Goal: Task Accomplishment & Management: Use online tool/utility

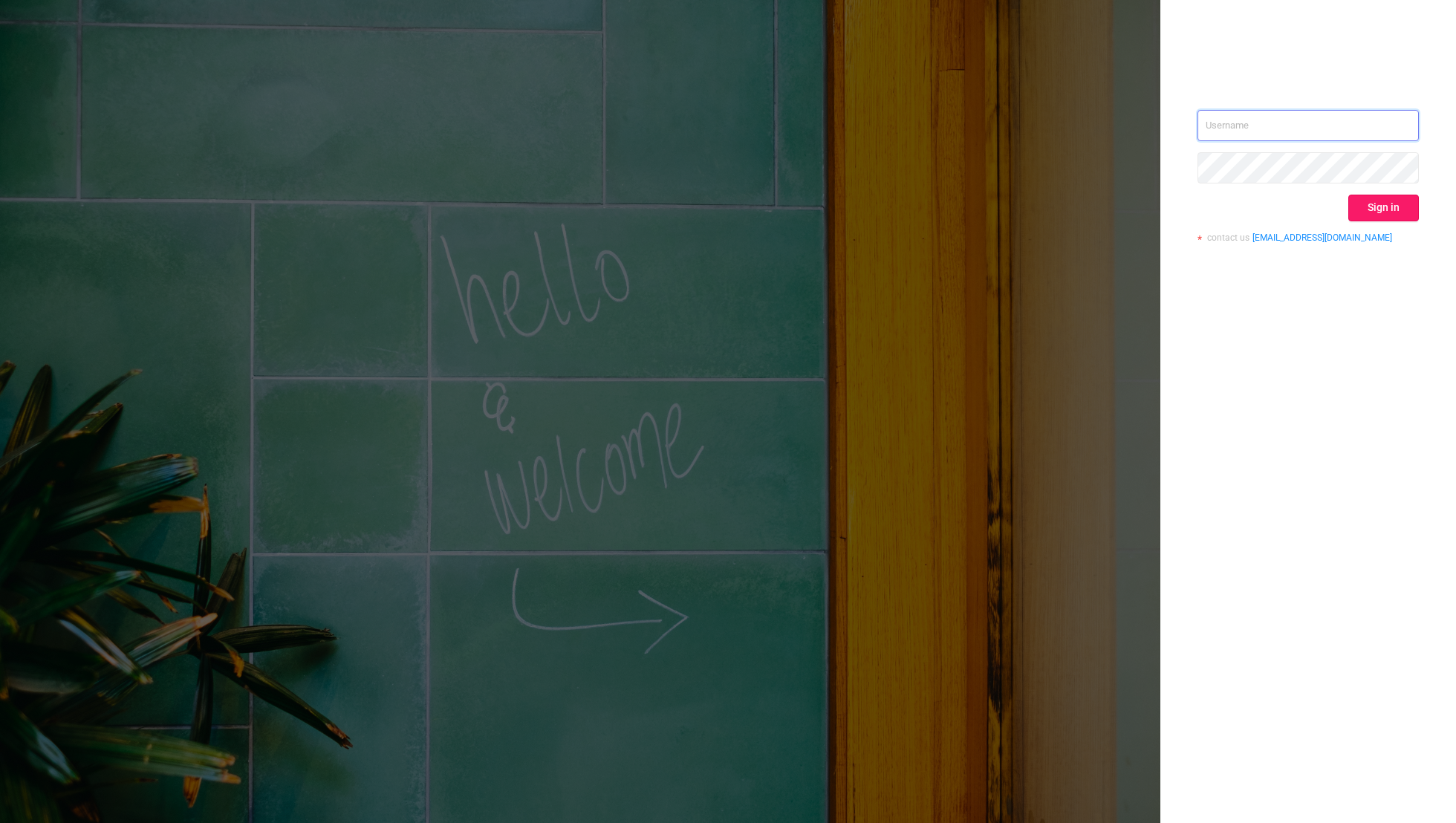
type input "[EMAIL_ADDRESS][DOMAIN_NAME]"
click at [992, 208] on button "Sign in" at bounding box center [1383, 207] width 71 height 26
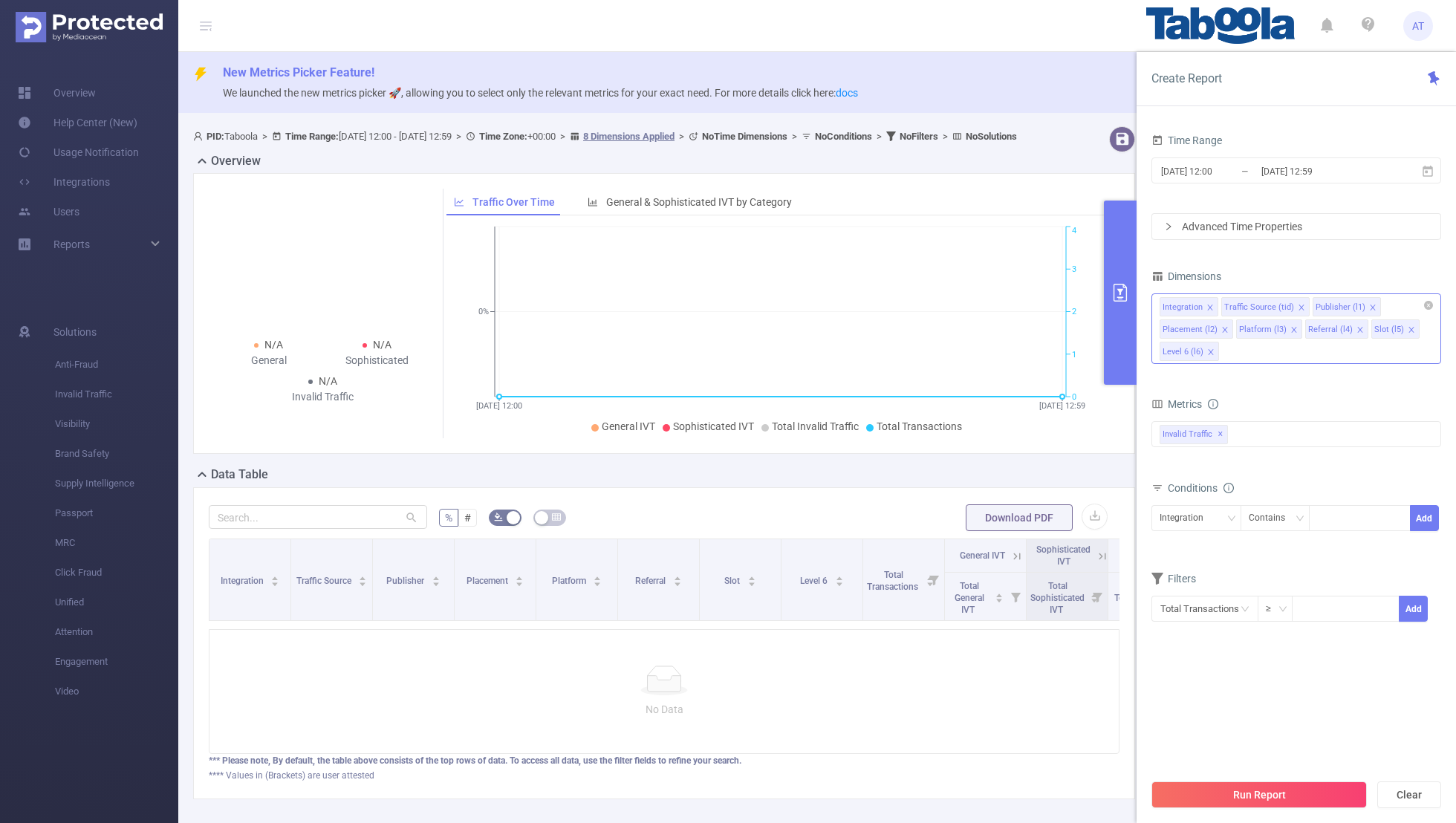
click at [992, 304] on icon "icon: close" at bounding box center [1211, 307] width 8 height 8
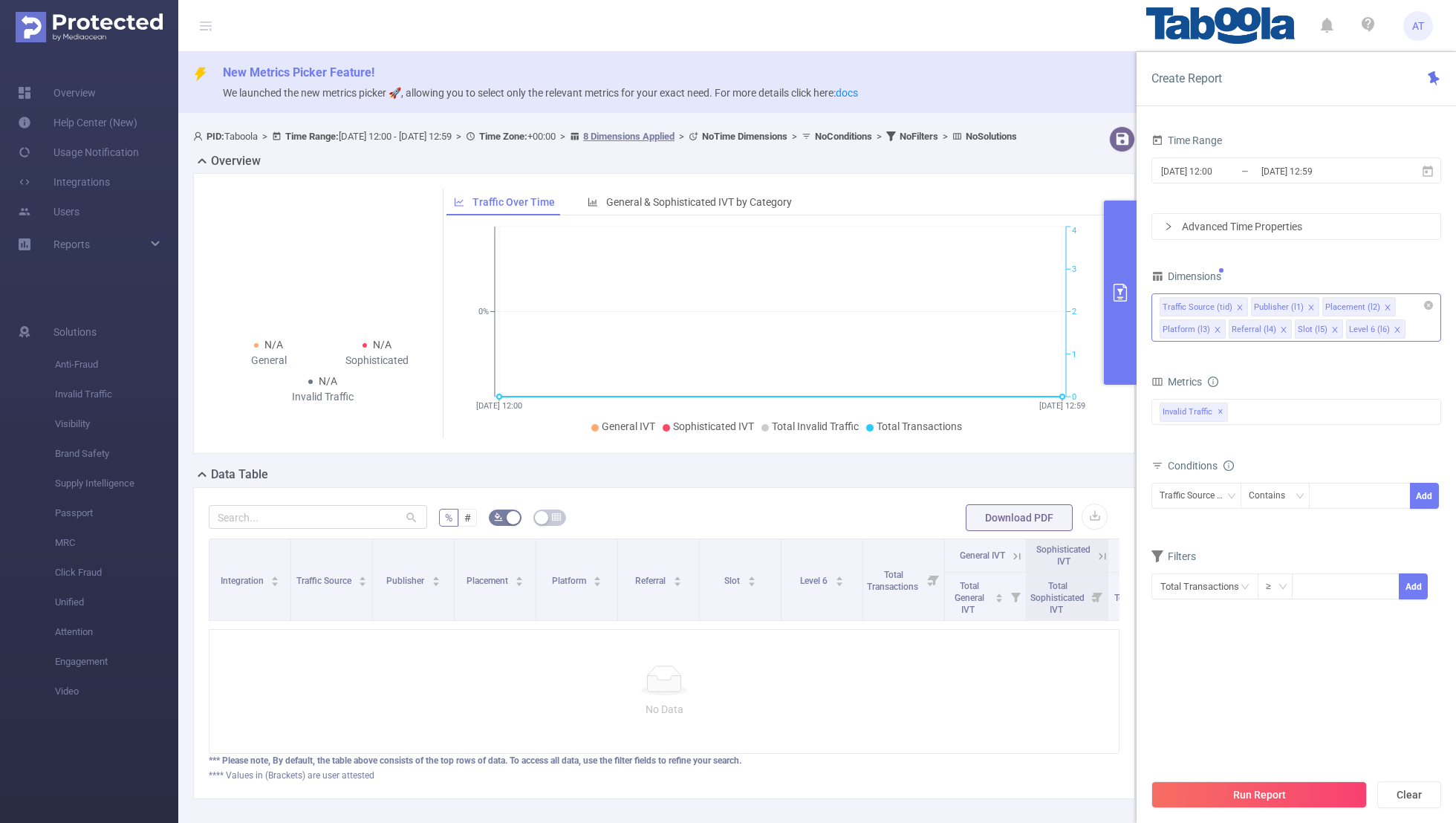
click at [992, 149] on div "Time Range" at bounding box center [1296, 142] width 290 height 25
click at [992, 173] on input "[DATE] 12:00" at bounding box center [1220, 171] width 121 height 20
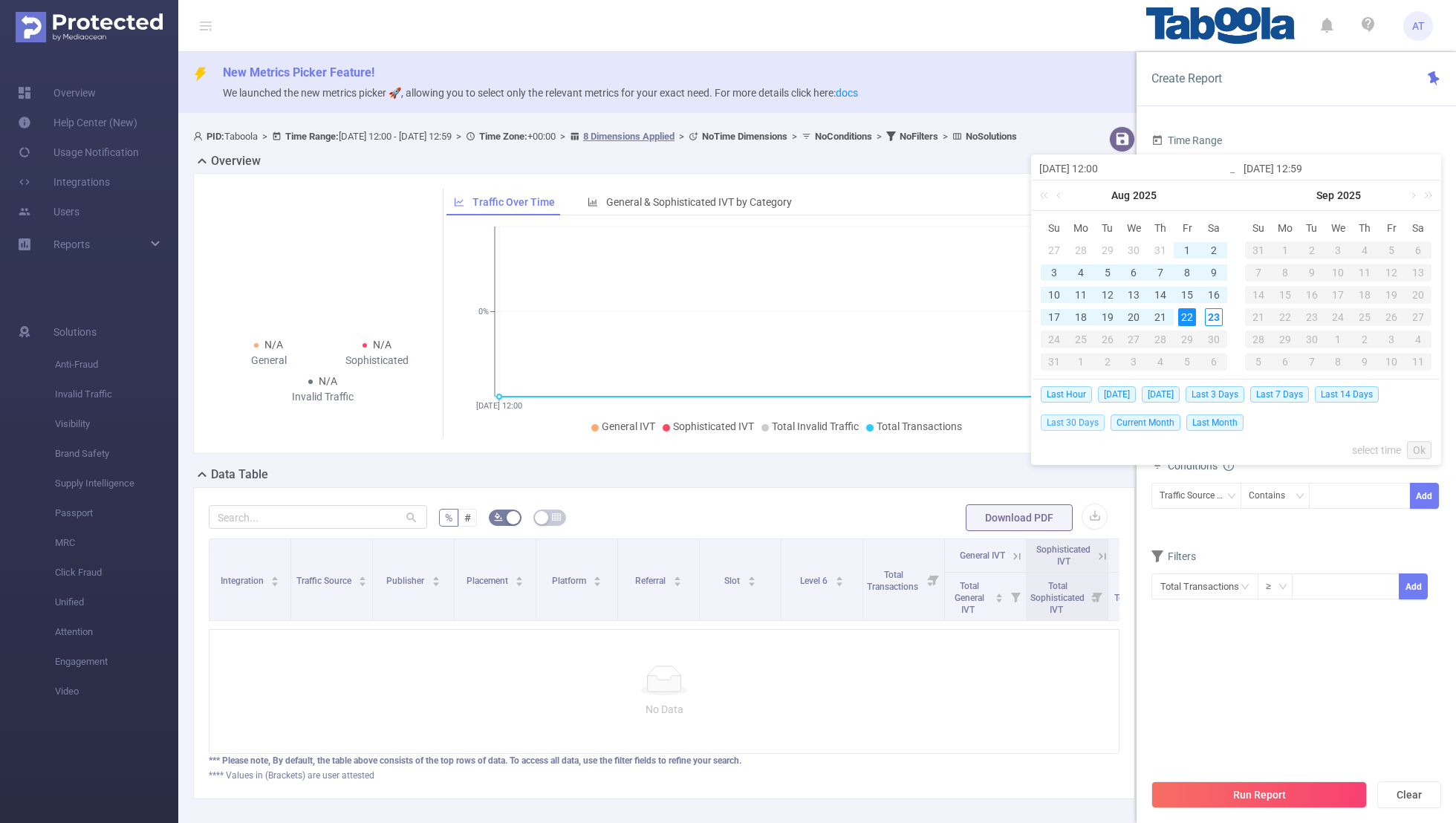
click at [992, 420] on span "Last 30 Days" at bounding box center [1073, 422] width 64 height 16
type input "[DATE] 00:00"
type input "[DATE] 23:59"
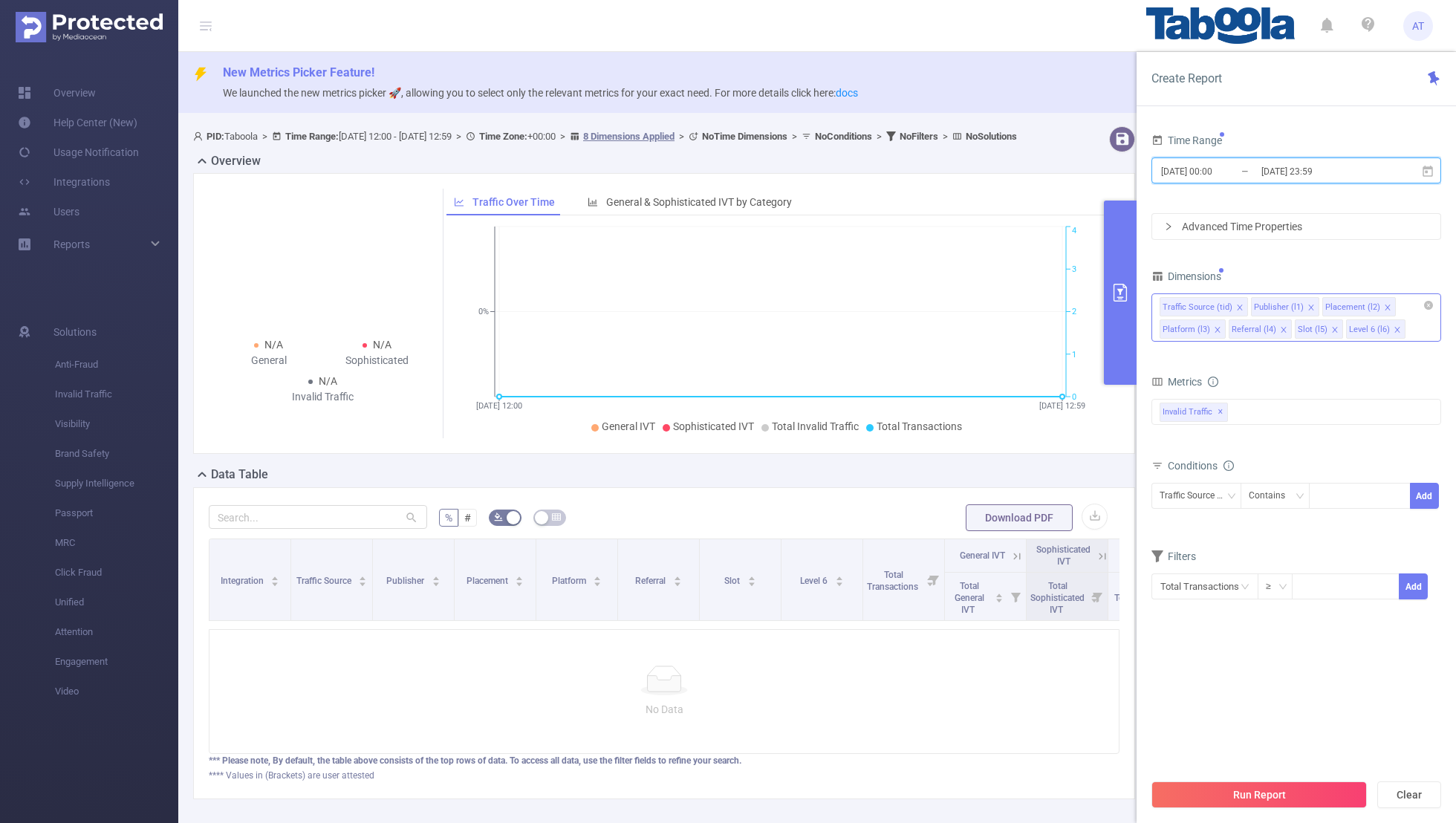
click at [992, 307] on icon "icon: close" at bounding box center [1240, 307] width 8 height 8
click at [992, 304] on icon "icon: close" at bounding box center [1297, 307] width 8 height 8
click at [992, 305] on icon "icon: close" at bounding box center [1289, 307] width 6 height 6
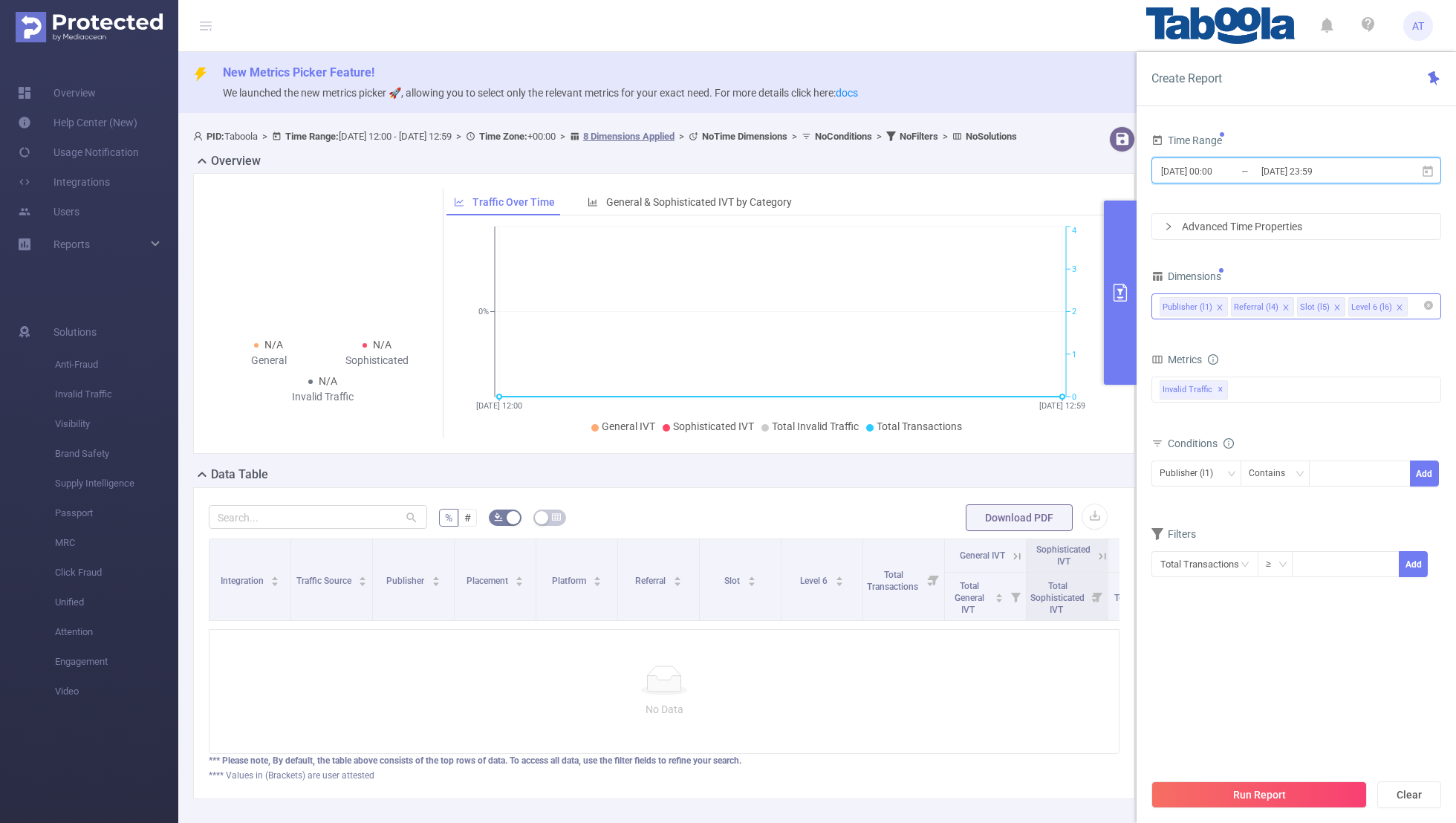
click at [992, 304] on icon "icon: close" at bounding box center [1286, 307] width 8 height 8
click at [992, 304] on icon "icon: close" at bounding box center [1271, 307] width 8 height 8
click at [992, 284] on div "Dimensions" at bounding box center [1296, 278] width 290 height 25
click at [992, 476] on div at bounding box center [1360, 473] width 86 height 25
paste input "sharksschool-soundouschool"
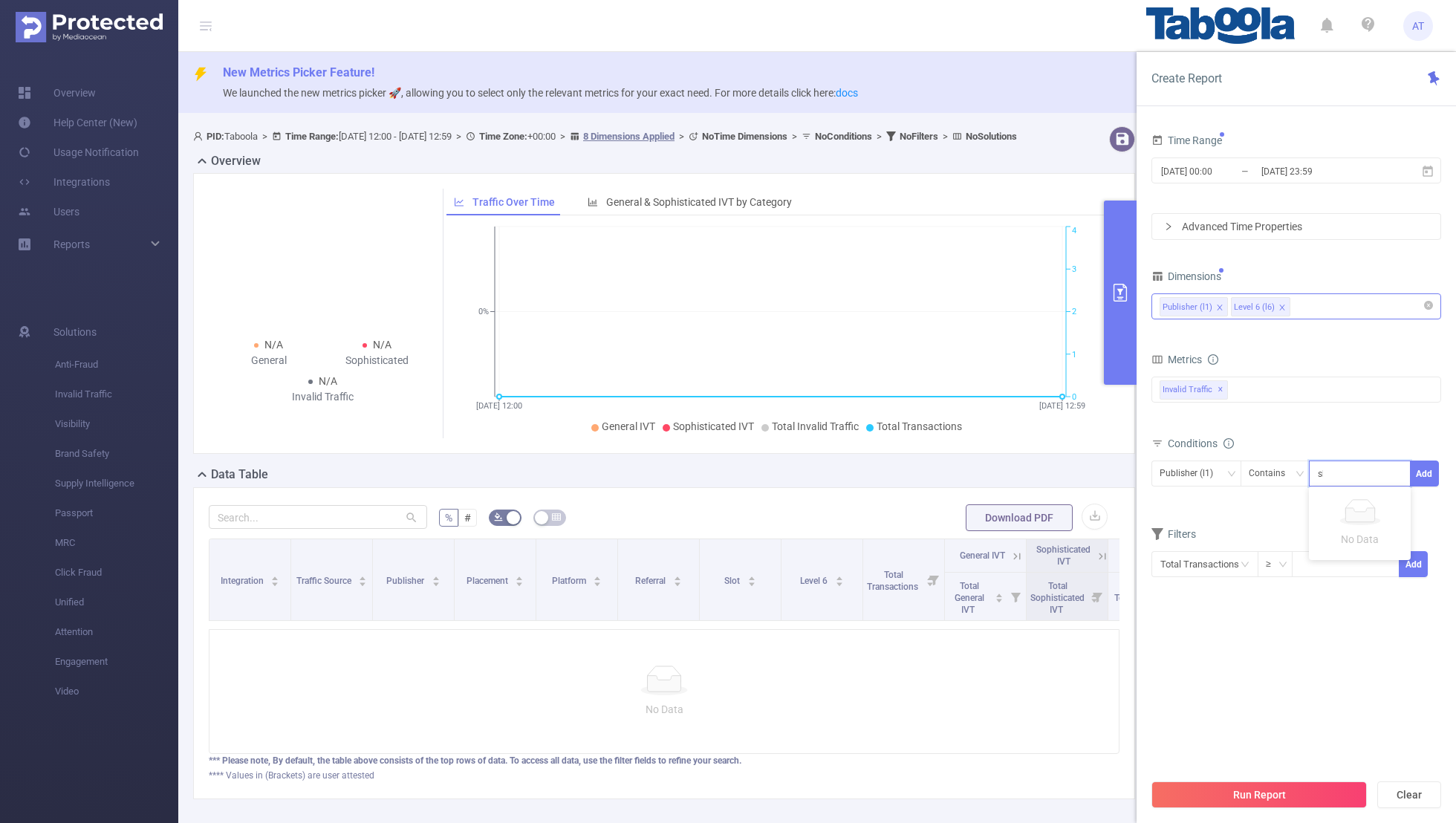
scroll to position [0, 32]
type input "sharksschool-soundouschool"
click at [992, 476] on button "Add" at bounding box center [1425, 474] width 29 height 26
click at [992, 537] on form "Dimensions Publisher (l1) Level 6 (l6) Metrics bp_total bp_adult bp_arms bp_cri…" at bounding box center [1296, 443] width 290 height 355
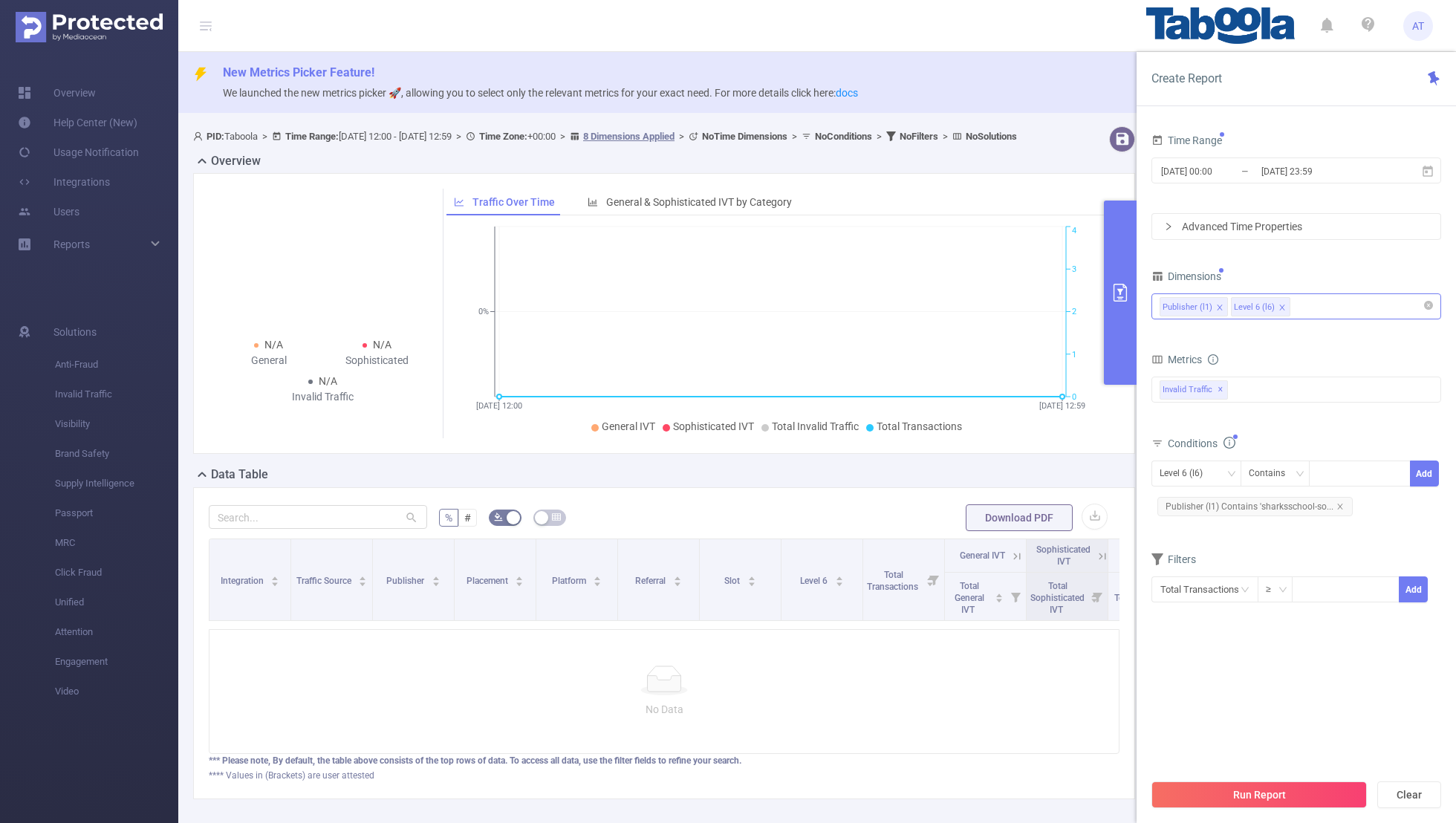
click at [992, 537] on section "Time Range [DATE] 00:00 _ [DATE] 23:59 Advanced Time Properties Dimensions Publ…" at bounding box center [1296, 451] width 290 height 641
click at [992, 537] on button "Run Report" at bounding box center [1259, 795] width 216 height 26
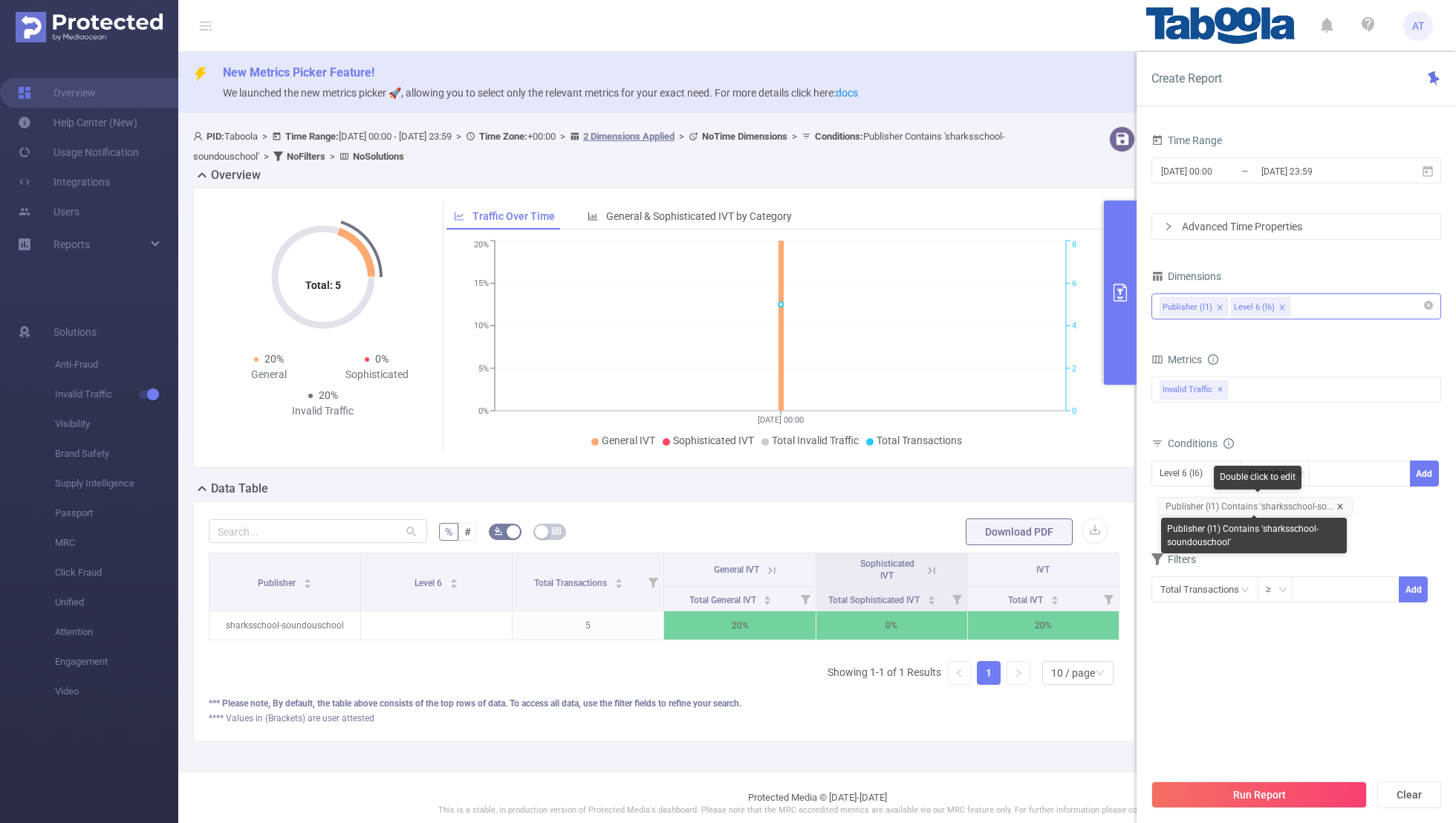
click at [992, 506] on icon "icon: close" at bounding box center [1340, 506] width 6 height 6
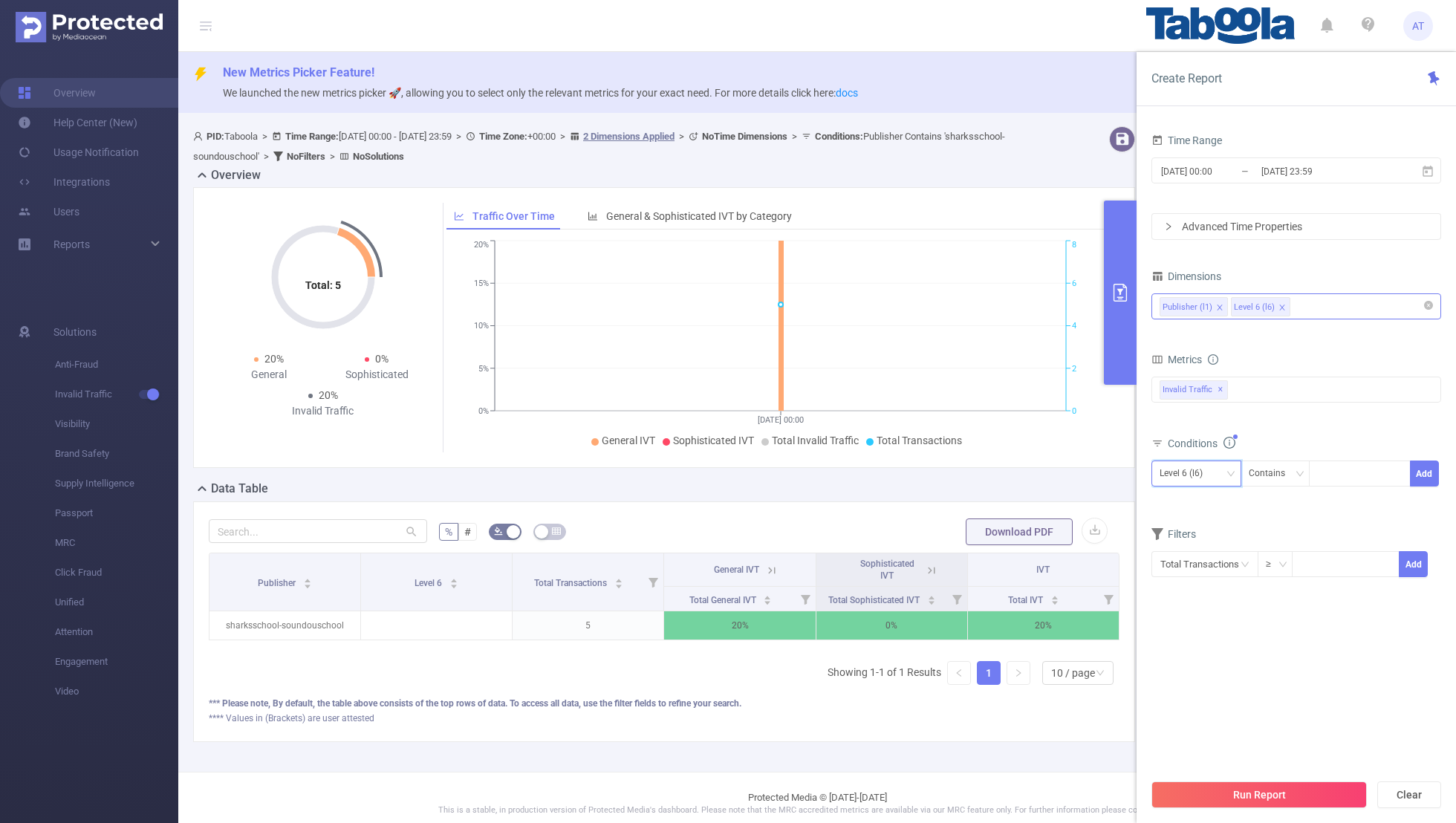
click at [992, 473] on div "Level 6 (l6)" at bounding box center [1186, 473] width 54 height 25
click at [992, 502] on li "Publisher (l1)" at bounding box center [1196, 502] width 90 height 24
click at [992, 476] on div at bounding box center [1360, 473] width 86 height 25
paste input "audc-ohnews"
type input "audc-ohnews"
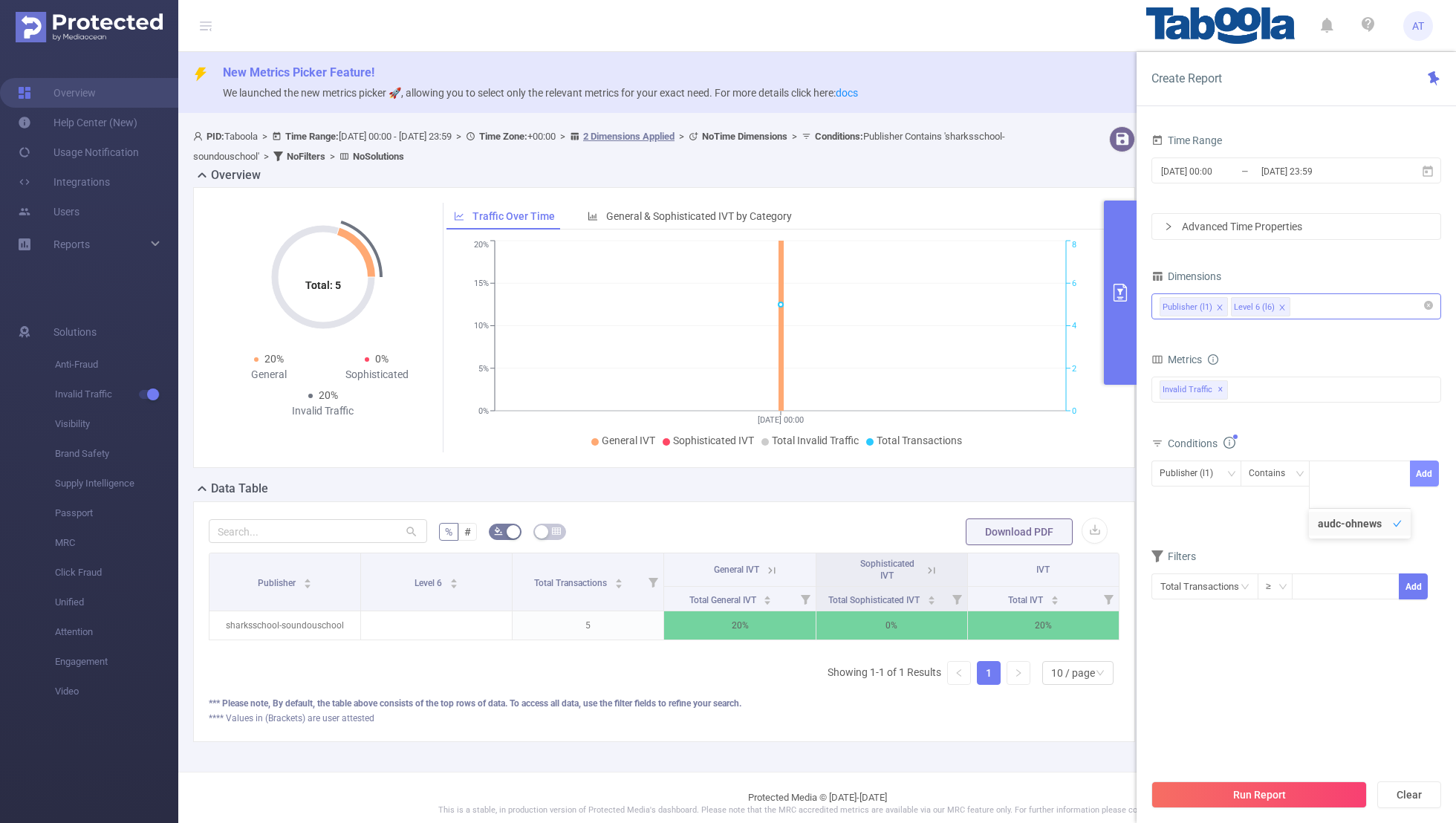
click at [992, 471] on button "Add" at bounding box center [1425, 474] width 29 height 26
click at [992, 537] on div "Filters" at bounding box center [1296, 561] width 290 height 25
click at [992, 537] on button "Run Report" at bounding box center [1259, 795] width 216 height 26
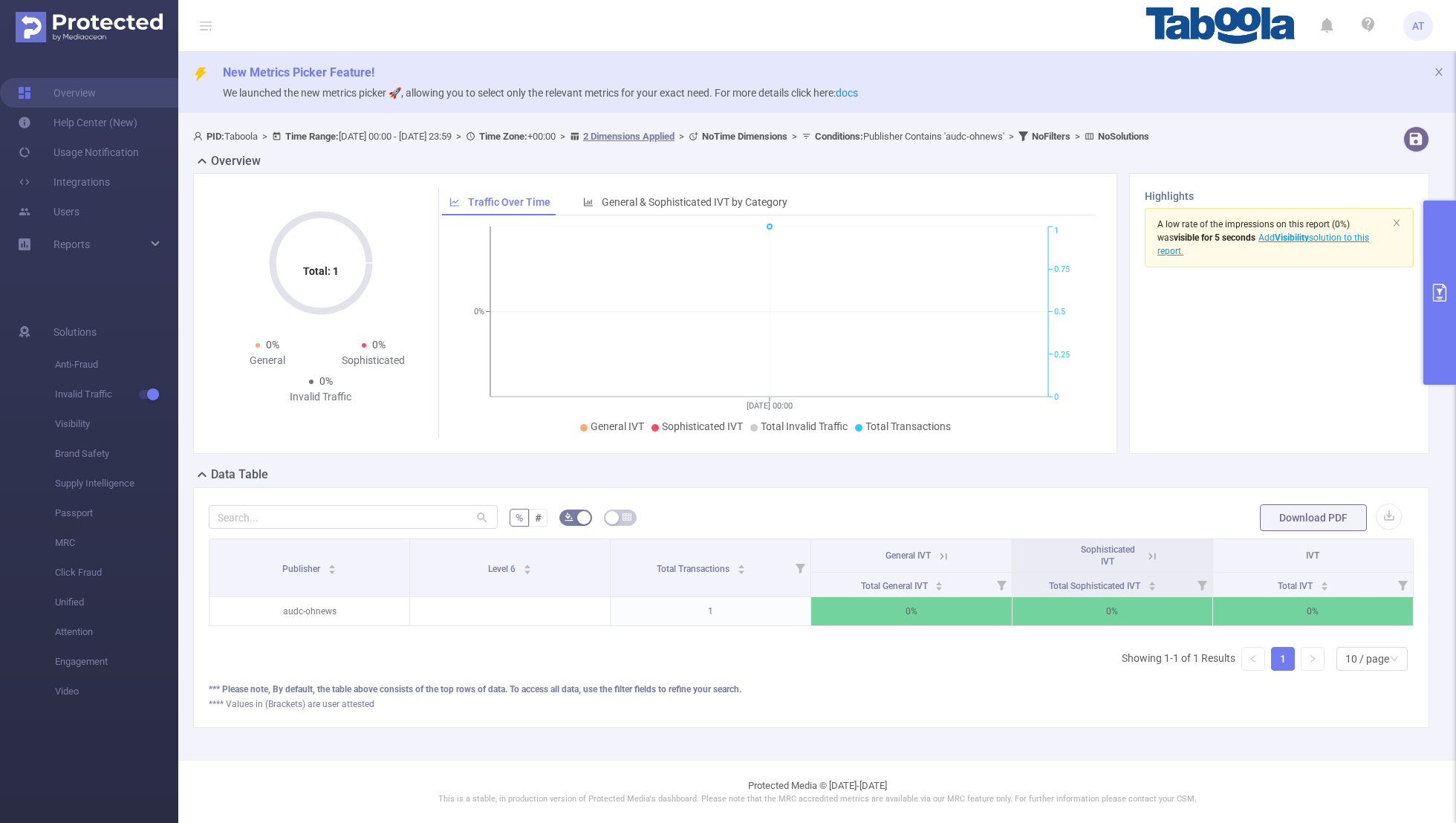
click at [992, 302] on button "primary" at bounding box center [1440, 292] width 33 height 184
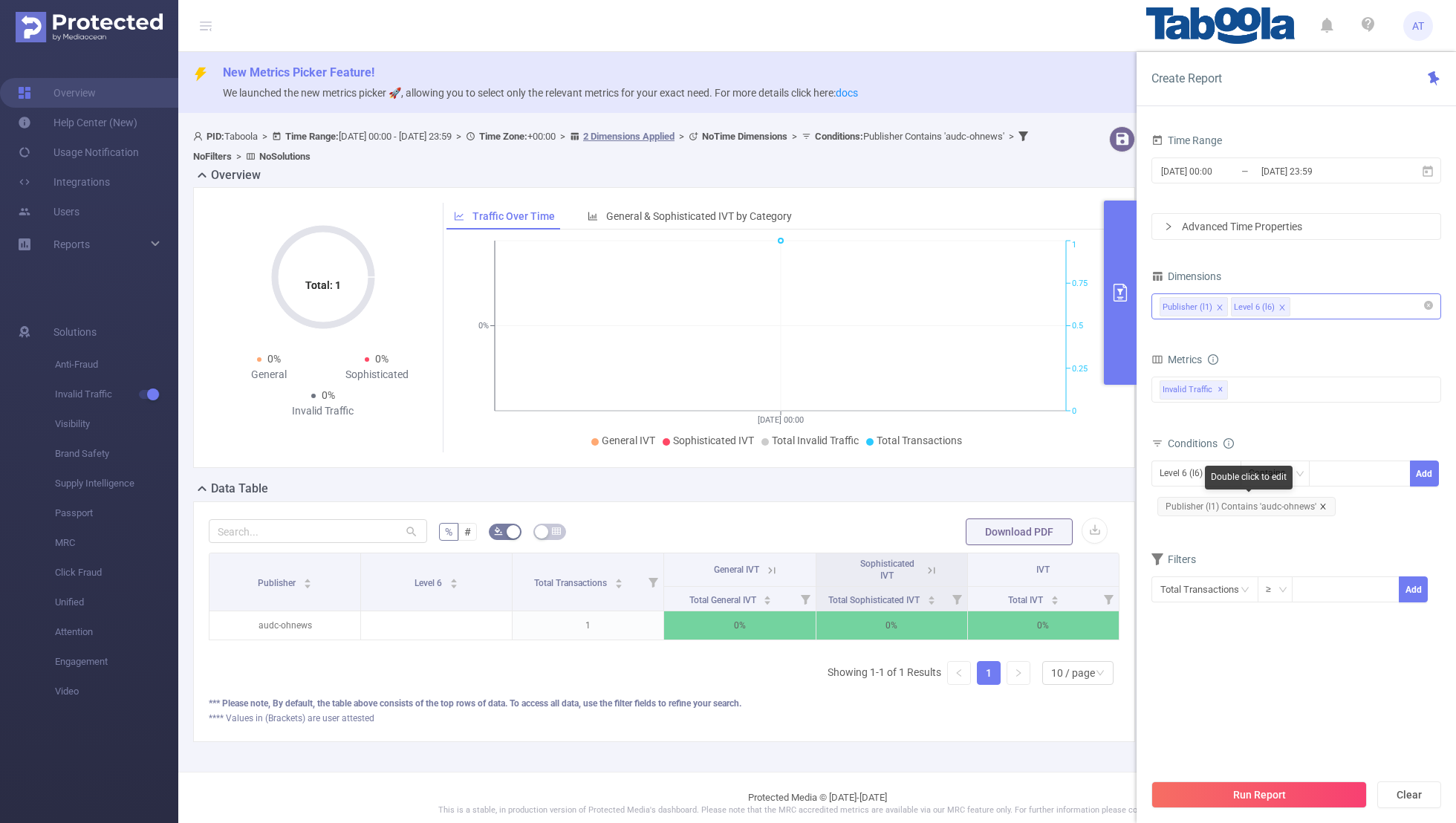
click at [992, 506] on icon "icon: close" at bounding box center [1323, 506] width 8 height 8
click at [992, 474] on div "Level 6 (l6)" at bounding box center [1186, 473] width 54 height 25
click at [992, 503] on li "Publisher (l1)" at bounding box center [1196, 502] width 90 height 24
click at [992, 485] on span "Publisher (l1) Contains Add" at bounding box center [1296, 474] width 290 height 26
click at [992, 475] on div at bounding box center [1360, 473] width 86 height 25
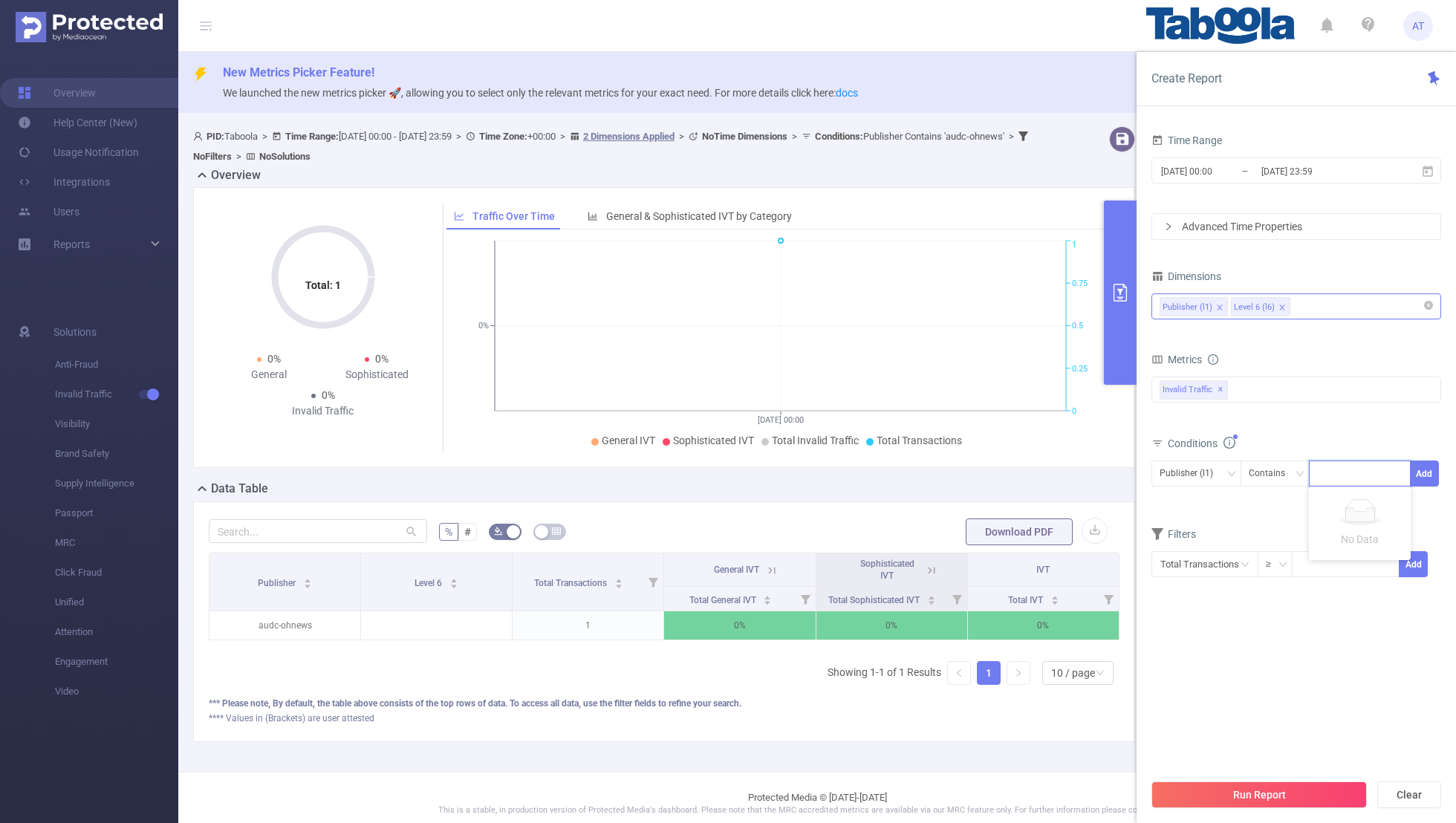
paste input "audc-icclg"
type input "audc-icclg"
click at [992, 469] on button "Add" at bounding box center [1425, 474] width 29 height 26
click at [992, 537] on form "Dimensions Publisher (l1) Level 6 (l6) Metrics bp_total bp_adult bp_arms bp_cri…" at bounding box center [1296, 443] width 290 height 355
click at [992, 537] on button "Run Report" at bounding box center [1259, 795] width 216 height 26
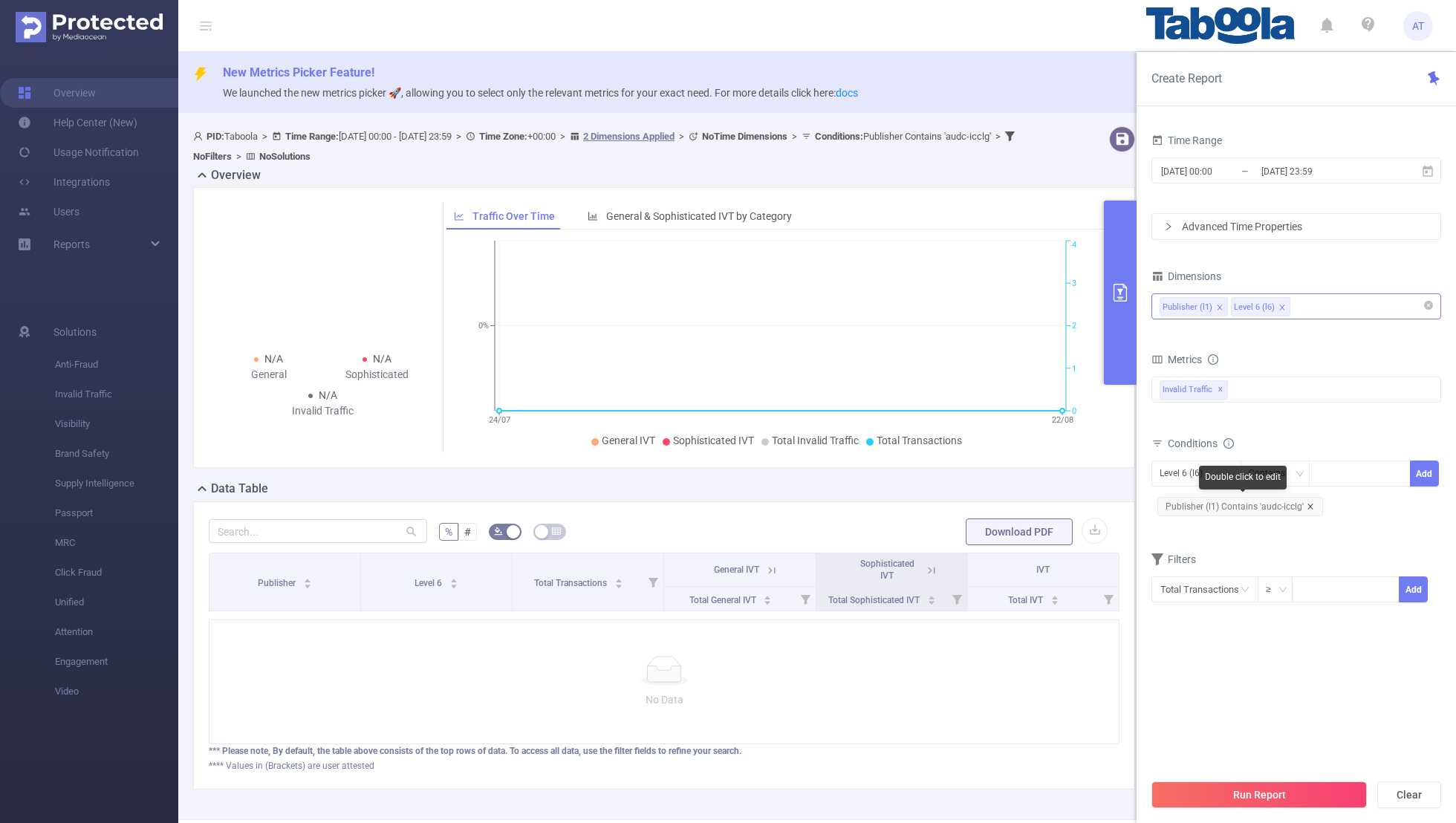
click at [992, 506] on icon "icon: close" at bounding box center [1311, 506] width 8 height 8
click at [992, 472] on div "Level 6 (l6)" at bounding box center [1186, 473] width 54 height 25
click at [992, 501] on li "Publisher (l1)" at bounding box center [1196, 502] width 90 height 24
click at [992, 478] on div at bounding box center [1360, 473] width 86 height 25
paste input "kotharinursingcollege-kalingaabasikavidyalaya"
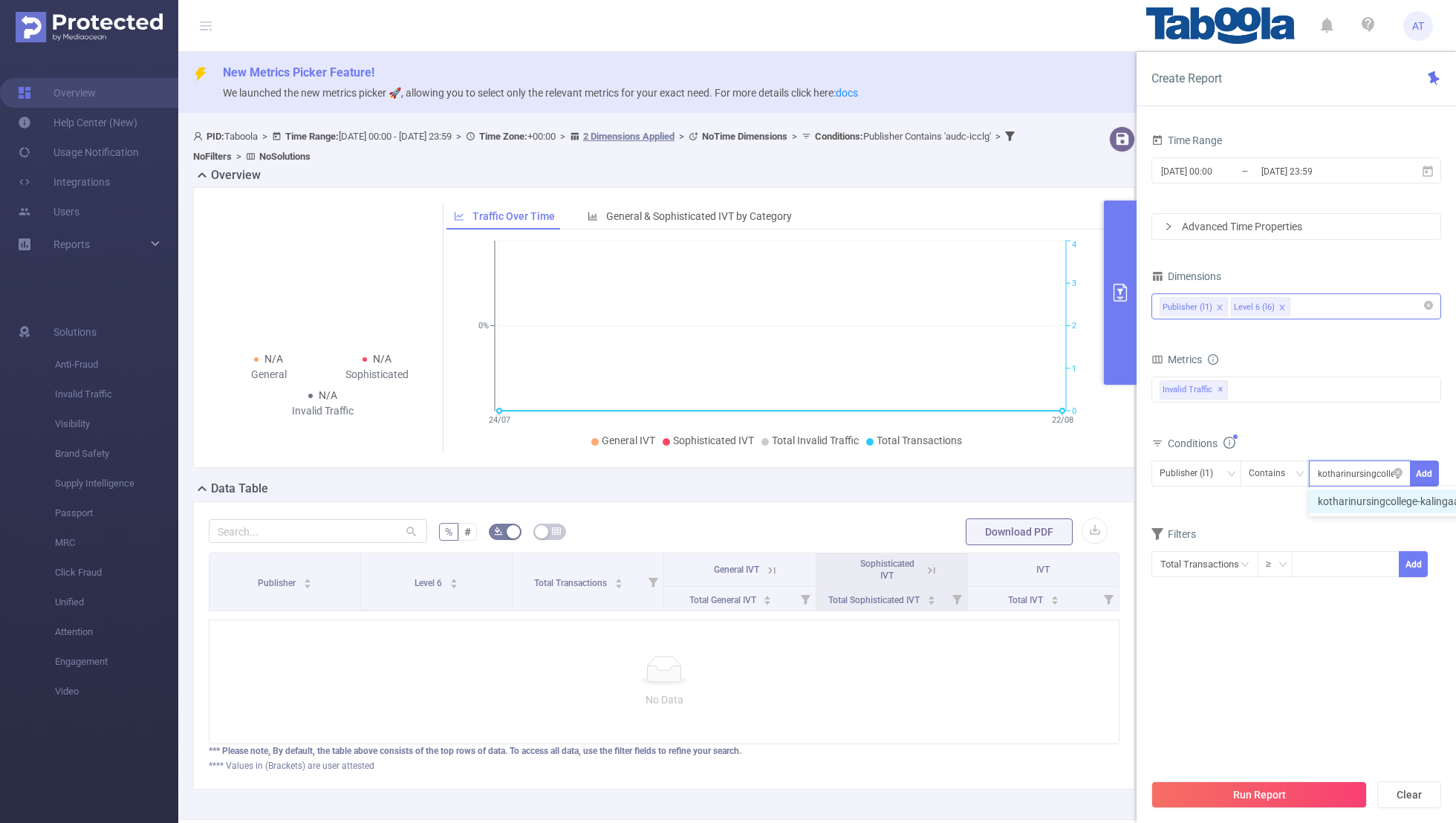
scroll to position [0, 100]
type input "kotharinursingcollege-kalingaabasikavidyalaya"
click at [992, 469] on button "Add" at bounding box center [1425, 474] width 29 height 26
click at [992, 537] on div "Filters" at bounding box center [1296, 561] width 290 height 25
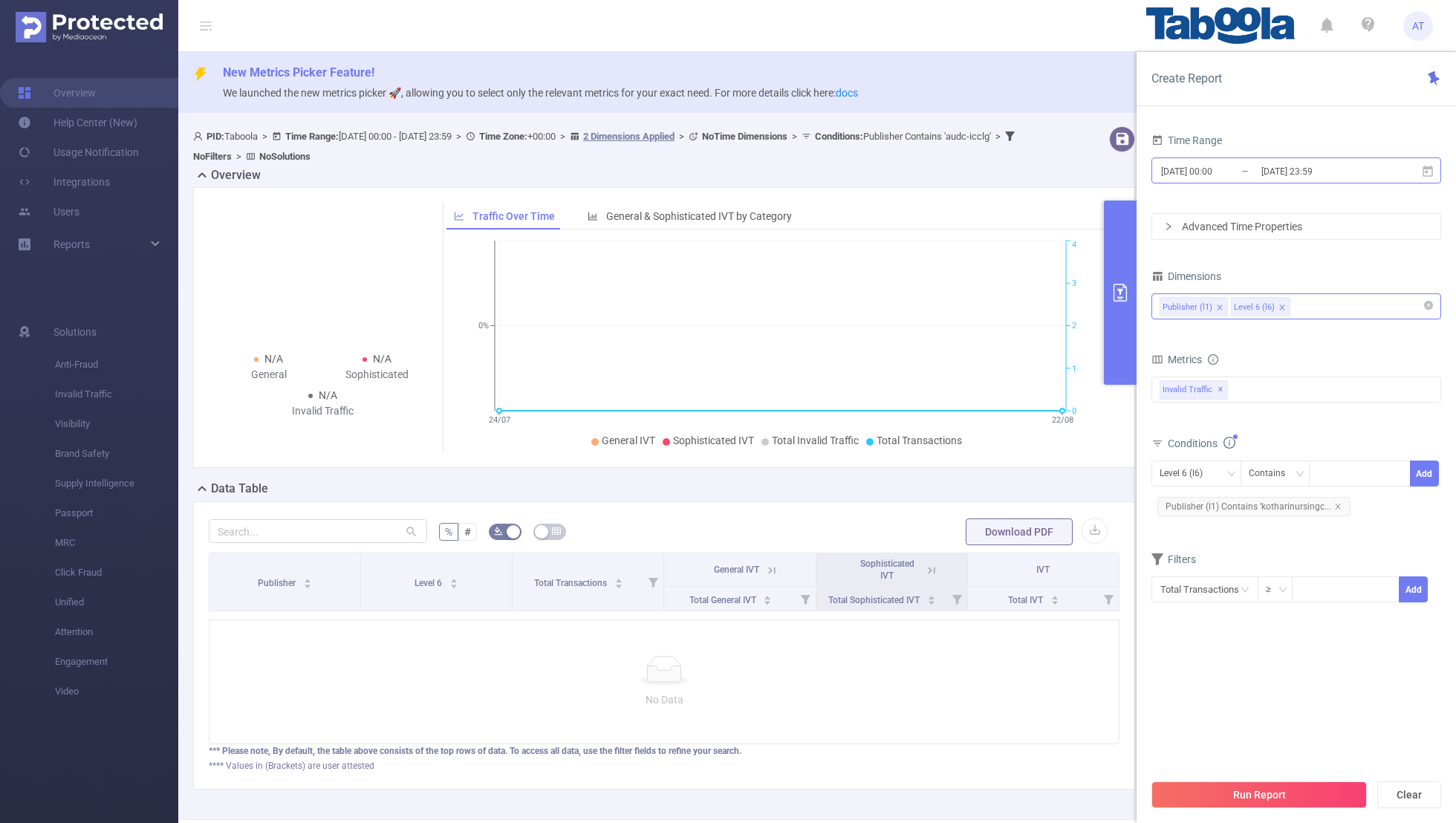
click at [992, 170] on input "[DATE] 00:00" at bounding box center [1220, 171] width 121 height 20
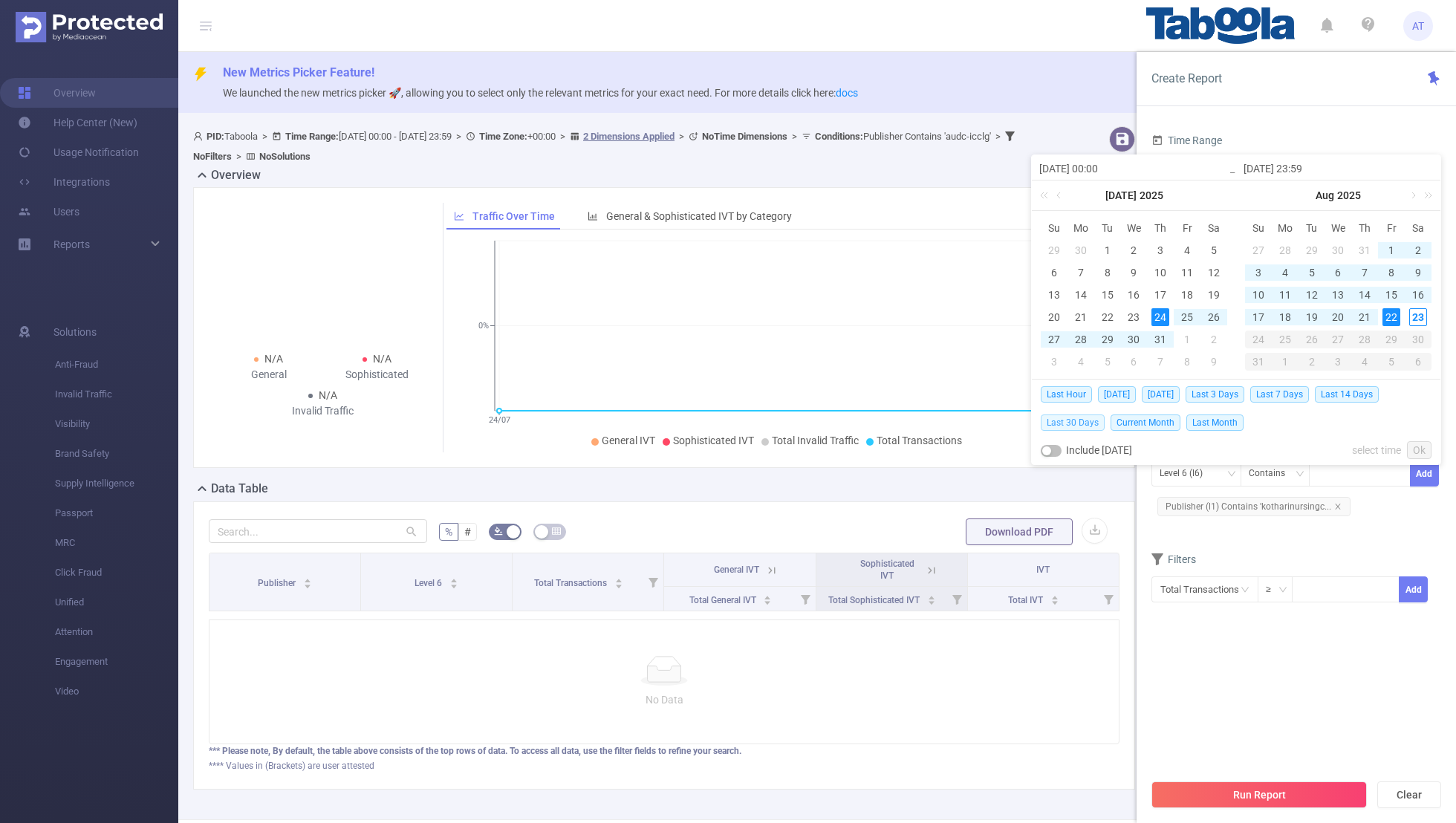
click at [992, 420] on span "Last 30 Days" at bounding box center [1073, 422] width 64 height 16
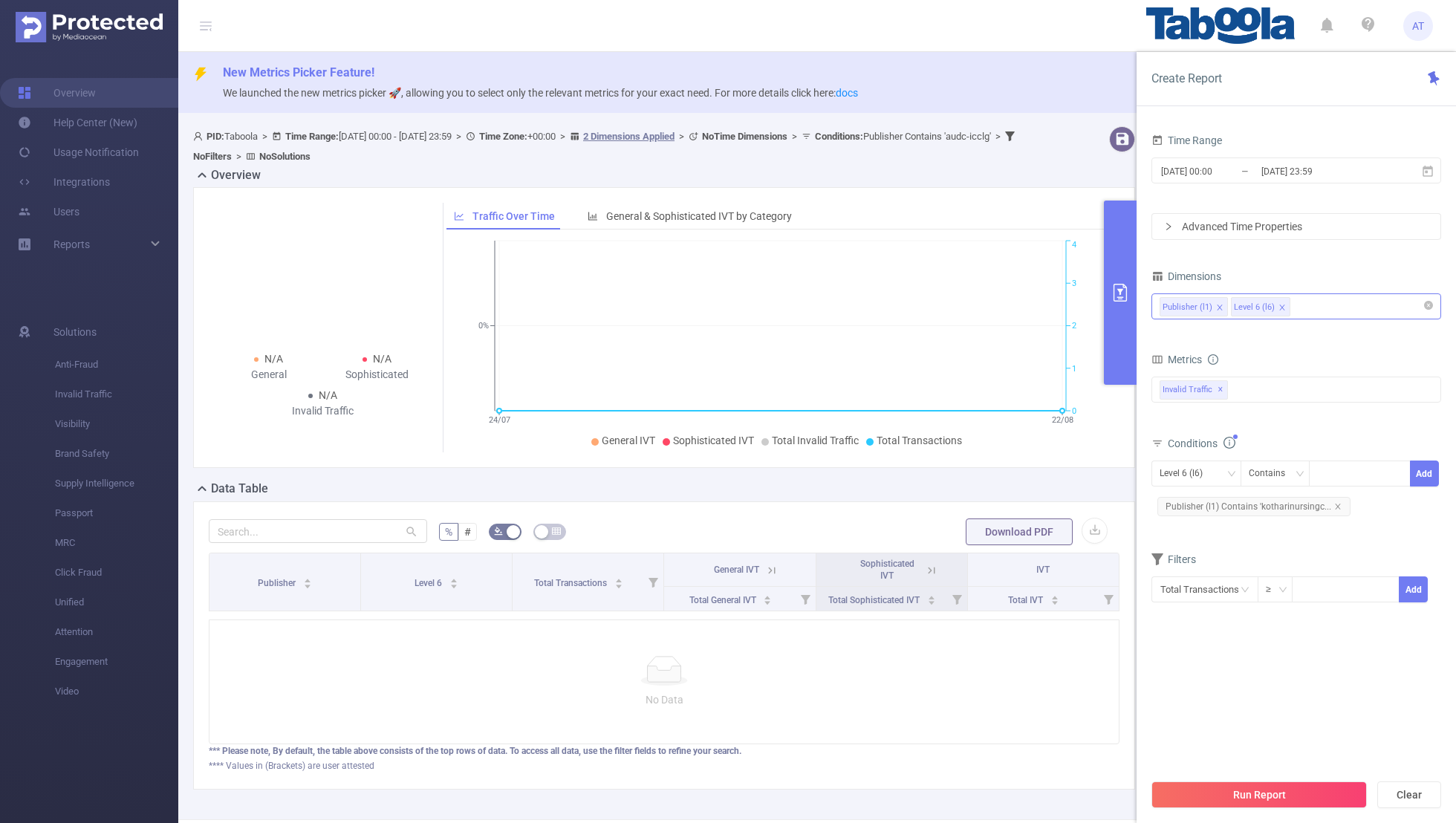
click at [992, 537] on section "Time Range [DATE] 00:00 _ [DATE] 23:59 Advanced Time Properties Dimensions Publ…" at bounding box center [1296, 451] width 290 height 641
click at [992, 537] on button "Run Report" at bounding box center [1259, 795] width 216 height 26
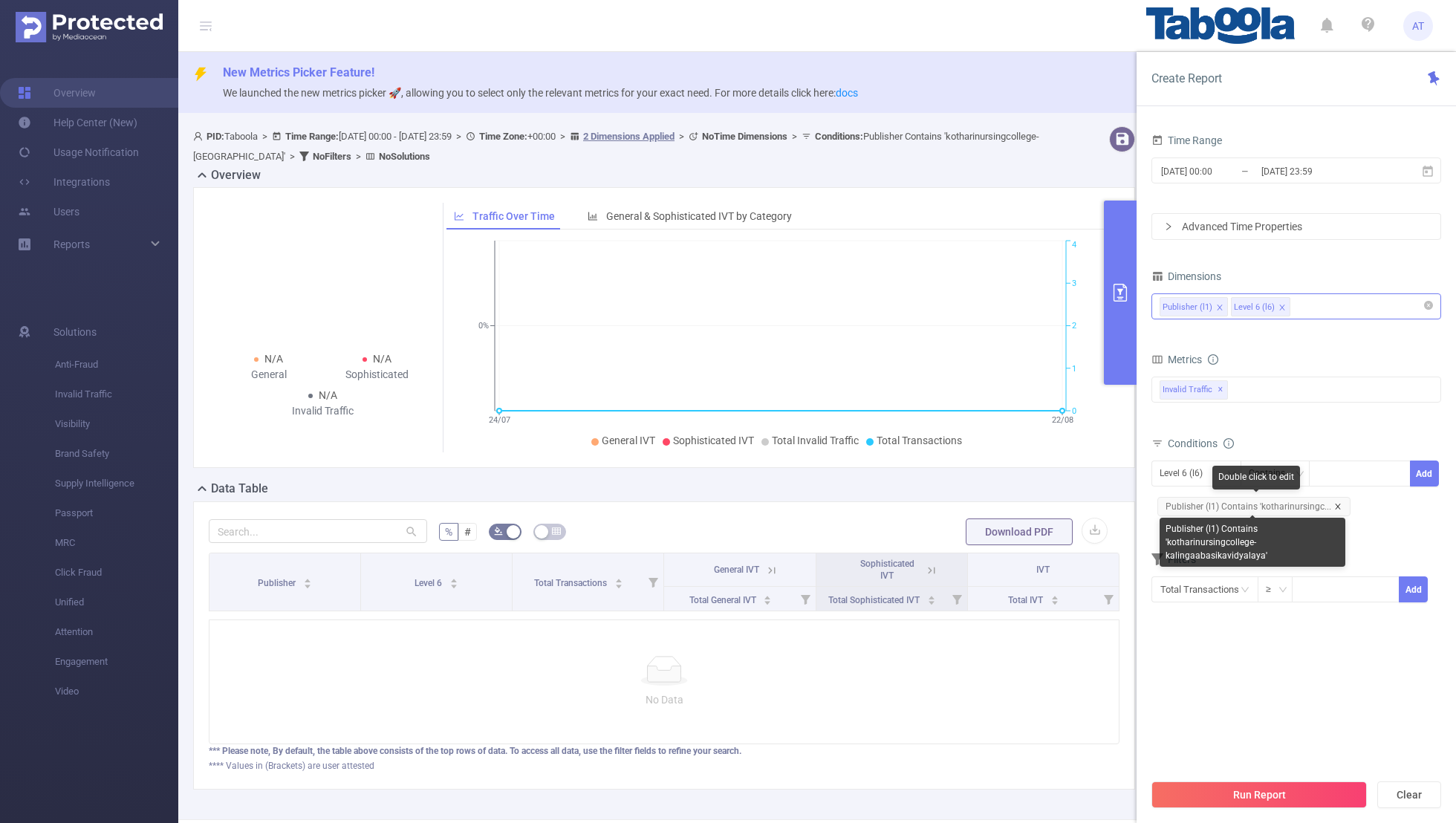
click at [992, 504] on icon "icon: close" at bounding box center [1338, 506] width 8 height 8
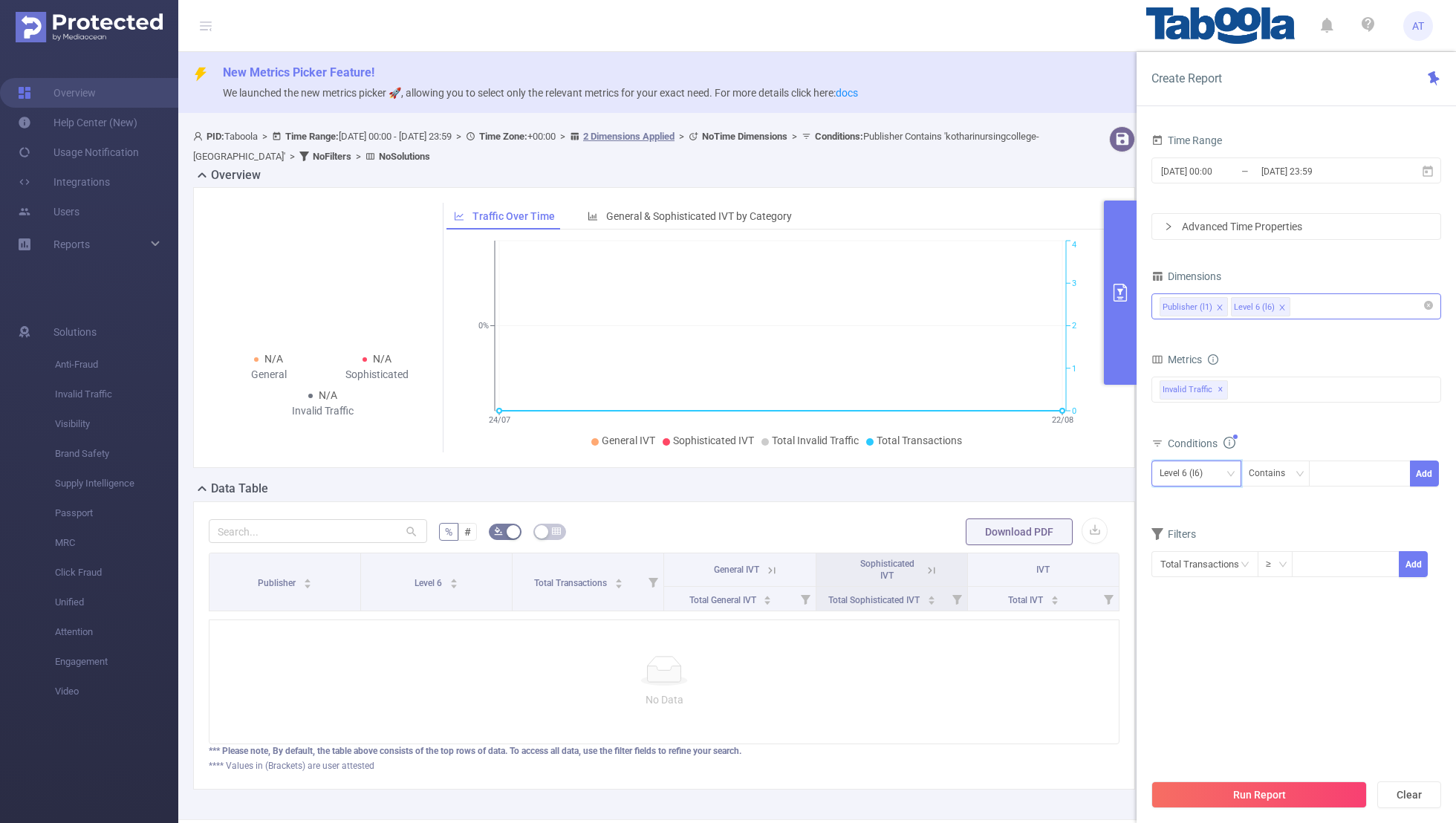
click at [992, 484] on div "Level 6 (l6)" at bounding box center [1196, 474] width 90 height 26
click at [992, 502] on li "Publisher (l1)" at bounding box center [1196, 502] width 90 height 24
click at [992, 474] on div at bounding box center [1360, 473] width 86 height 25
paste input "fliasalud-infotech"
type input "fliasalud-infotech"
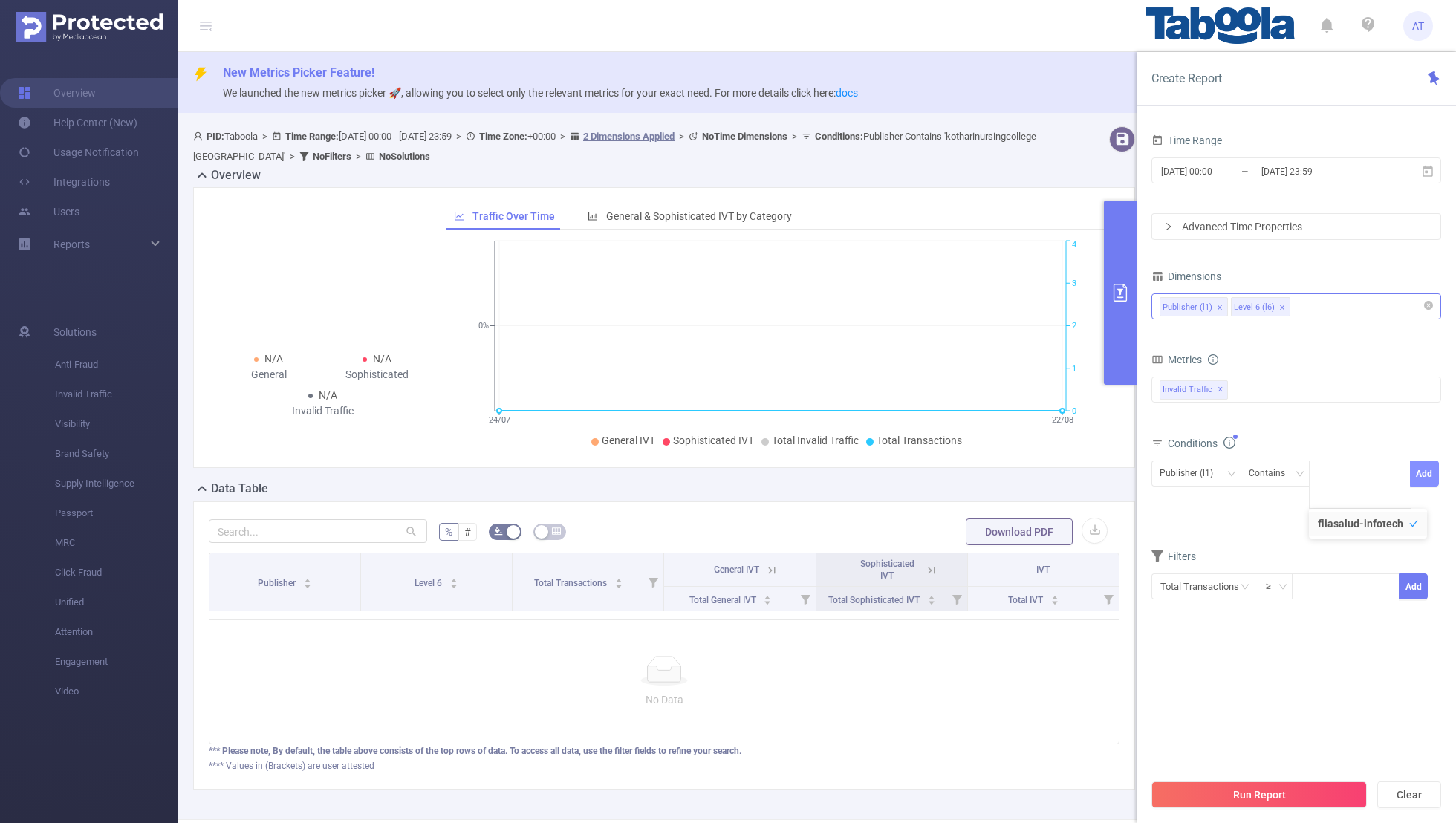
click at [992, 472] on button "Add" at bounding box center [1425, 474] width 29 height 26
click at [992, 537] on form "Dimensions Publisher (l1) Level 6 (l6) Metrics bp_total bp_adult bp_arms bp_cri…" at bounding box center [1296, 443] width 290 height 355
click at [992, 537] on button "Run Report" at bounding box center [1259, 795] width 216 height 26
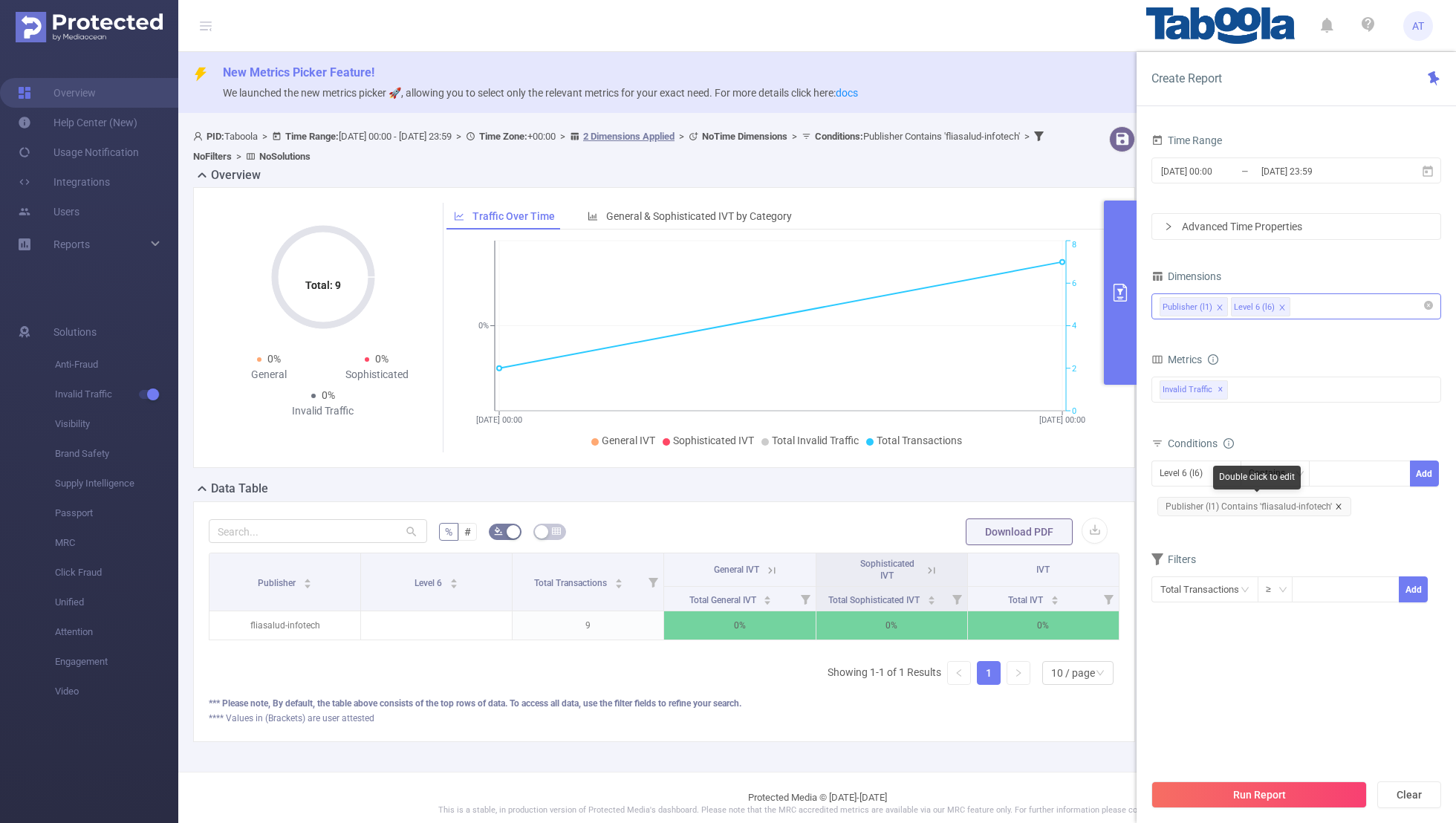
click at [992, 506] on icon "icon: close" at bounding box center [1339, 506] width 8 height 8
click at [992, 475] on div "Level 6 (l6)" at bounding box center [1186, 473] width 54 height 25
click at [992, 501] on li "Publisher (l1)" at bounding box center [1196, 502] width 90 height 24
click at [992, 471] on div at bounding box center [1360, 473] width 86 height 25
paste input "canaln"
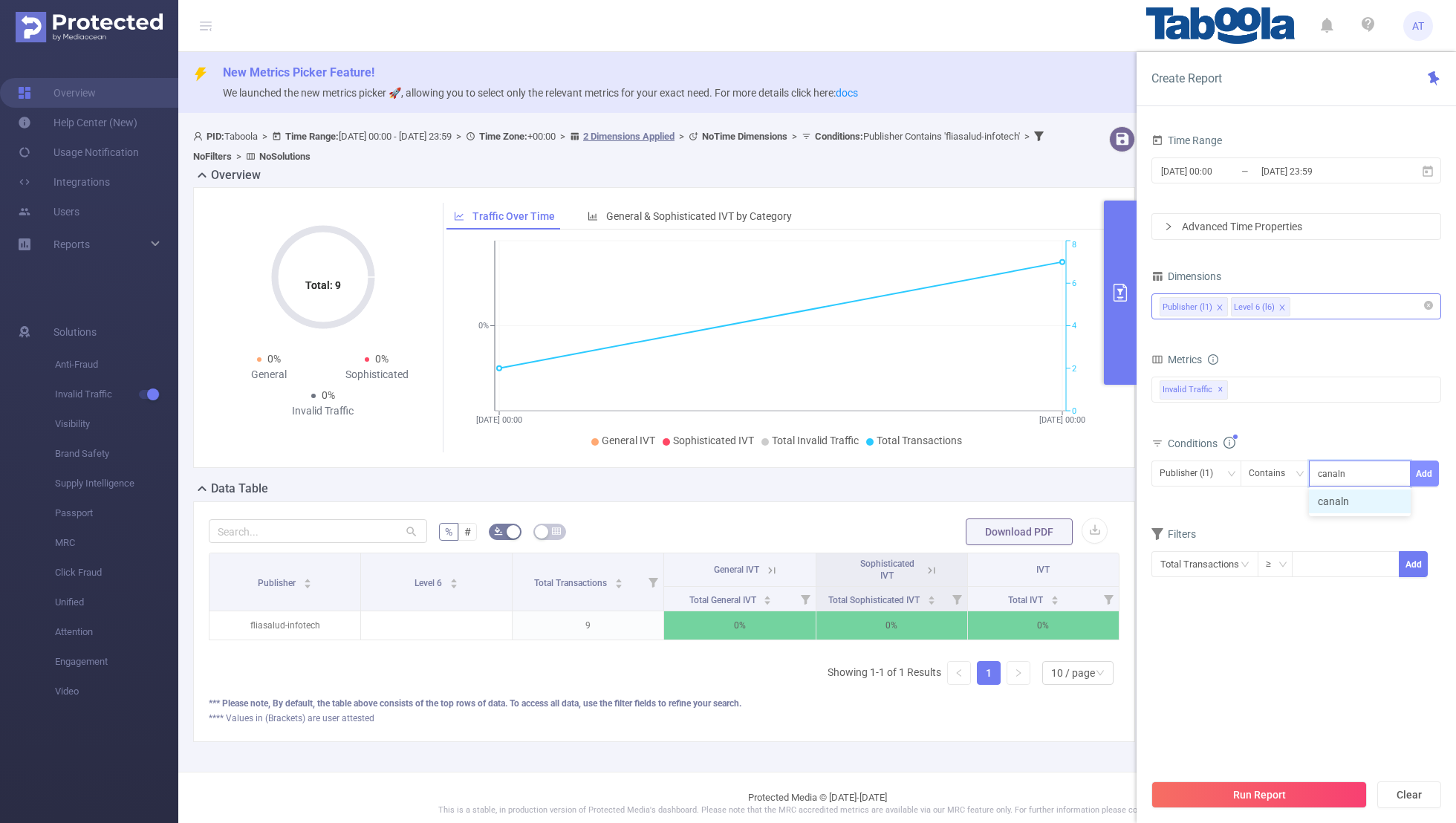
type input "canaln"
click at [992, 469] on button "Add" at bounding box center [1425, 474] width 29 height 26
click at [992, 537] on div "Filters" at bounding box center [1296, 561] width 290 height 25
click at [992, 537] on button "Run Report" at bounding box center [1259, 795] width 216 height 26
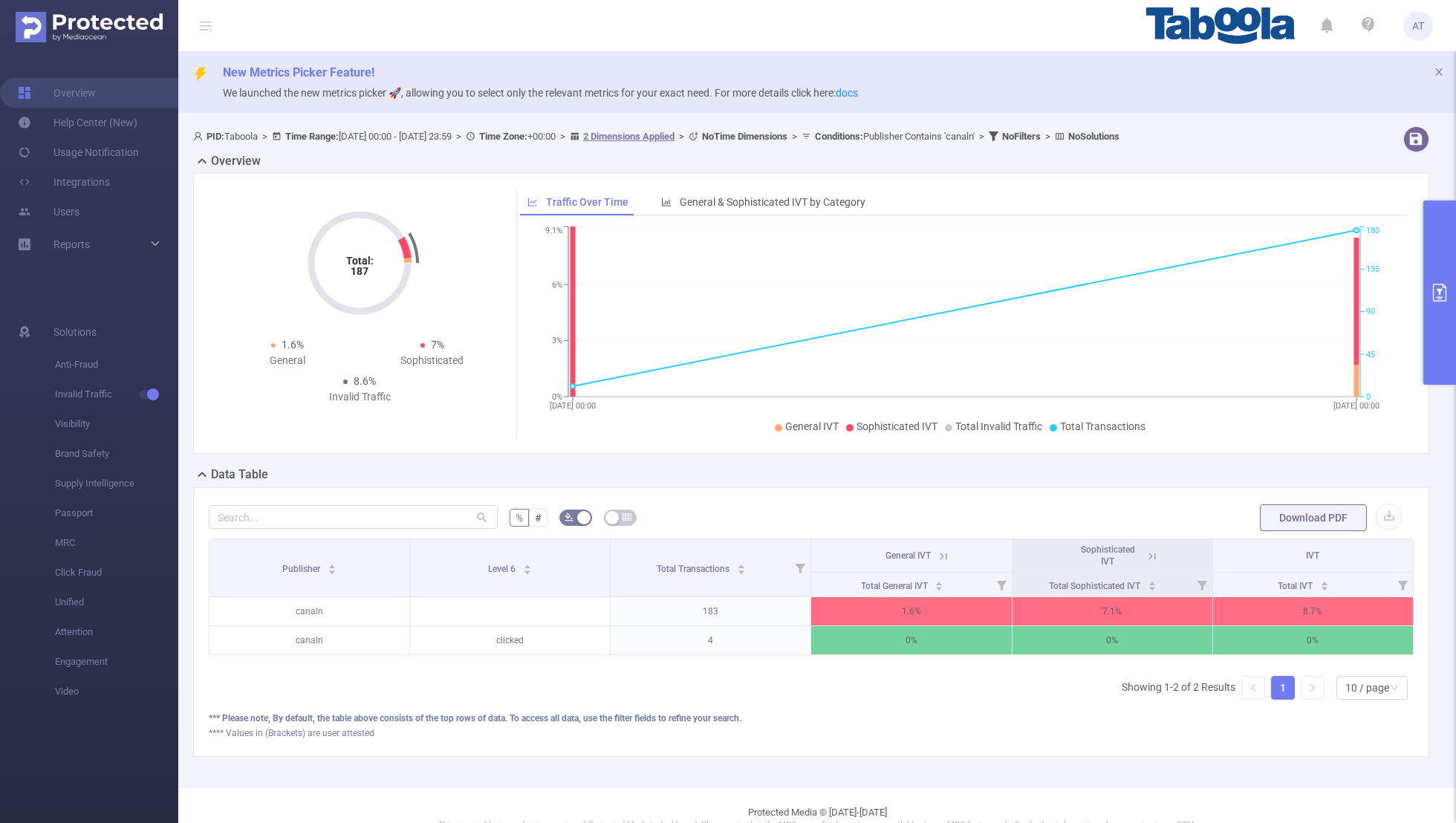
click at [992, 308] on button "primary" at bounding box center [1440, 292] width 33 height 184
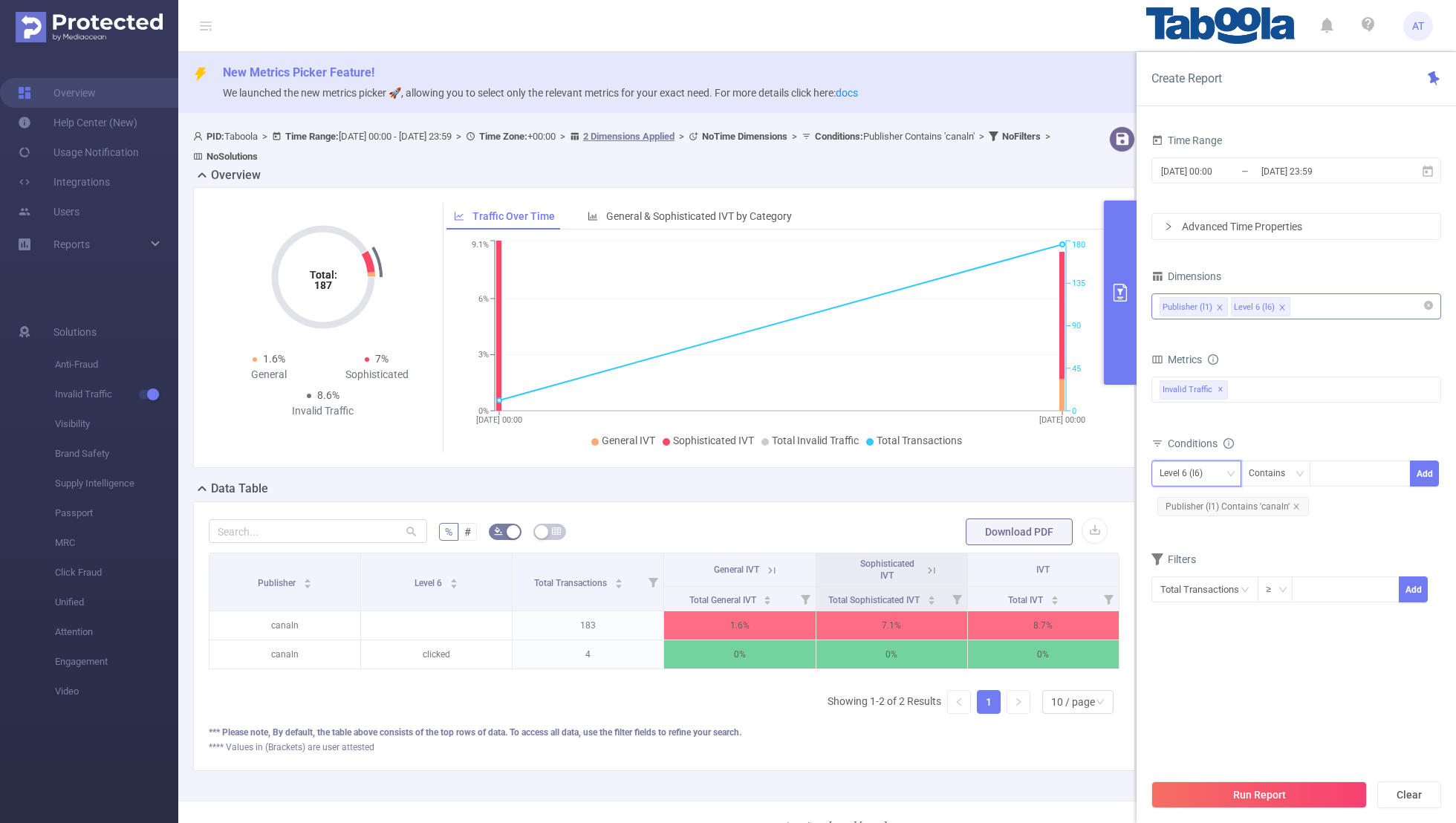
click at [992, 483] on div "Level 6 (l6)" at bounding box center [1186, 473] width 54 height 25
click at [992, 495] on li "Publisher (l1)" at bounding box center [1196, 502] width 90 height 24
click at [992, 504] on icon "icon: close" at bounding box center [1297, 506] width 6 height 6
click at [992, 468] on div at bounding box center [1360, 473] width 86 height 25
paste input "americatvperu"
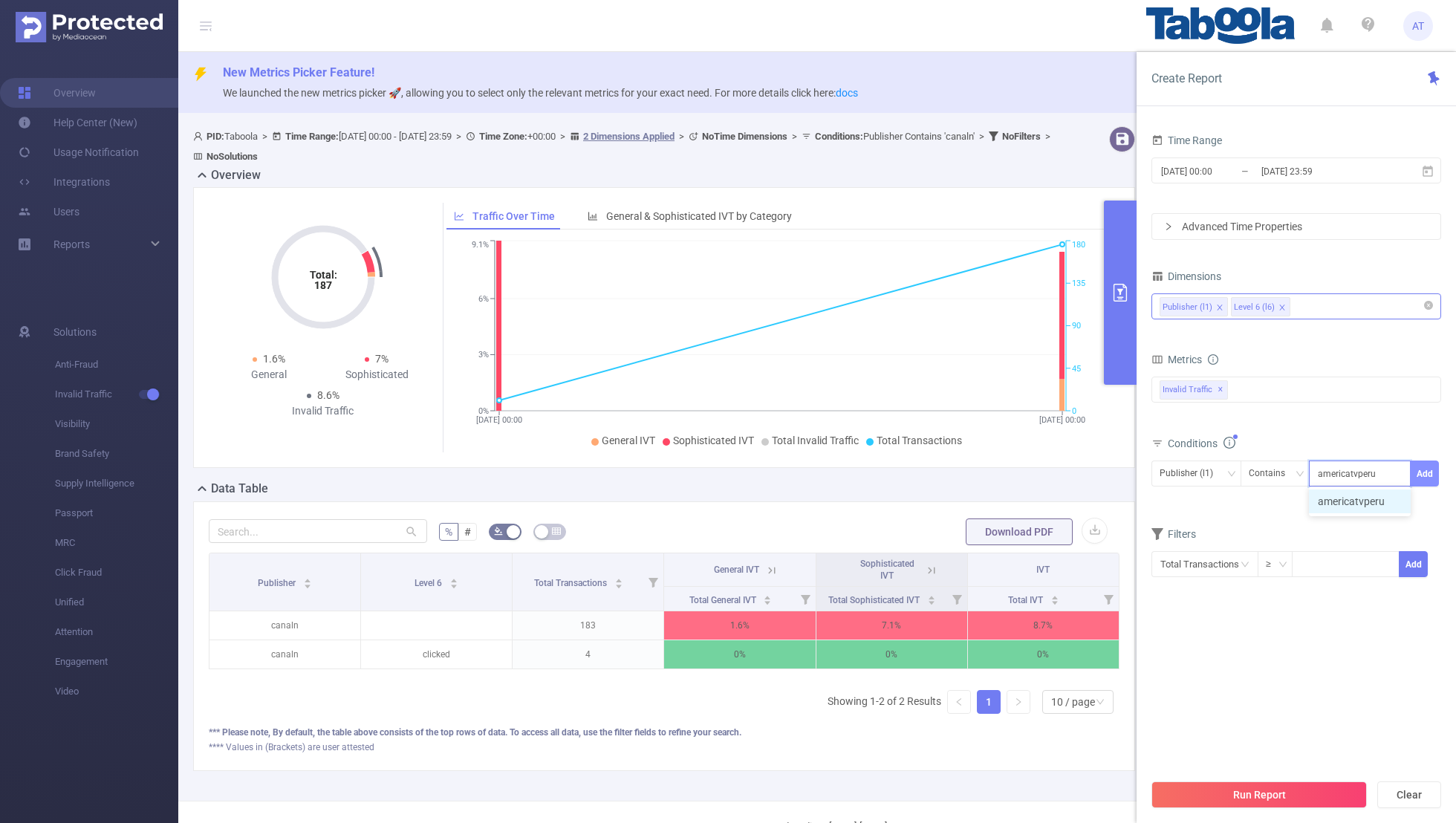
type input "americatvperu"
click at [992, 468] on button "Add" at bounding box center [1425, 474] width 29 height 26
click at [992, 537] on form "Dimensions Publisher (l1) Level 6 (l6) Metrics bp_total bp_adult bp_arms bp_cri…" at bounding box center [1296, 443] width 290 height 355
click at [992, 537] on button "Run Report" at bounding box center [1259, 795] width 216 height 26
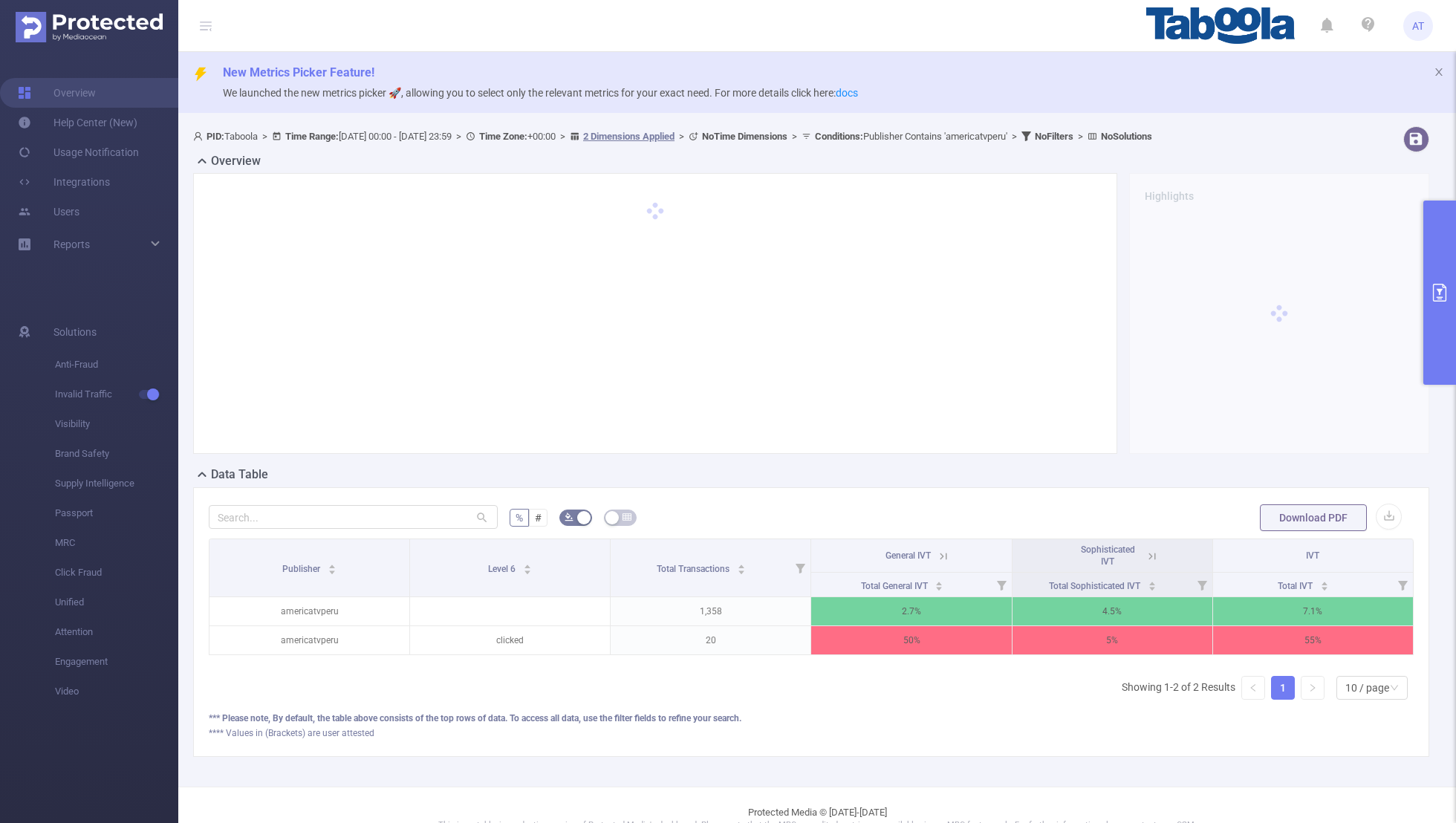
click at [992, 537] on icon at bounding box center [1152, 556] width 13 height 13
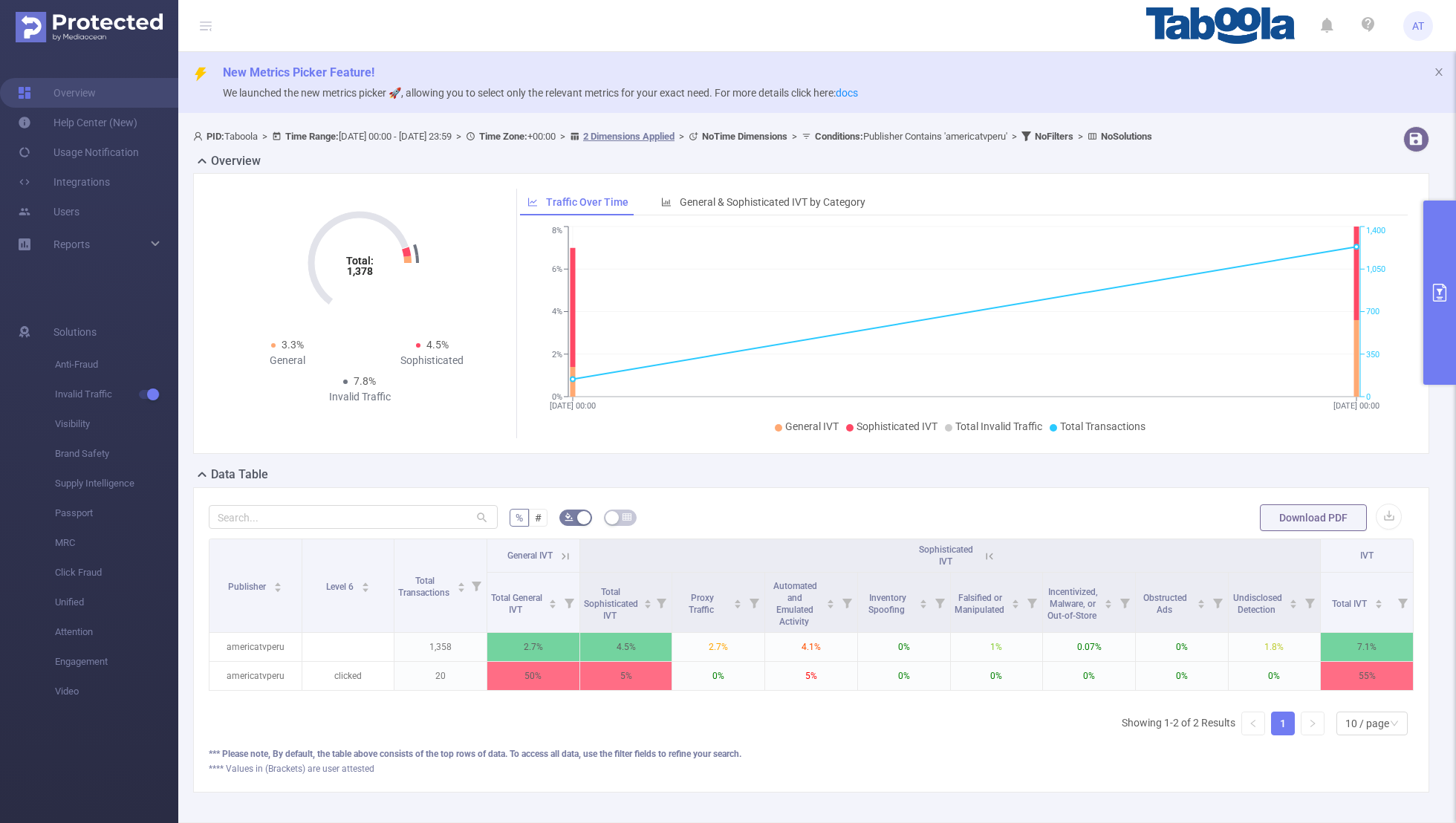
click at [558, 537] on icon at bounding box center [563, 556] width 18 height 15
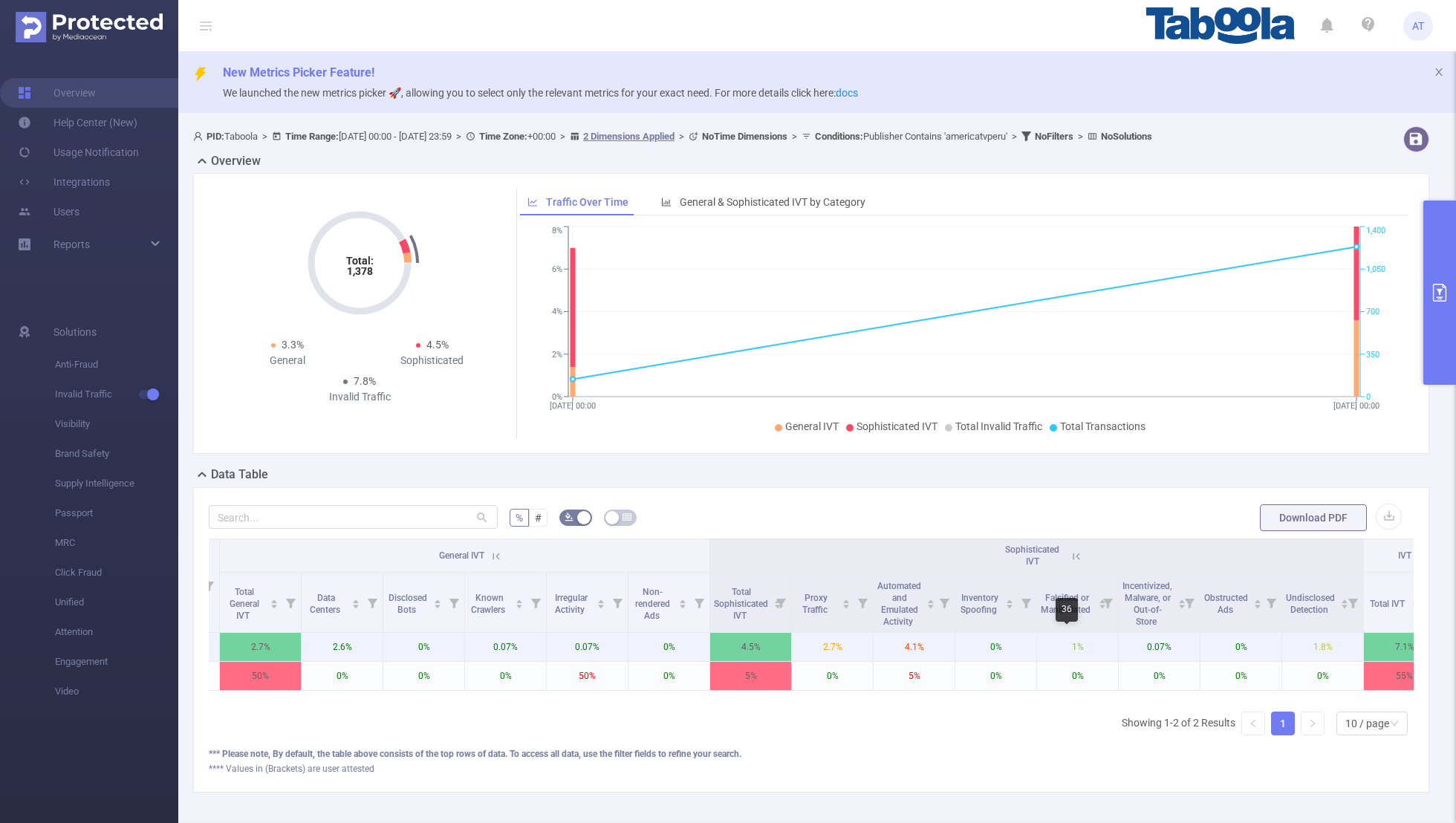
scroll to position [0, 269]
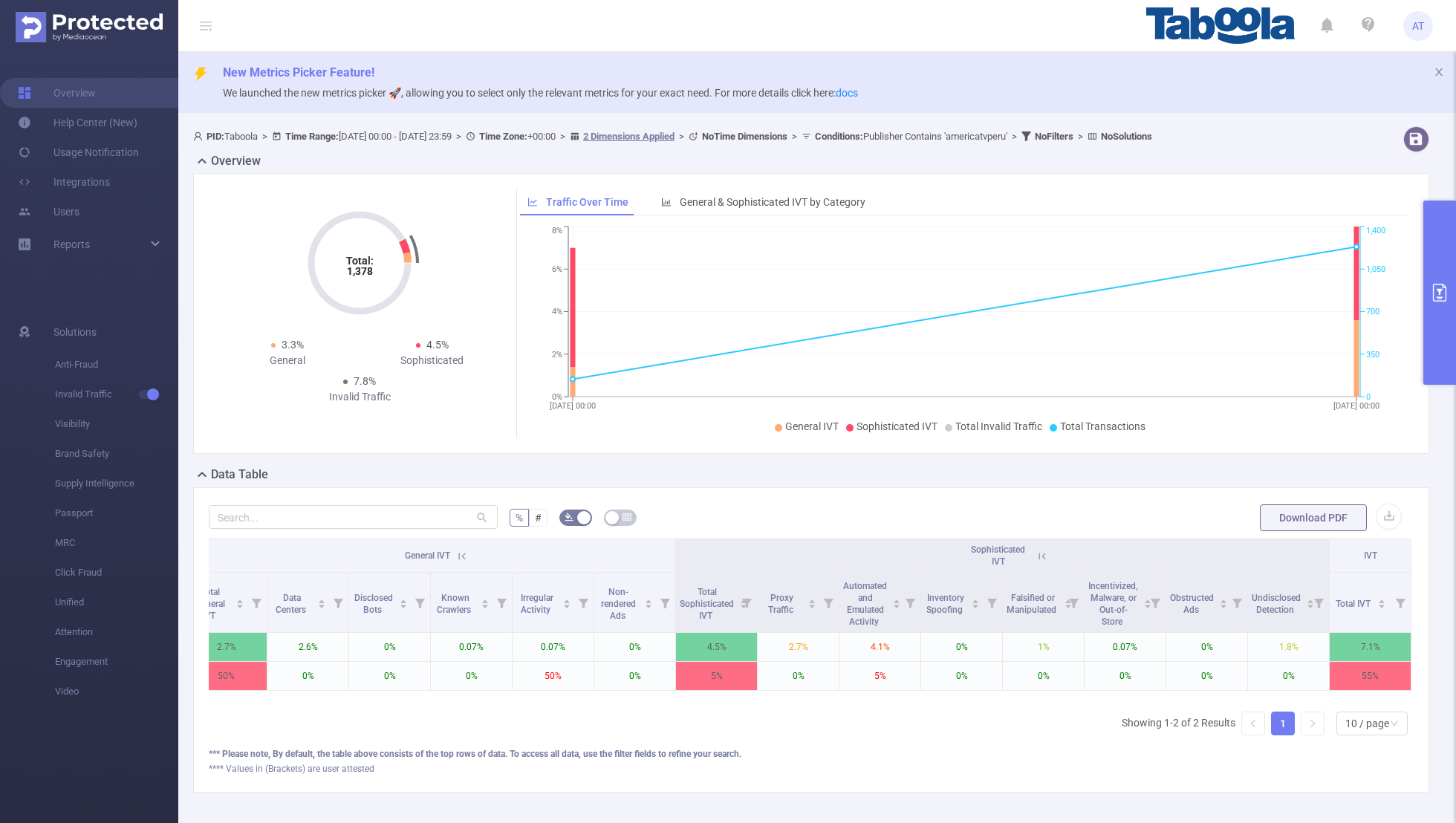
click at [992, 287] on icon "primary" at bounding box center [1440, 292] width 18 height 18
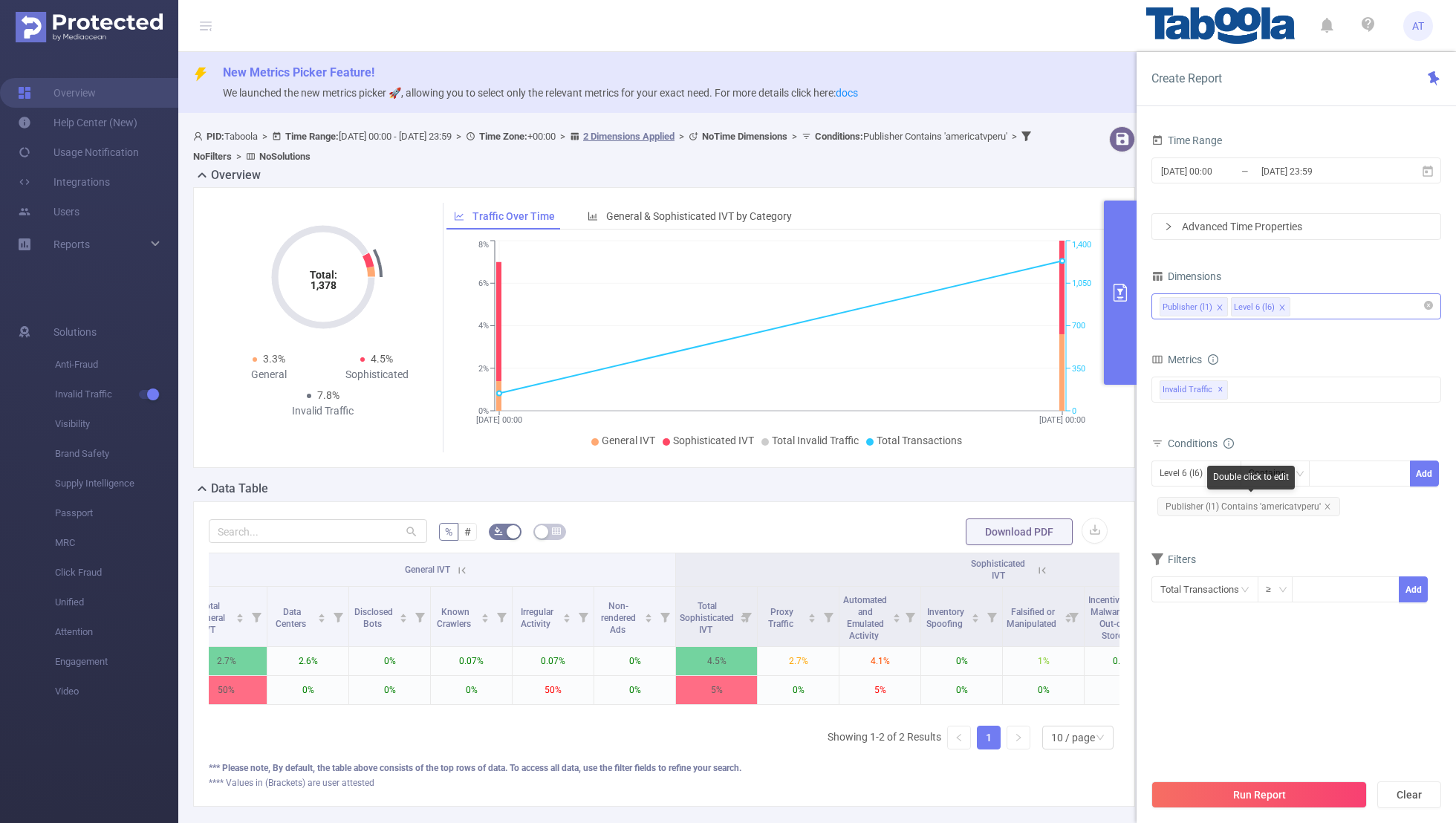
click at [992, 501] on span "Publisher (l1) Contains 'americatvperu'" at bounding box center [1249, 506] width 183 height 19
click at [992, 471] on div "Level 6 (l6)" at bounding box center [1186, 473] width 54 height 25
click at [992, 506] on li "Publisher (l1)" at bounding box center [1196, 502] width 90 height 24
click at [992, 502] on icon "icon: close" at bounding box center [1328, 506] width 8 height 8
click at [992, 468] on div at bounding box center [1360, 473] width 86 height 25
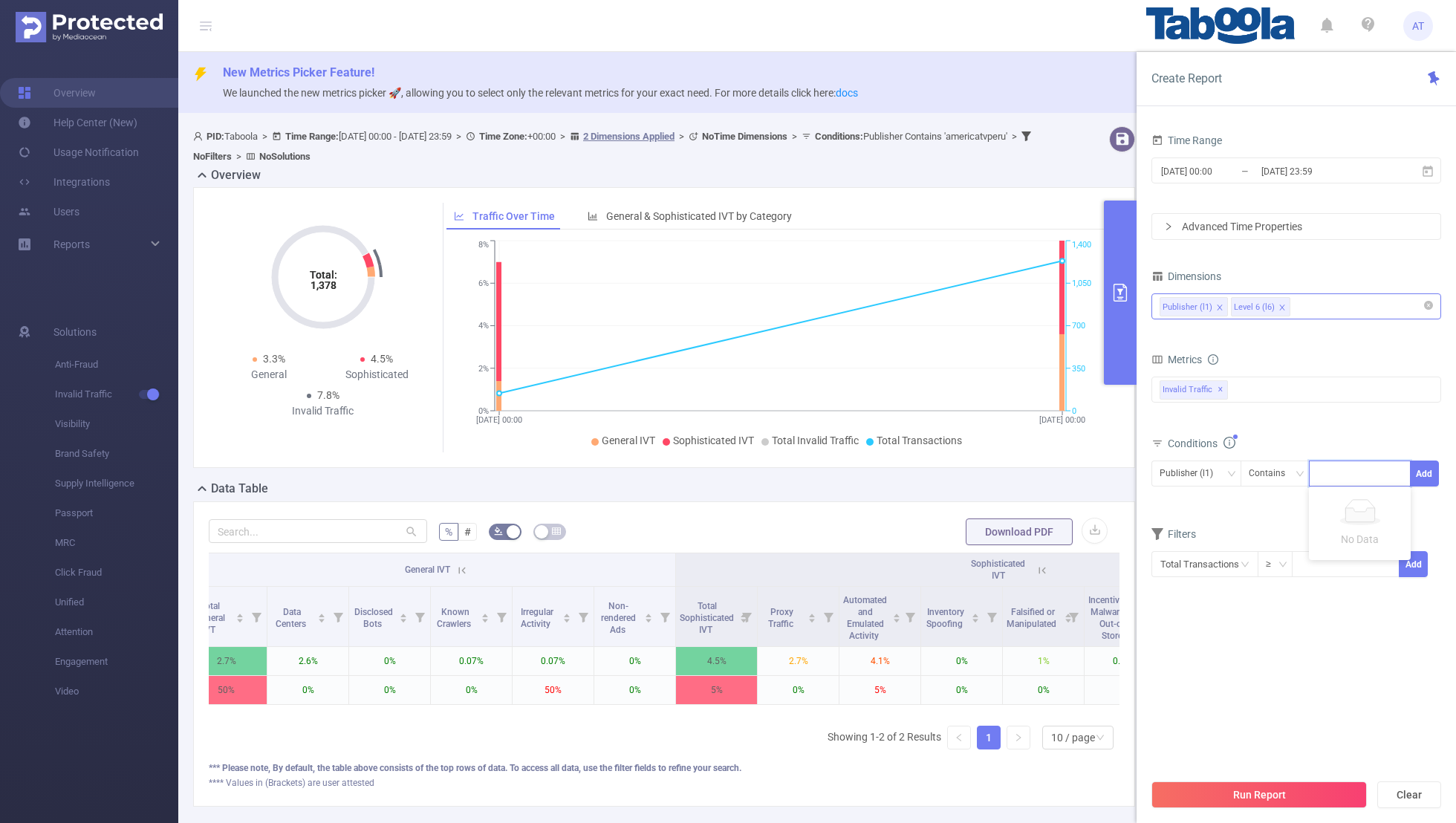
paste input "popmais"
type input "popmais"
click at [992, 469] on button "Add" at bounding box center [1425, 474] width 29 height 26
click at [992, 529] on form "Dimensions Publisher (l1) Level 6 (l6) Metrics bp_total bp_adult bp_arms bp_cri…" at bounding box center [1296, 443] width 290 height 355
click at [992, 537] on button "Run Report" at bounding box center [1259, 795] width 216 height 26
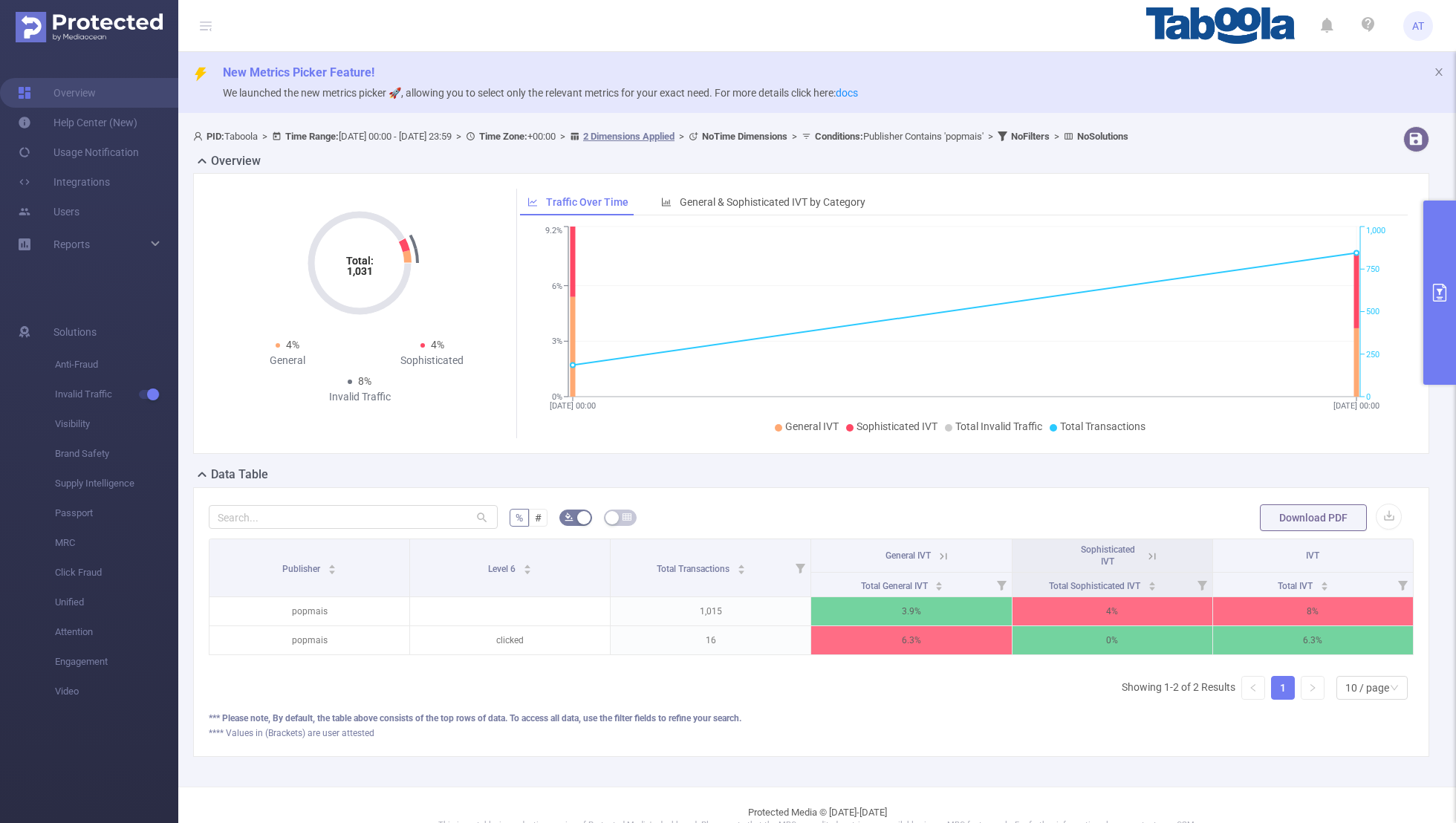
click at [992, 287] on icon "primary" at bounding box center [1440, 292] width 18 height 18
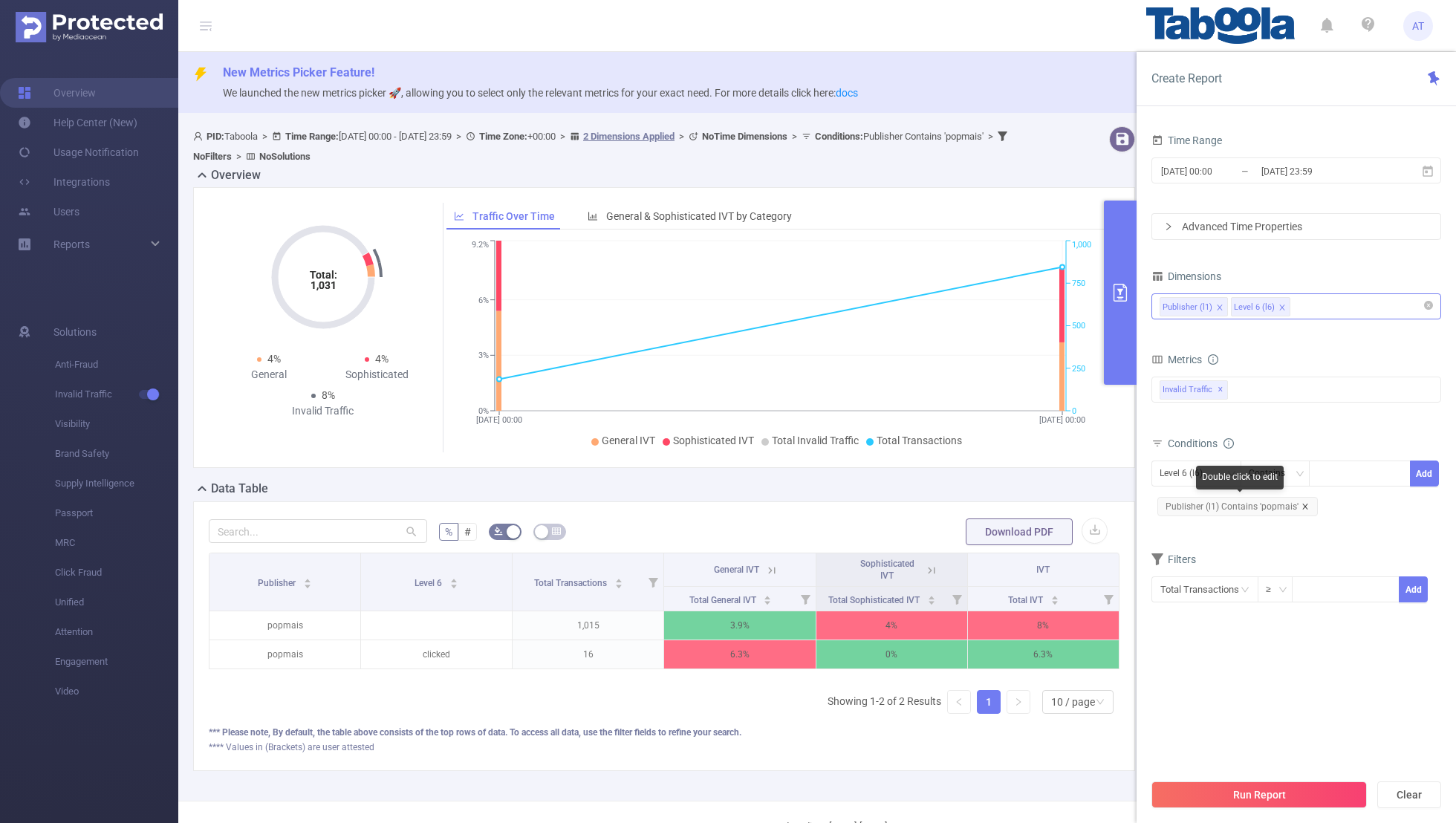
click at [992, 502] on icon "icon: close" at bounding box center [1306, 506] width 8 height 8
click at [992, 475] on div "Level 6 (l6)" at bounding box center [1186, 473] width 54 height 25
click at [992, 503] on li "Publisher (l1)" at bounding box center [1196, 502] width 90 height 24
click at [992, 466] on div at bounding box center [1360, 473] width 86 height 25
paste input "portalcolatinaemacao"
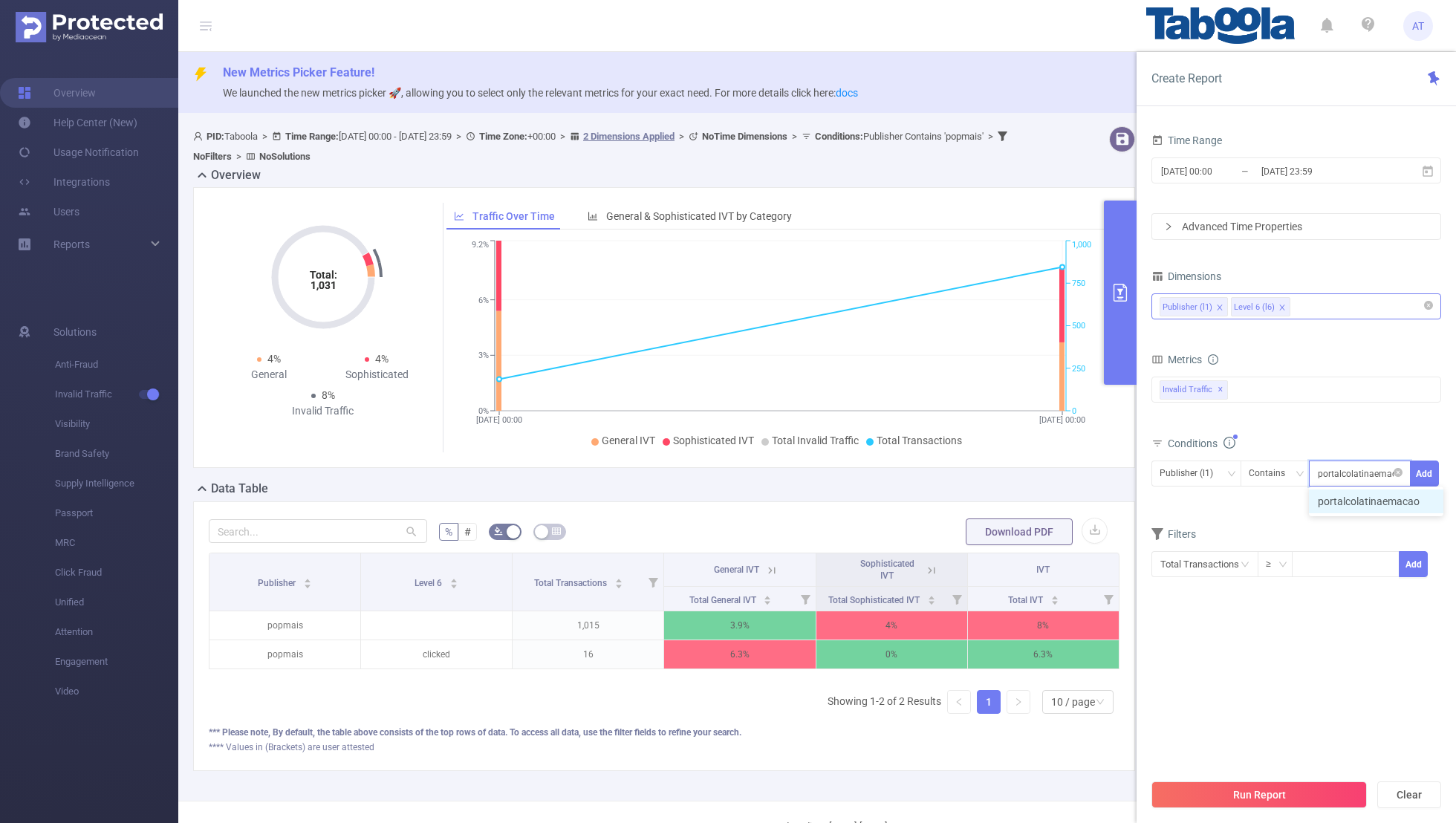
scroll to position [0, 2]
type input "portalcolatinaemacao"
click at [992, 469] on button "Add" at bounding box center [1425, 474] width 29 height 26
click at [992, 533] on form "Dimensions Publisher (l1) Level 6 (l6) Metrics bp_total bp_adult bp_arms bp_cri…" at bounding box center [1296, 443] width 290 height 355
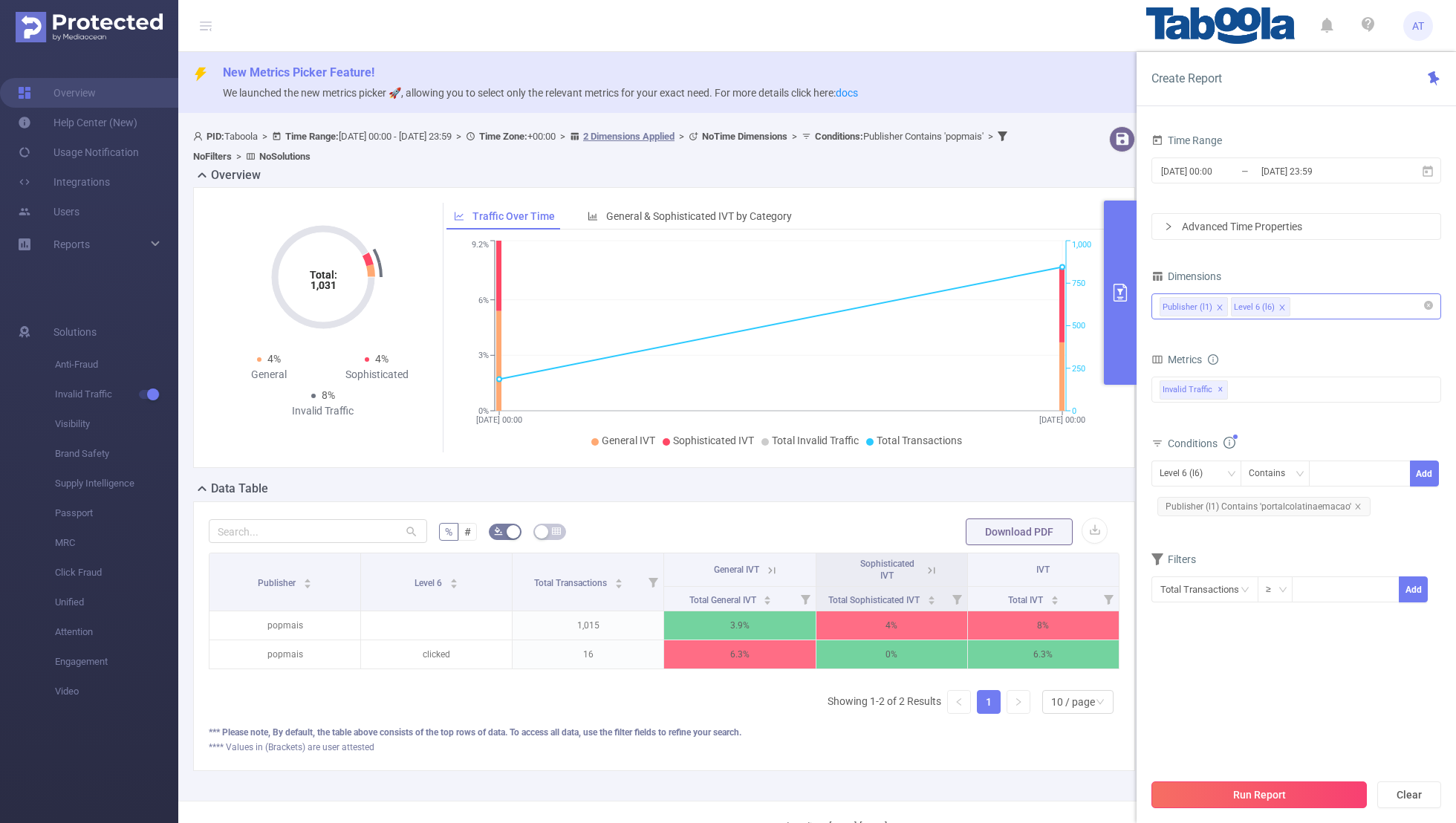
click at [992, 537] on button "Run Report" at bounding box center [1259, 795] width 216 height 26
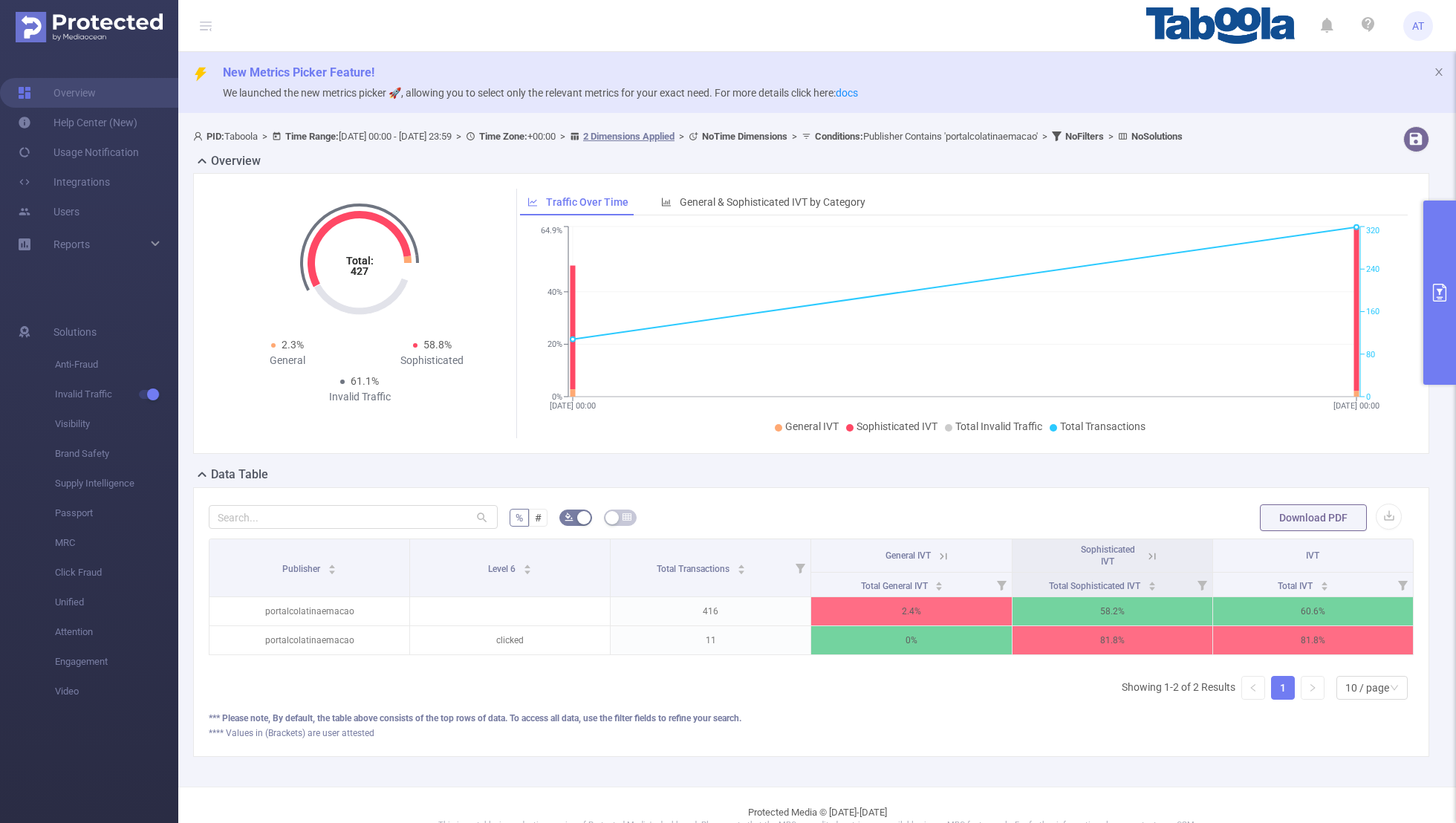
click at [992, 293] on icon "primary" at bounding box center [1440, 292] width 18 height 18
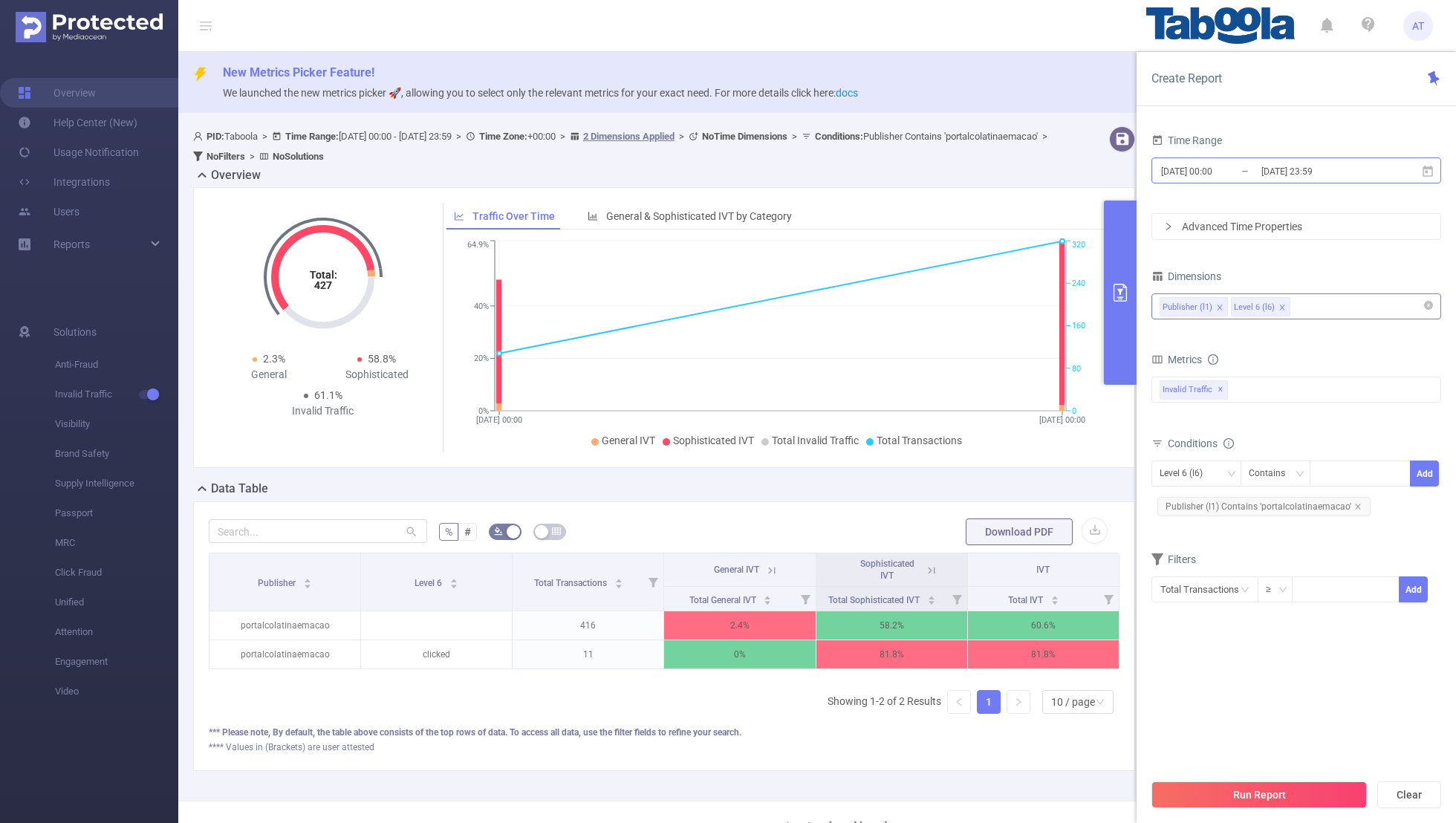
click at [992, 171] on input "[DATE] 00:00" at bounding box center [1220, 171] width 121 height 20
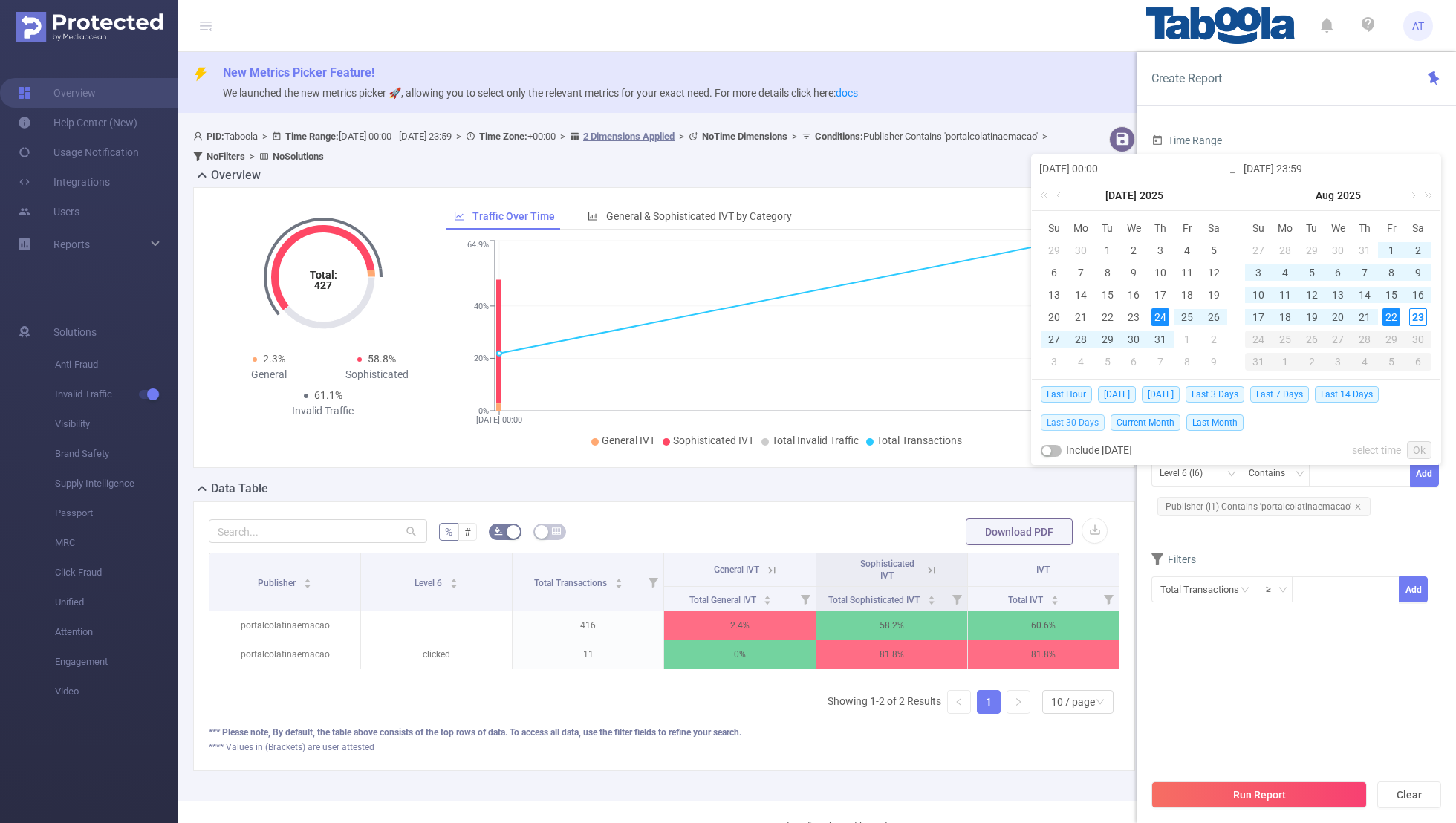
click at [992, 420] on span "Last 30 Days" at bounding box center [1073, 422] width 64 height 16
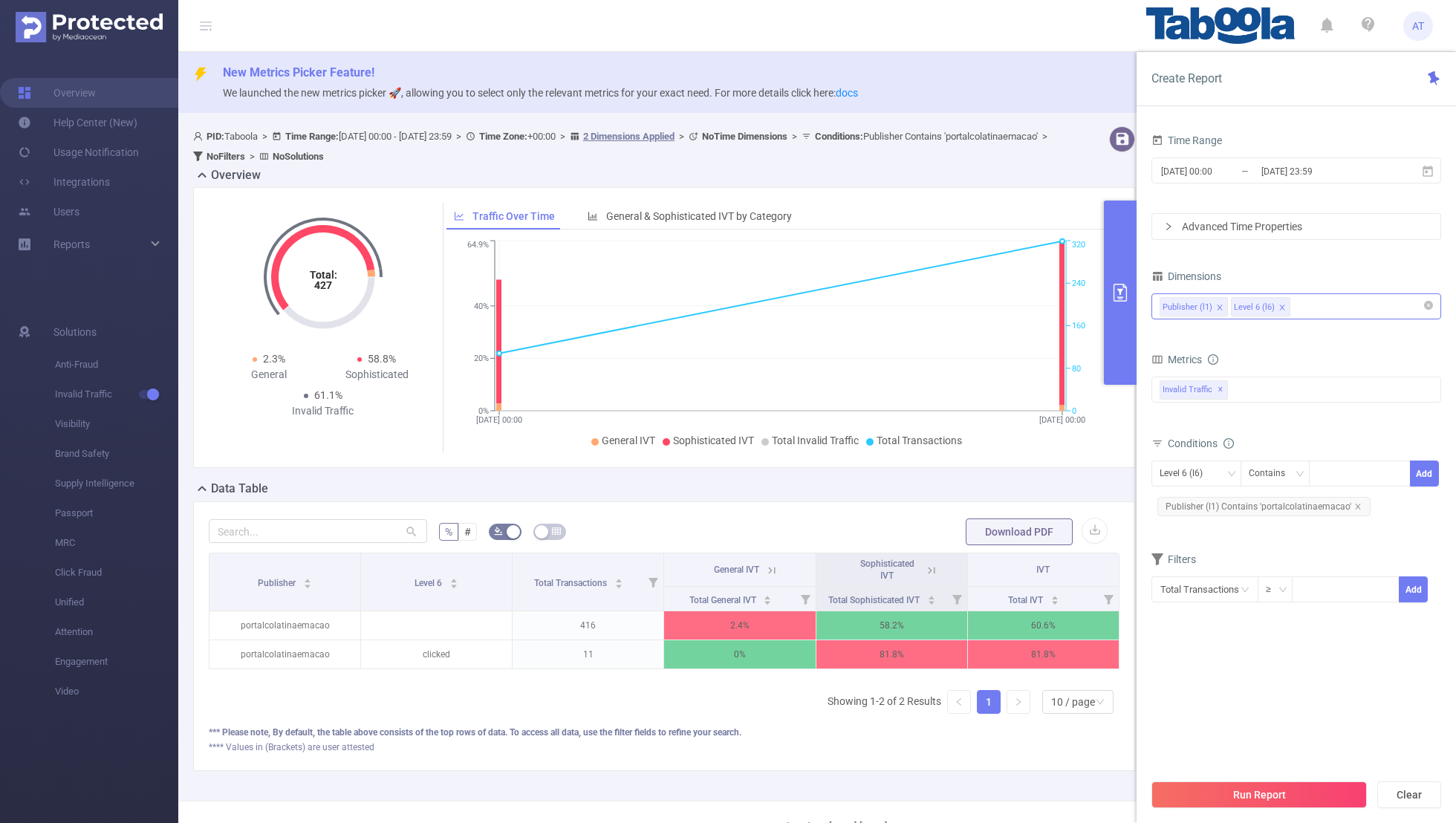
click at [992, 341] on form "Dimensions Publisher (l1) Level 6 (l6) Metrics bp_total bp_adult bp_arms bp_cri…" at bounding box center [1296, 443] width 290 height 355
click at [992, 537] on button "Run Report" at bounding box center [1259, 795] width 216 height 26
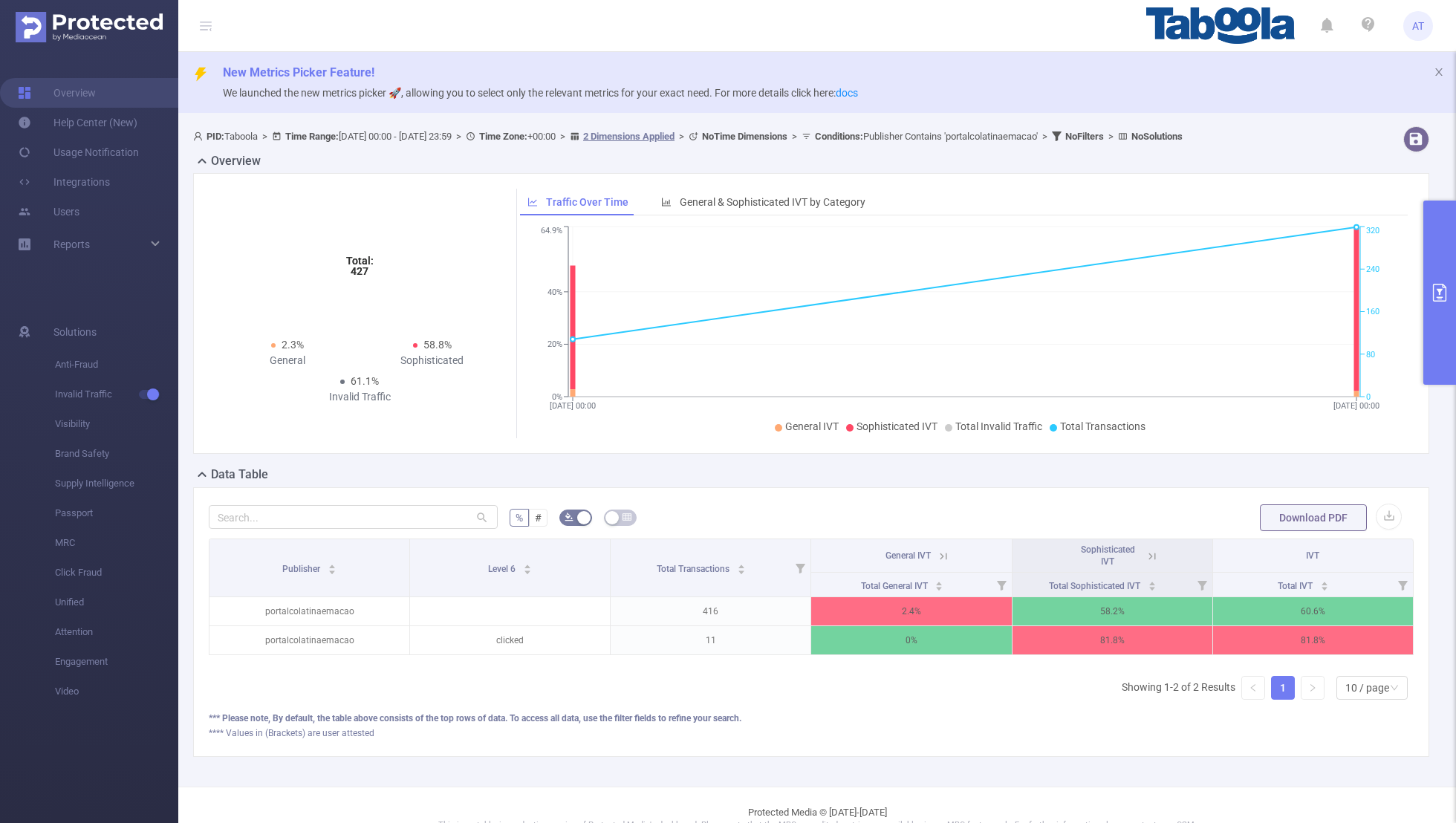
click at [944, 537] on icon at bounding box center [944, 556] width 13 height 13
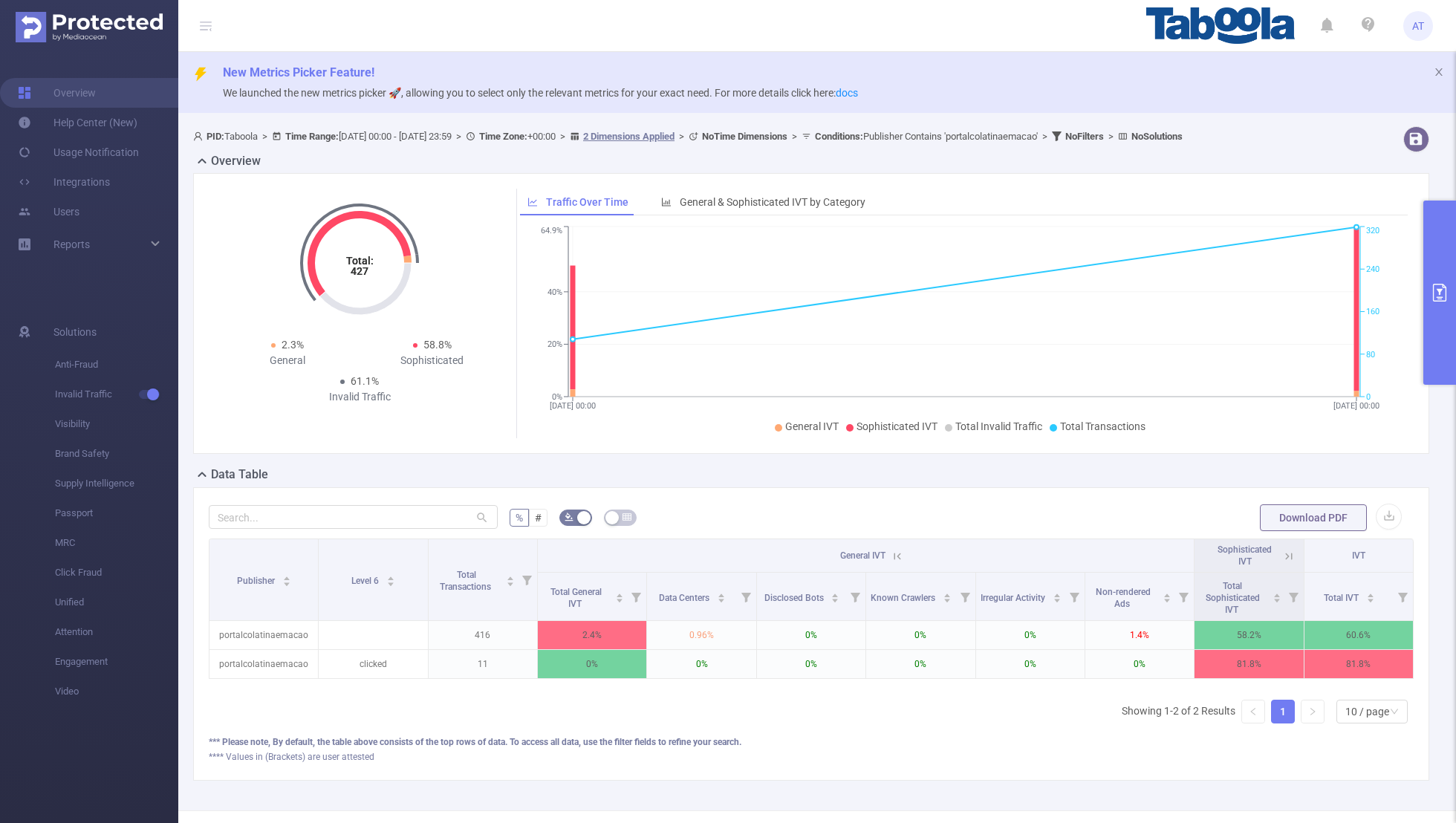
click at [992, 286] on icon "[DATE] 00:00 [DATE] 00:00 0% 20% 40% 64.9% 0 80 160 240 320" at bounding box center [965, 330] width 888 height 216
click at [992, 281] on button "primary" at bounding box center [1440, 292] width 33 height 184
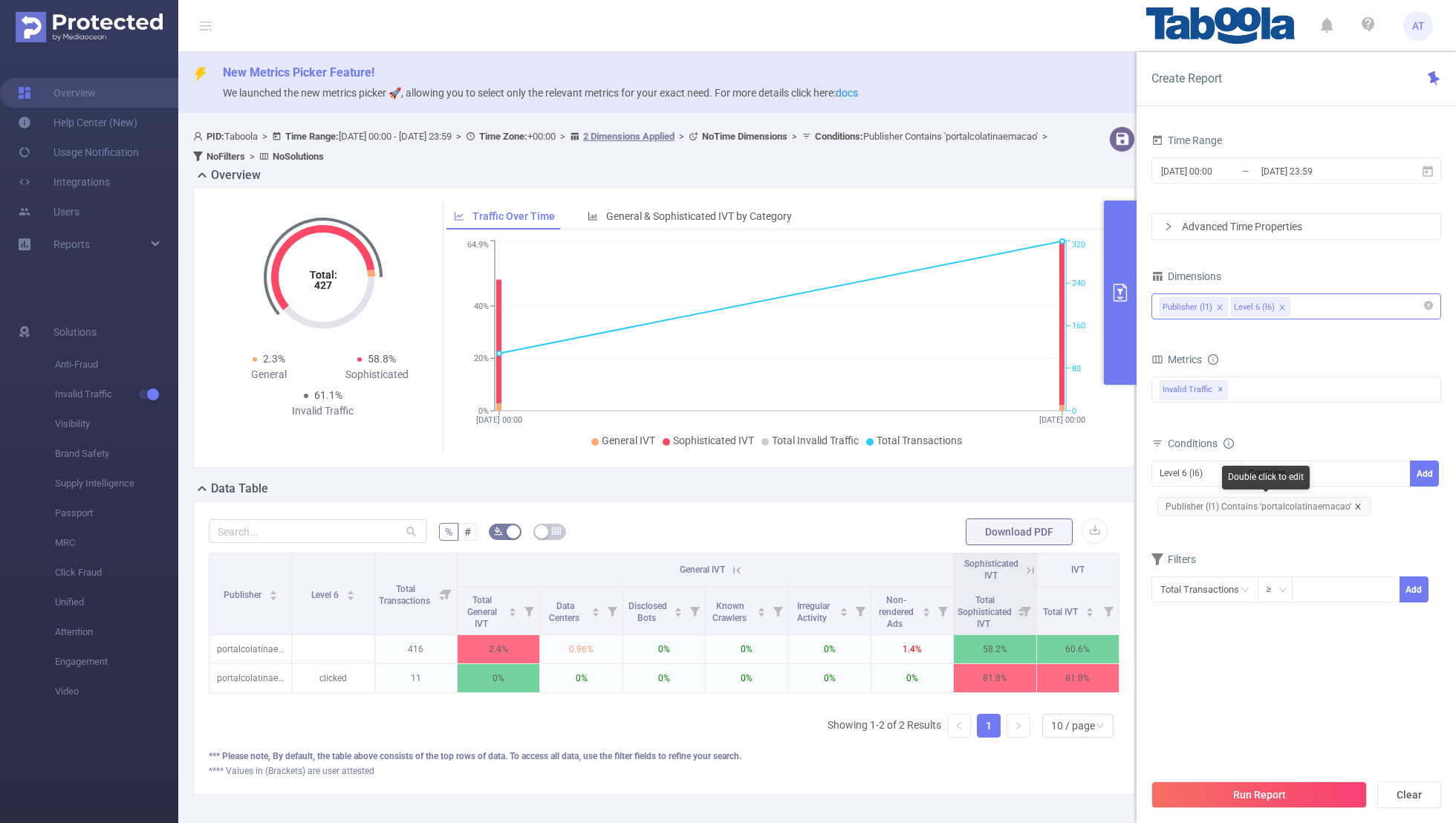
click at [992, 502] on icon "icon: close" at bounding box center [1359, 506] width 8 height 8
click at [992, 480] on div "Level 6 (l6)" at bounding box center [1186, 473] width 54 height 25
click at [992, 500] on li "Publisher (l1)" at bounding box center [1196, 502] width 90 height 24
click at [992, 470] on div at bounding box center [1360, 473] width 86 height 25
paste input "1896717"
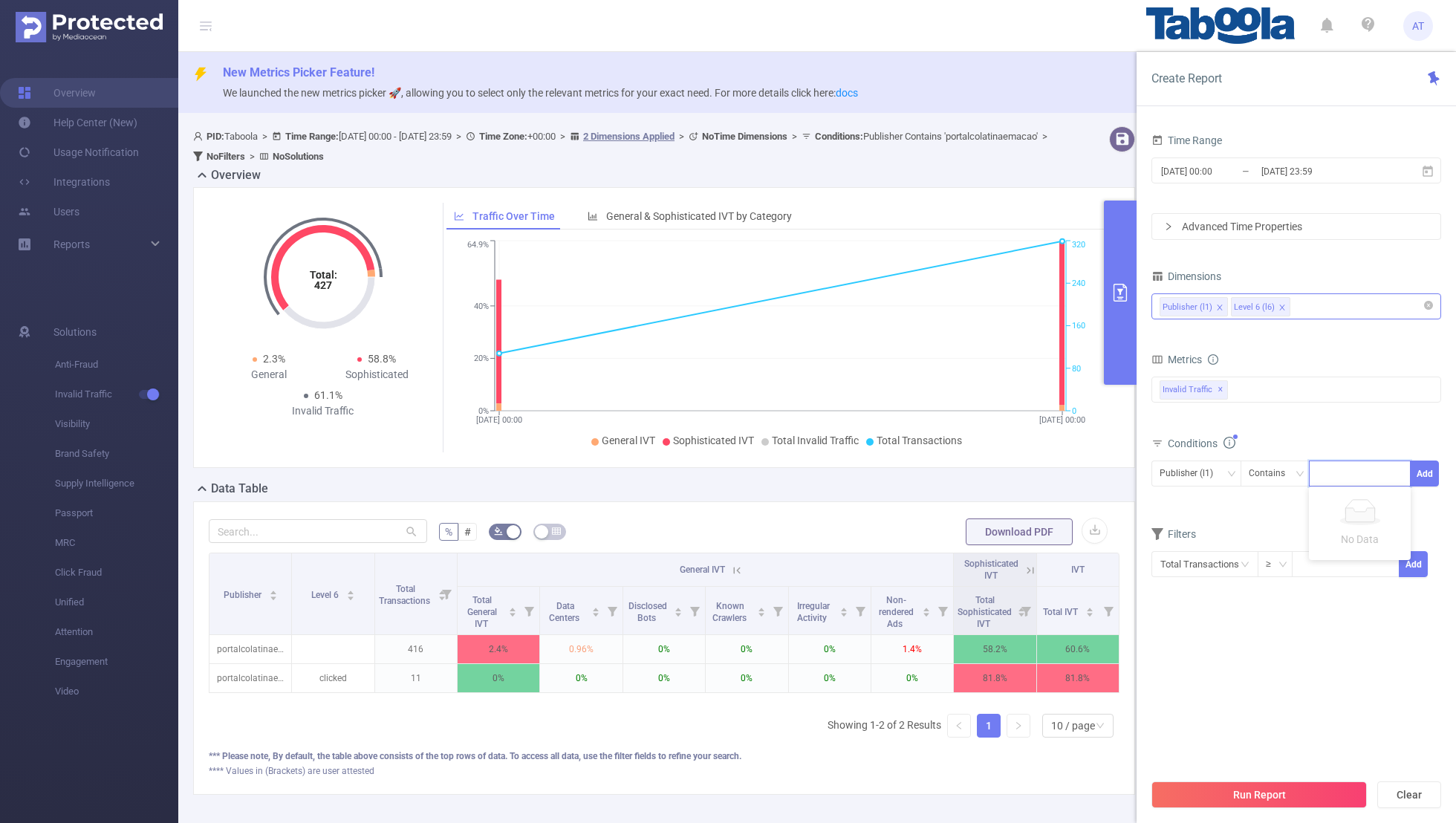
type input "1896717"
click at [992, 471] on icon "icon: close-circle" at bounding box center [1398, 471] width 8 height 8
paste input "forcasant-terrestre"
type input "forcasant-terrestre"
click at [992, 477] on button "Add" at bounding box center [1425, 474] width 29 height 26
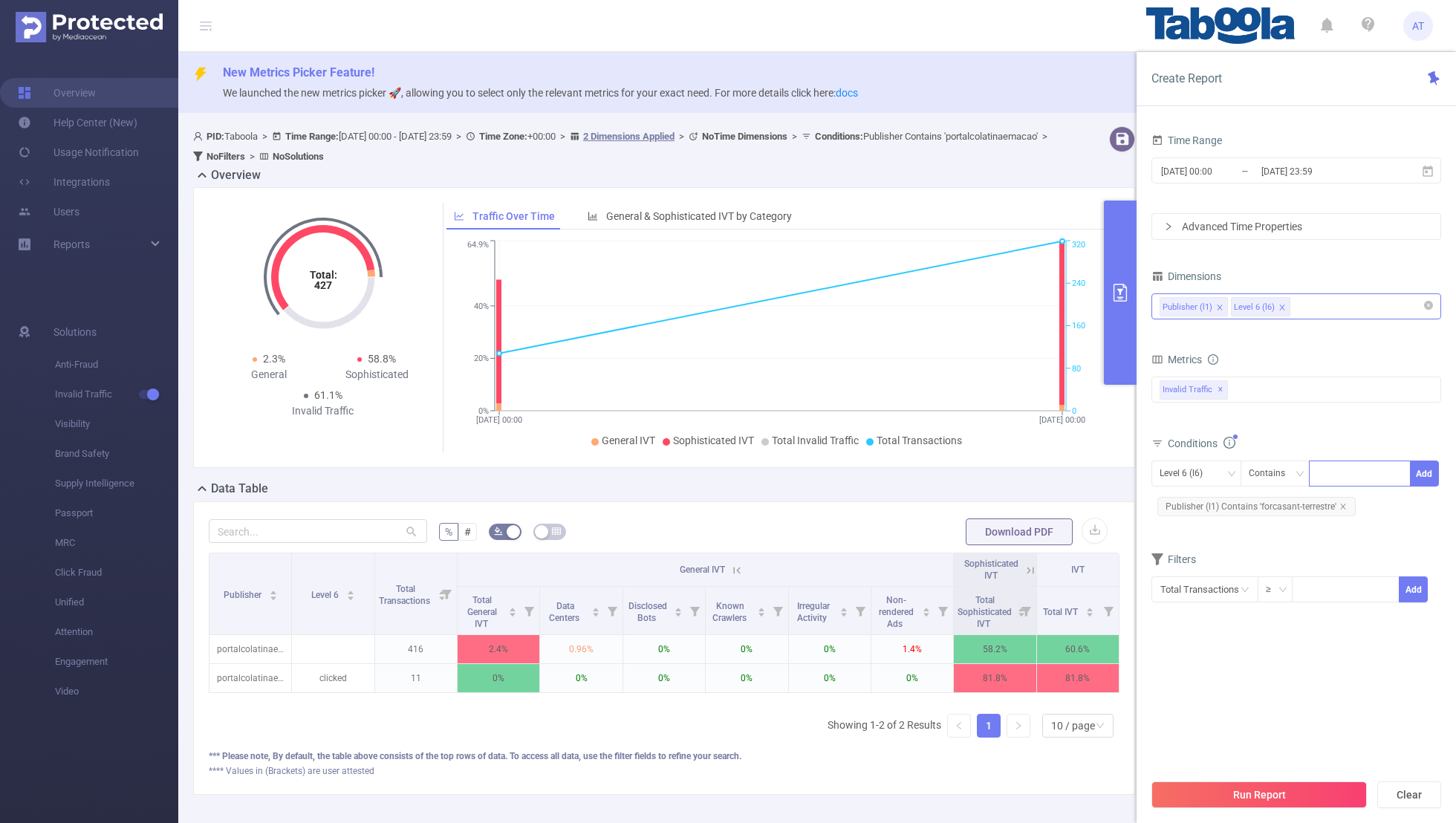
click at [992, 522] on div "Level 6 (l6) Contains Add Publisher (l1) Contains 'forcasant-terrestre'" at bounding box center [1296, 491] width 290 height 68
click at [992, 537] on div "Run Report Clear" at bounding box center [1297, 795] width 320 height 57
click at [992, 537] on button "Run Report" at bounding box center [1259, 795] width 216 height 26
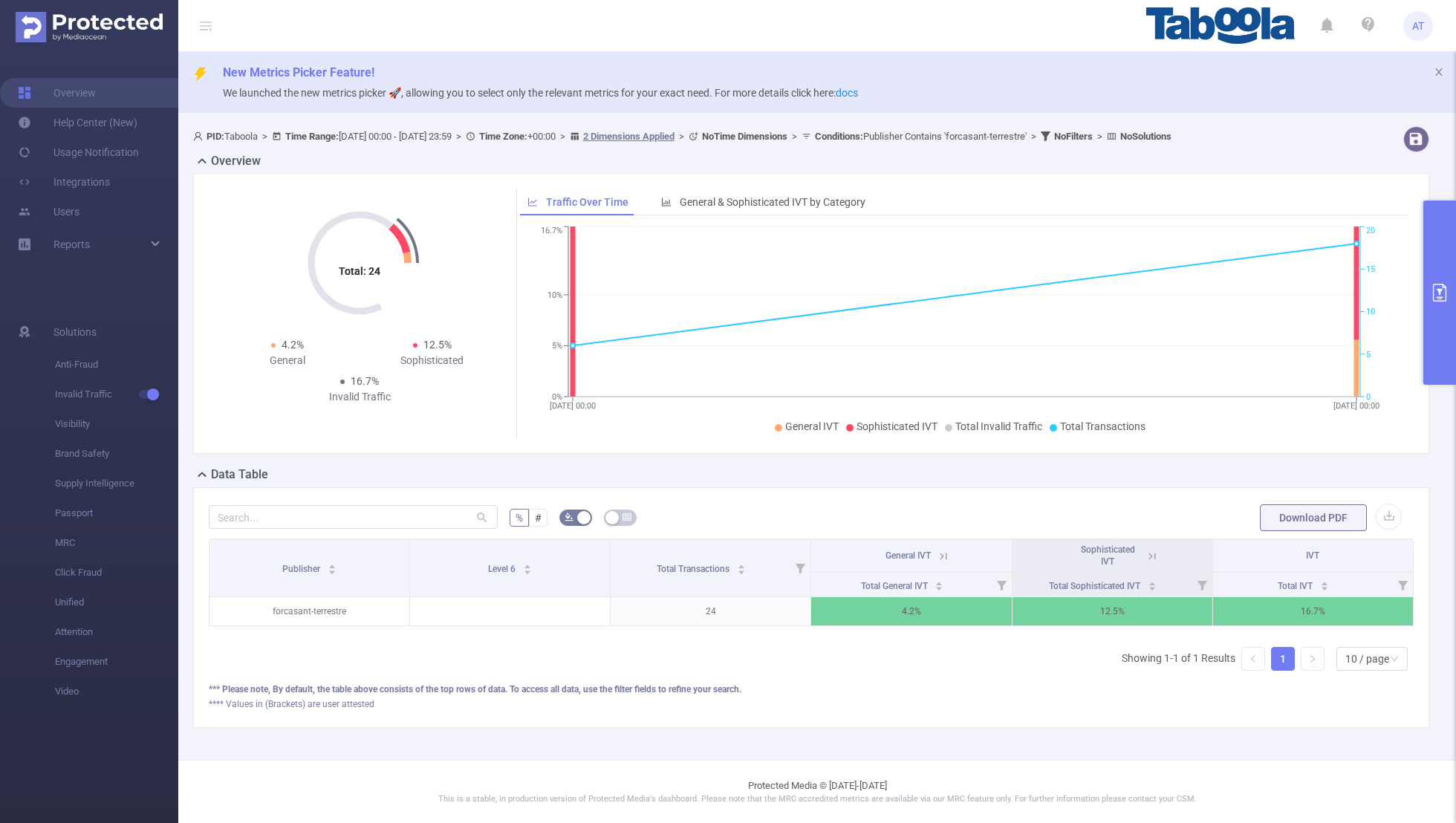
click at [992, 274] on button "primary" at bounding box center [1440, 292] width 33 height 184
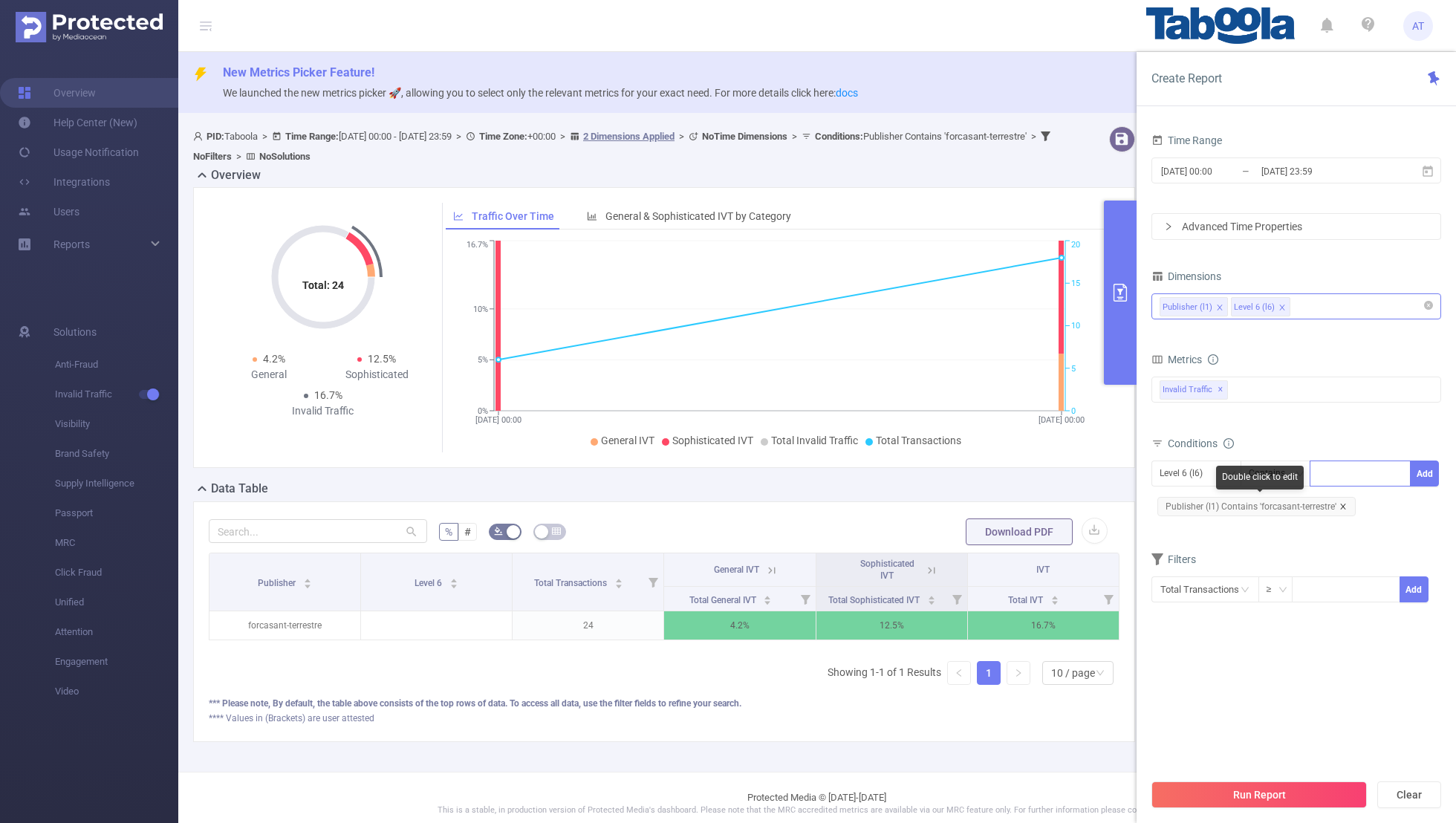
click at [992, 503] on icon "icon: close" at bounding box center [1344, 506] width 6 height 6
click at [992, 480] on div "Level 6 (l6)" at bounding box center [1186, 473] width 54 height 25
click at [992, 509] on li "Publisher (l1)" at bounding box center [1196, 502] width 90 height 24
click at [992, 472] on div at bounding box center [1360, 473] width 86 height 25
paste input "1896715"
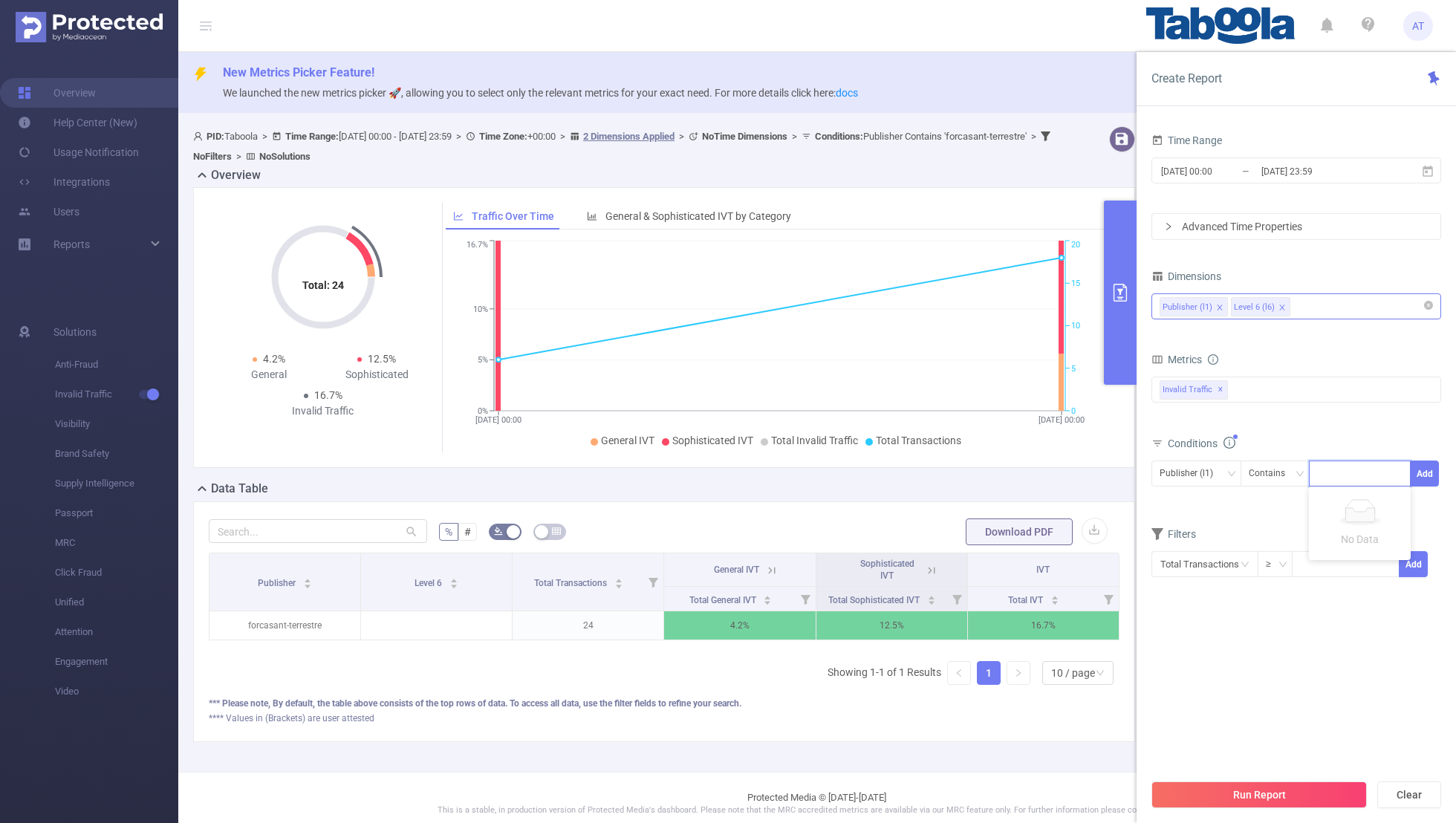
type input "1896715"
click at [992, 471] on icon "icon: close-circle" at bounding box center [1398, 471] width 8 height 8
paste input "forcasant-aereo"
type input "forcasant-aereo"
click at [992, 466] on button "Add" at bounding box center [1425, 474] width 29 height 26
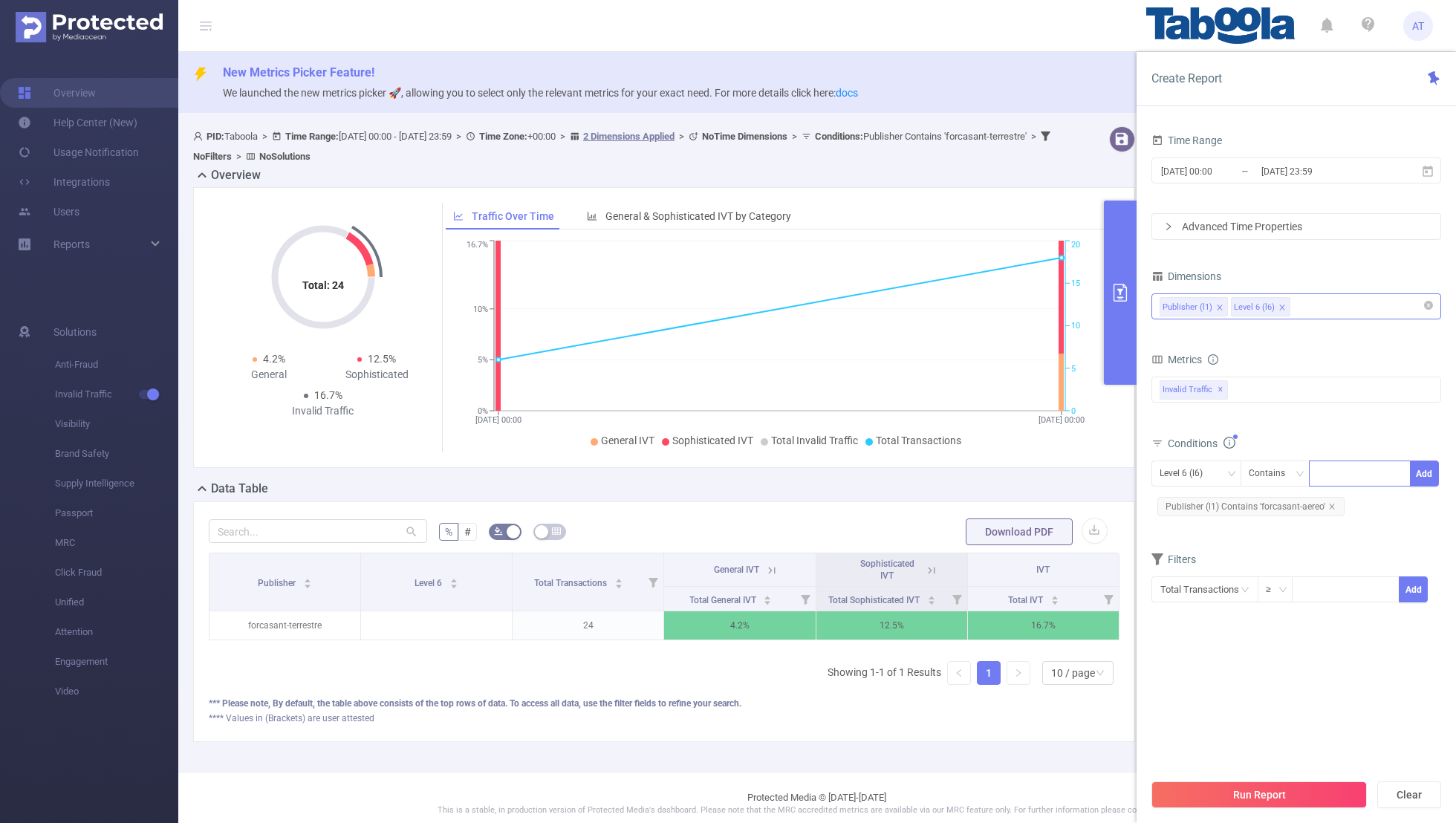
click at [992, 537] on form "Dimensions Publisher (l1) Level 6 (l6) Metrics bp_total bp_adult bp_arms bp_cri…" at bounding box center [1296, 443] width 290 height 355
click at [992, 537] on button "Run Report" at bounding box center [1259, 795] width 216 height 26
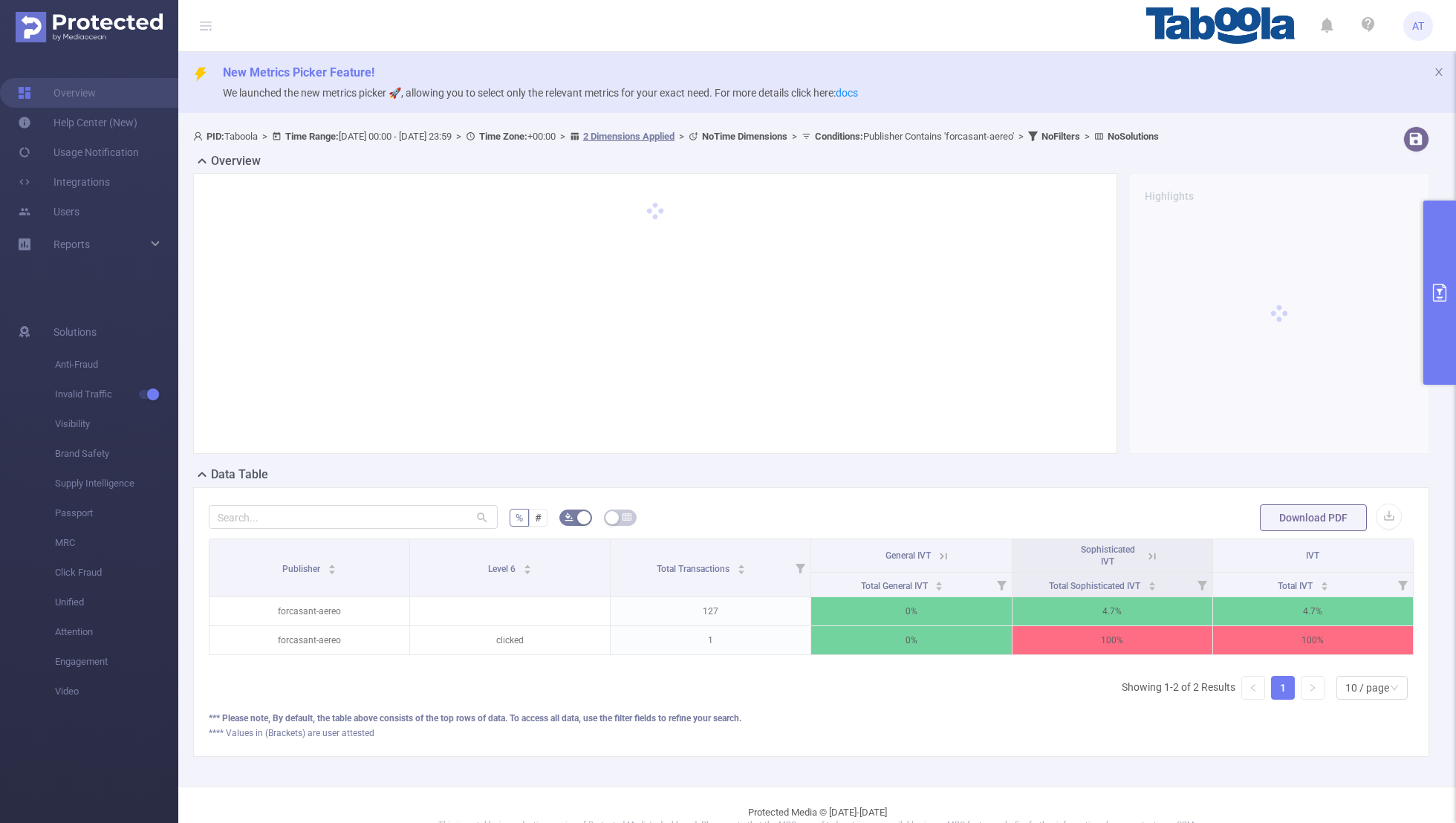
click at [992, 537] on icon at bounding box center [1152, 556] width 13 height 13
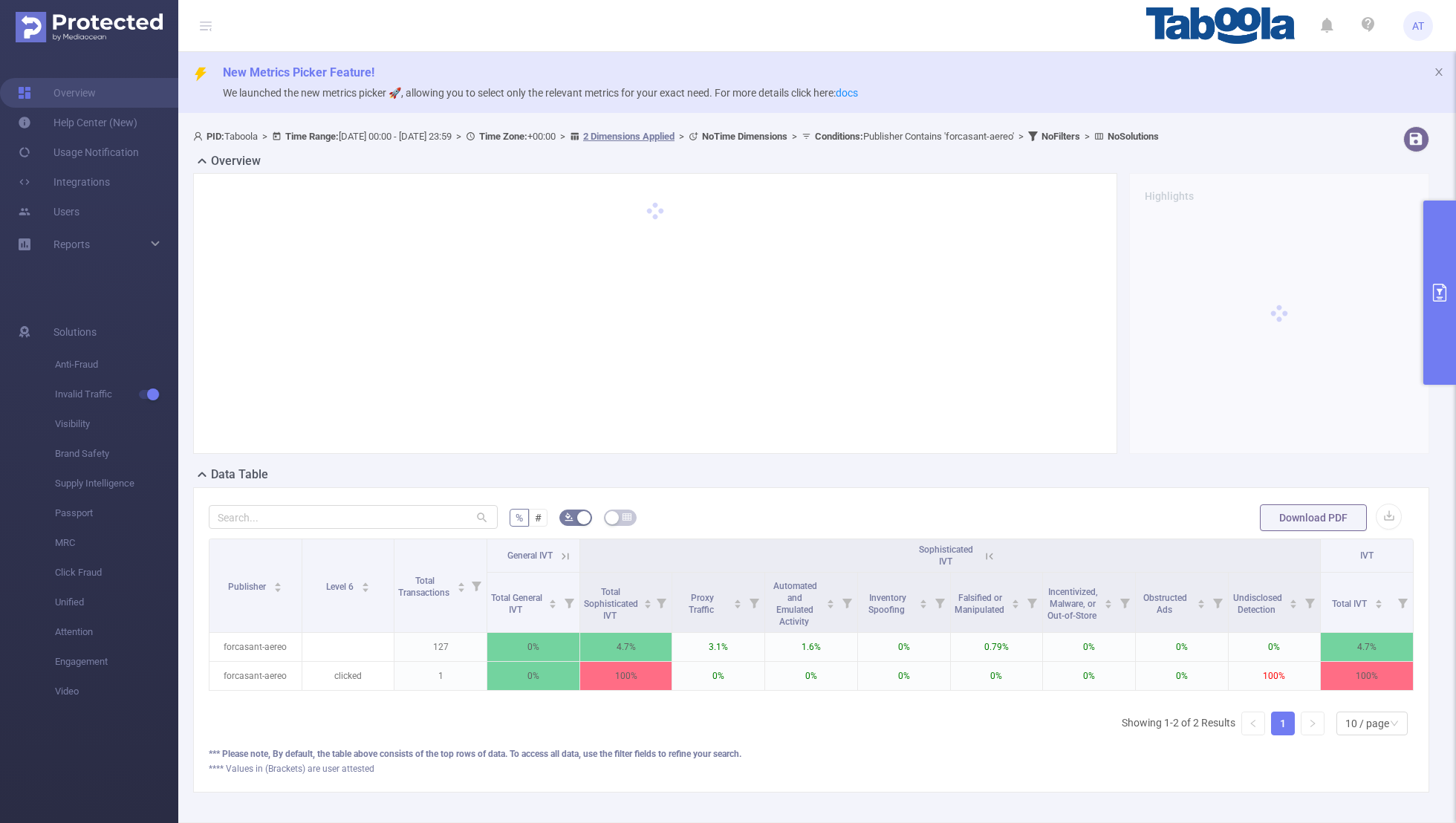
click at [565, 537] on icon at bounding box center [566, 556] width 13 height 13
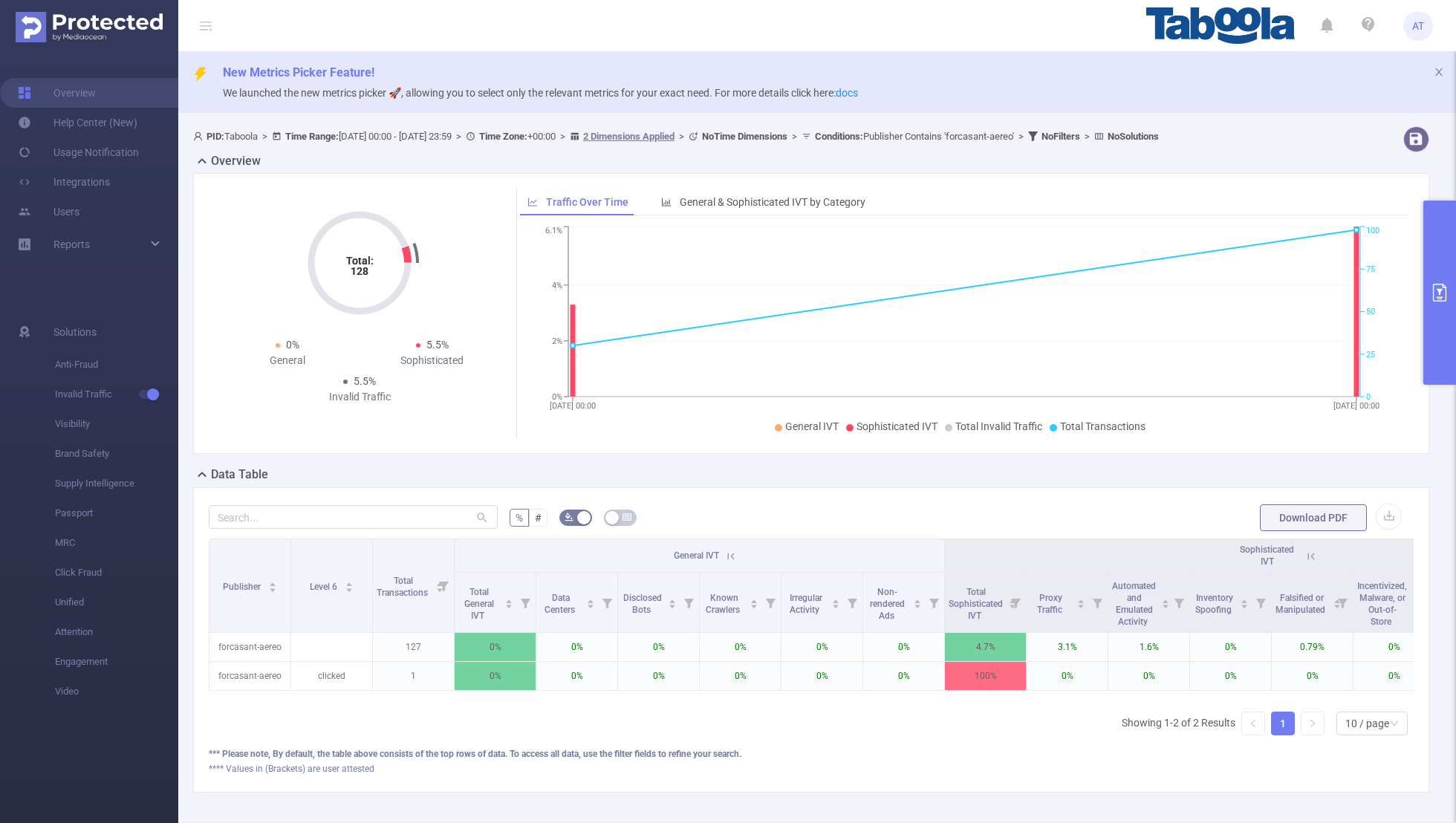
click at [992, 278] on button "primary" at bounding box center [1440, 292] width 33 height 184
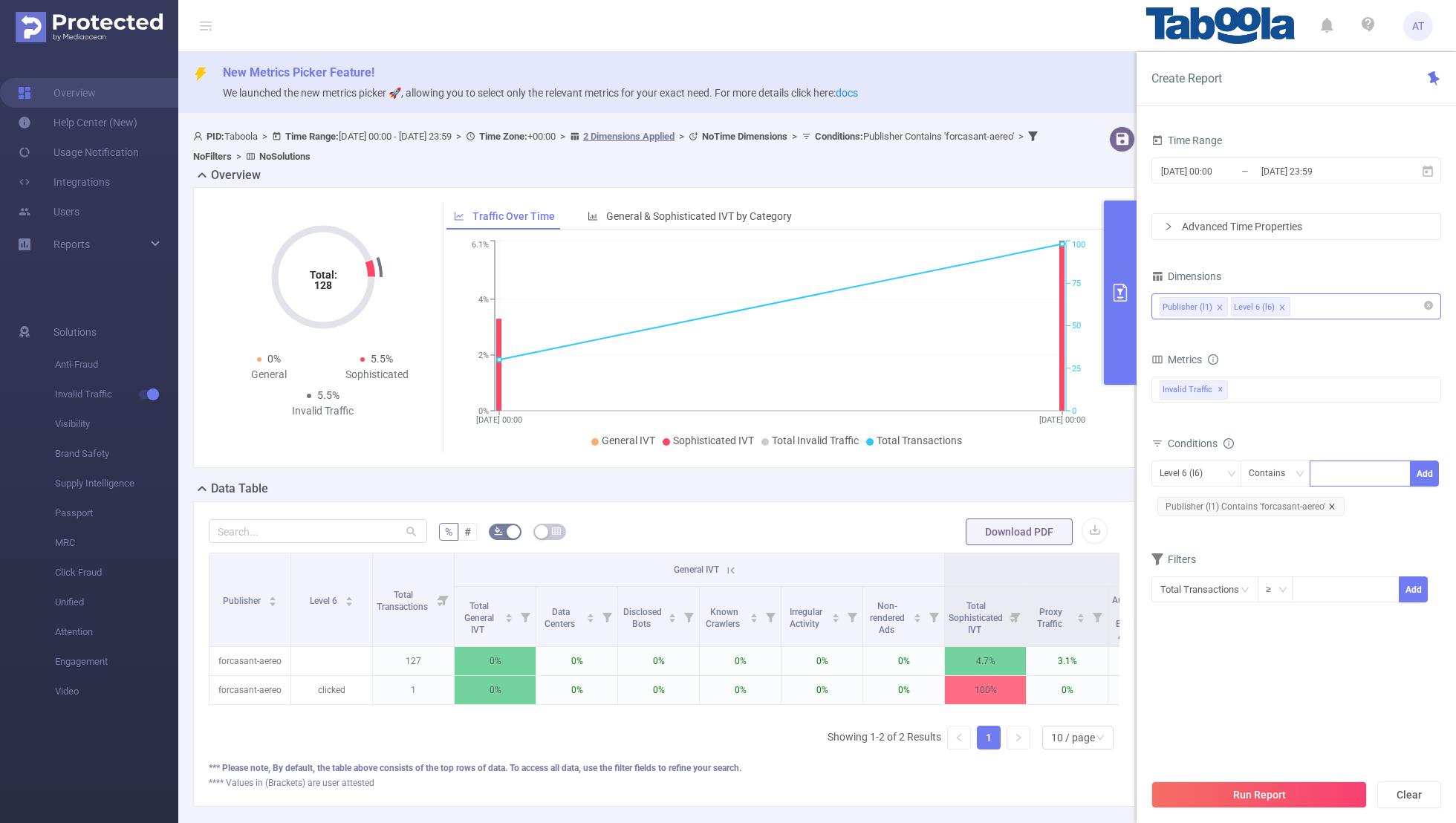
click at [992, 505] on icon "icon: close" at bounding box center [1332, 506] width 8 height 8
click at [992, 477] on div "Level 6 (l6)" at bounding box center [1186, 473] width 54 height 25
click at [992, 504] on li "Publisher (l1)" at bounding box center [1196, 502] width 90 height 24
click at [992, 469] on div at bounding box center [1360, 473] width 86 height 25
paste input "gruponacioncr-lateja"
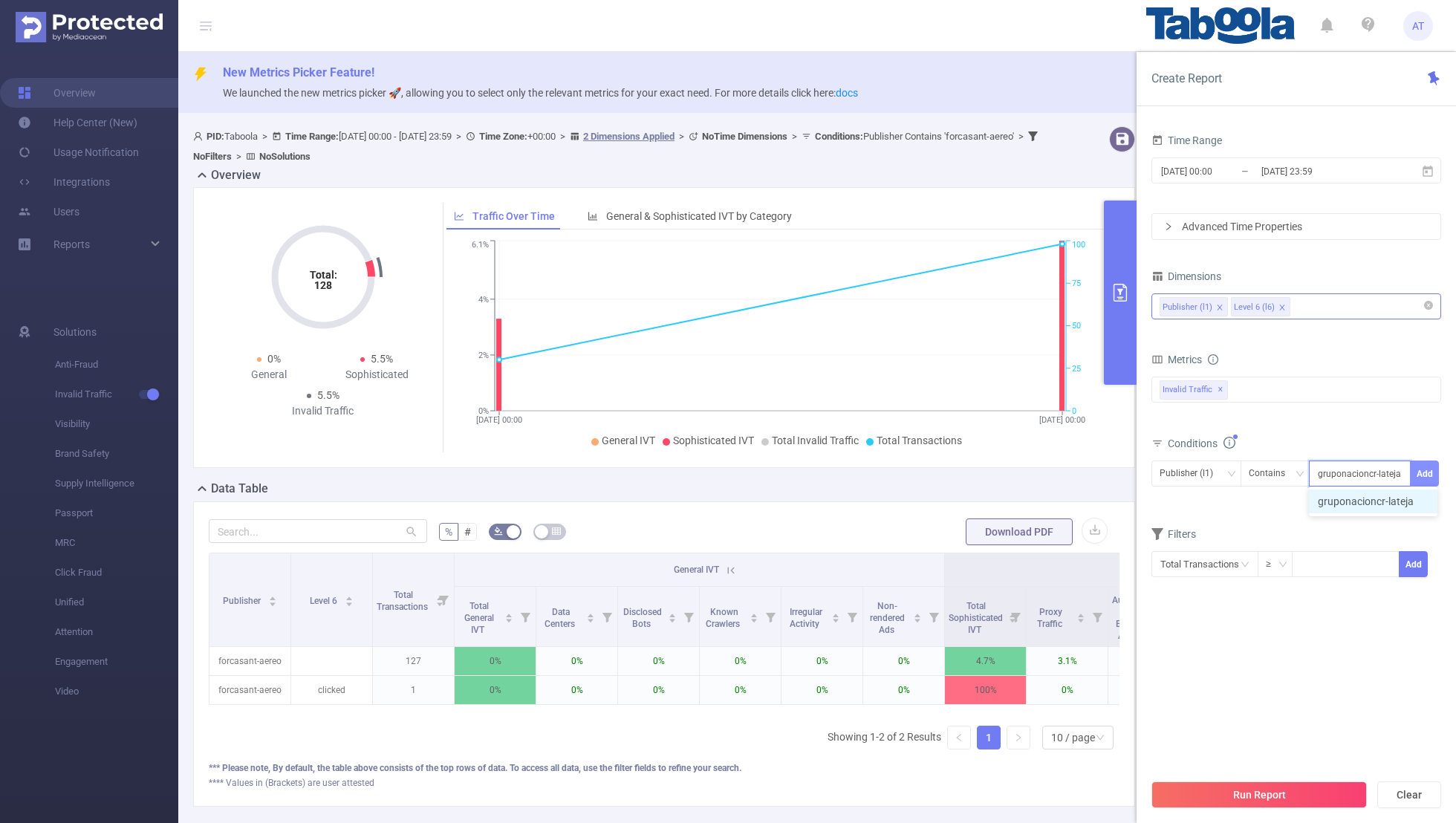
type input "gruponacioncr-lateja"
click at [992, 467] on button "Add" at bounding box center [1425, 474] width 29 height 26
click at [992, 533] on form "Dimensions Publisher (l1) Level 6 (l6) Metrics bp_total bp_adult bp_arms bp_cri…" at bounding box center [1296, 443] width 290 height 355
click at [992, 174] on input "[DATE] 00:00" at bounding box center [1220, 171] width 121 height 20
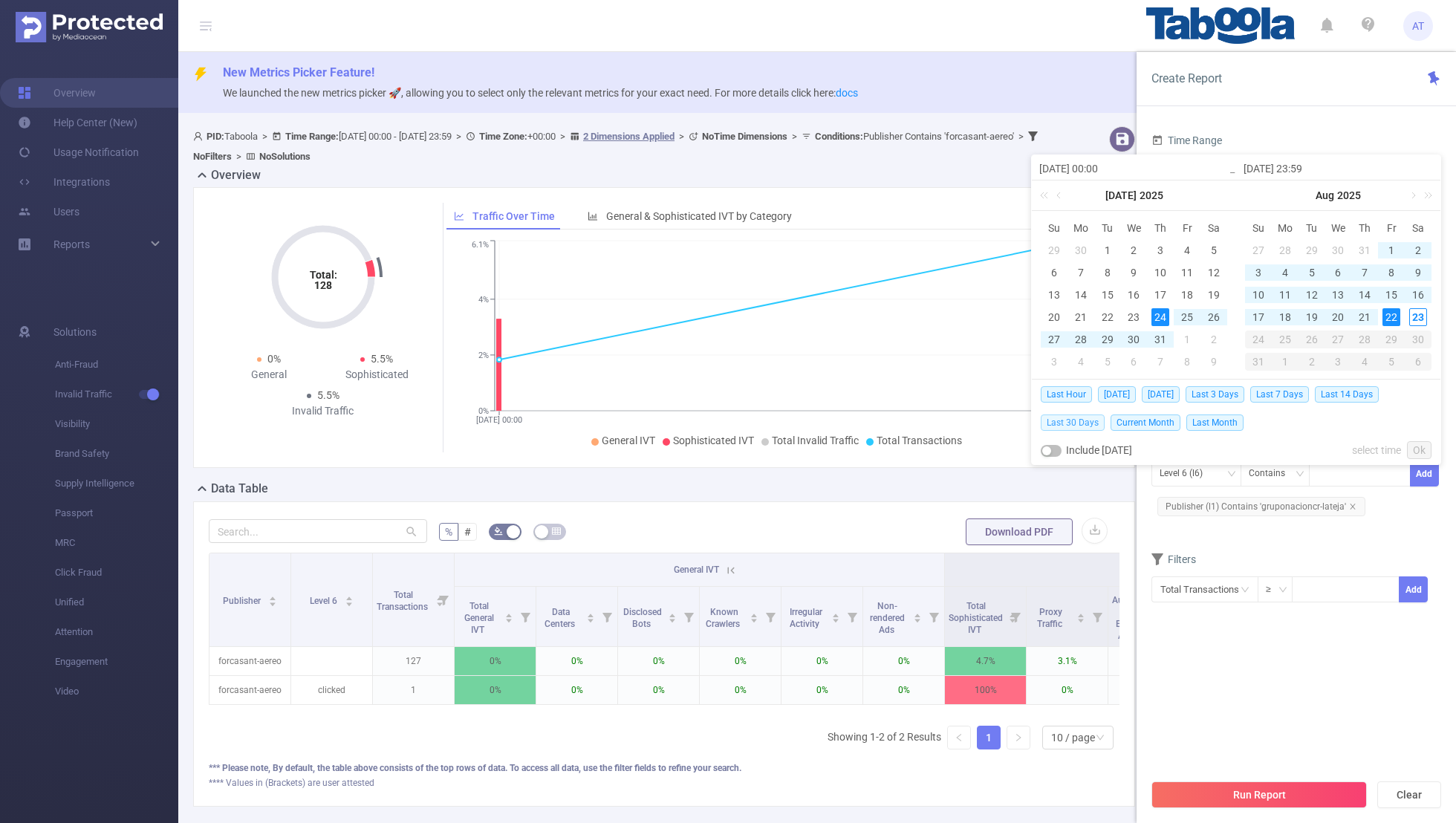
click at [992, 421] on span "Last 30 Days" at bounding box center [1073, 422] width 64 height 16
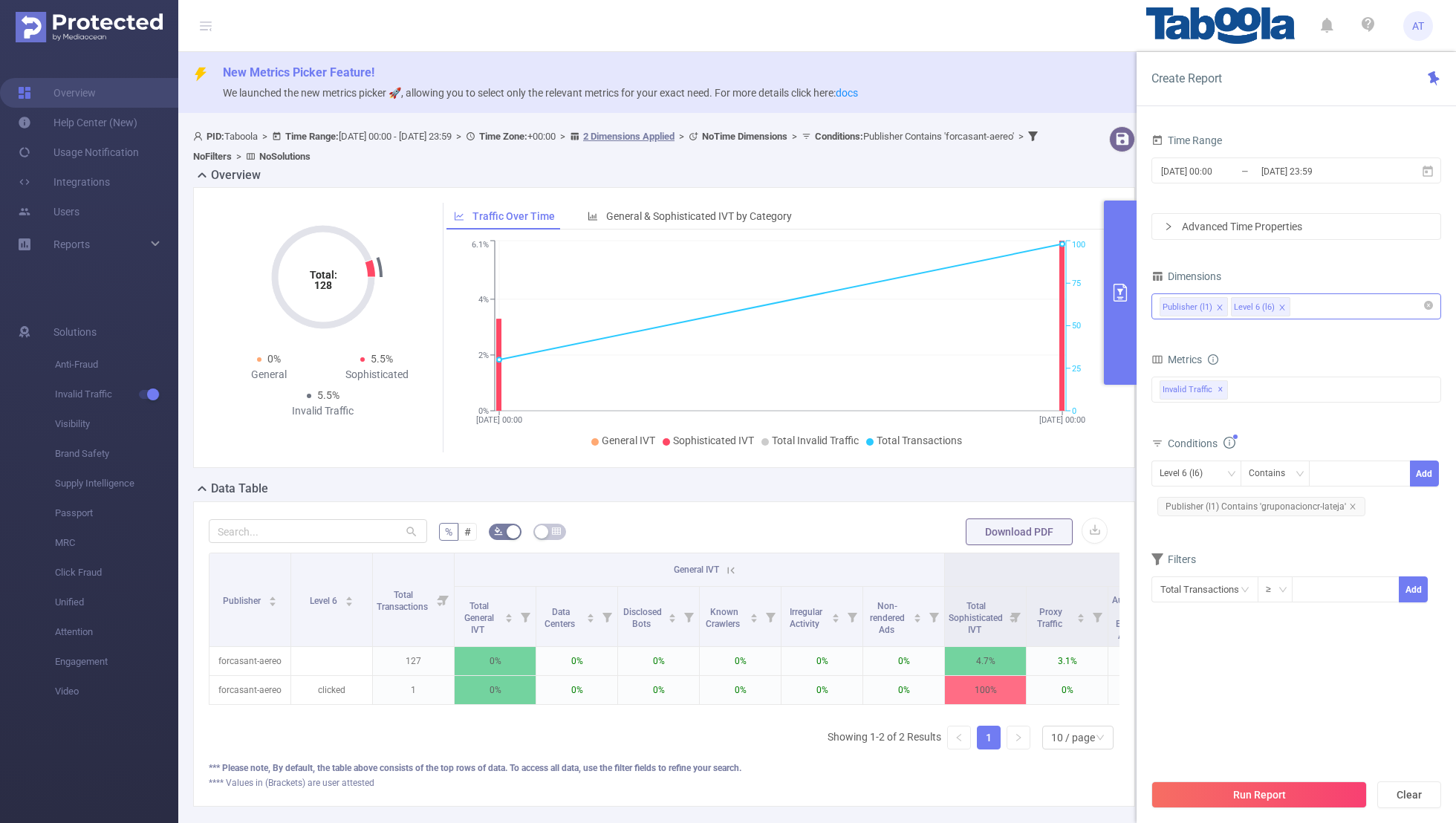
click at [992, 537] on form "Dimensions Publisher (l1) Level 6 (l6) Metrics bp_total bp_adult bp_arms bp_cri…" at bounding box center [1296, 443] width 290 height 355
click at [992, 537] on section "Time Range [DATE] 00:00 _ [DATE] 23:59 Advanced Time Properties Dimensions Publ…" at bounding box center [1296, 451] width 290 height 641
click at [992, 537] on button "Run Report" at bounding box center [1259, 795] width 216 height 26
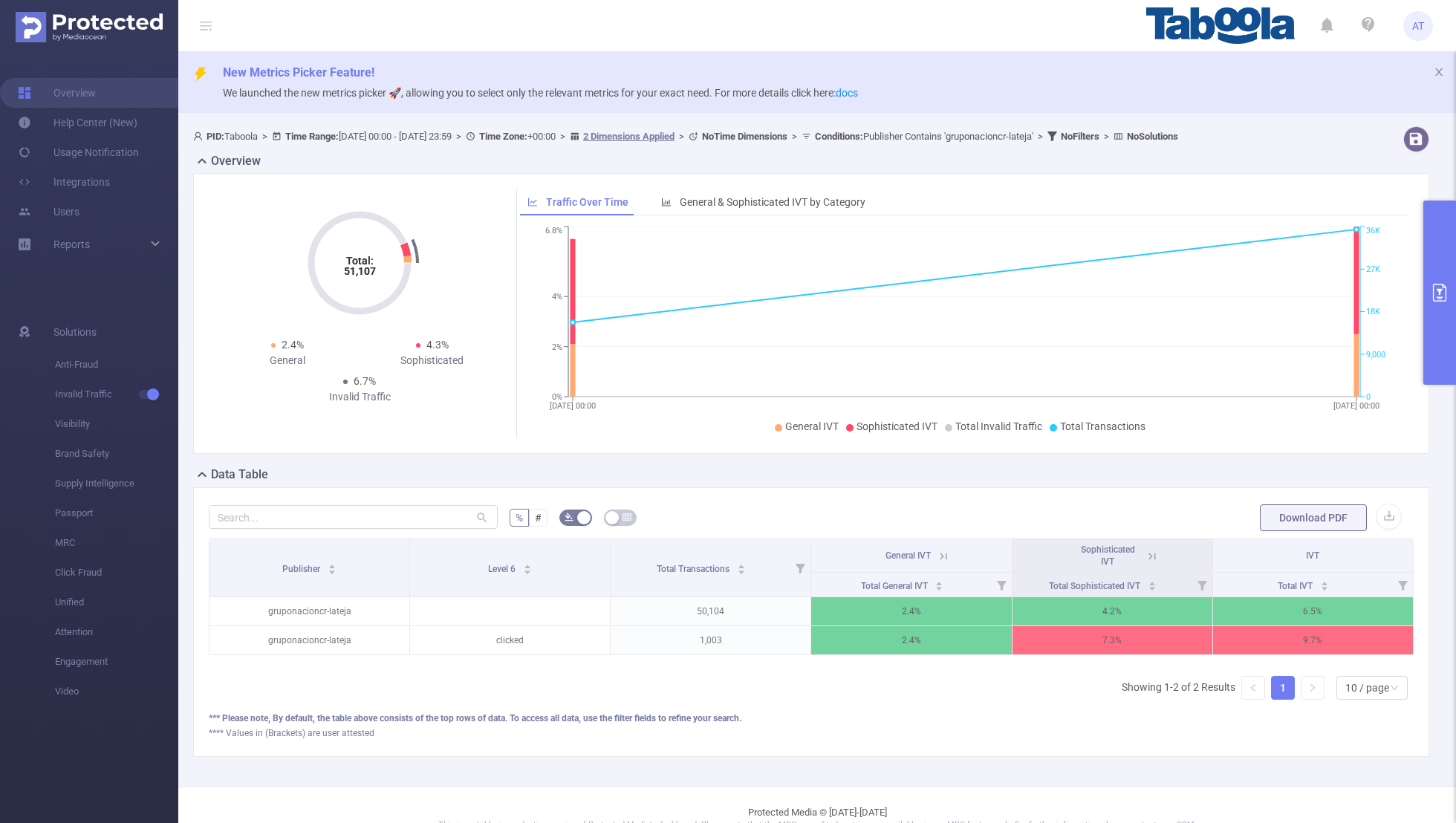
click at [992, 341] on button "primary" at bounding box center [1440, 292] width 33 height 184
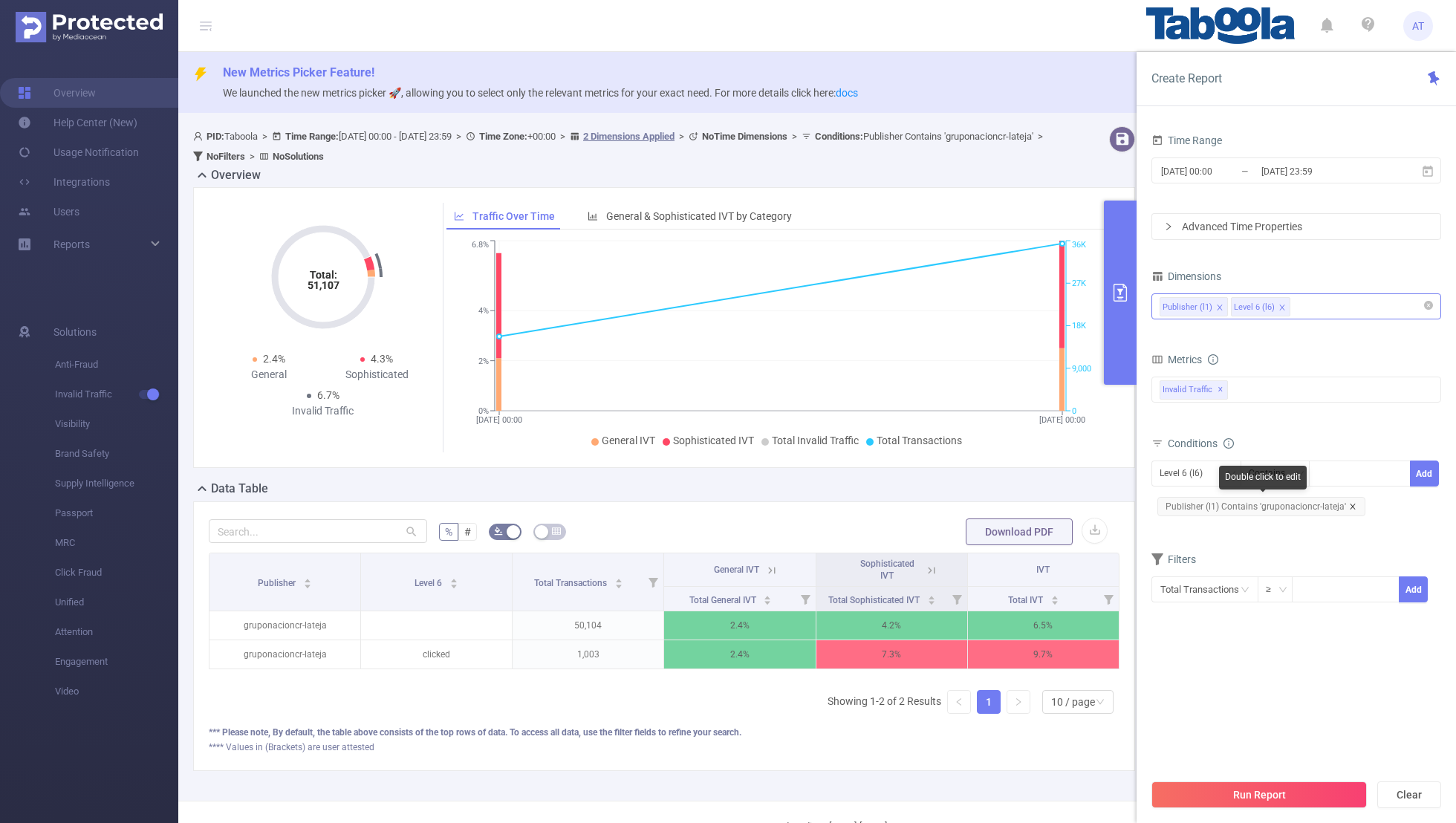
click at [992, 502] on icon "icon: close" at bounding box center [1353, 506] width 8 height 8
click at [992, 470] on div "Time Range [DATE] 00:00 _ [DATE] 23:59 Advanced Time Properties Dimensions Publ…" at bounding box center [1297, 482] width 320 height 734
click at [992, 469] on div "Level 6 (l6)" at bounding box center [1186, 473] width 54 height 25
click at [992, 507] on li "Publisher (l1)" at bounding box center [1196, 502] width 90 height 24
click at [992, 469] on div at bounding box center [1360, 473] width 86 height 25
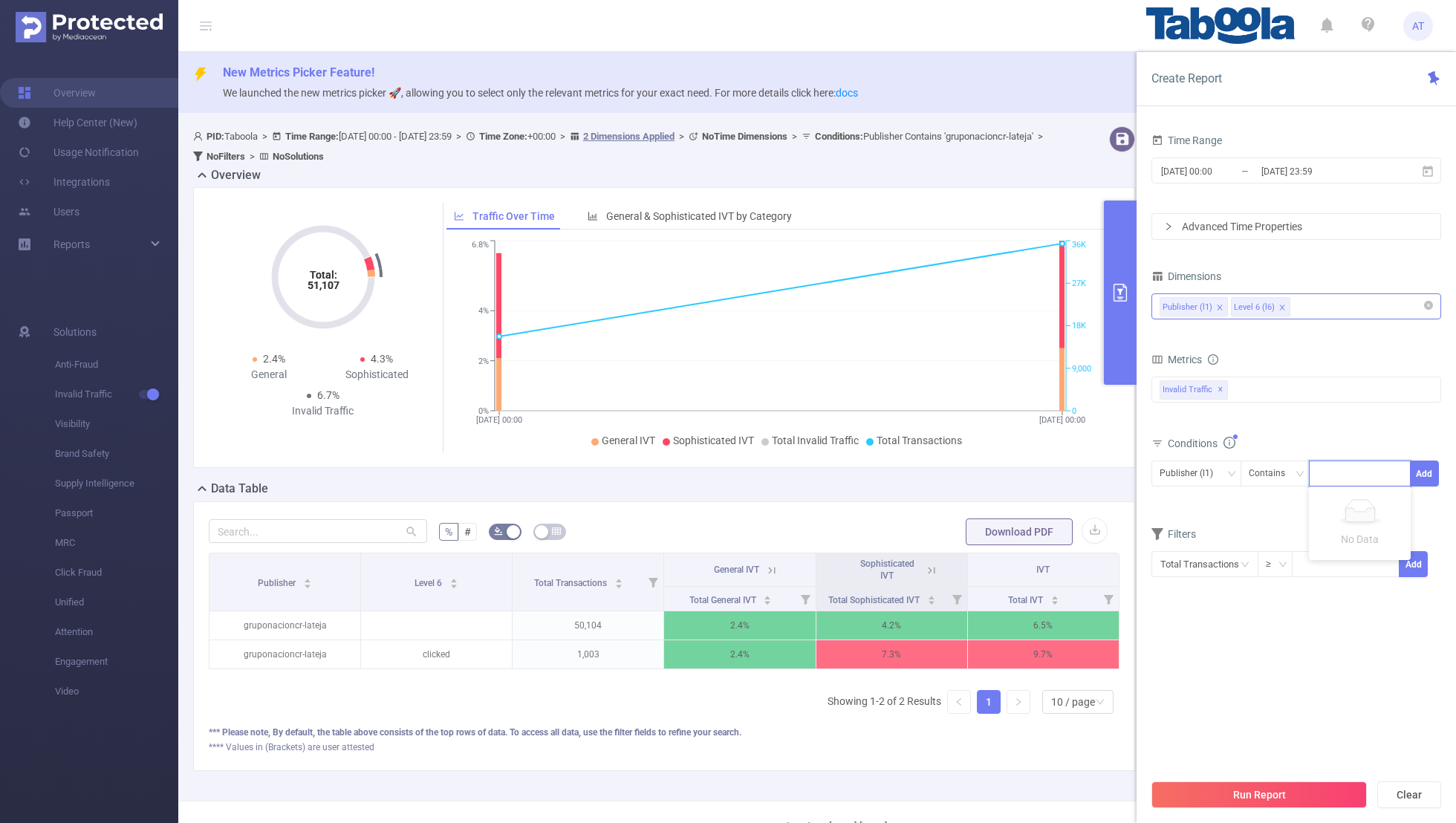
paste input "intech-rpmasternet"
type input "intech-rpmasternet"
click at [992, 470] on button "Add" at bounding box center [1425, 474] width 29 height 26
click at [992, 537] on form "Dimensions Publisher (l1) Level 6 (l6) Metrics bp_total bp_adult bp_arms bp_cri…" at bounding box center [1296, 443] width 290 height 355
click at [992, 537] on button "Run Report" at bounding box center [1259, 795] width 216 height 26
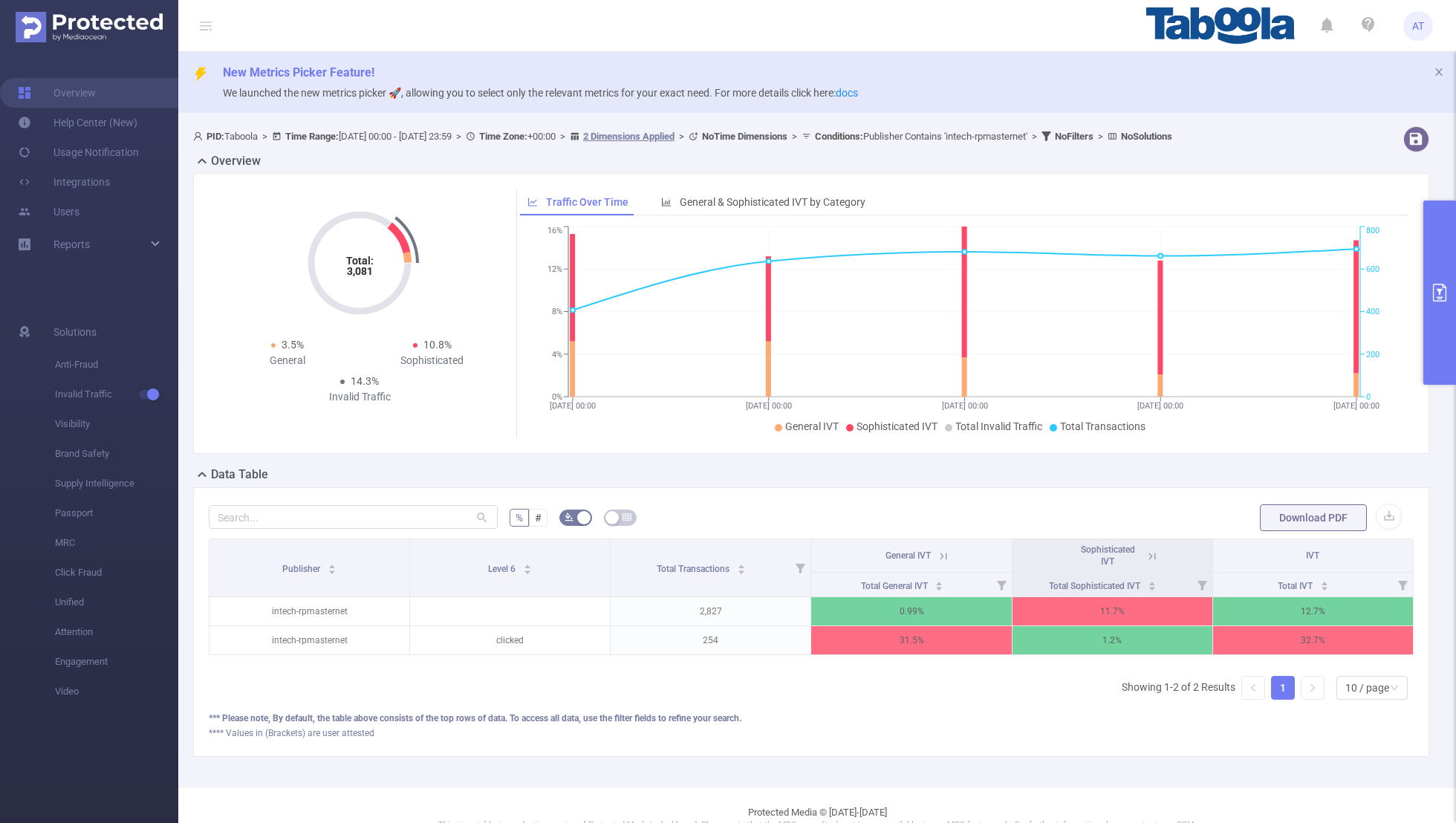
click at [992, 537] on icon at bounding box center [1152, 556] width 13 height 13
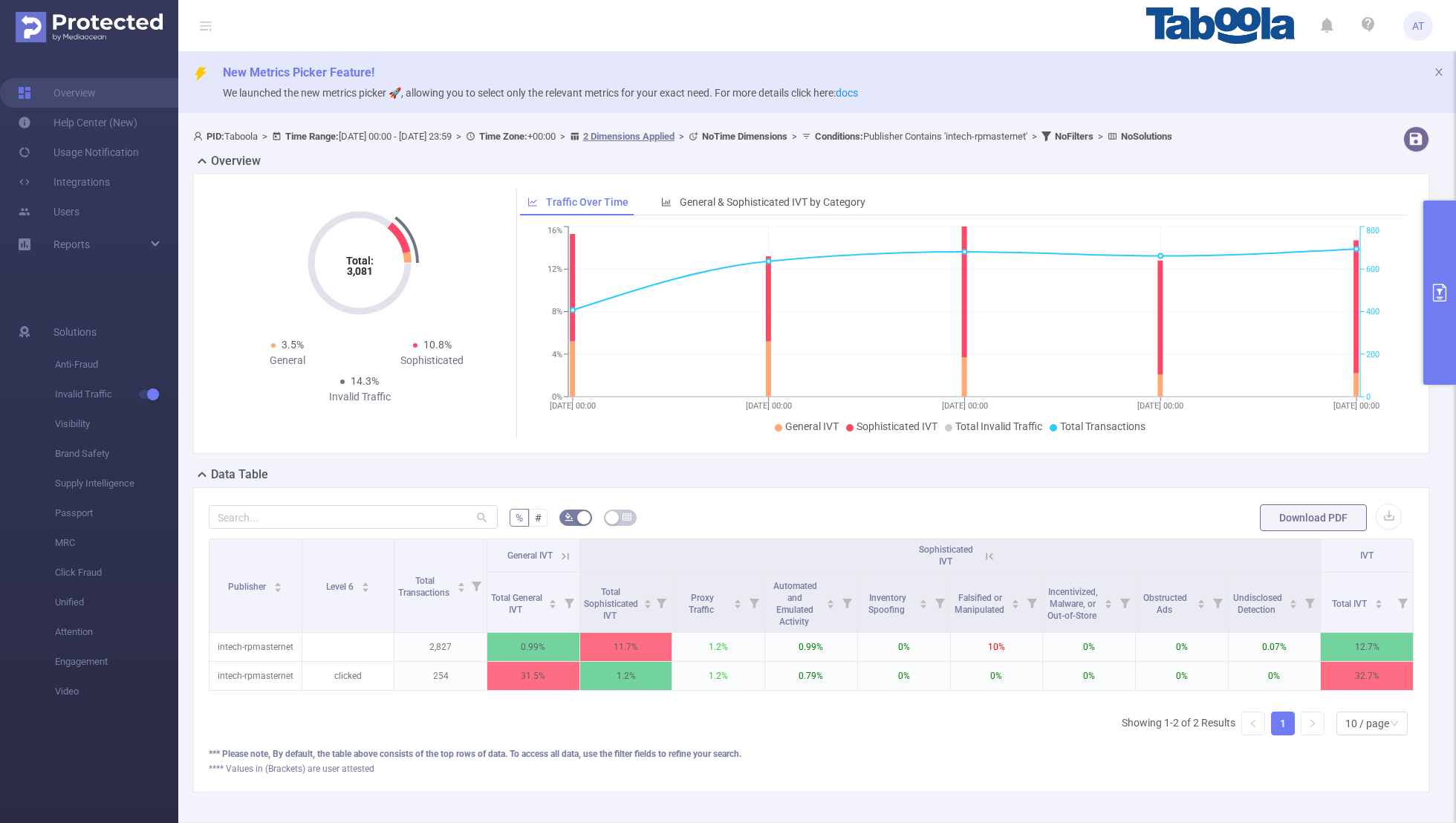
click at [564, 537] on icon at bounding box center [565, 555] width 7 height 7
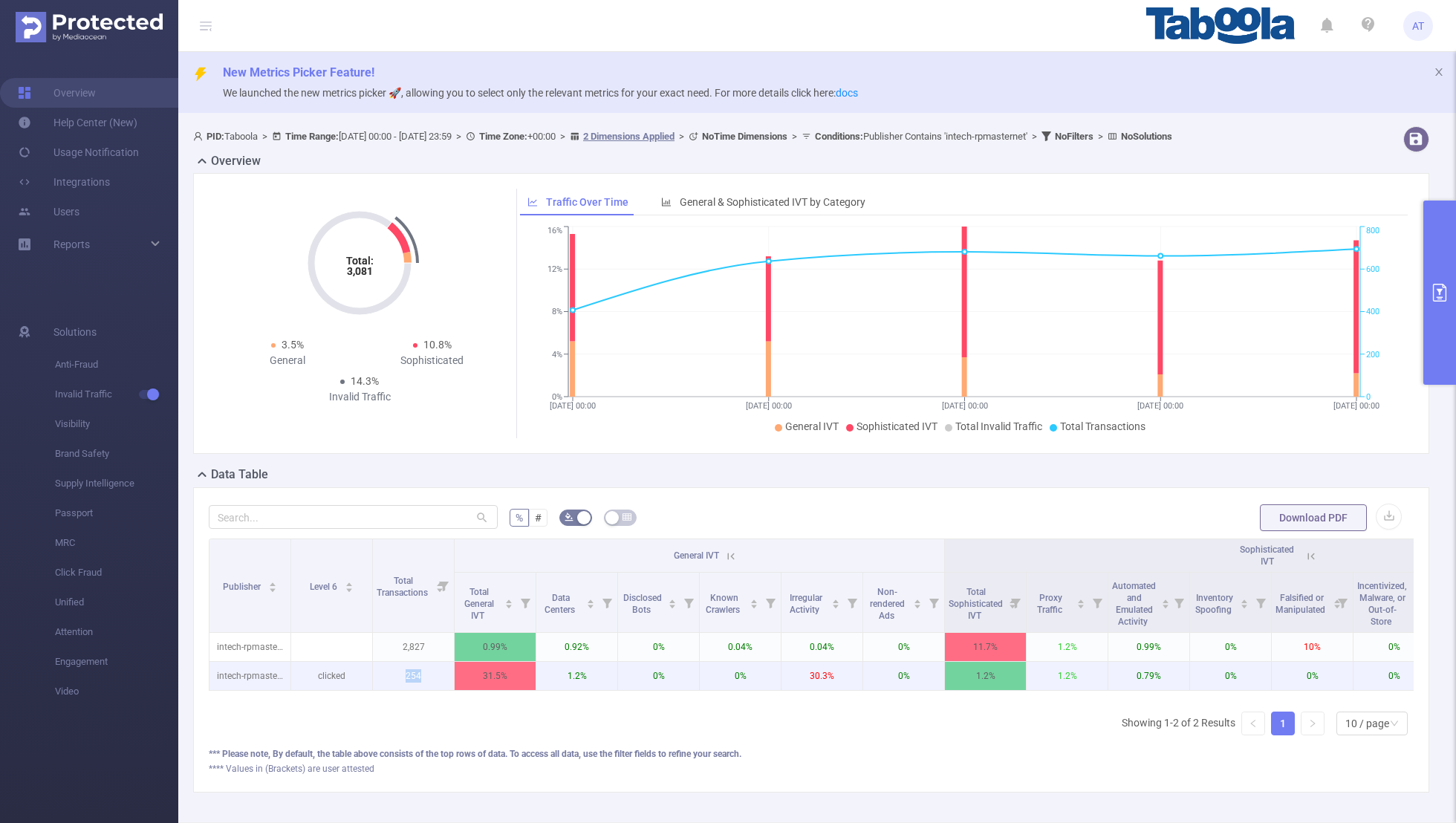
drag, startPoint x: 424, startPoint y: 676, endPoint x: 383, endPoint y: 675, distance: 41.0
click at [383, 537] on p "254" at bounding box center [414, 676] width 81 height 28
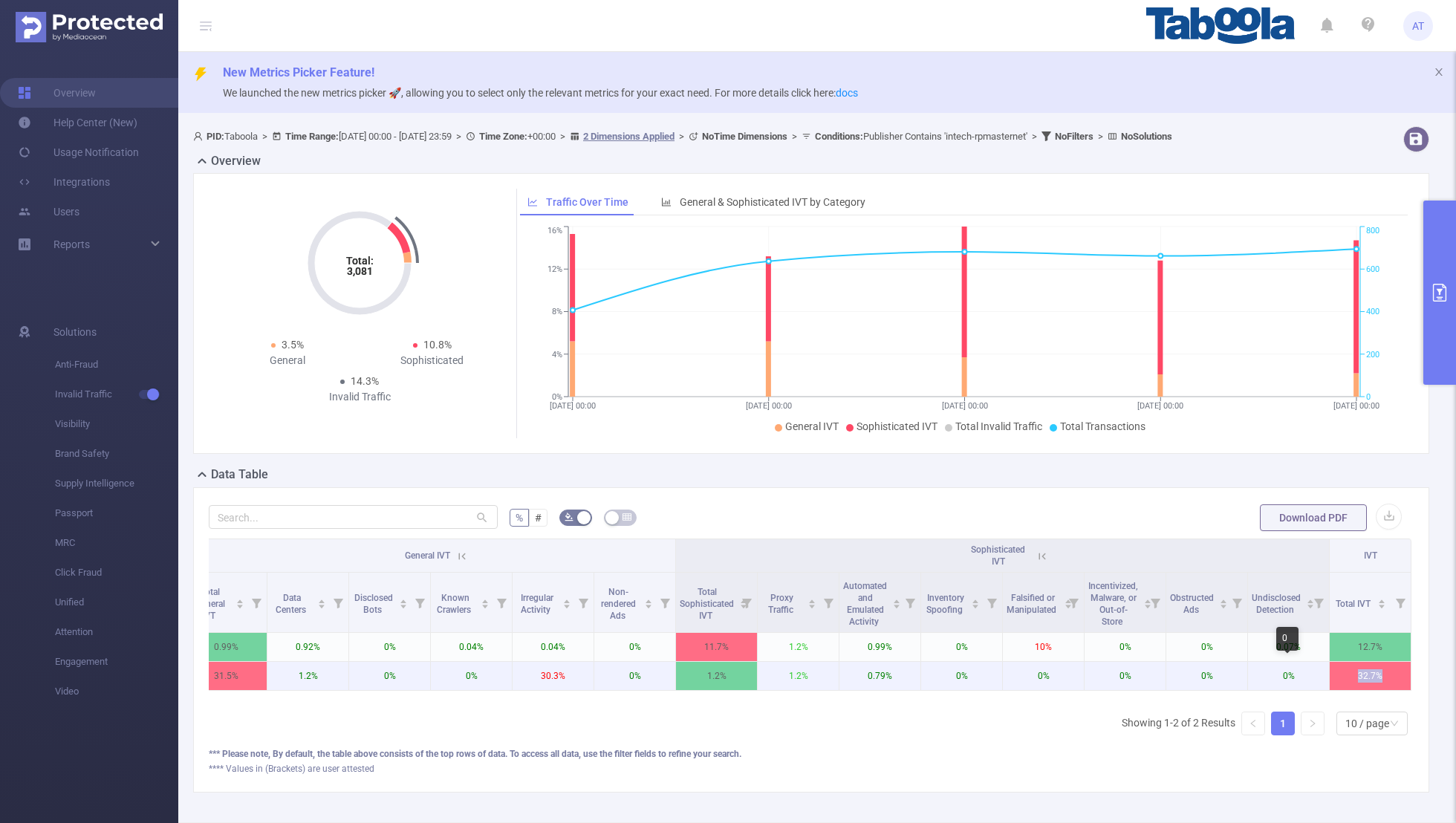
copy tr "32.7%"
drag, startPoint x: 1393, startPoint y: 675, endPoint x: 1309, endPoint y: 675, distance: 84.0
click at [992, 537] on tr "intech-rpmasternet clicked 254 31.5% 1.2% 0% 0% 30.3% 0% 1.2% 1.2% 0.79% 0% 0% …" at bounding box center [676, 676] width 1471 height 29
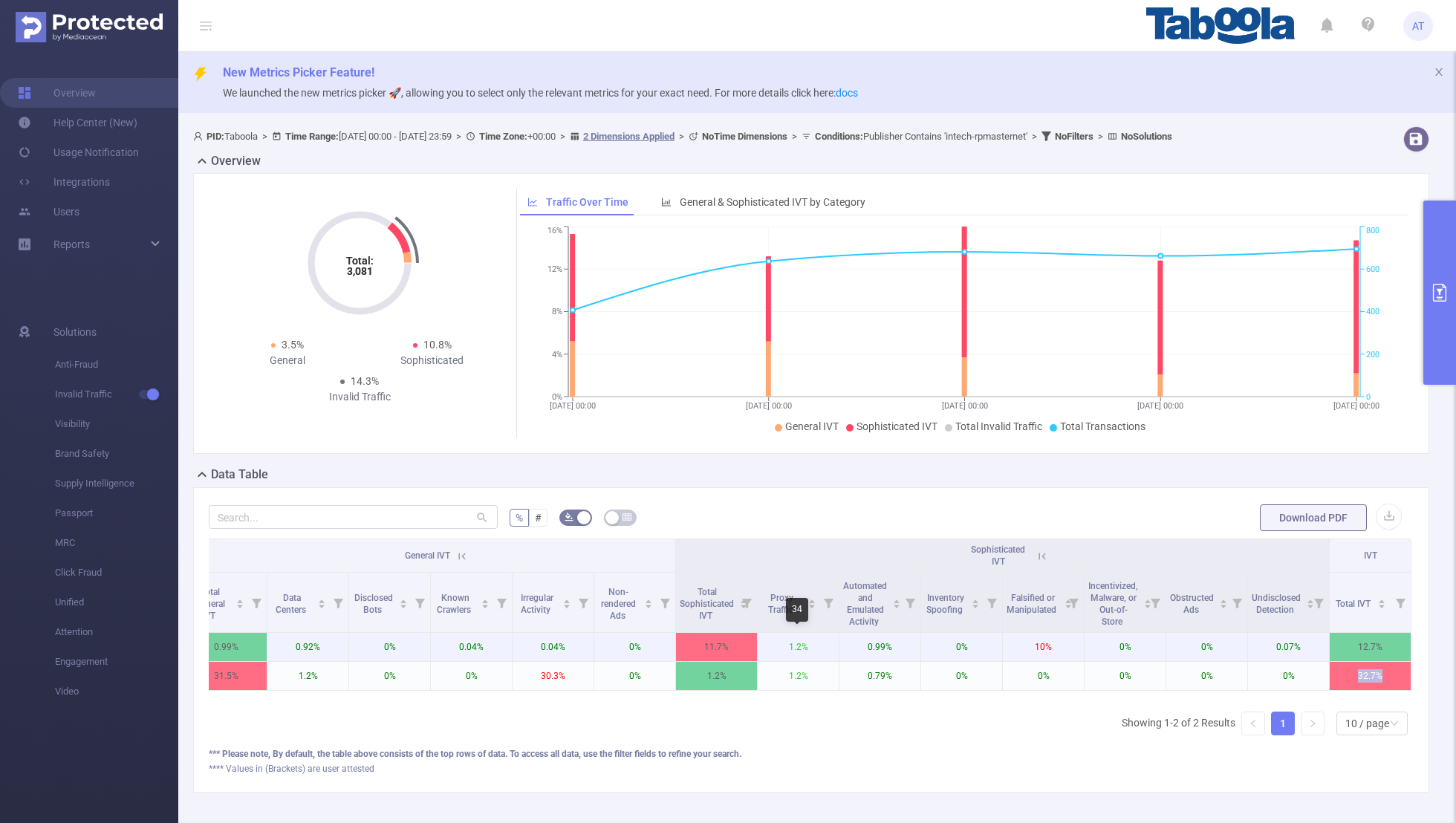
scroll to position [0, 0]
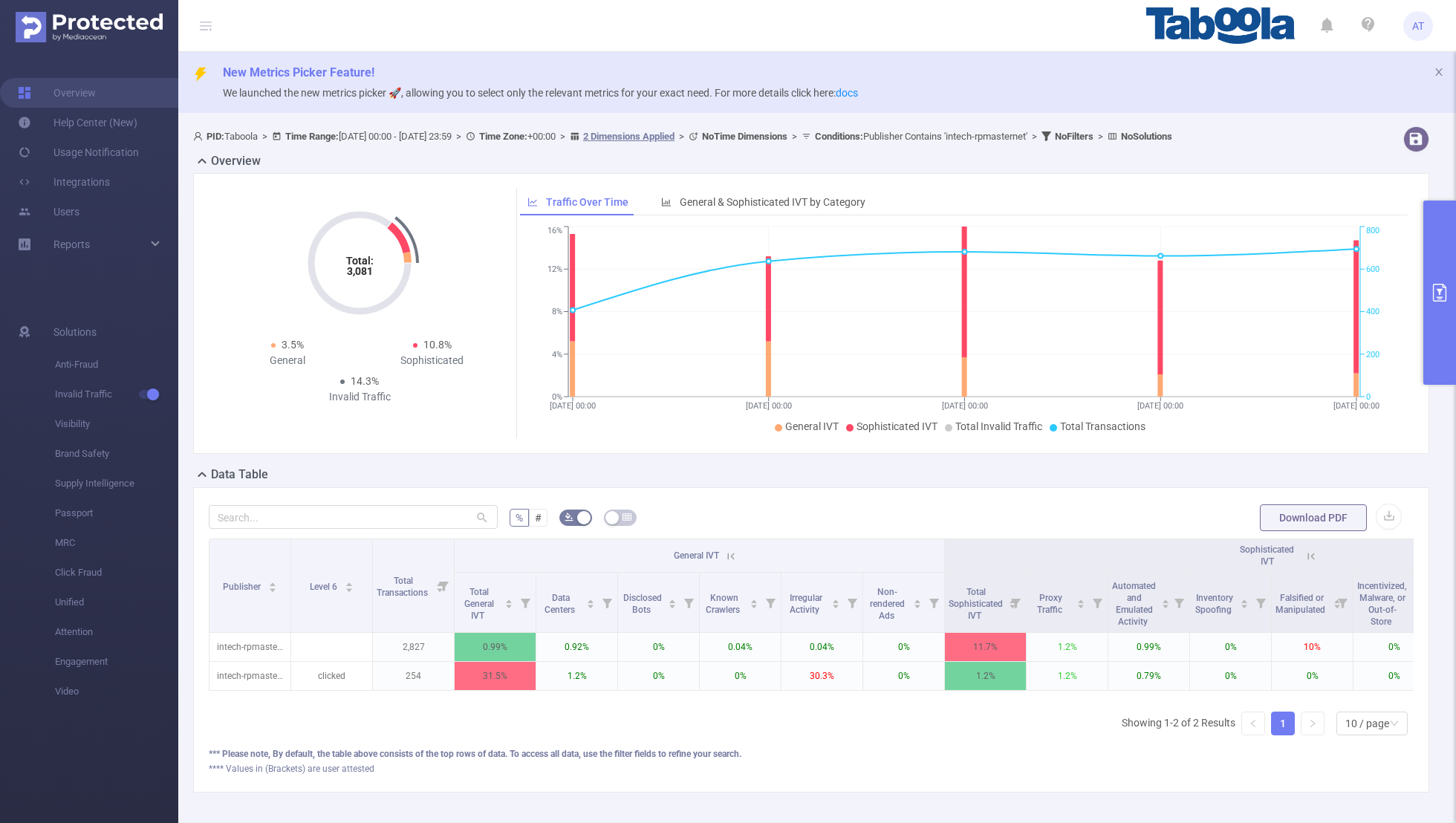
click at [992, 291] on icon "primary" at bounding box center [1440, 292] width 13 height 18
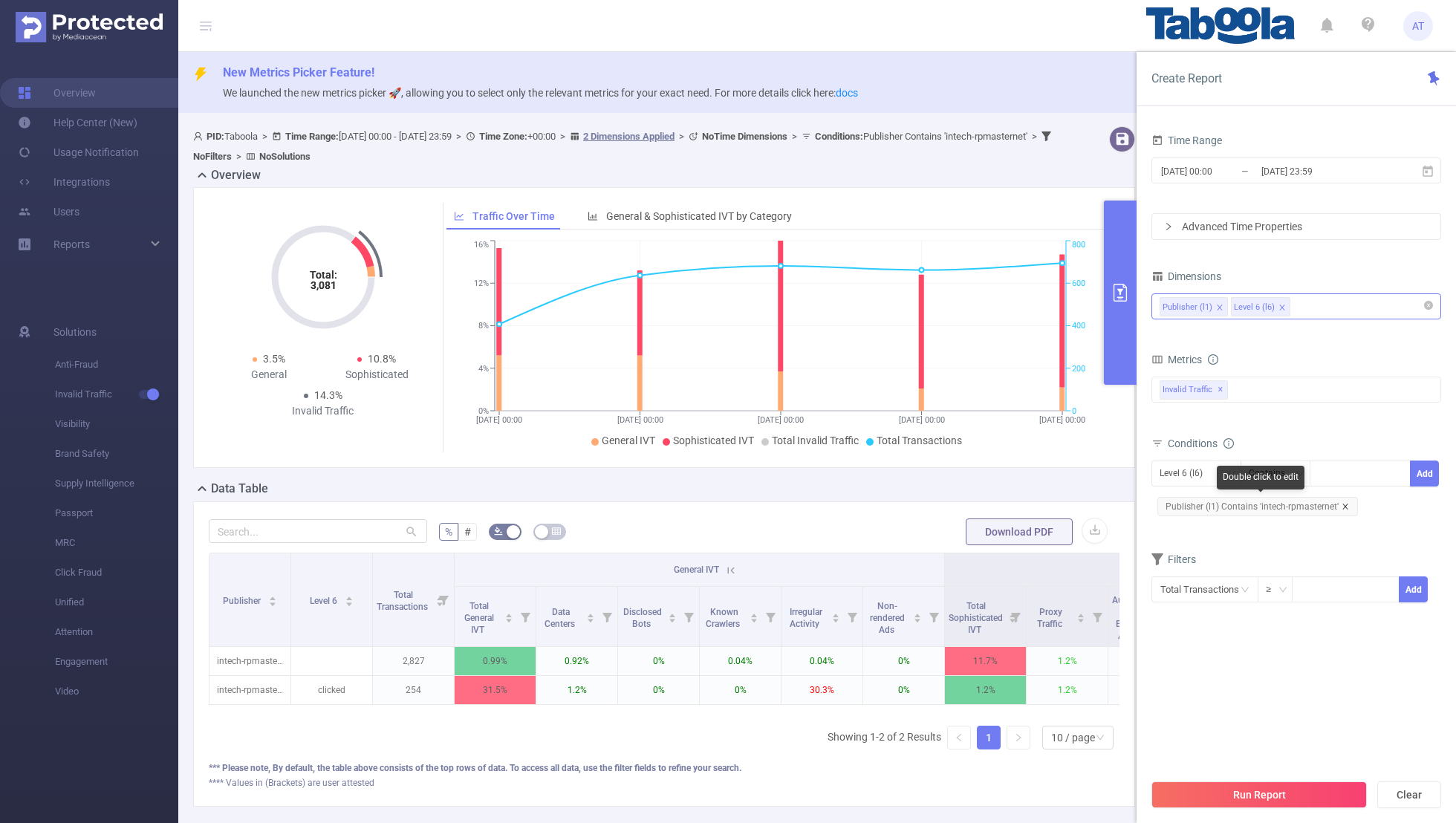
click at [992, 502] on icon "icon: close" at bounding box center [1346, 506] width 8 height 8
click at [992, 469] on div "Level 6 (l6)" at bounding box center [1186, 473] width 54 height 25
click at [992, 495] on li "Publisher (l1)" at bounding box center [1196, 502] width 90 height 24
click at [992, 470] on div at bounding box center [1360, 473] width 86 height 25
paste input "xuliang-musichubz"
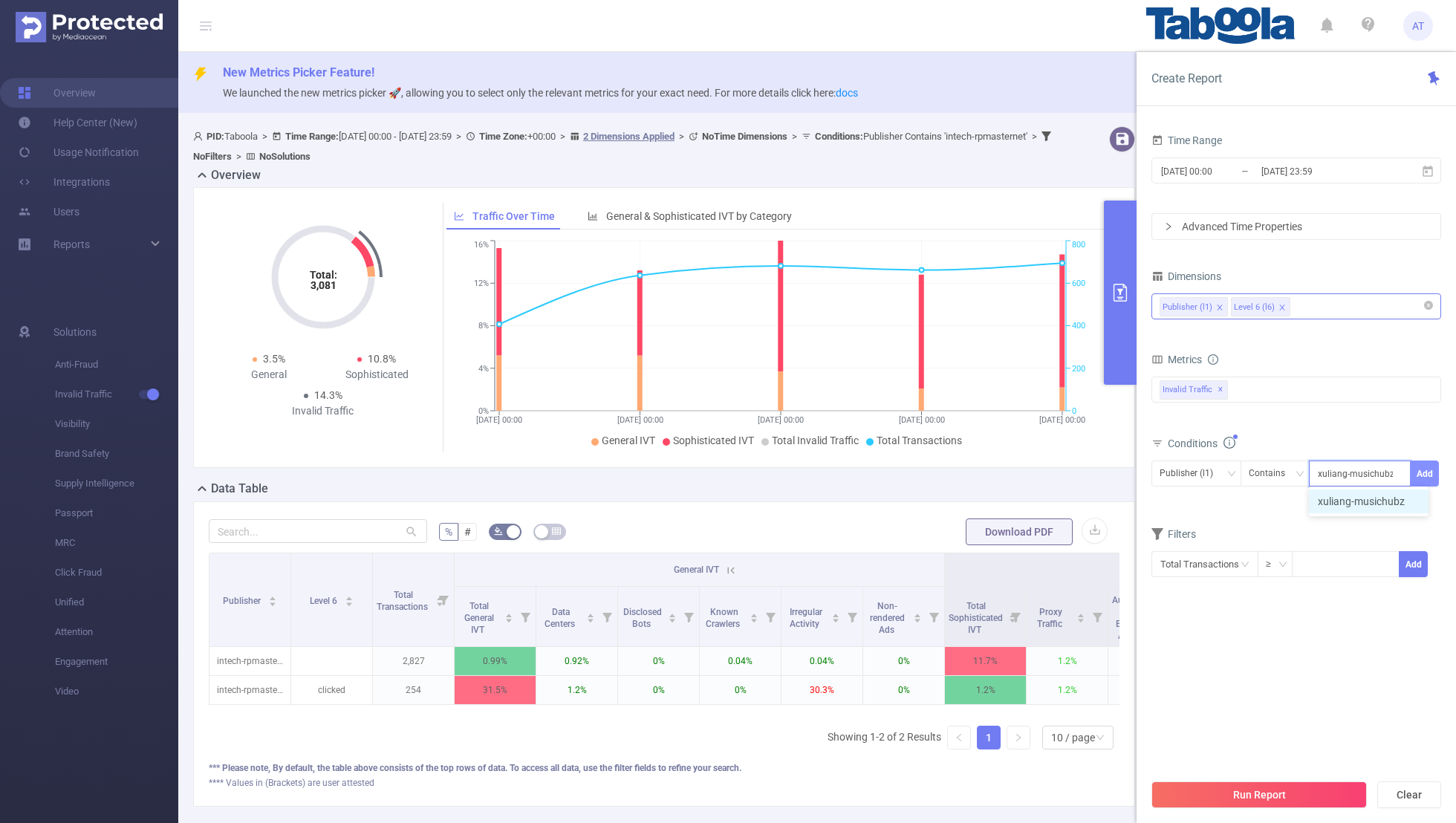
type input "xuliang-musichubz"
click at [992, 464] on button "Add" at bounding box center [1425, 474] width 29 height 26
click at [992, 537] on form "Dimensions Publisher (l1) Level 6 (l6) Metrics bp_total bp_adult bp_arms bp_cri…" at bounding box center [1296, 443] width 290 height 355
click at [992, 537] on button "Run Report" at bounding box center [1259, 795] width 216 height 26
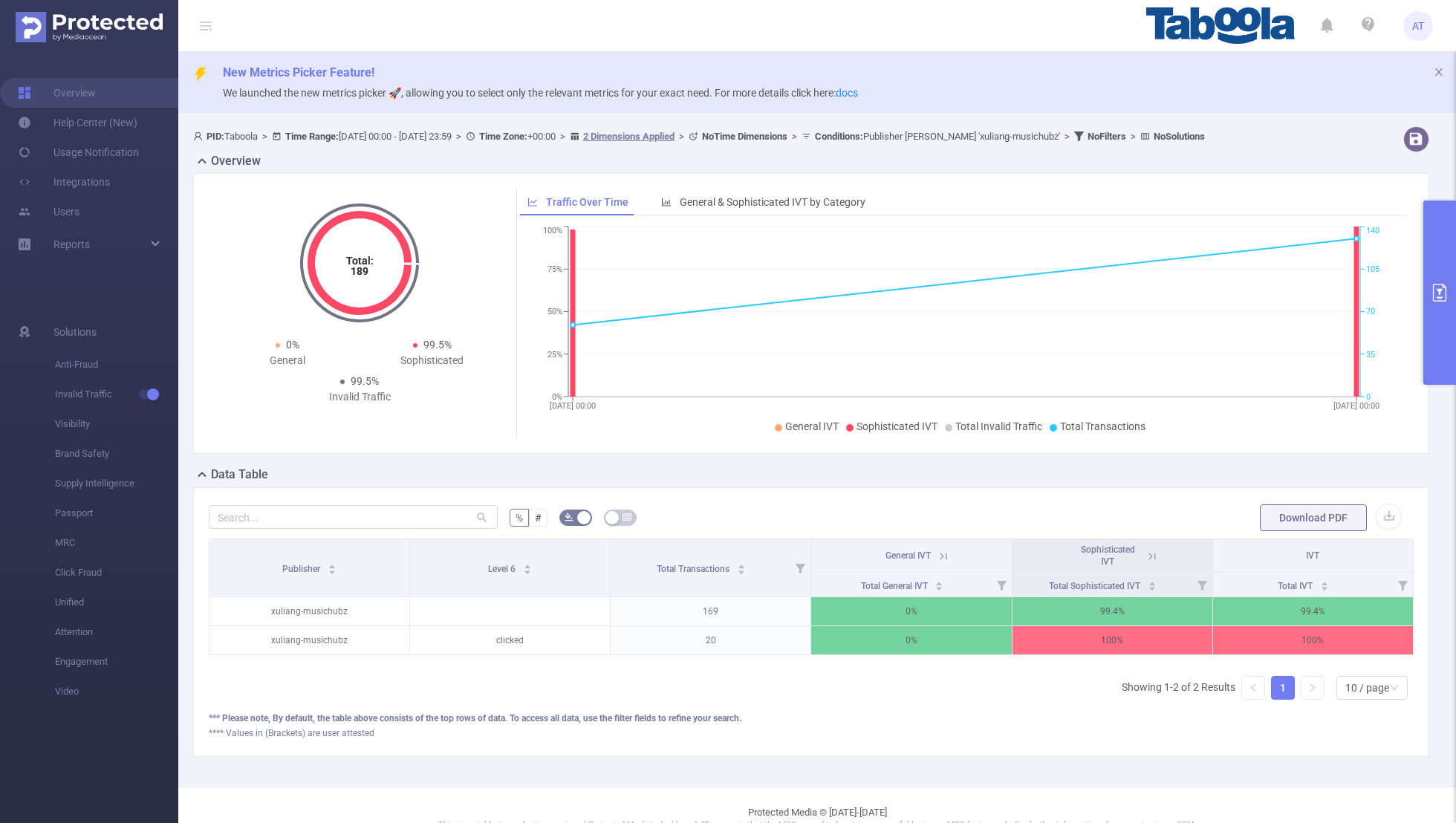
click at [992, 537] on icon at bounding box center [1152, 556] width 13 height 13
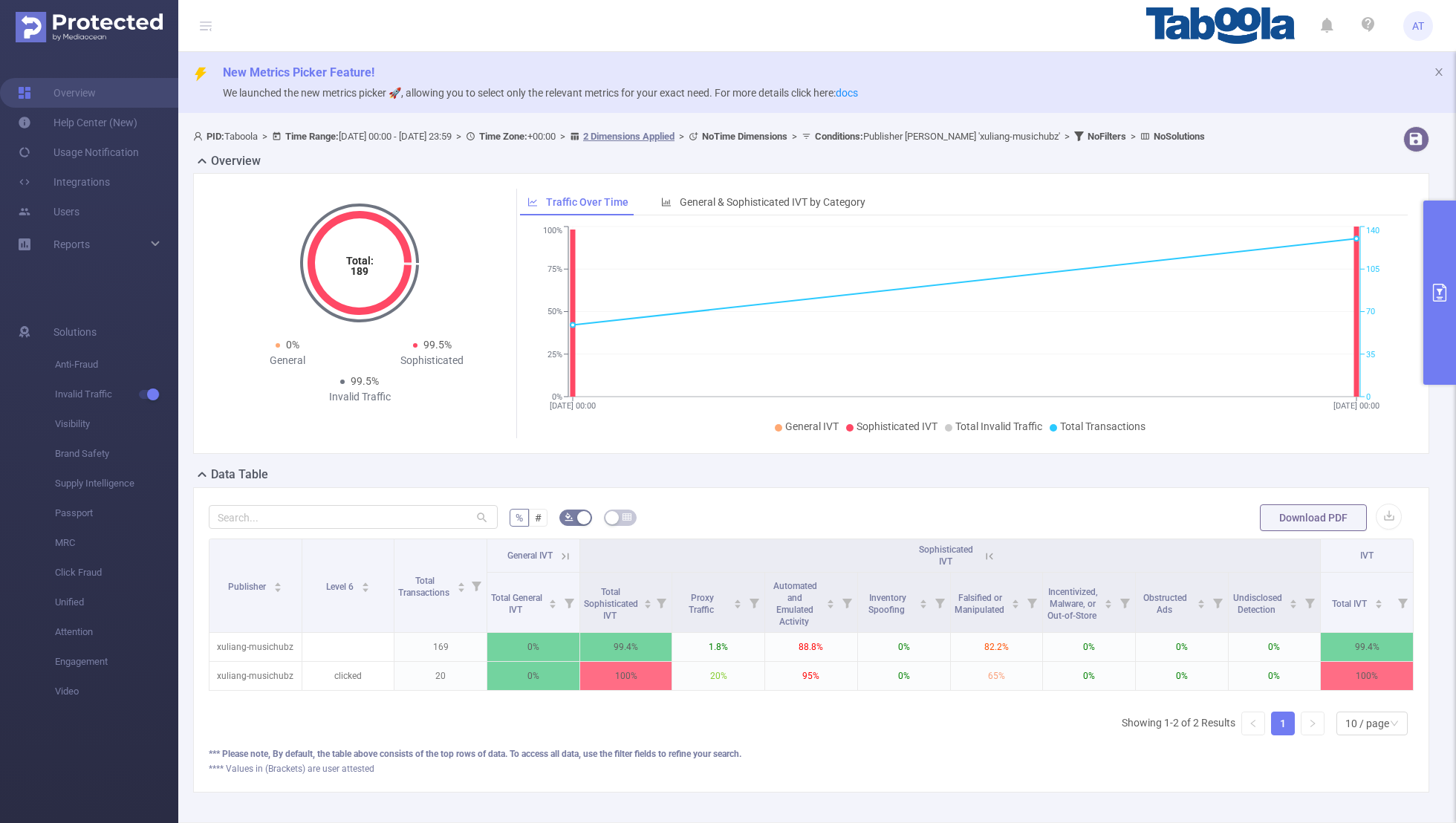
click at [569, 537] on icon at bounding box center [566, 556] width 13 height 13
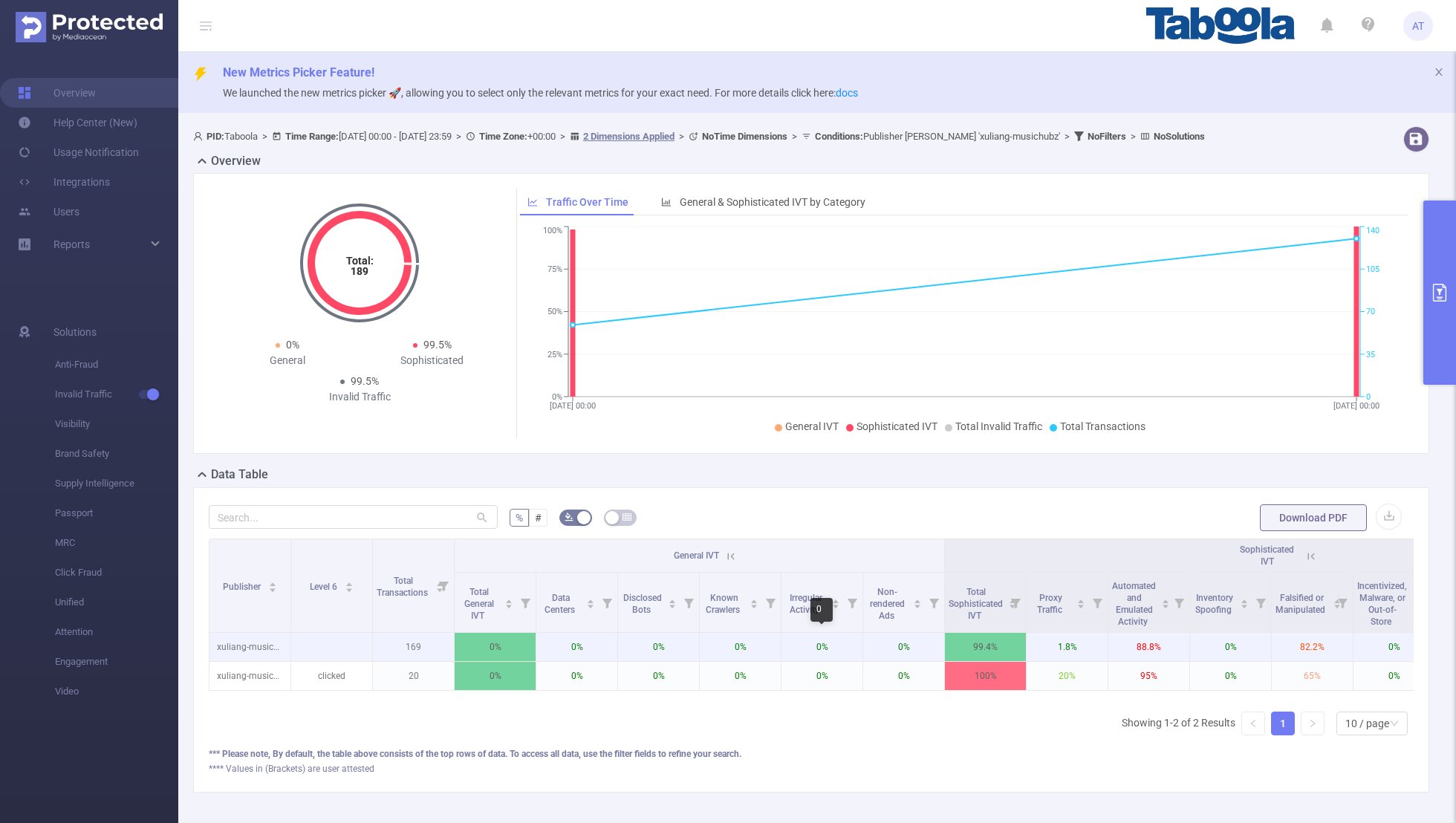
scroll to position [0, 269]
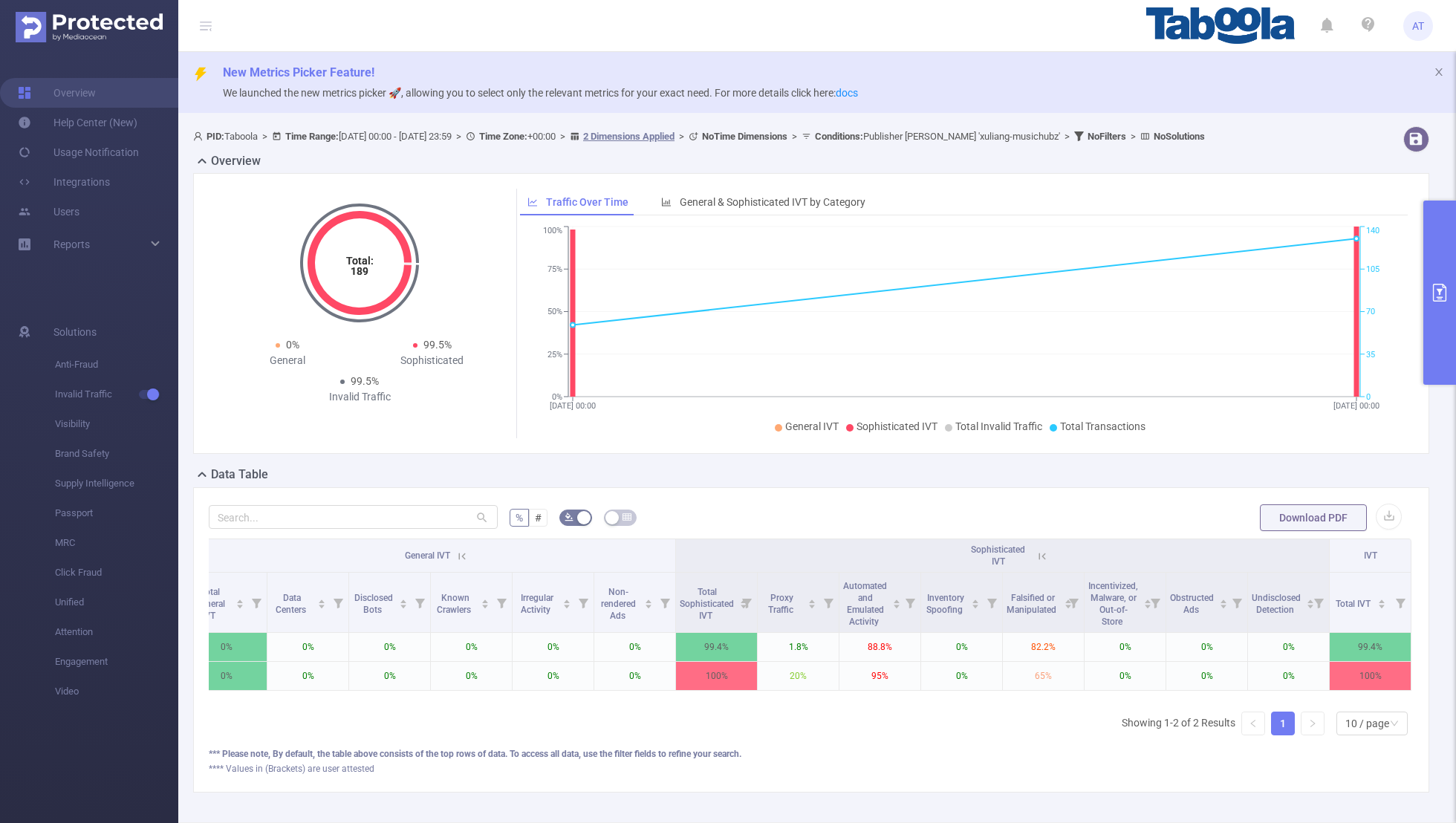
click at [992, 282] on button "primary" at bounding box center [1440, 292] width 33 height 184
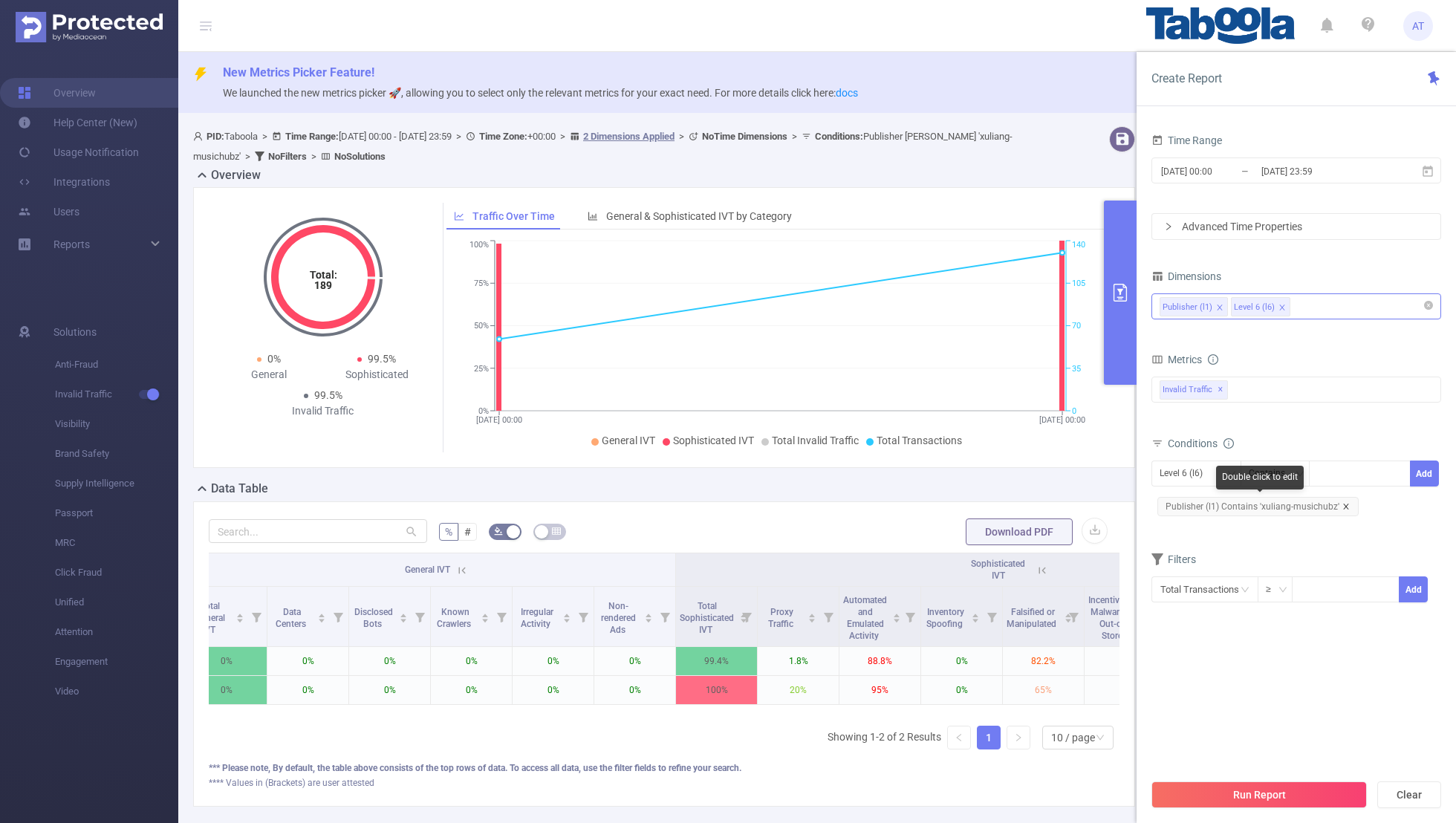
click at [992, 502] on icon "icon: close" at bounding box center [1347, 506] width 8 height 8
click at [992, 475] on div "Level 6 (l6)" at bounding box center [1186, 473] width 54 height 25
click at [992, 496] on li "Publisher (l1)" at bounding box center [1196, 502] width 90 height 24
click at [992, 469] on div at bounding box center [1360, 473] width 86 height 25
paste input "talkie-talkie-ai"
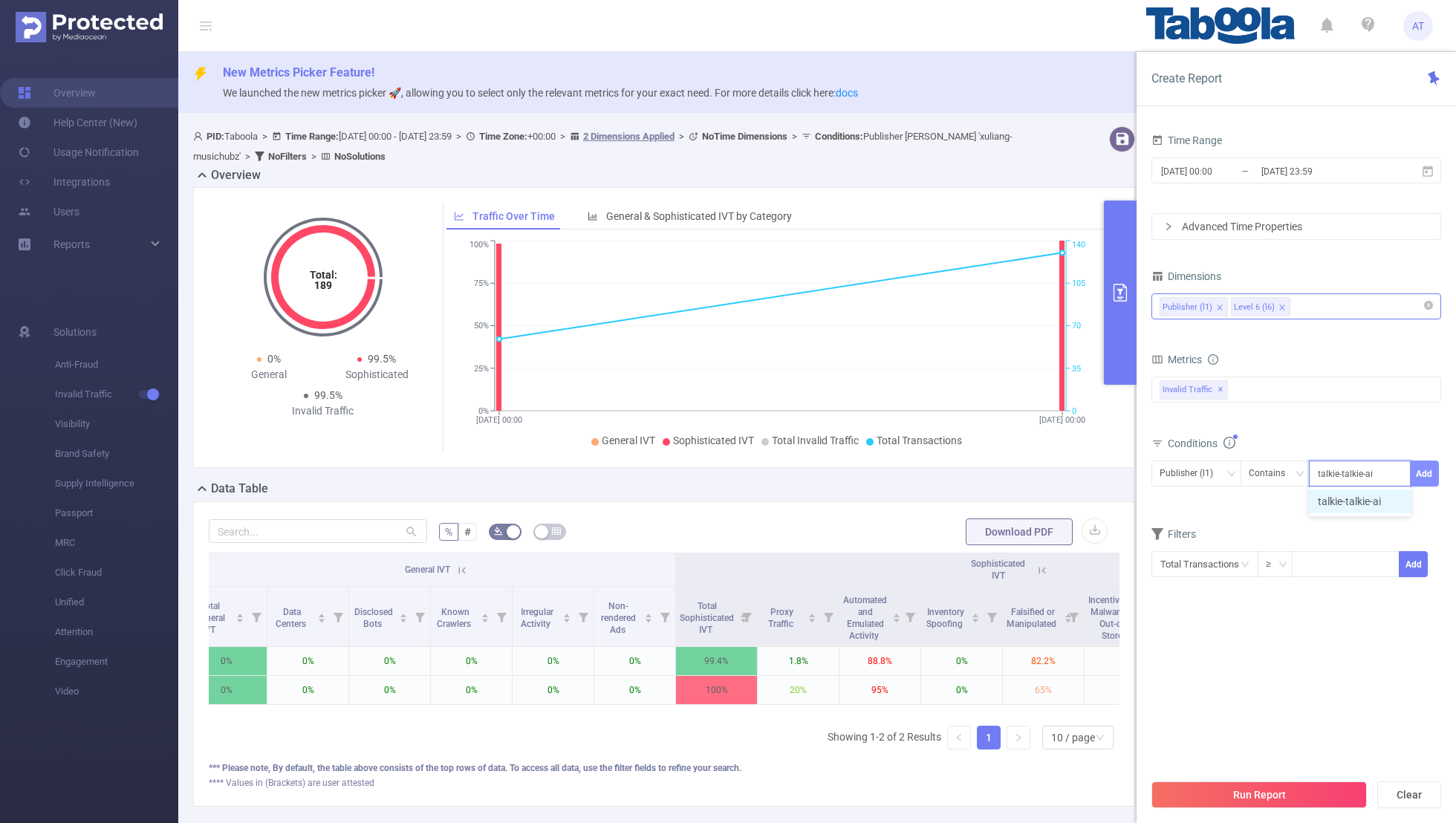
type input "talkie-talkie-ai"
click at [992, 461] on button "Add" at bounding box center [1425, 474] width 29 height 26
click at [992, 533] on form "Dimensions Publisher (l1) Level 6 (l6) Metrics bp_total bp_adult bp_arms bp_cri…" at bounding box center [1296, 443] width 290 height 355
click at [992, 537] on button "Run Report" at bounding box center [1259, 795] width 216 height 26
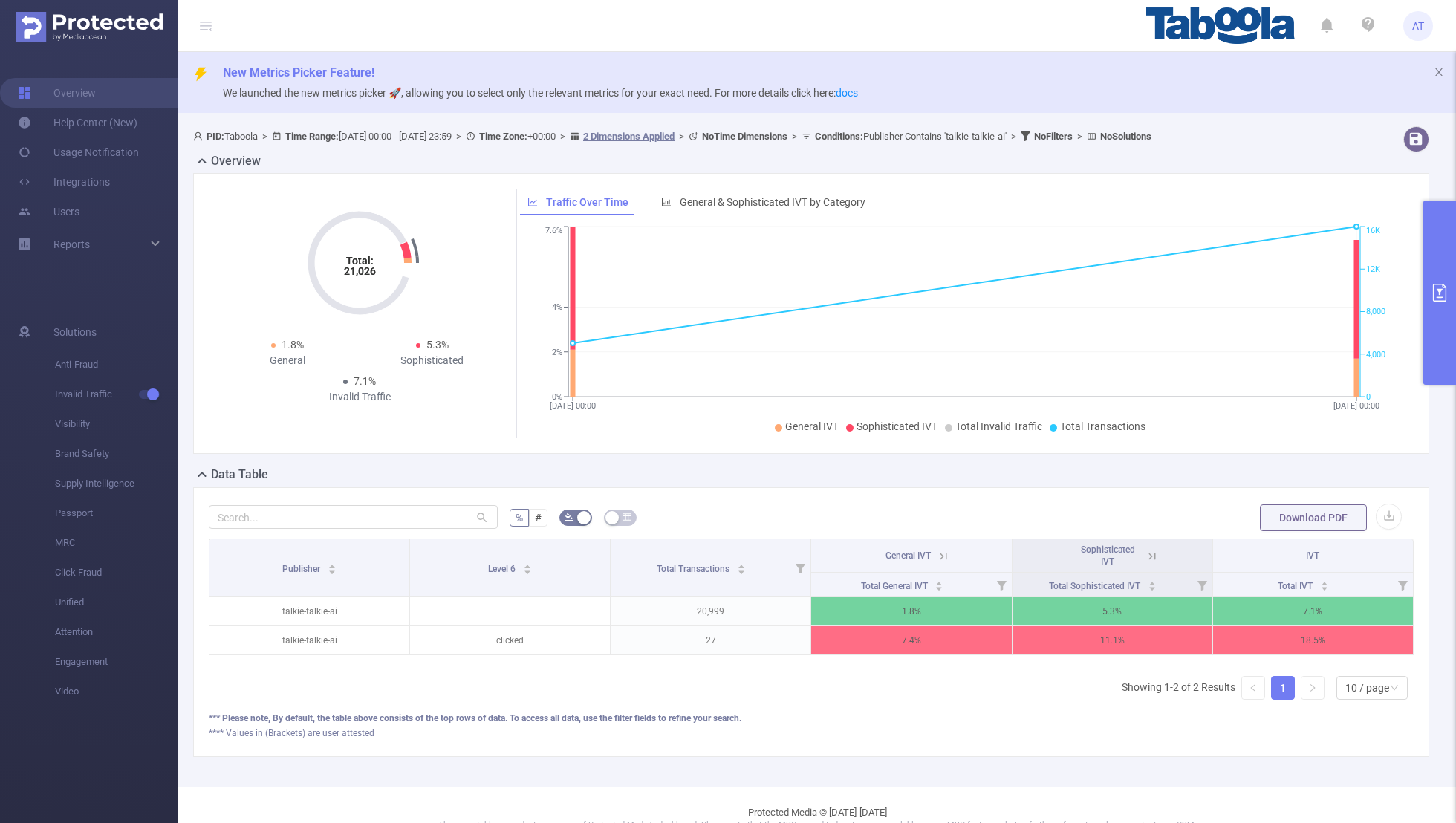
click at [992, 296] on button "primary" at bounding box center [1440, 292] width 33 height 184
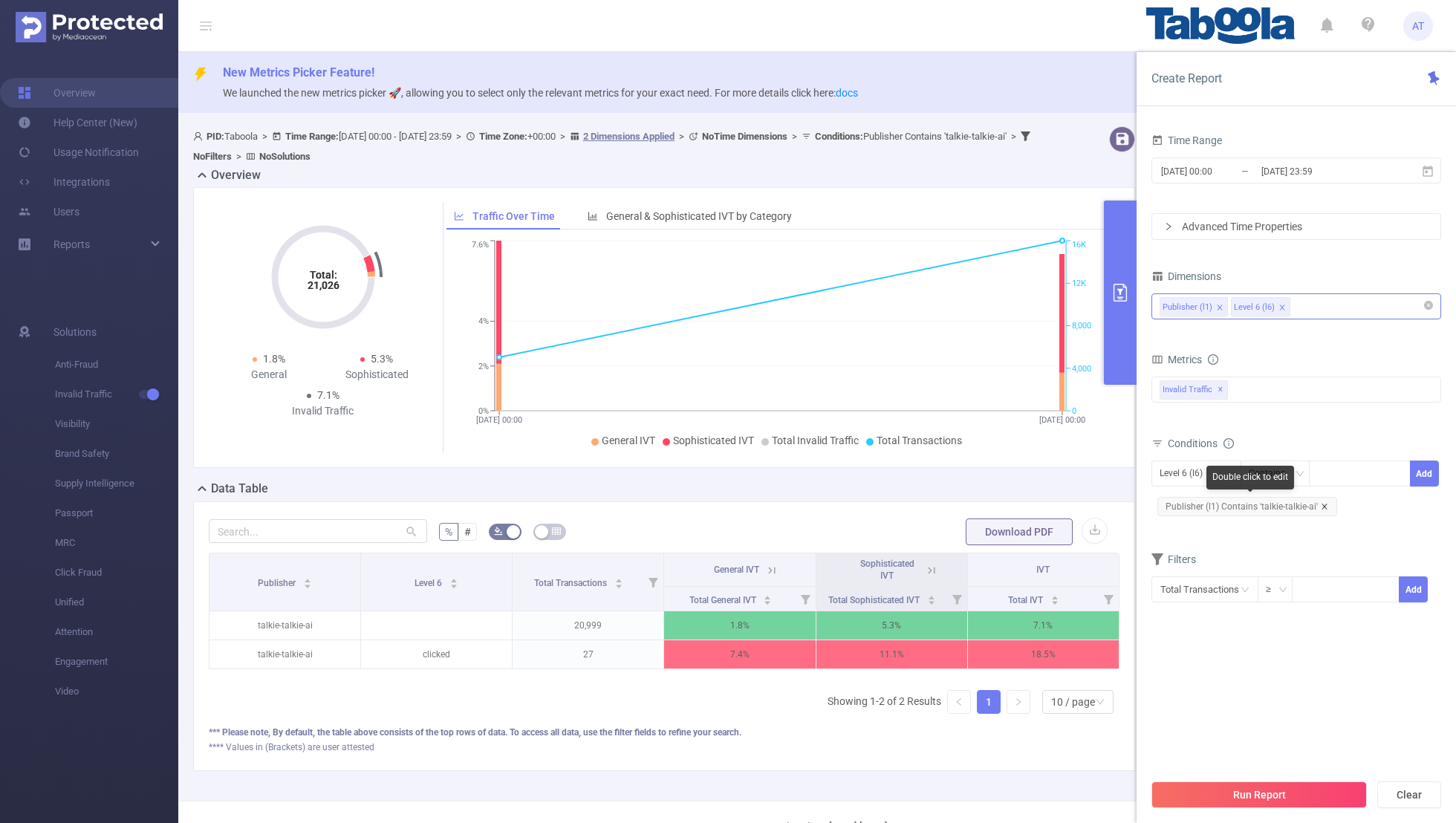
click at [992, 503] on icon "icon: close" at bounding box center [1325, 506] width 8 height 8
click at [992, 471] on div "Level 6 (l6)" at bounding box center [1186, 473] width 54 height 25
click at [992, 494] on li "Publisher (l1)" at bounding box center [1196, 502] width 90 height 24
click at [992, 480] on div at bounding box center [1360, 473] width 86 height 25
paste input "xuliang-musichubz"
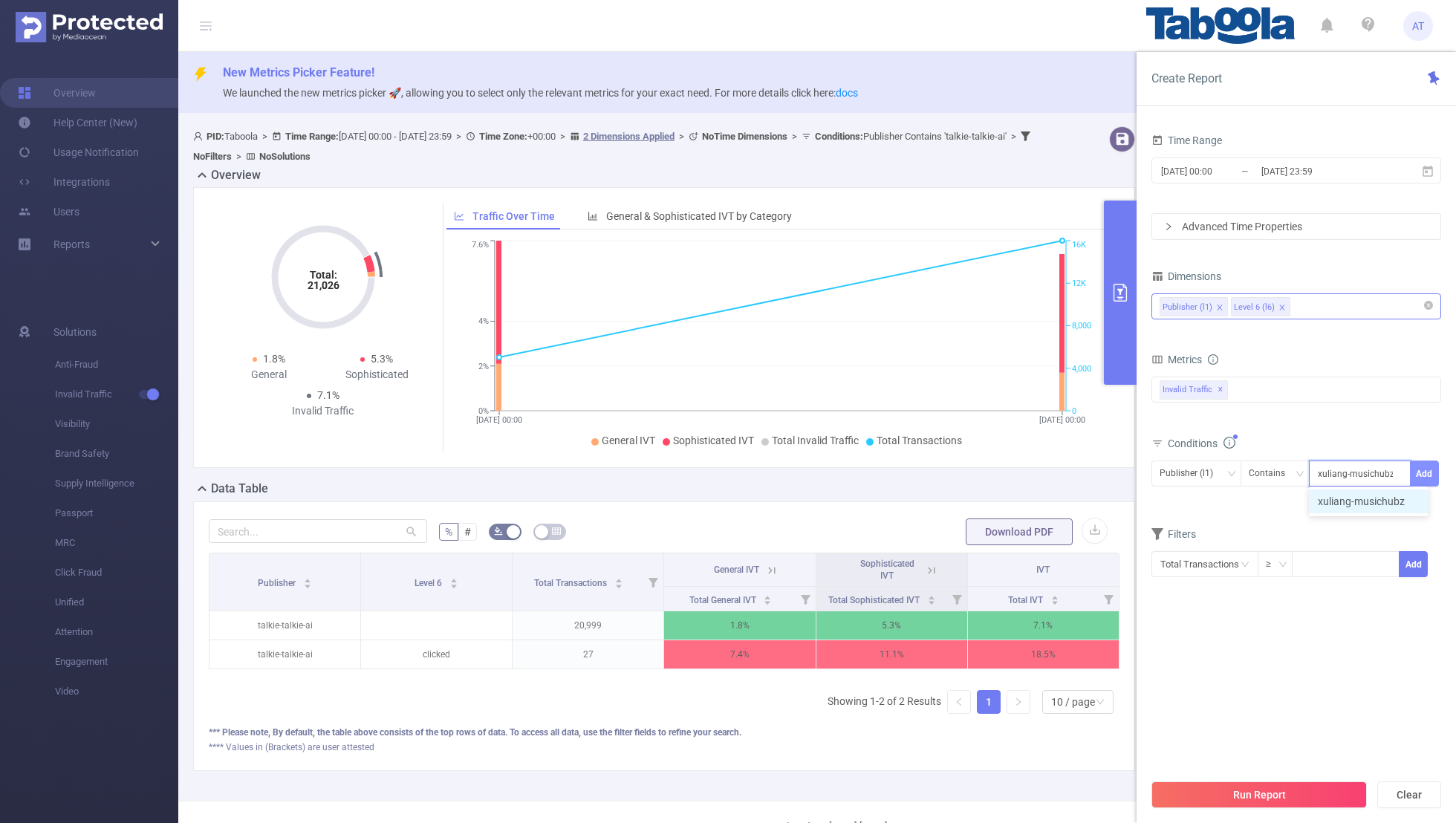
type input "xuliang-musichubz"
click at [992, 464] on button "Add" at bounding box center [1425, 474] width 29 height 26
click at [992, 531] on form "Dimensions Publisher (l1) Level 6 (l6) Metrics bp_total bp_adult bp_arms bp_cri…" at bounding box center [1296, 443] width 290 height 355
click at [992, 537] on button "Run Report" at bounding box center [1259, 795] width 216 height 26
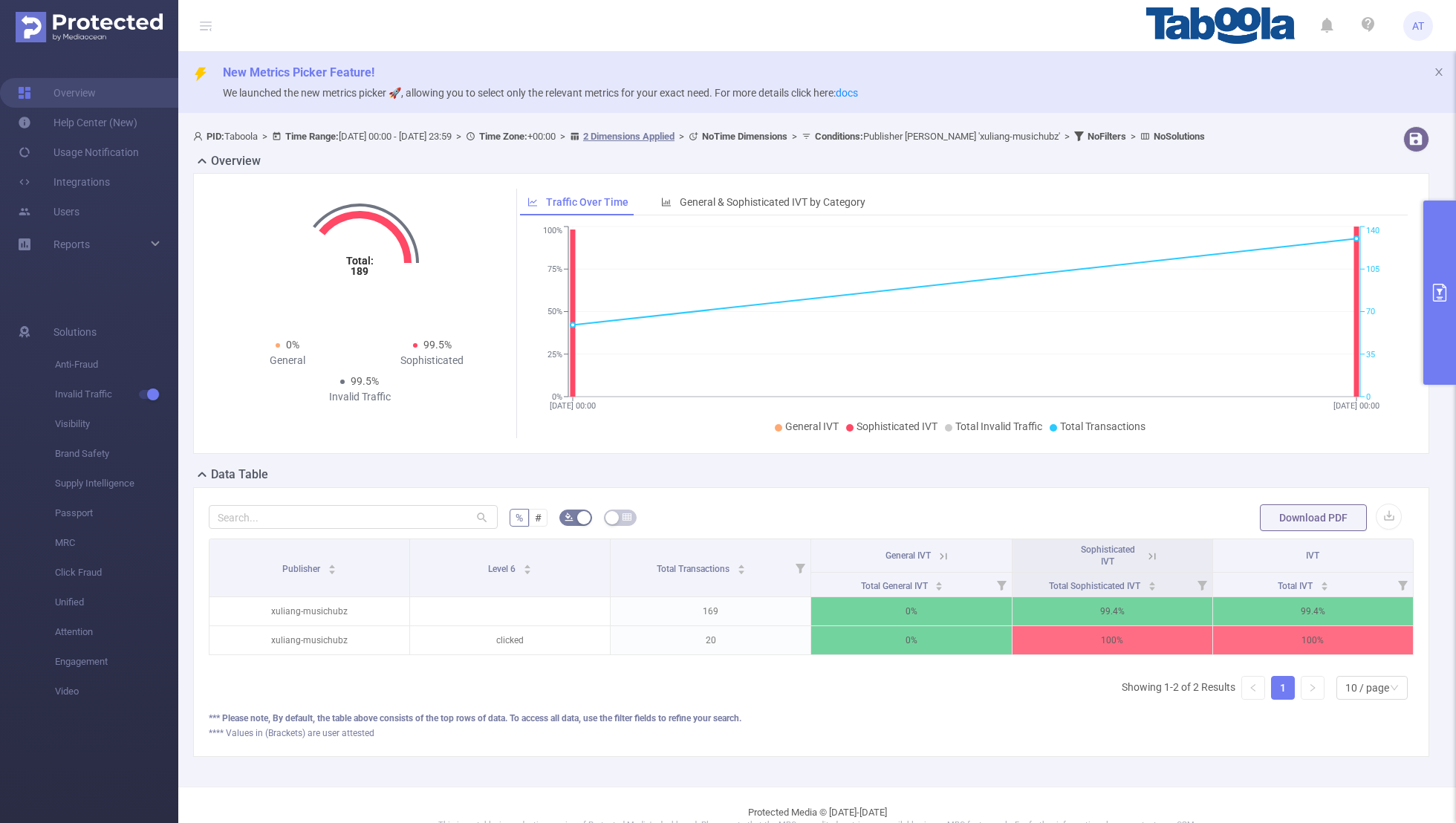
click at [992, 302] on button "primary" at bounding box center [1440, 292] width 33 height 184
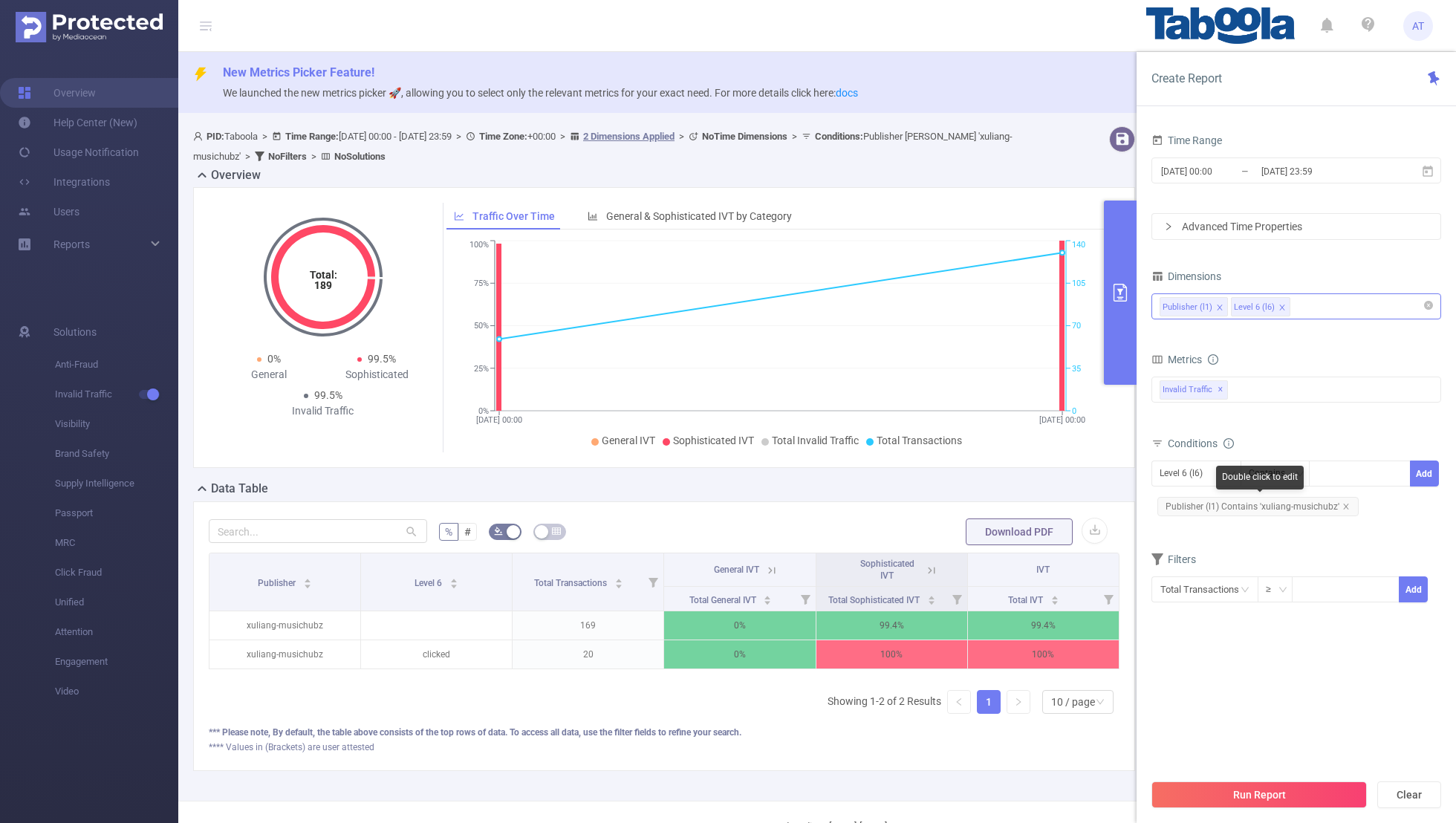
click at [992, 504] on span "Publisher (l1) Contains 'xuliang-musichubz'" at bounding box center [1259, 506] width 202 height 19
click at [992, 470] on div "Level 6 (l6)" at bounding box center [1186, 473] width 54 height 25
click at [992, 496] on li "Publisher (l1)" at bounding box center [1196, 502] width 90 height 24
click at [992, 500] on span "Publisher (l1) Contains 'xuliang-musichubz'" at bounding box center [1259, 506] width 202 height 19
click at [992, 473] on div at bounding box center [1360, 473] width 86 height 25
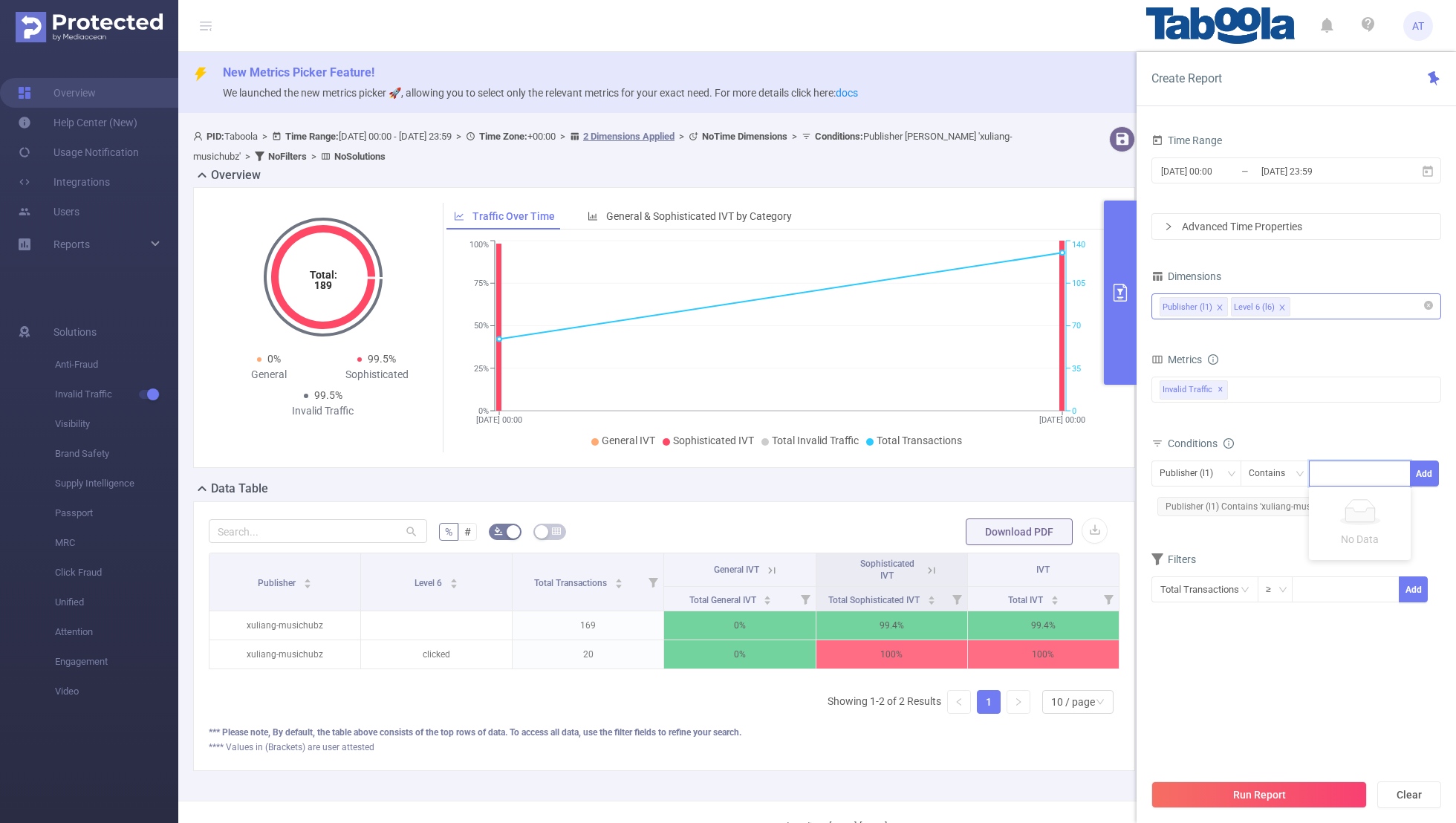
paste input "[PERSON_NAME]"
type input "[PERSON_NAME]"
click at [992, 468] on button "Add" at bounding box center [1425, 474] width 29 height 26
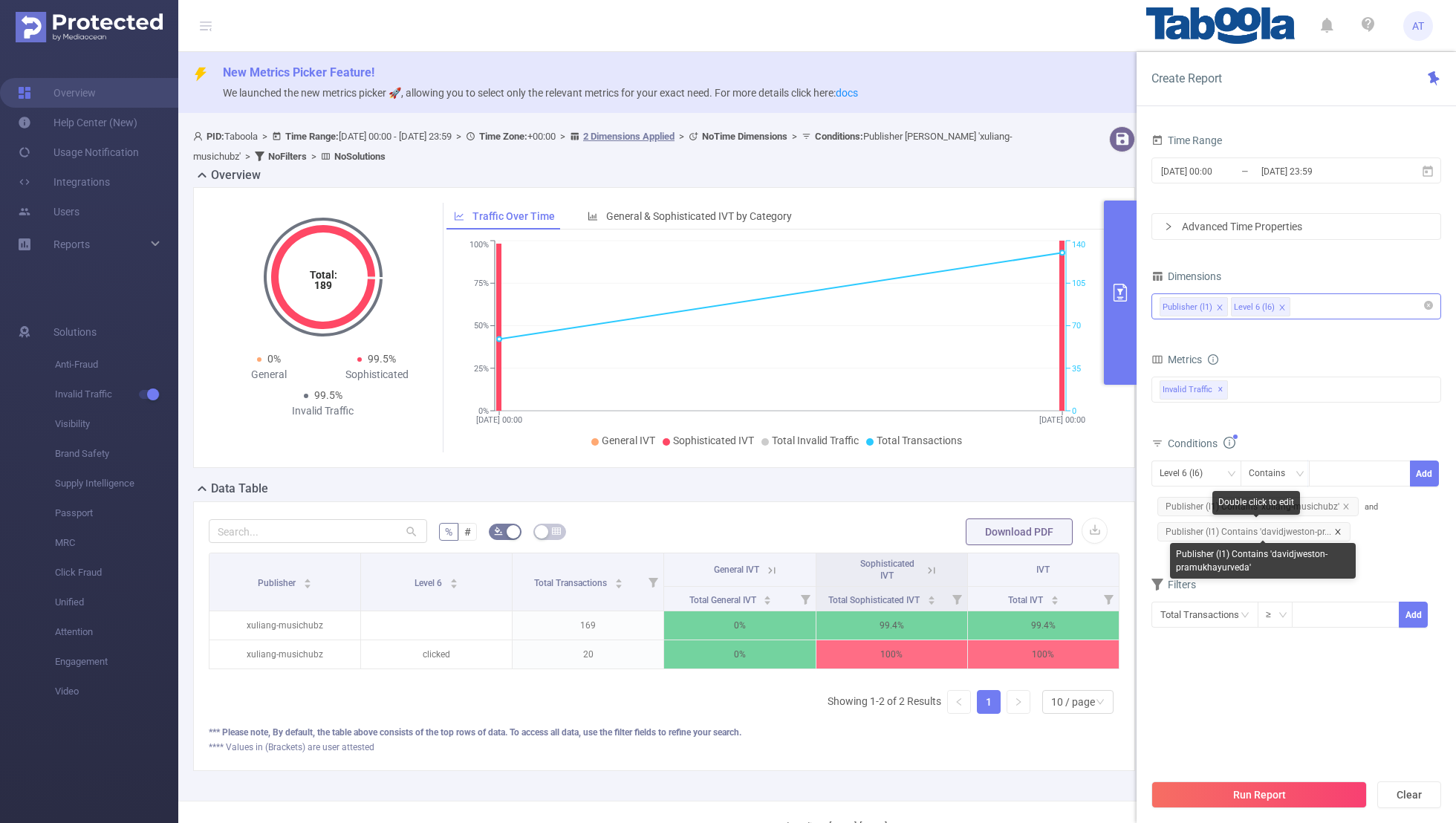
click at [992, 530] on icon "icon: close" at bounding box center [1338, 532] width 8 height 8
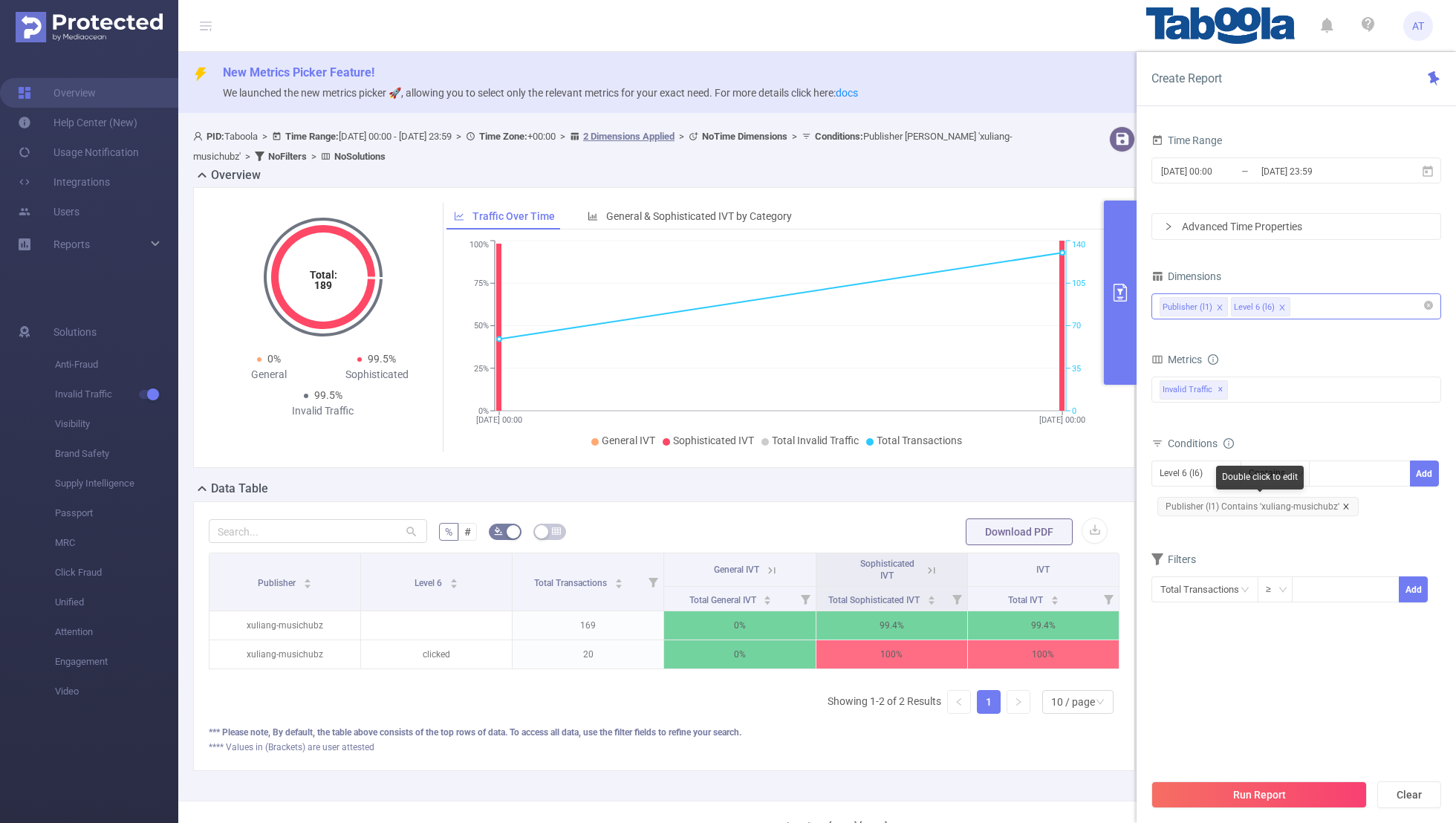
click at [992, 503] on icon "icon: close" at bounding box center [1347, 506] width 6 height 6
click at [992, 474] on div "Level 6 (l6)" at bounding box center [1186, 473] width 54 height 25
click at [992, 506] on li "Publisher (l1)" at bounding box center [1196, 502] width 90 height 24
click at [992, 471] on div at bounding box center [1360, 473] width 86 height 25
paste input "[PERSON_NAME]"
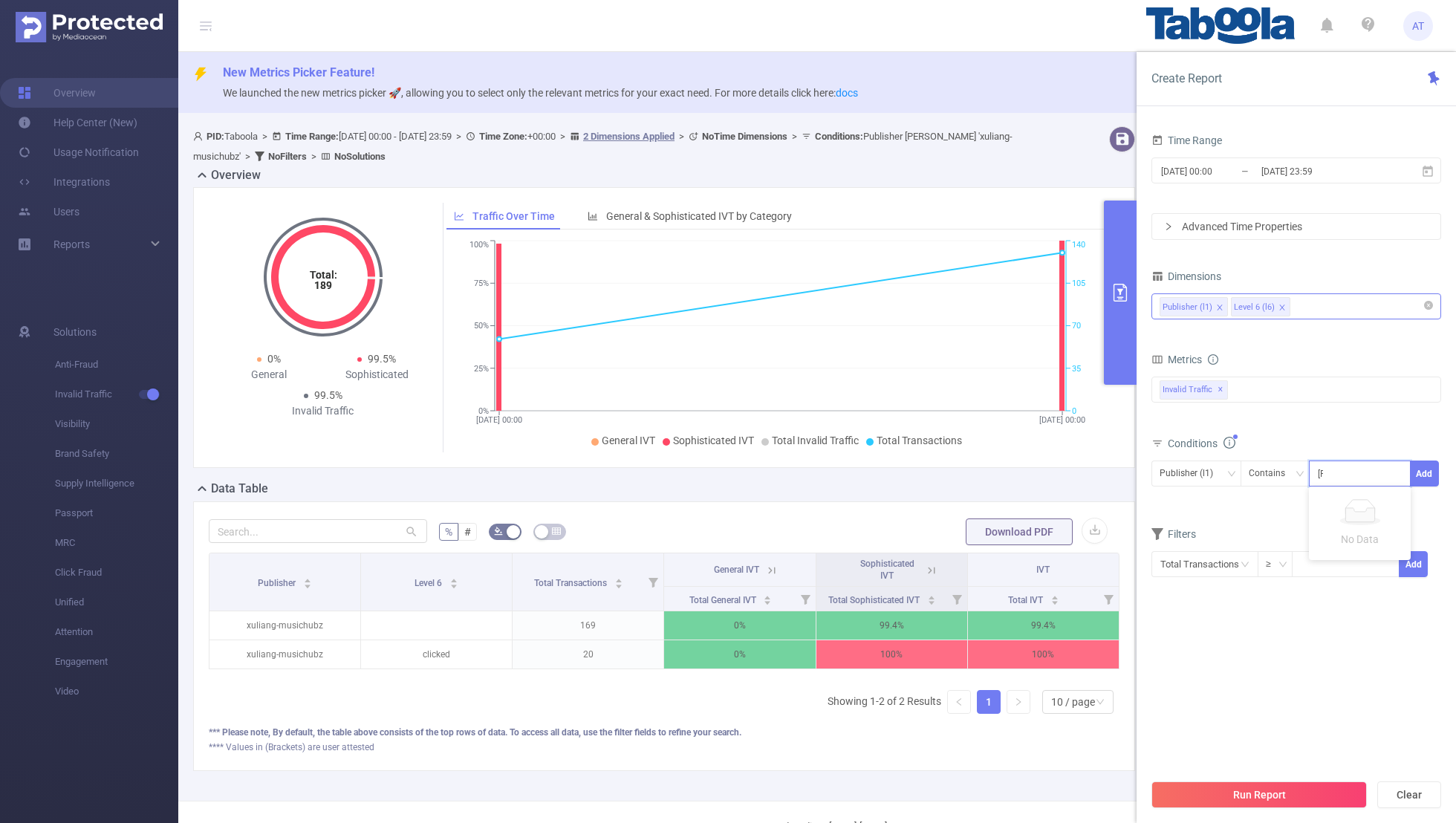
scroll to position [0, 41]
type input "[PERSON_NAME]"
click at [992, 469] on button "Add" at bounding box center [1425, 474] width 29 height 26
click at [992, 535] on form "Dimensions Publisher (l1) Level 6 (l6) Metrics bp_total bp_adult bp_arms bp_cri…" at bounding box center [1296, 443] width 290 height 355
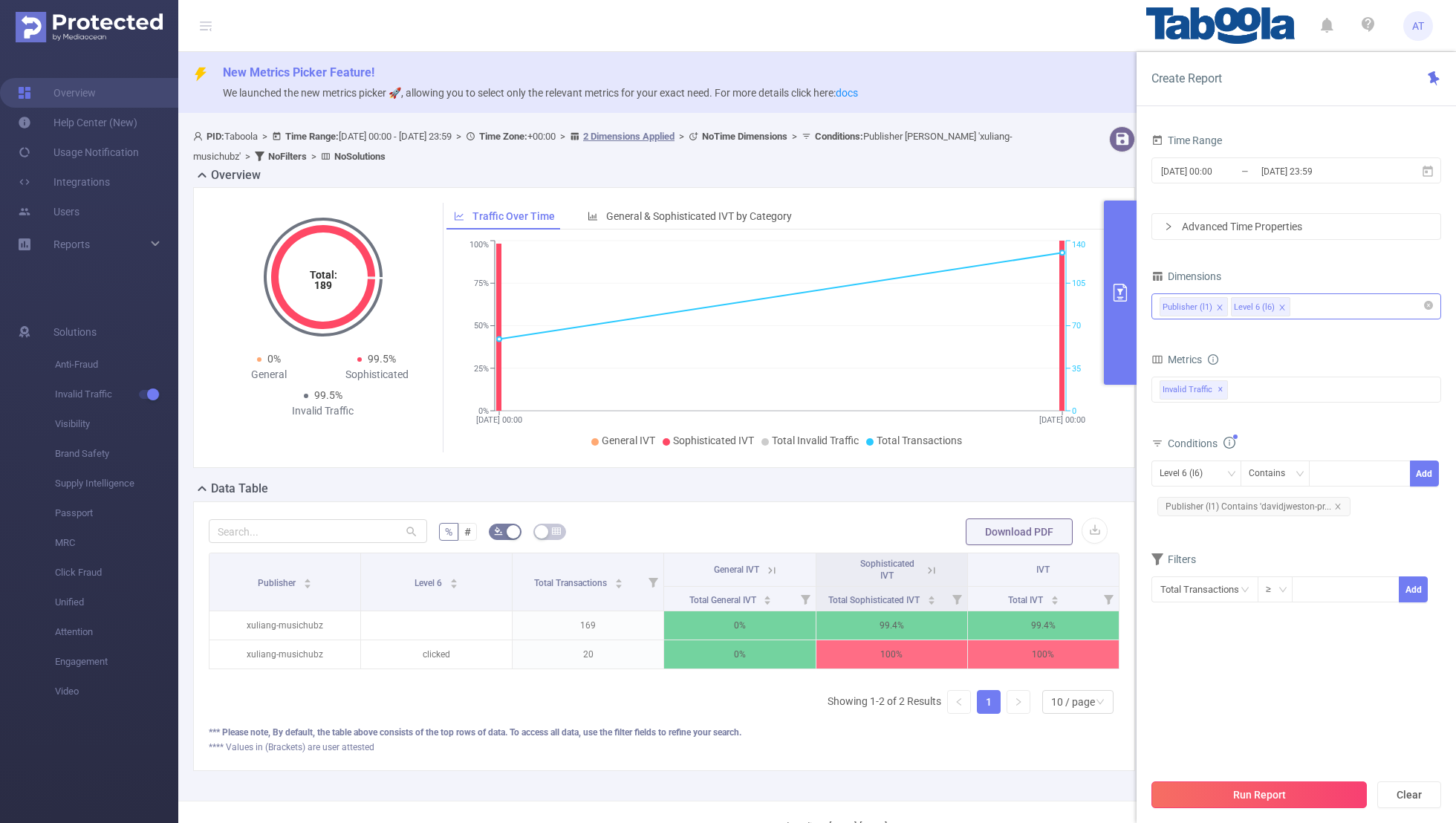
click at [992, 537] on button "Run Report" at bounding box center [1259, 795] width 216 height 26
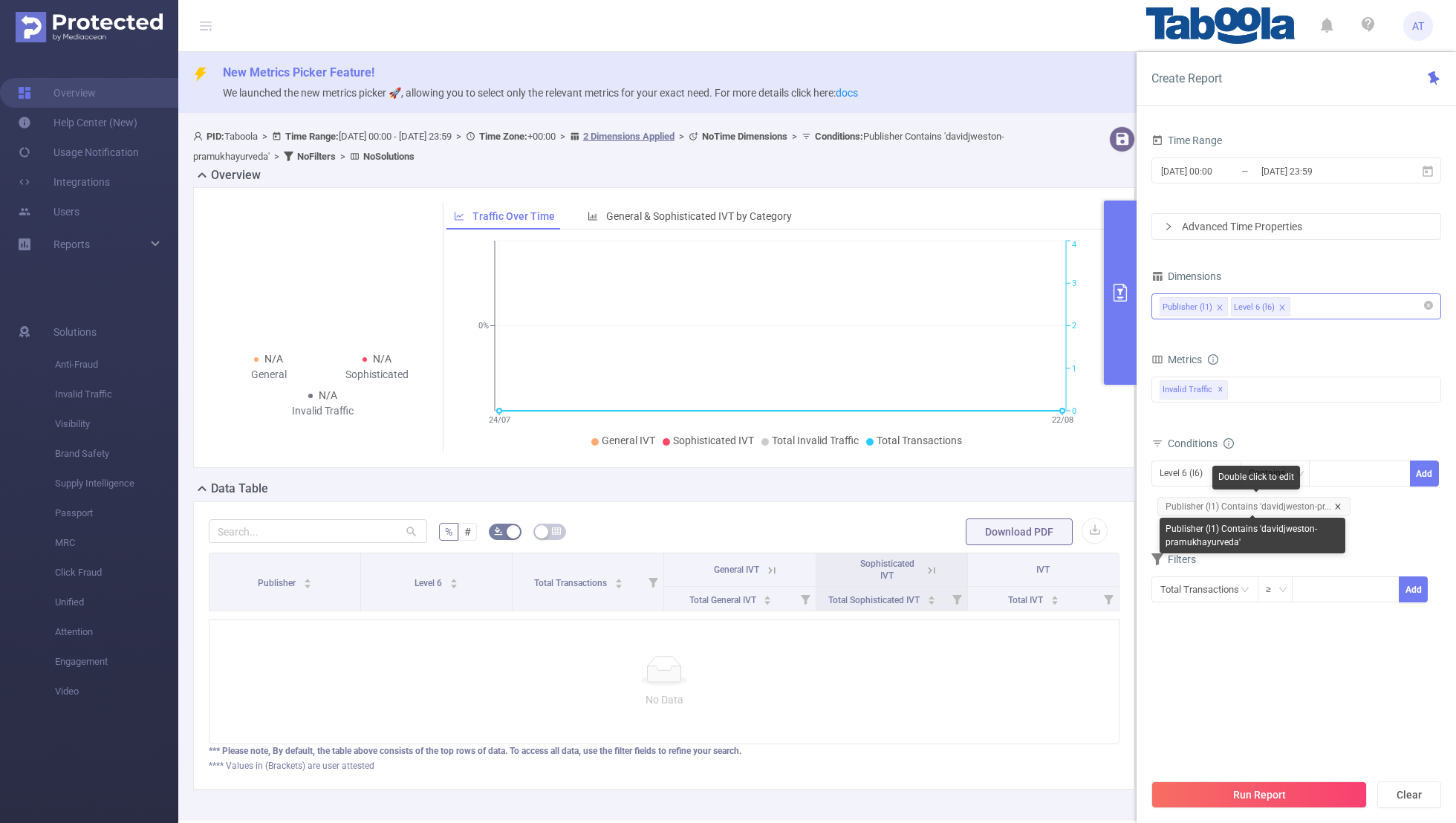
click at [992, 503] on icon "icon: close" at bounding box center [1338, 506] width 6 height 6
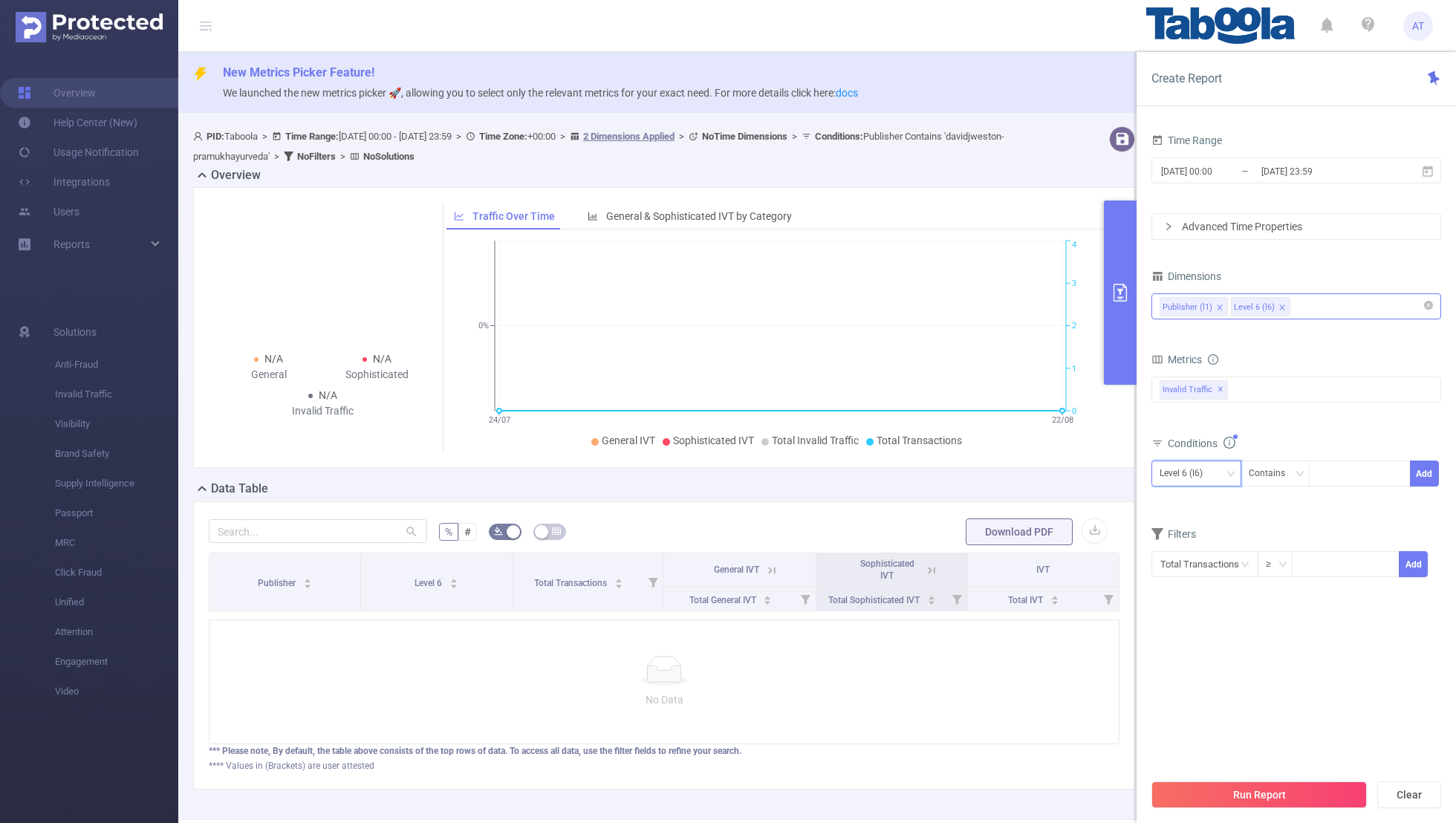
click at [992, 471] on div "Level 6 (l6)" at bounding box center [1186, 473] width 54 height 25
click at [992, 508] on li "Publisher (l1)" at bounding box center [1196, 502] width 90 height 24
click at [992, 470] on div at bounding box center [1360, 473] width 86 height 25
paste input "sharksschool-webtechcreations"
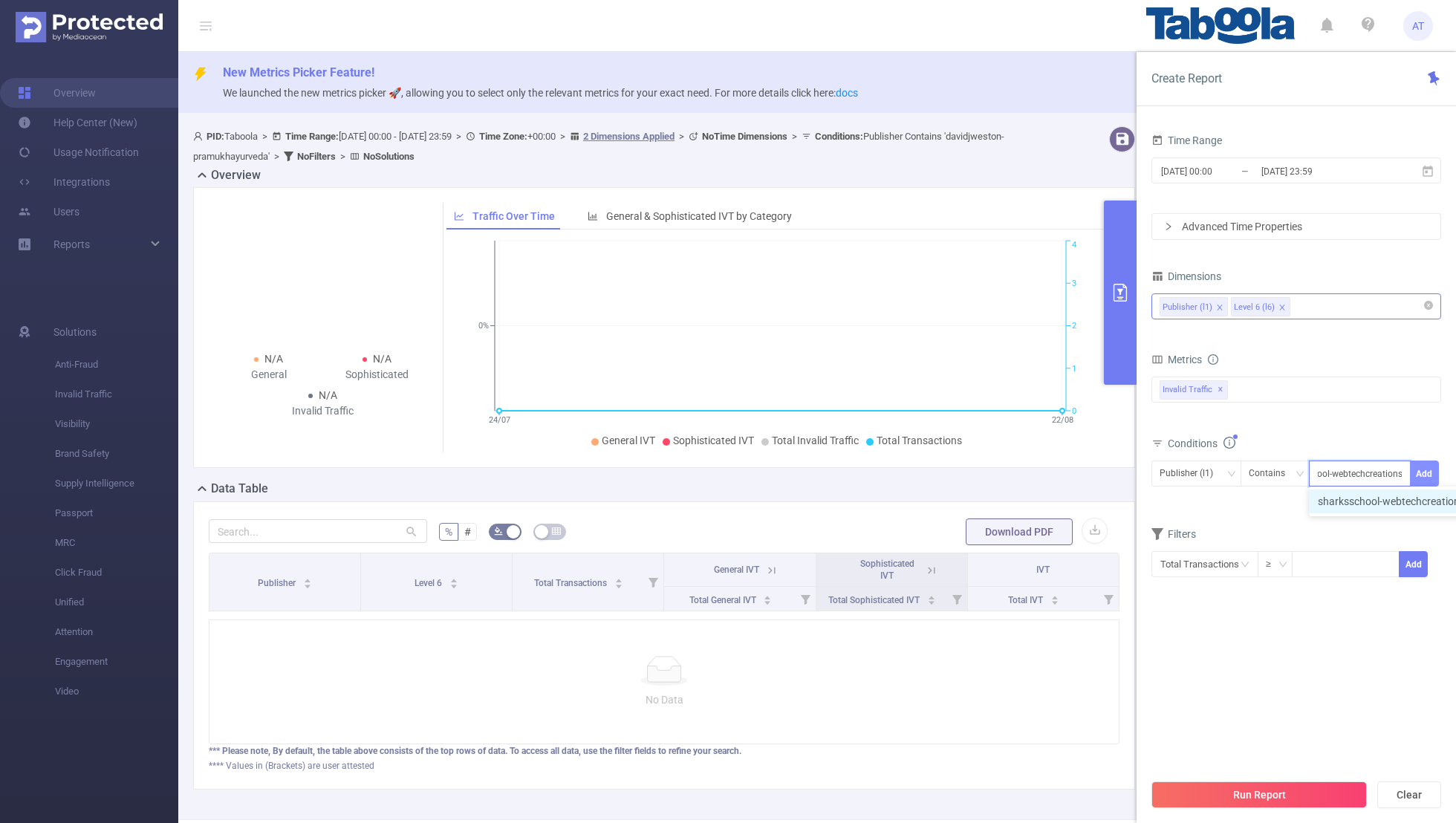
type input "sharksschool-webtechcreations"
click at [992, 472] on button "Add" at bounding box center [1425, 474] width 29 height 26
click at [992, 532] on form "Dimensions Publisher (l1) Level 6 (l6) Metrics bp_total bp_adult bp_arms bp_cri…" at bounding box center [1296, 443] width 290 height 355
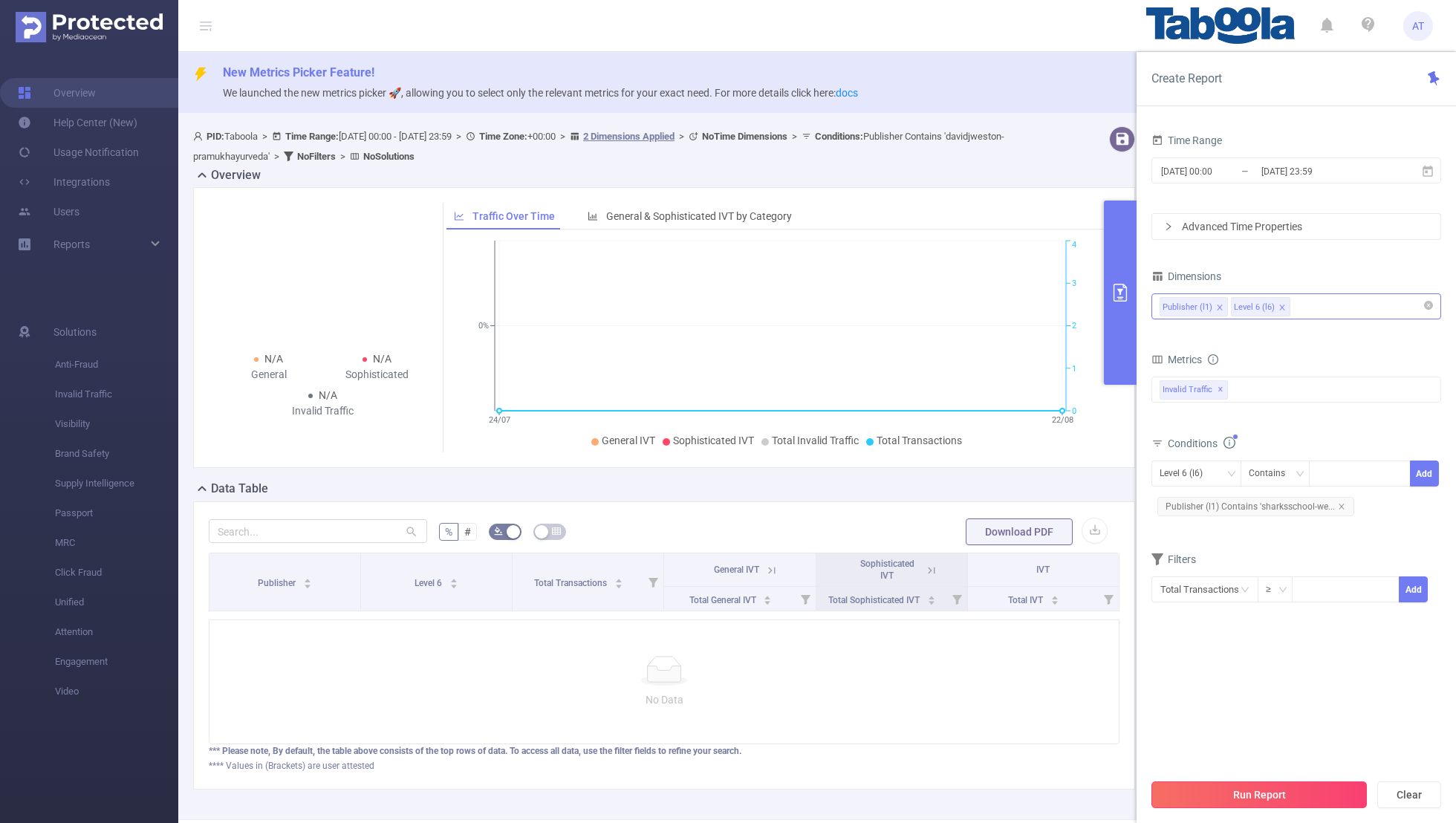
click at [992, 537] on button "Run Report" at bounding box center [1259, 795] width 216 height 26
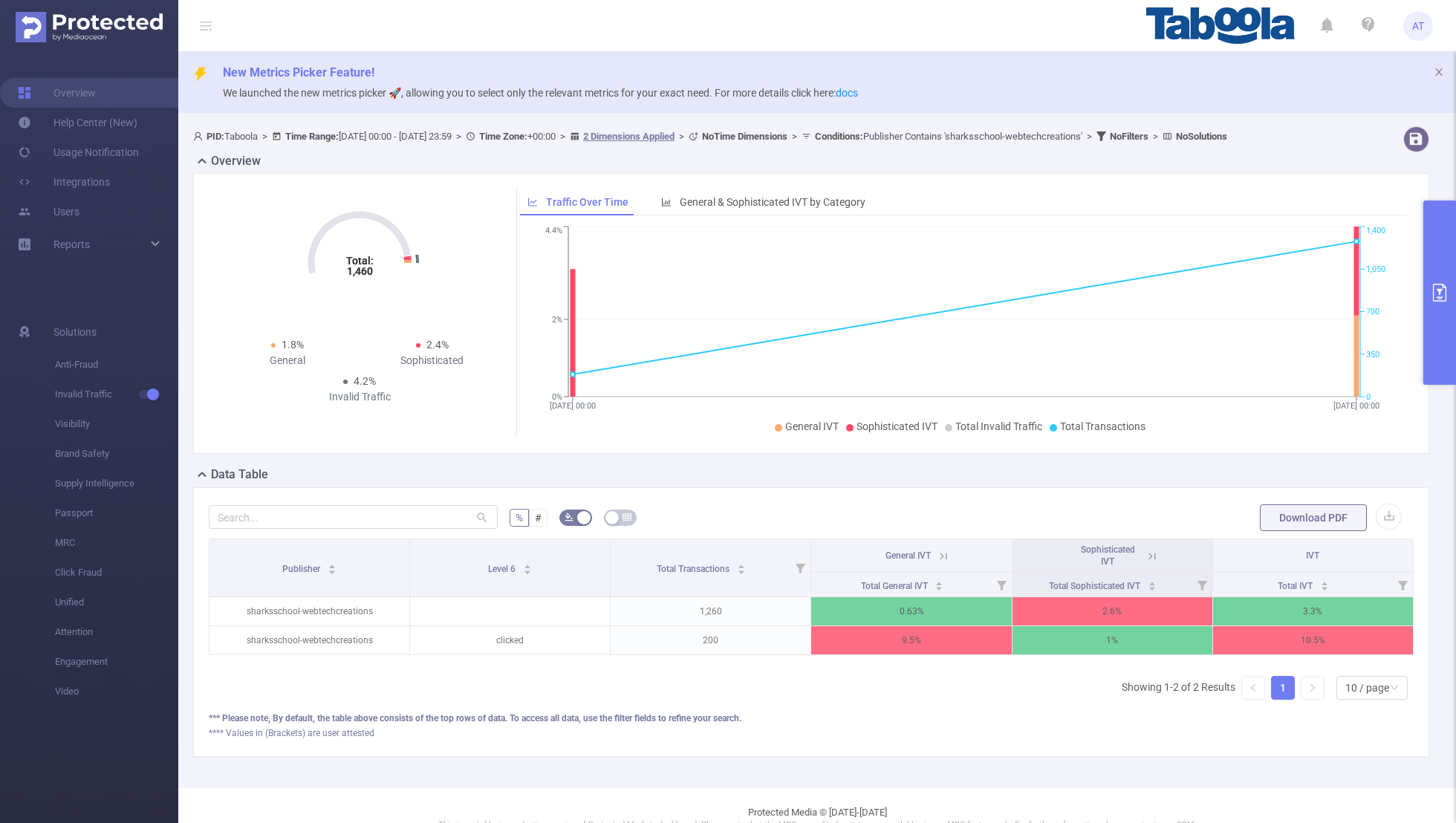
click at [992, 296] on icon "primary" at bounding box center [1440, 292] width 18 height 18
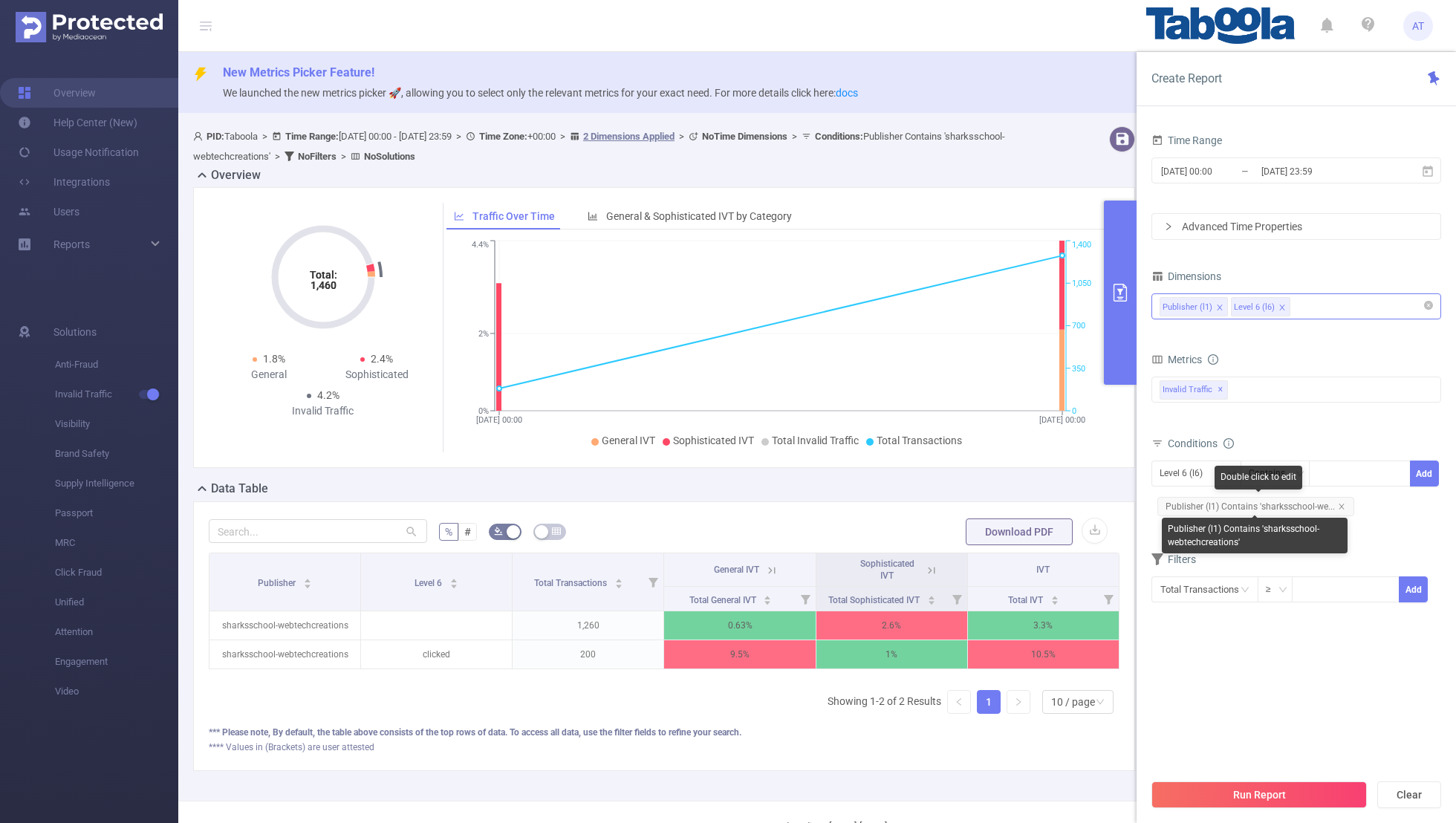
click at [992, 500] on span "Publisher (l1) Contains 'sharksschool-we..." at bounding box center [1256, 506] width 197 height 19
click at [992, 471] on div "Level 6 (l6)" at bounding box center [1186, 473] width 54 height 25
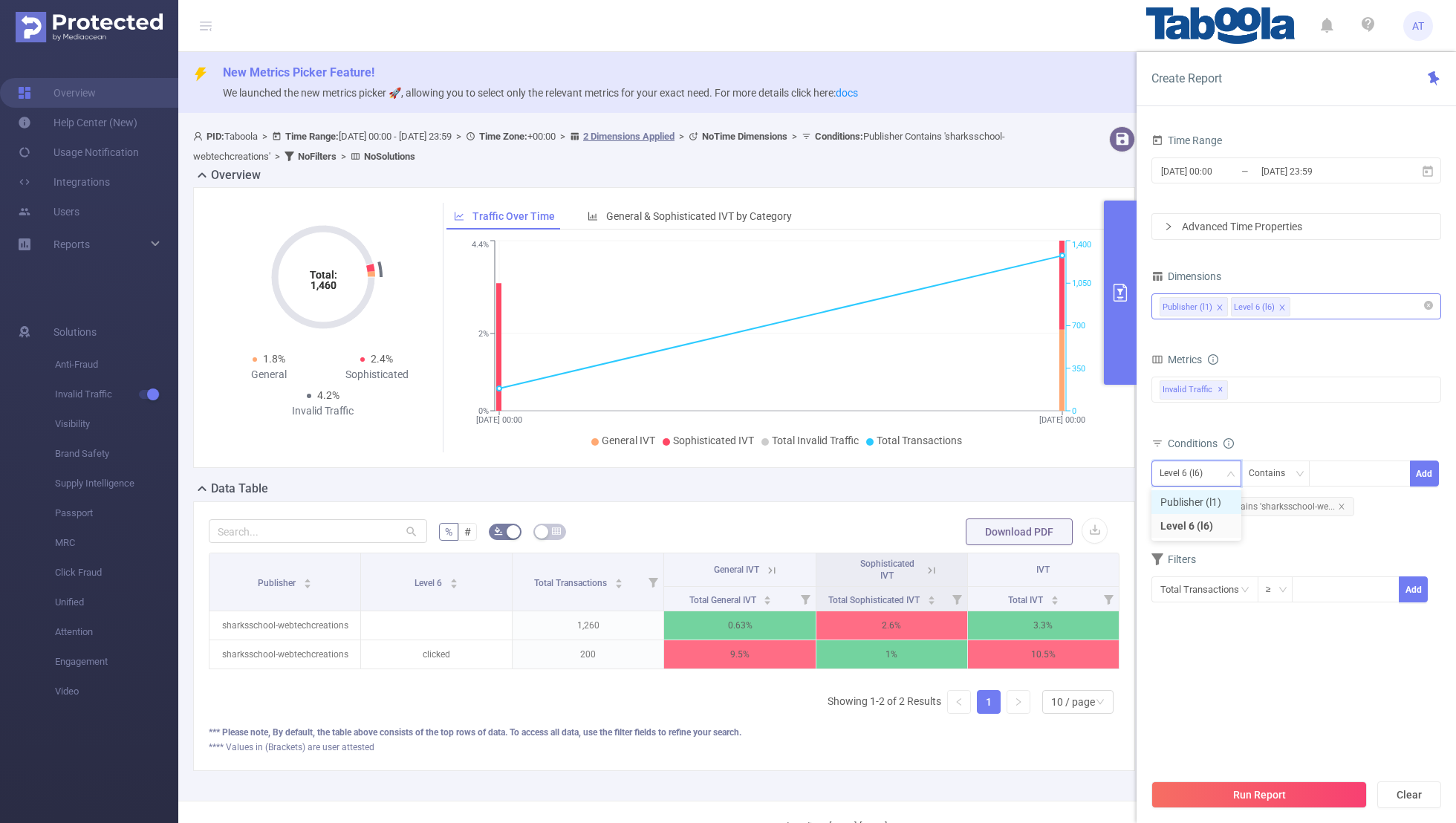
click at [992, 496] on li "Publisher (l1)" at bounding box center [1196, 502] width 90 height 24
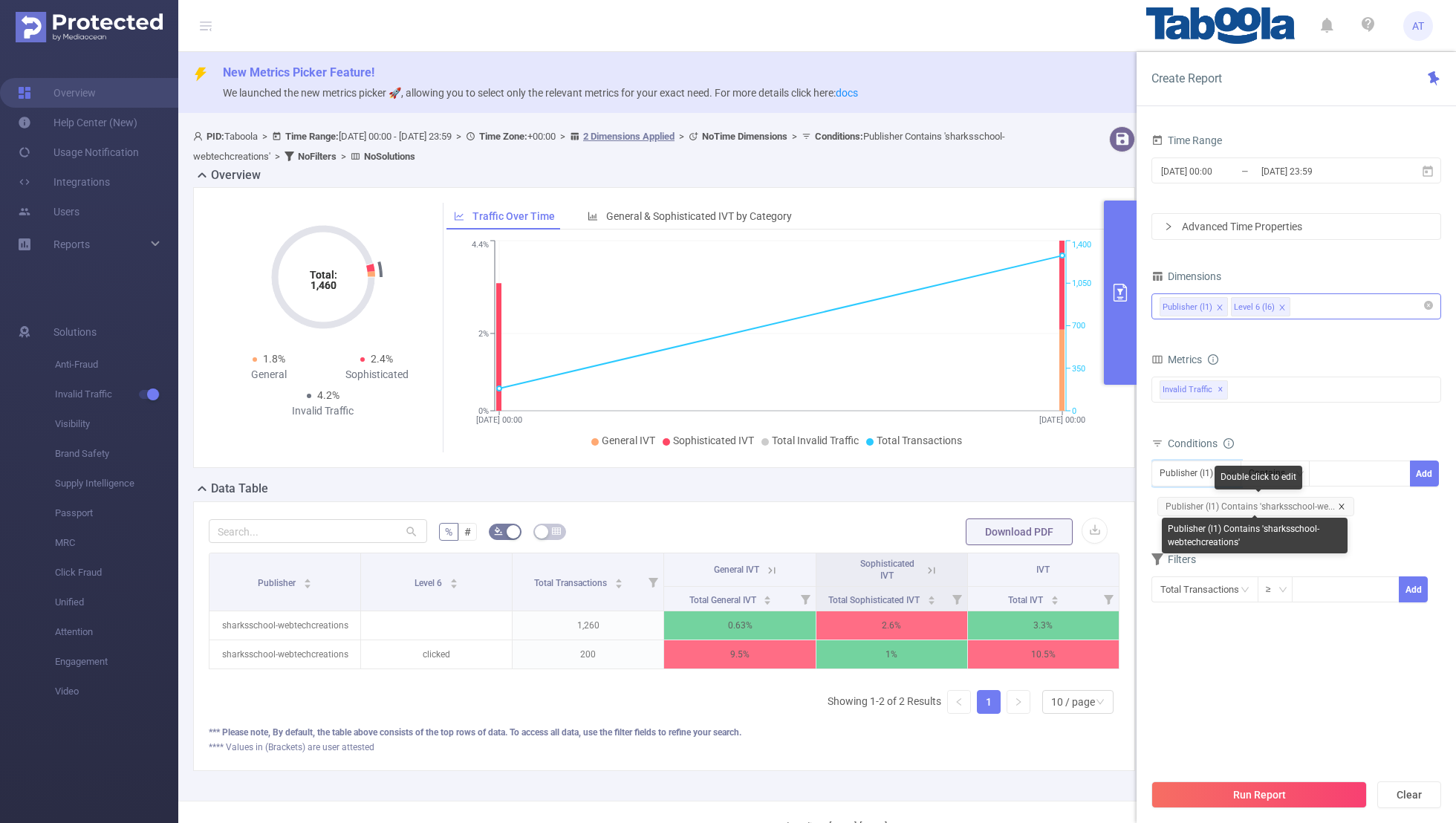
click at [992, 502] on icon "icon: close" at bounding box center [1342, 506] width 8 height 8
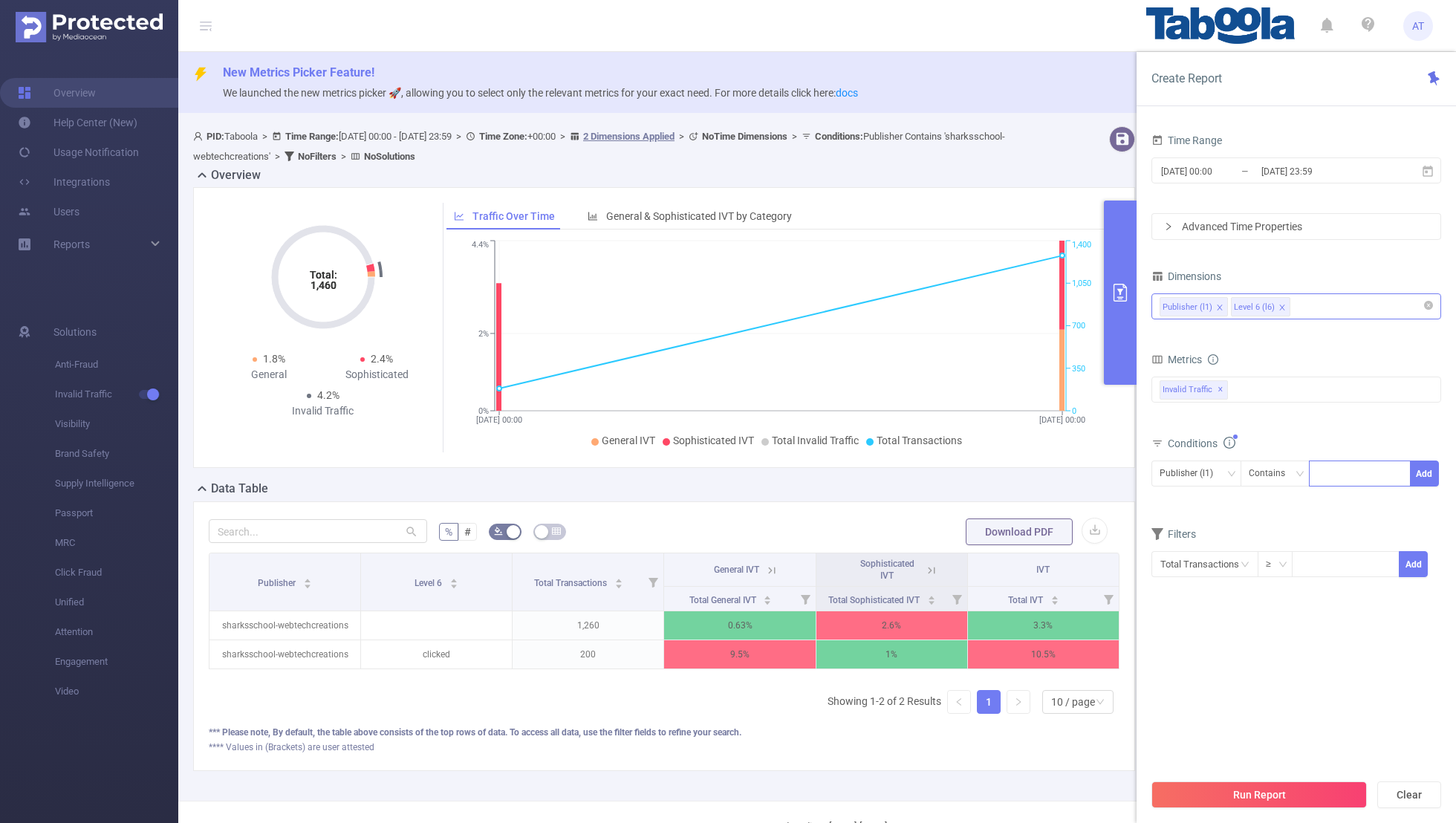
click at [992, 461] on div at bounding box center [1360, 473] width 86 height 25
paste input "unveilacademy"
type input "unveilacademy"
click at [992, 469] on button "Add" at bounding box center [1425, 474] width 29 height 26
click at [992, 537] on form "Dimensions Publisher (l1) Level 6 (l6) Metrics bp_total bp_adult bp_arms bp_cri…" at bounding box center [1296, 443] width 290 height 355
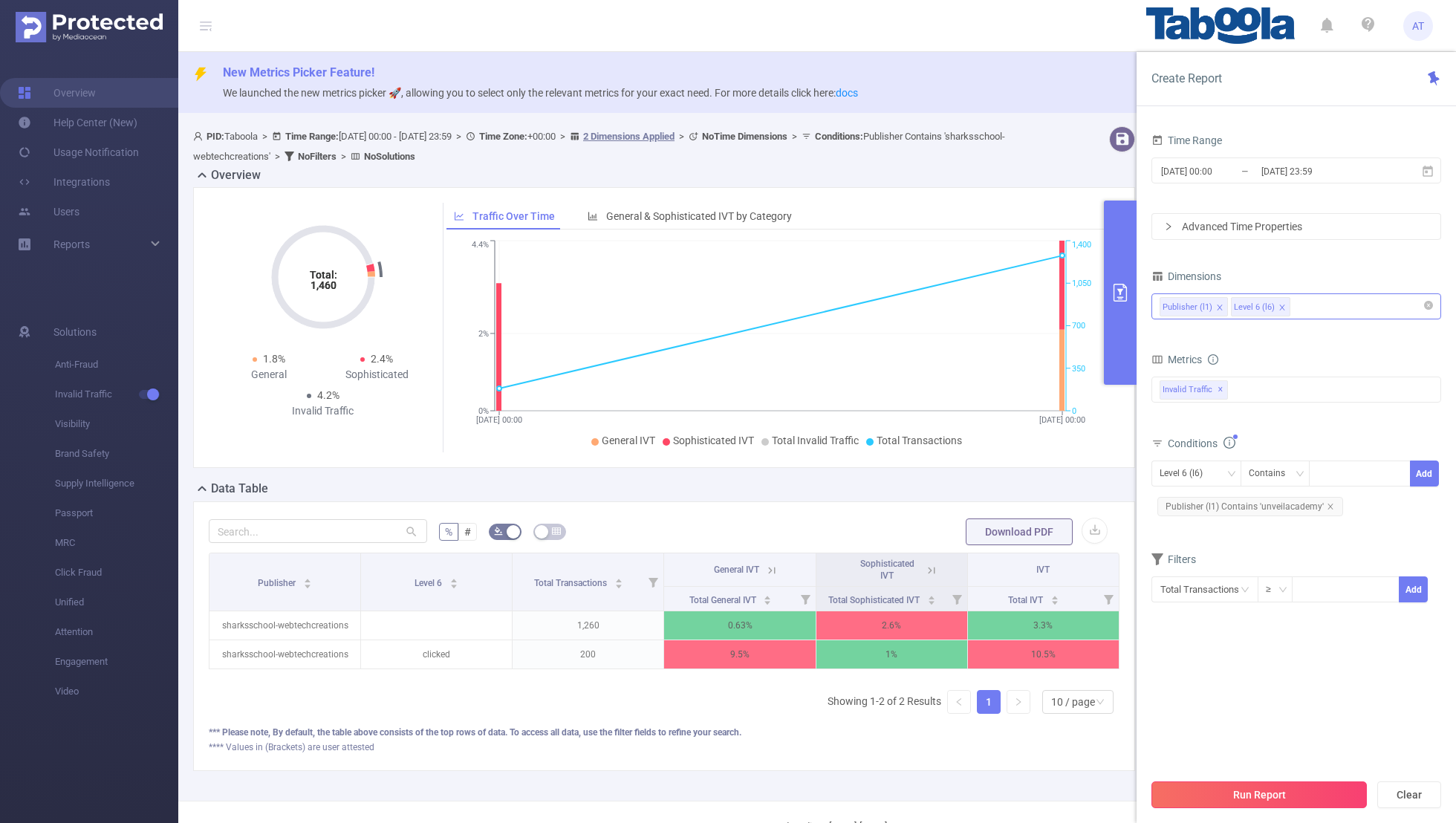
click at [992, 537] on button "Run Report" at bounding box center [1259, 795] width 216 height 26
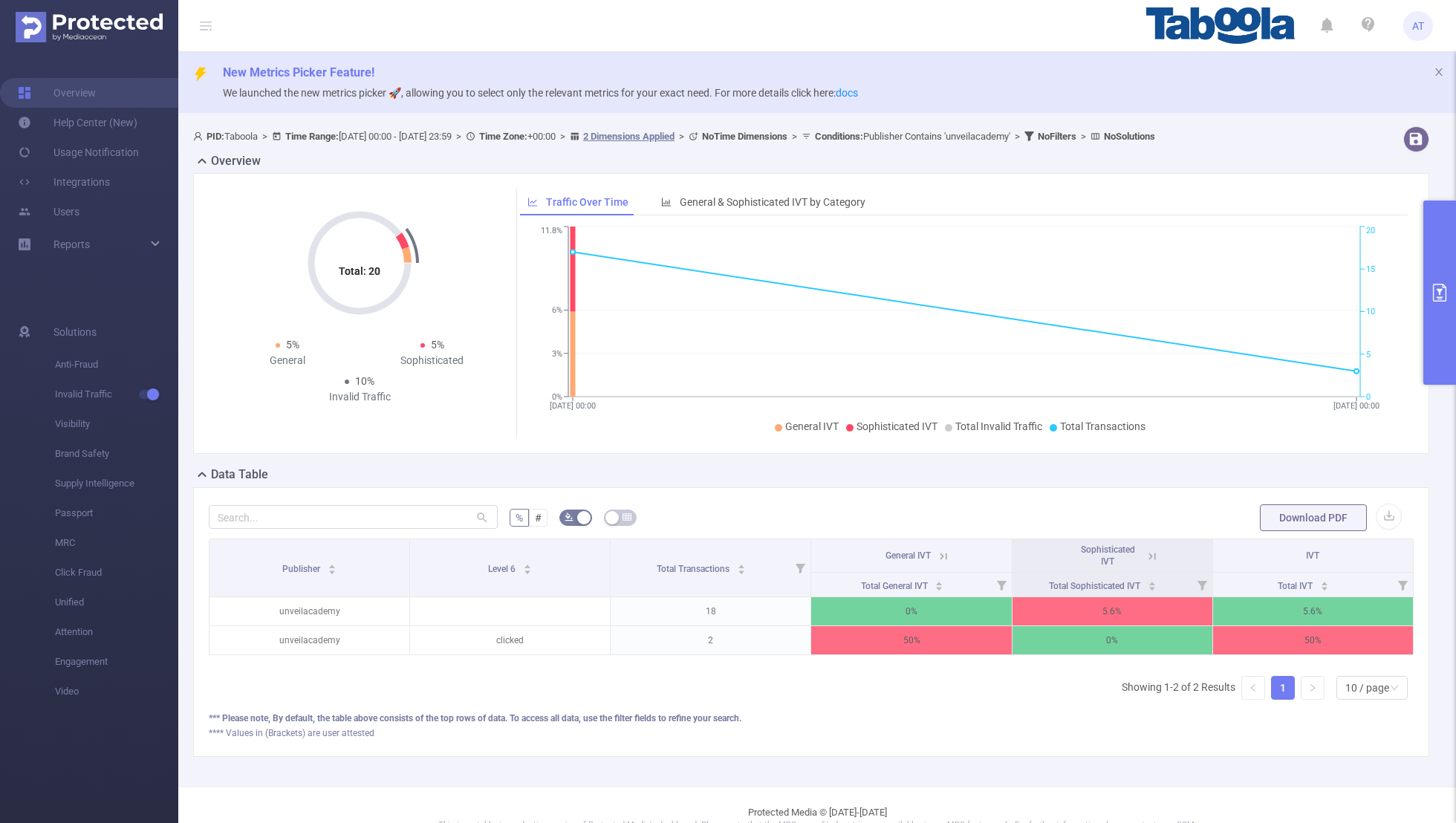
click at [945, 537] on icon at bounding box center [944, 556] width 13 height 13
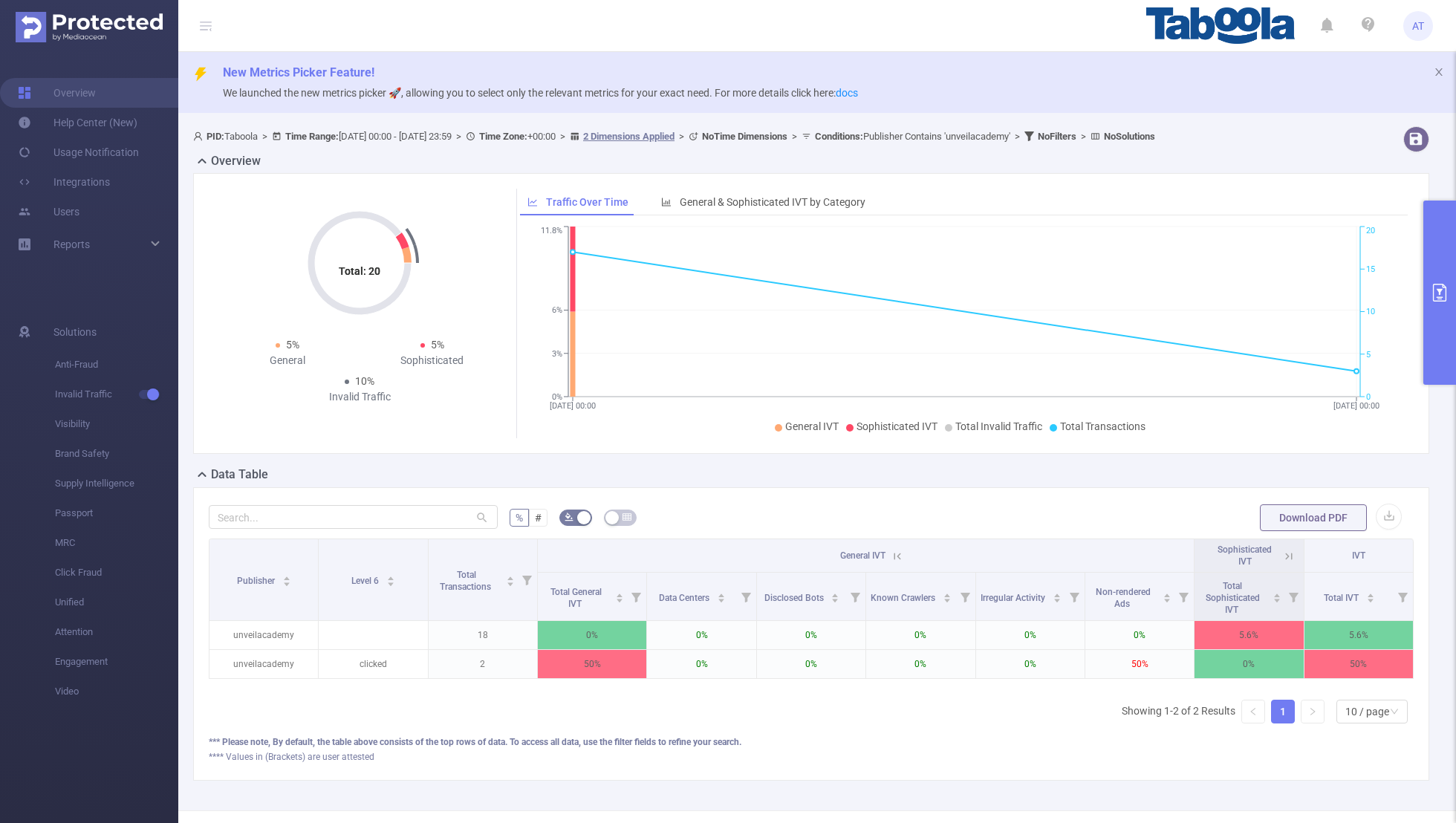
click at [992, 304] on button "primary" at bounding box center [1440, 292] width 33 height 184
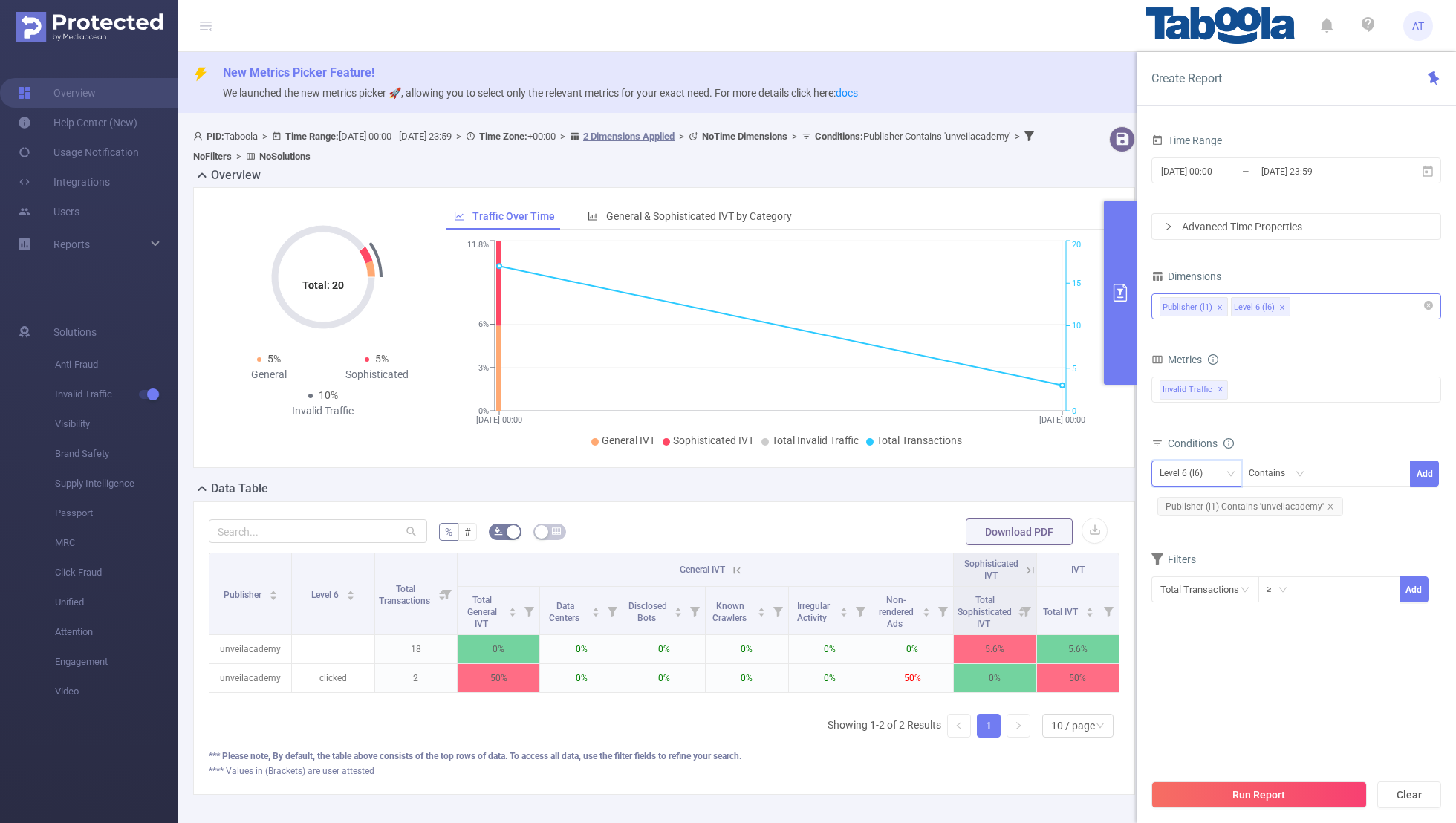
click at [992, 469] on div "Level 6 (l6)" at bounding box center [1186, 473] width 54 height 25
click at [992, 537] on form "Dimensions Publisher (l1) Level 6 (l6) Metrics bp_total bp_adult bp_arms bp_cri…" at bounding box center [1296, 443] width 290 height 355
click at [992, 172] on input "[DATE] 23:59" at bounding box center [1320, 171] width 121 height 20
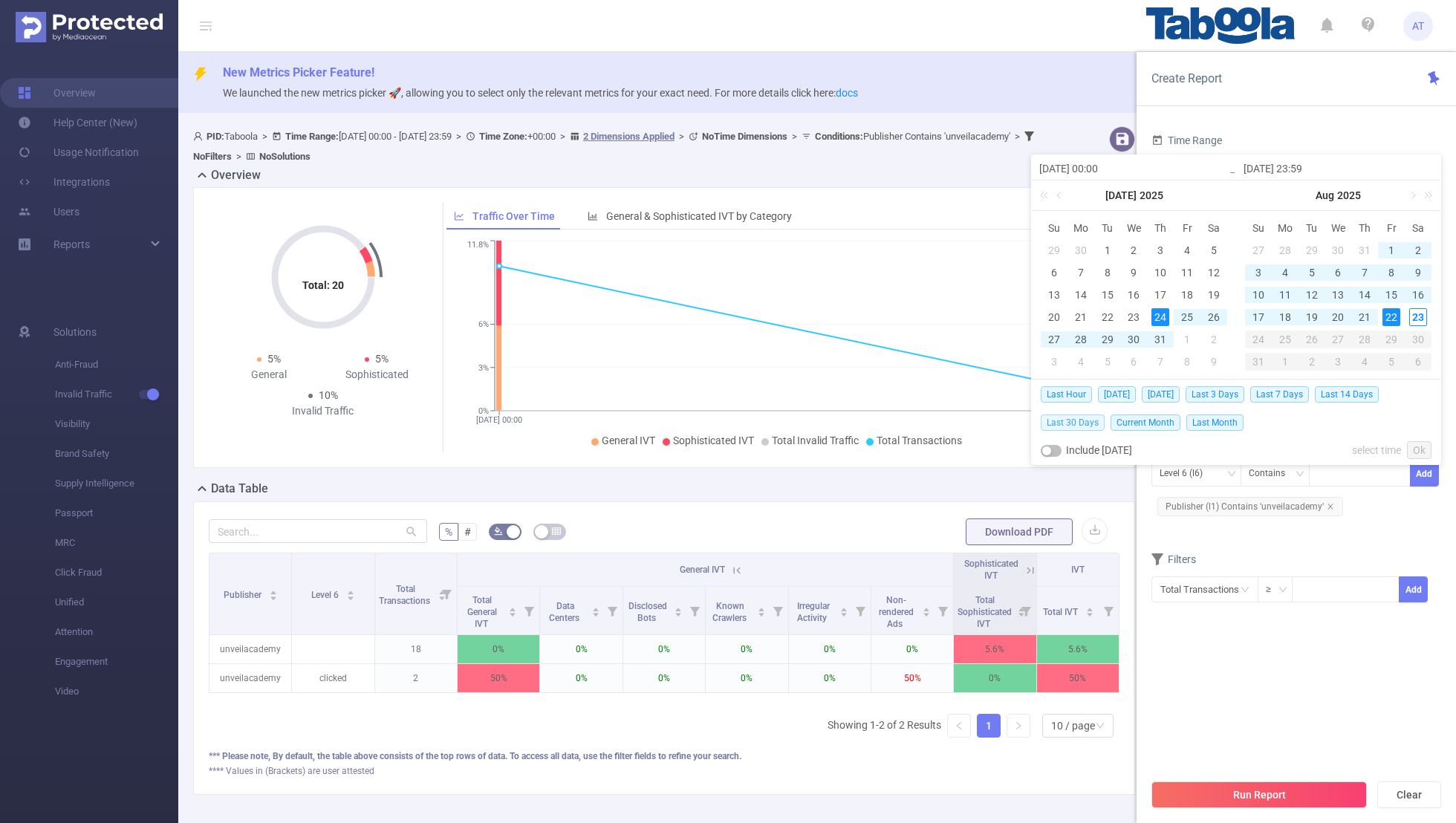
click at [992, 421] on span "Last 30 Days" at bounding box center [1073, 422] width 64 height 16
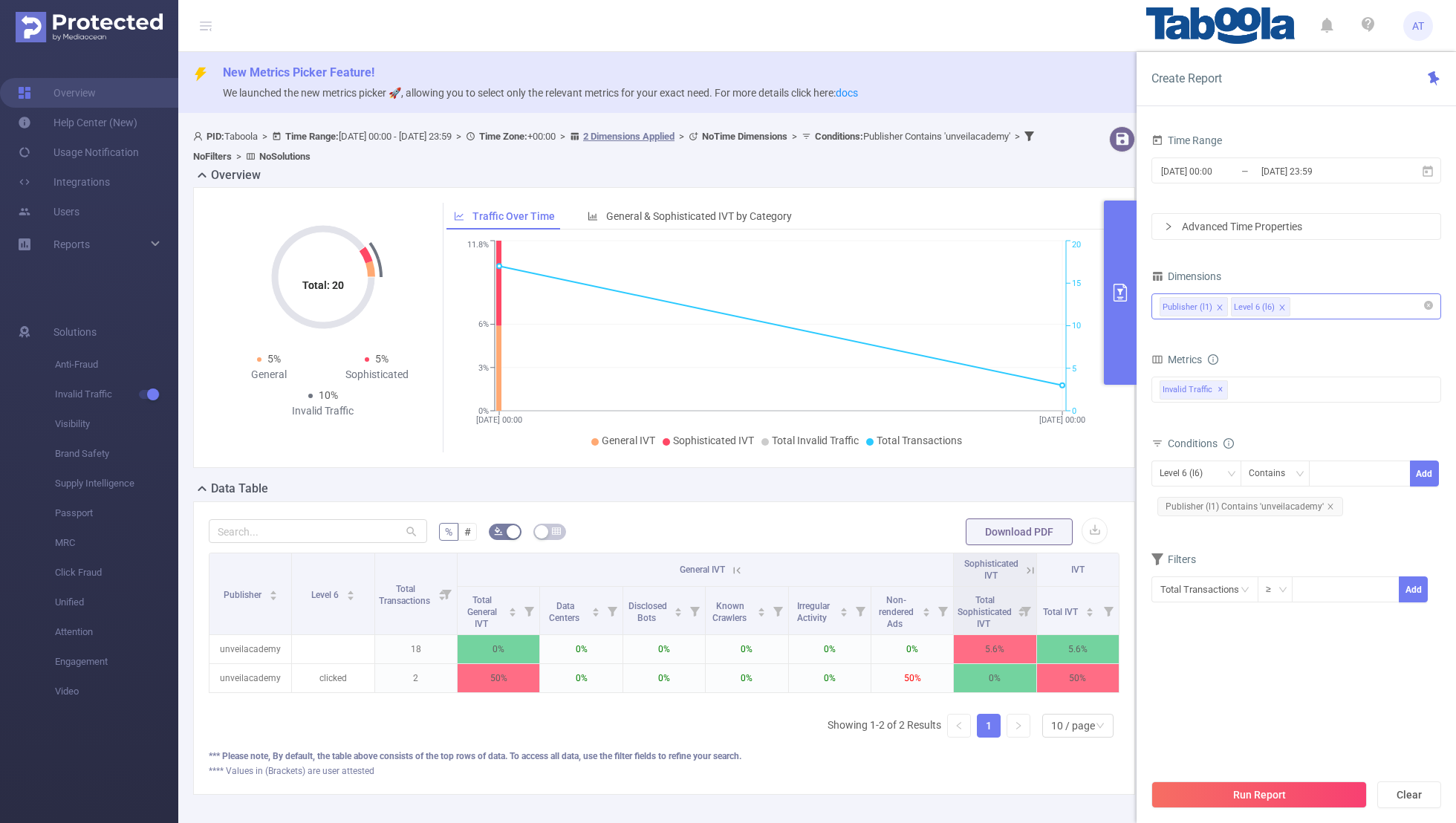
click at [992, 537] on section "Time Range [DATE] 00:00 _ [DATE] 23:59 Advanced Time Properties Dimensions Publ…" at bounding box center [1296, 451] width 290 height 641
click at [992, 537] on button "Run Report" at bounding box center [1259, 795] width 216 height 26
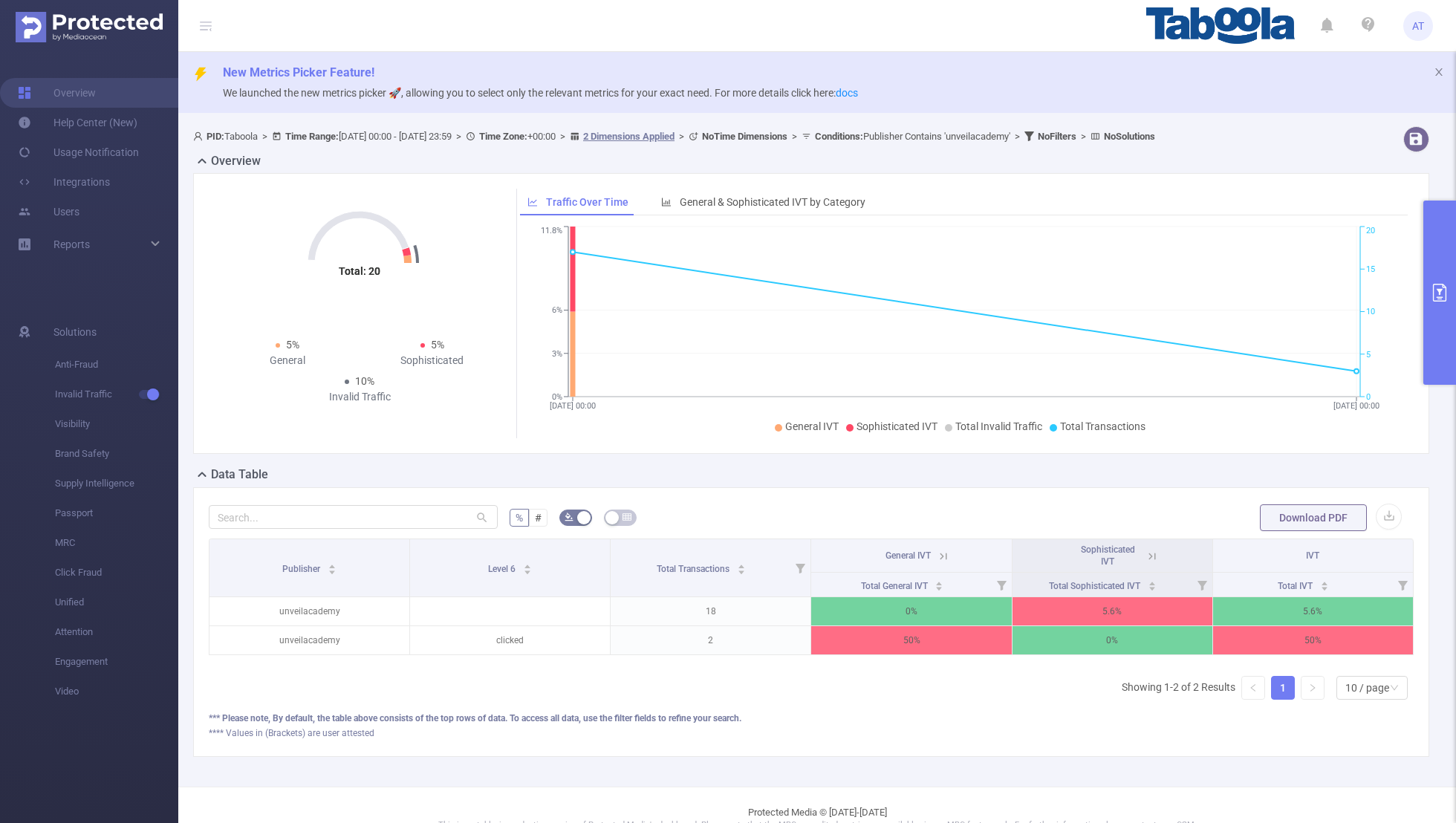
click at [992, 305] on button "primary" at bounding box center [1440, 292] width 33 height 184
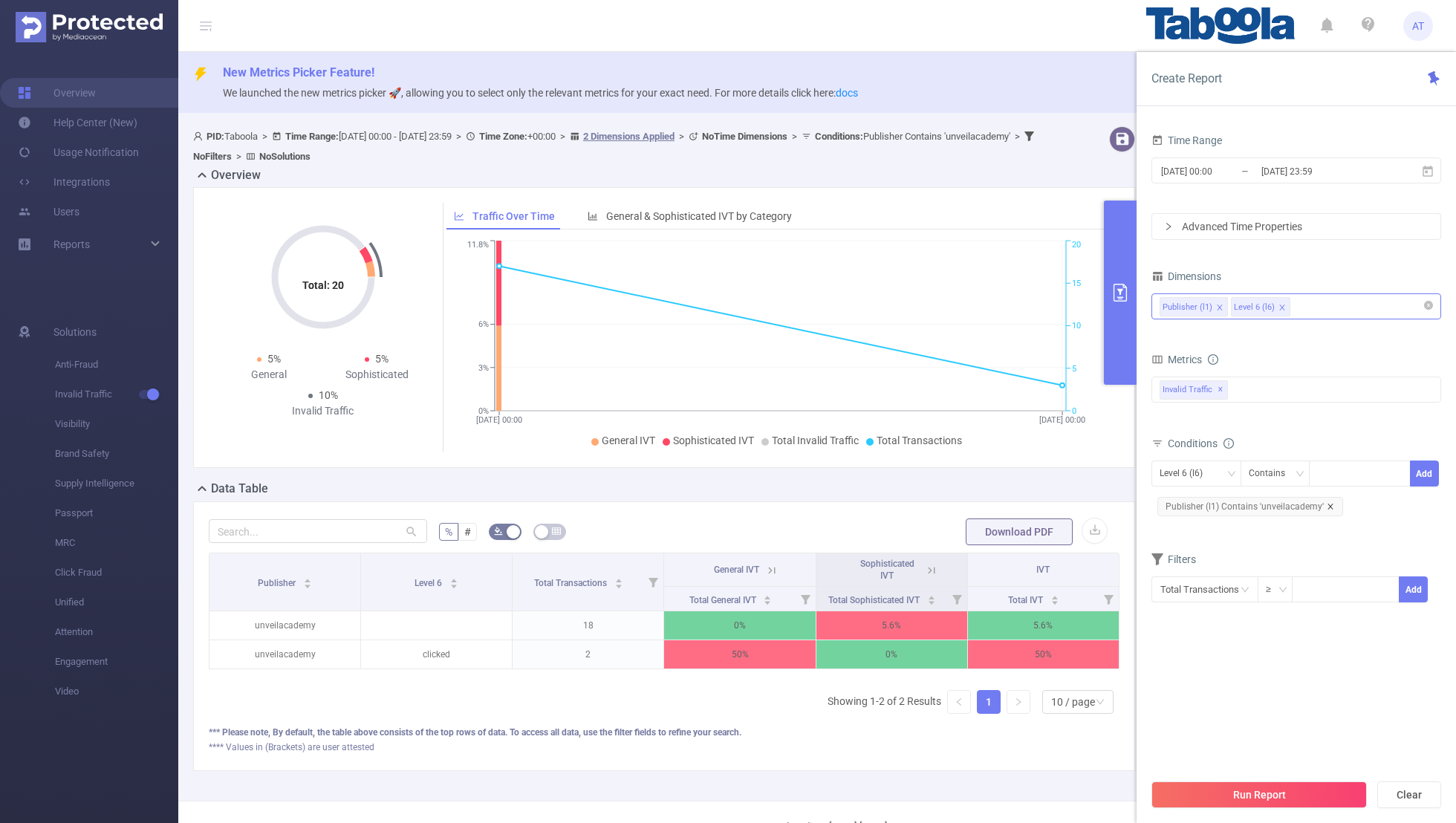
click at [992, 504] on icon "icon: close" at bounding box center [1331, 506] width 8 height 8
click at [992, 469] on div "Level 6 (l6)" at bounding box center [1197, 473] width 74 height 25
click at [992, 510] on li "Publisher (l1)" at bounding box center [1196, 502] width 90 height 24
click at [992, 457] on div "Publisher (l1) Contains Add" at bounding box center [1296, 478] width 290 height 42
click at [992, 469] on div at bounding box center [1360, 473] width 86 height 25
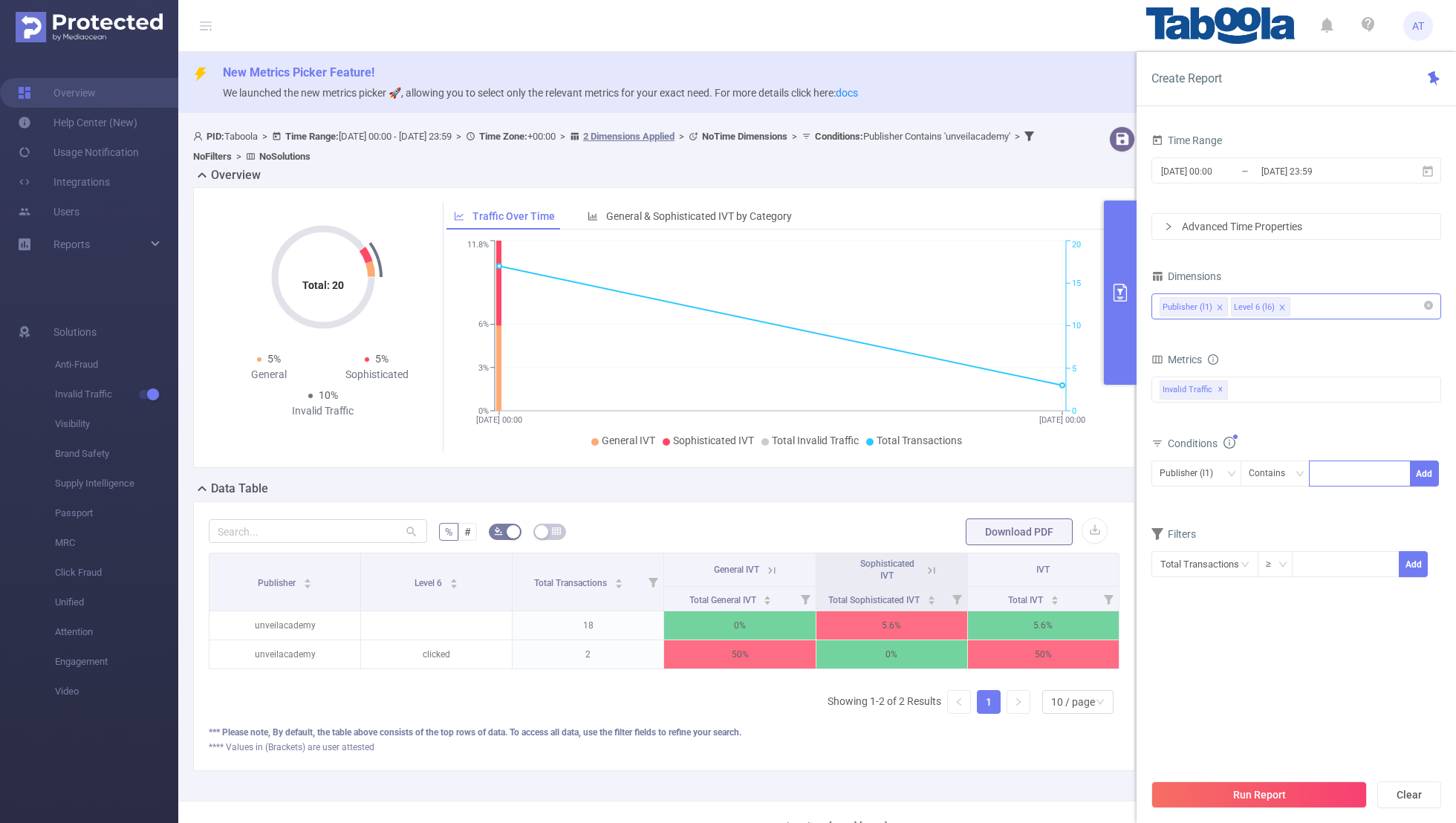
paste input "sncollegeshahmalkhairadeo"
type input "sncollegeshahmalkhairadeo"
click at [992, 479] on button "Add" at bounding box center [1425, 474] width 29 height 26
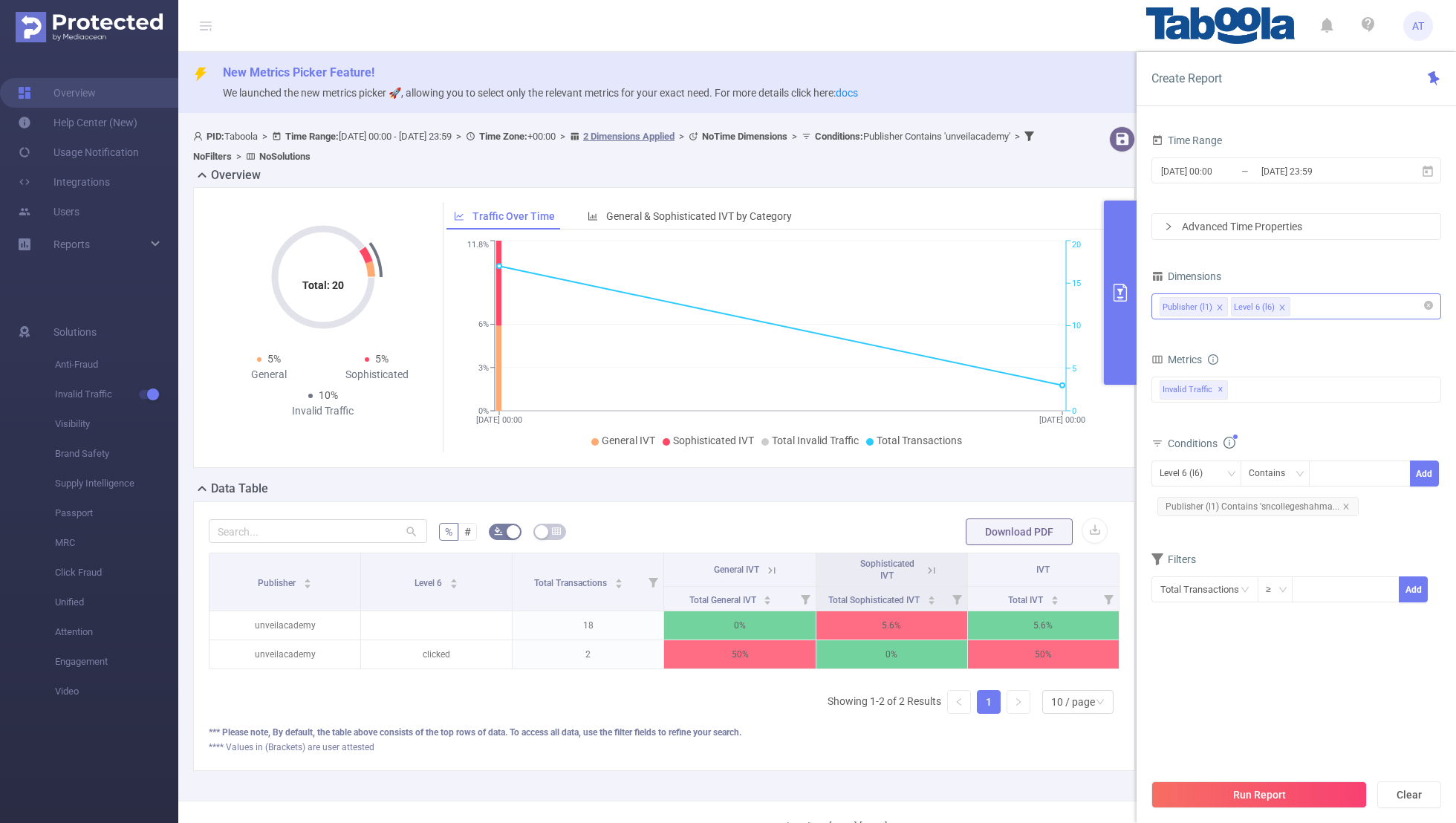
click at [992, 537] on div "Filters" at bounding box center [1296, 561] width 290 height 25
click at [992, 537] on button "Run Report" at bounding box center [1259, 795] width 216 height 26
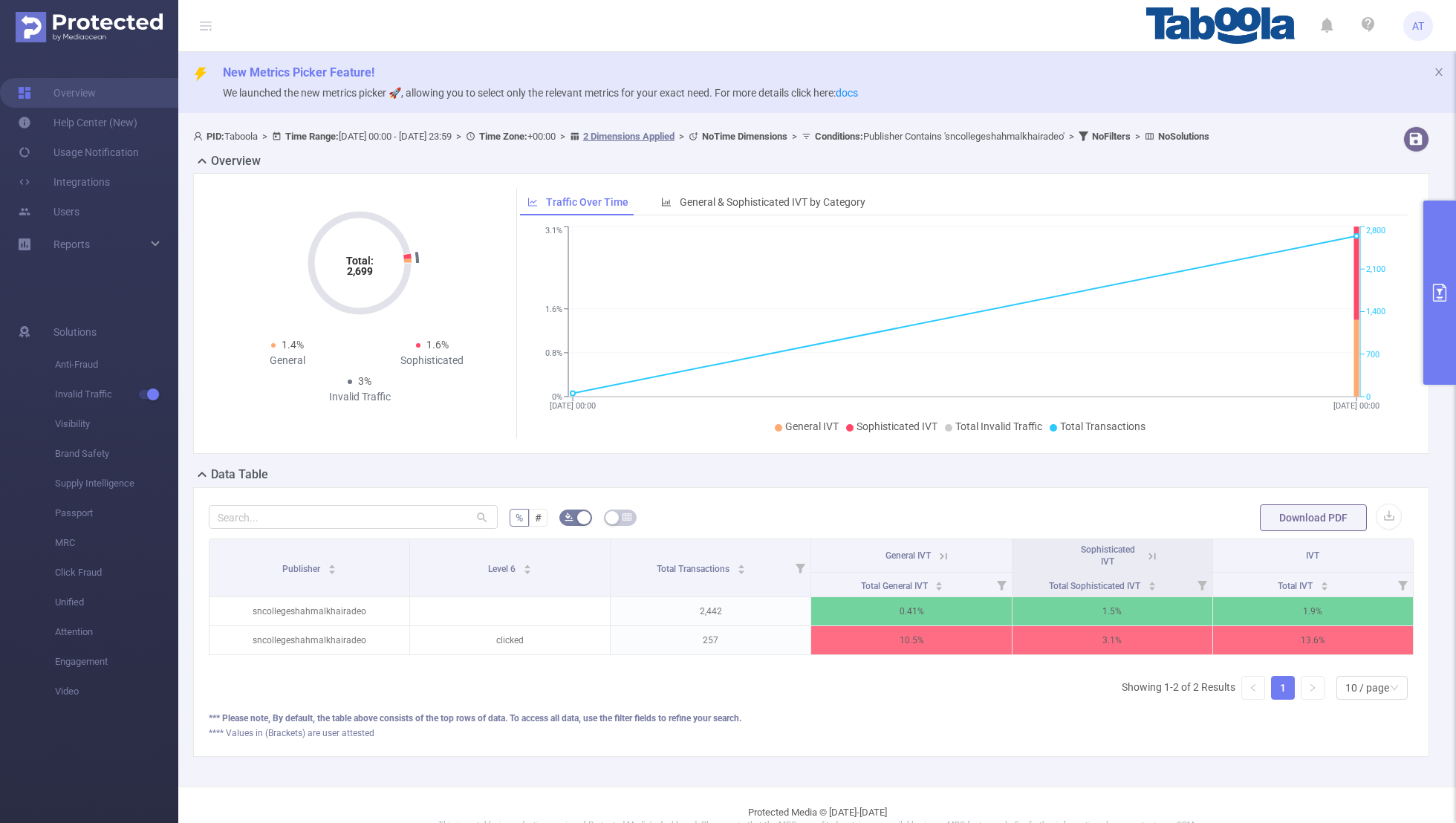
click at [992, 282] on button "primary" at bounding box center [1440, 292] width 33 height 184
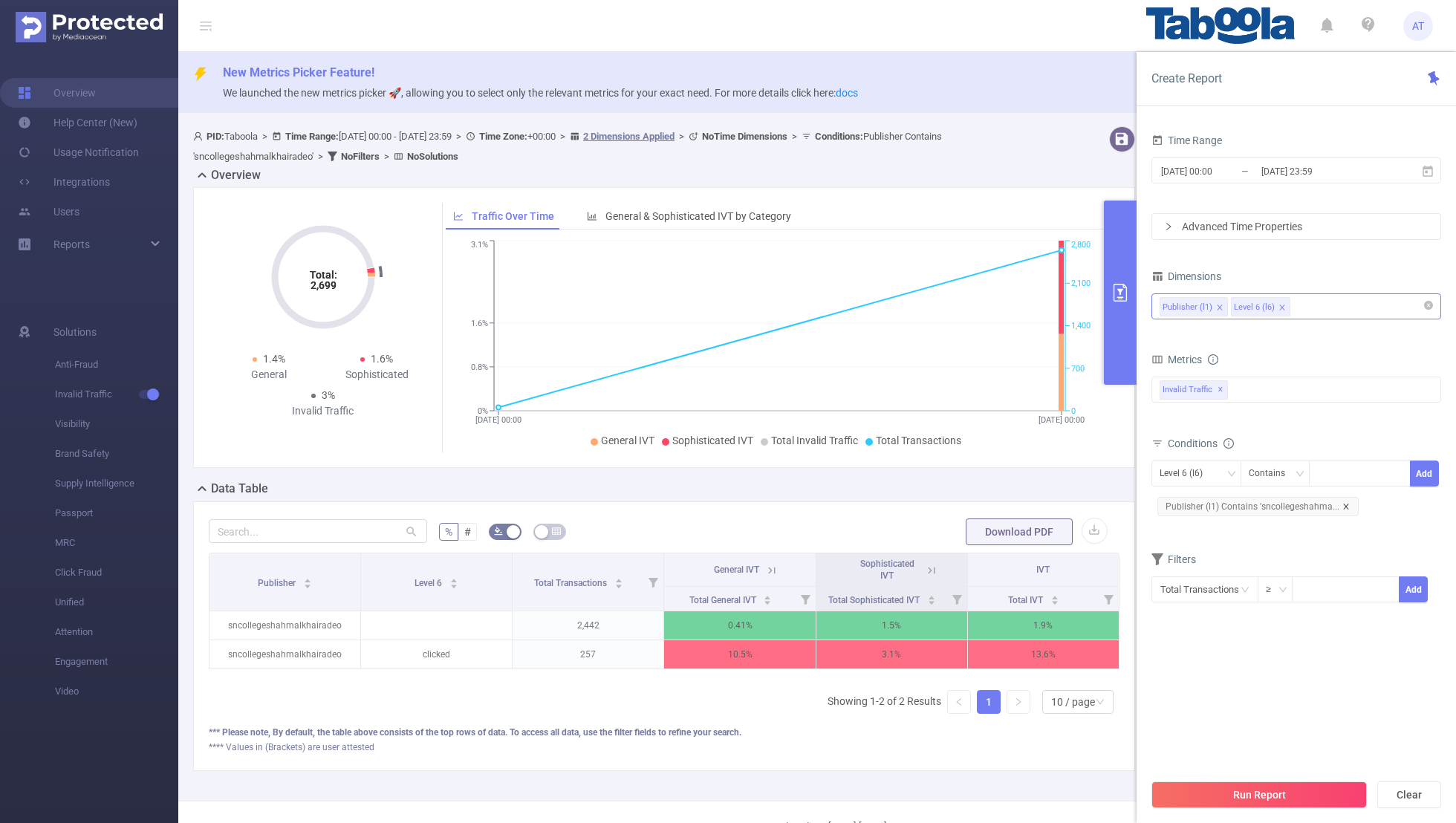
click at [992, 502] on icon "icon: close" at bounding box center [1347, 506] width 8 height 8
click at [992, 472] on div "Level 6 (l6)" at bounding box center [1186, 473] width 54 height 25
click at [992, 490] on li "Publisher (l1)" at bounding box center [1196, 502] width 90 height 24
click at [992, 465] on div at bounding box center [1360, 473] width 86 height 25
paste input "dubeyhospital-holyfamilyschoolchemburorg"
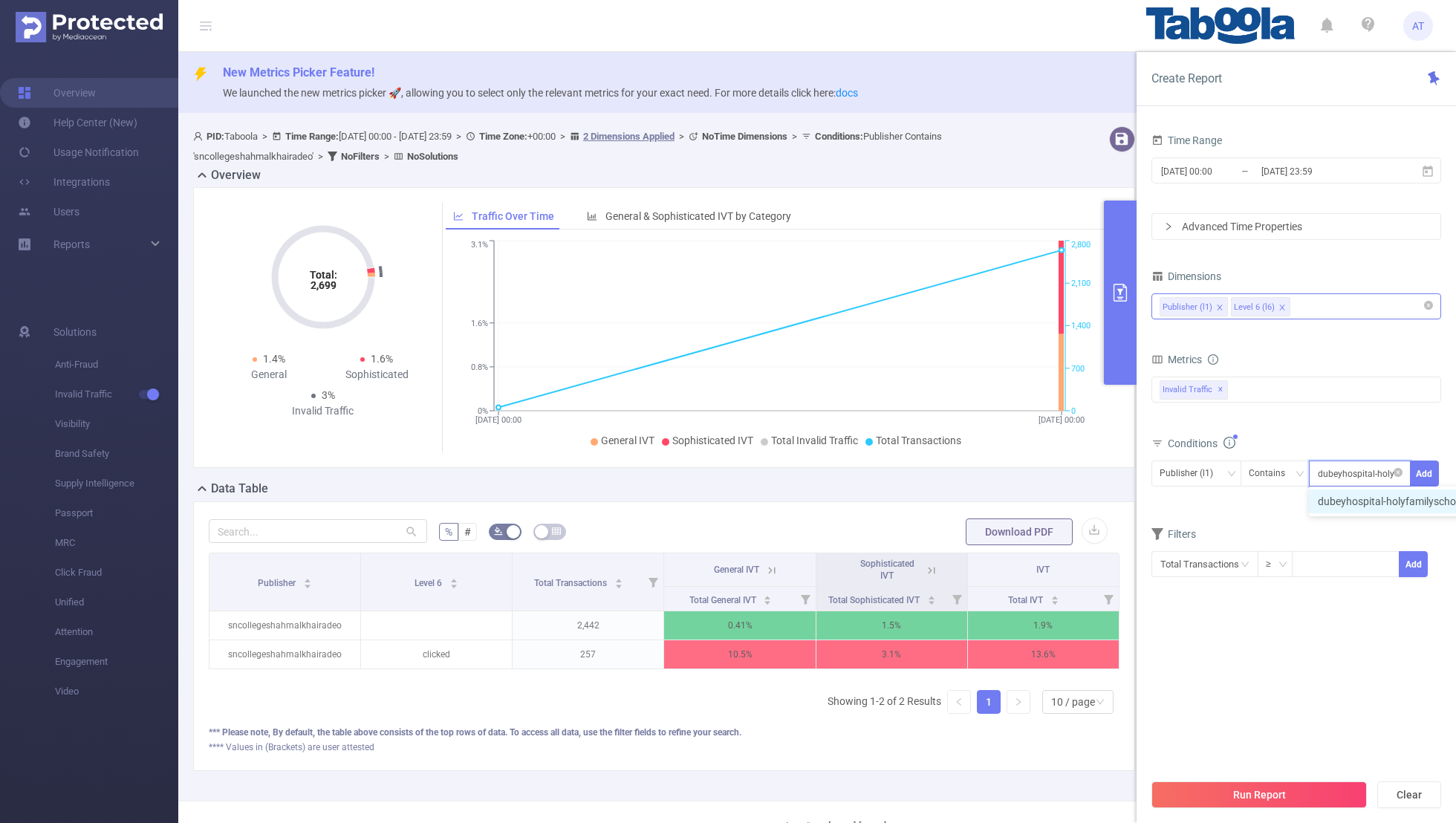
scroll to position [0, 90]
type input "dubeyhospital-holyfamilyschoolchemburorg"
click at [992, 471] on button "Add" at bounding box center [1425, 474] width 29 height 26
click at [992, 537] on form "Dimensions Publisher (l1) Level 6 (l6) Metrics bp_total bp_adult bp_arms bp_cri…" at bounding box center [1296, 443] width 290 height 355
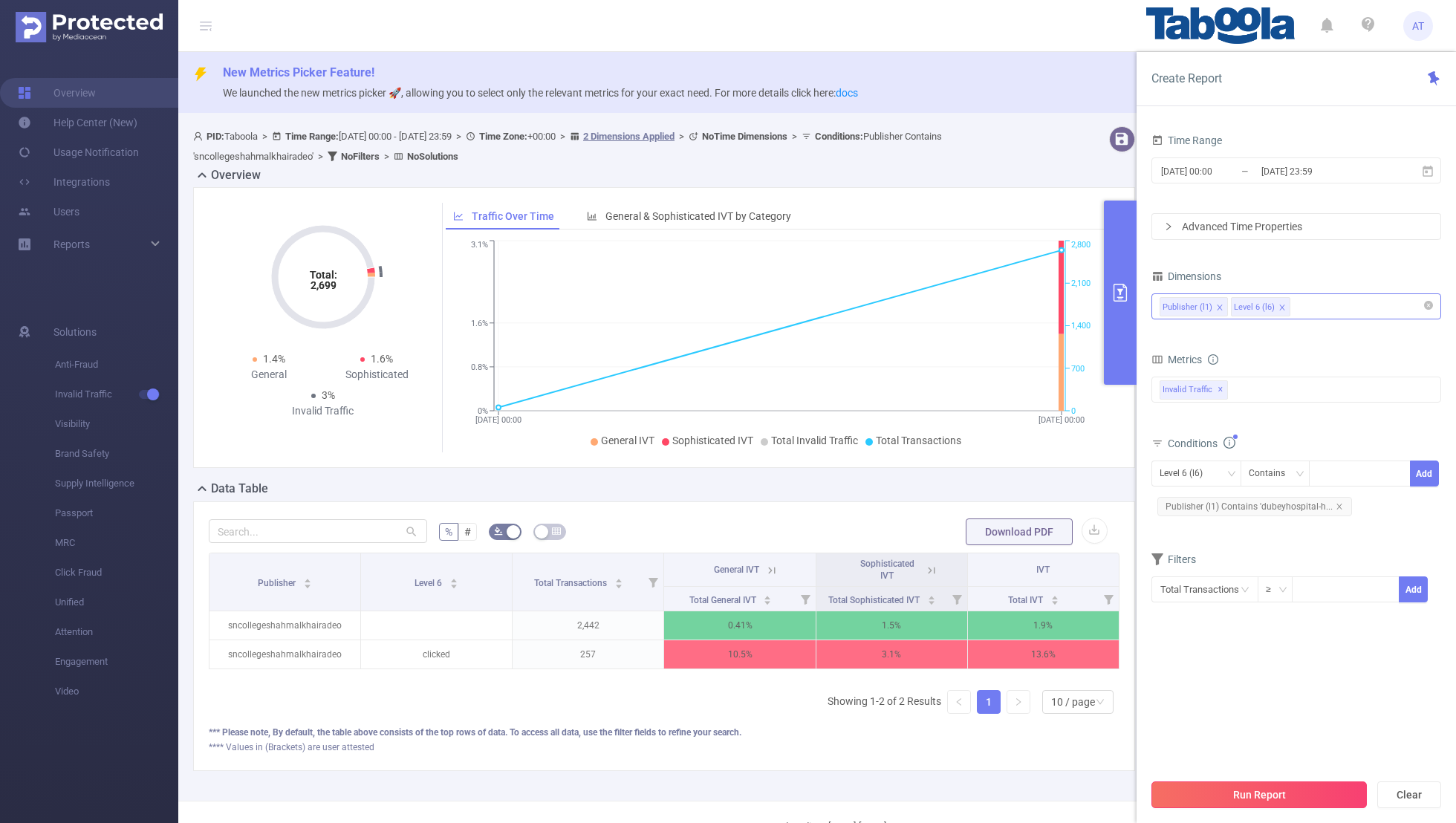
click at [992, 537] on button "Run Report" at bounding box center [1259, 795] width 216 height 26
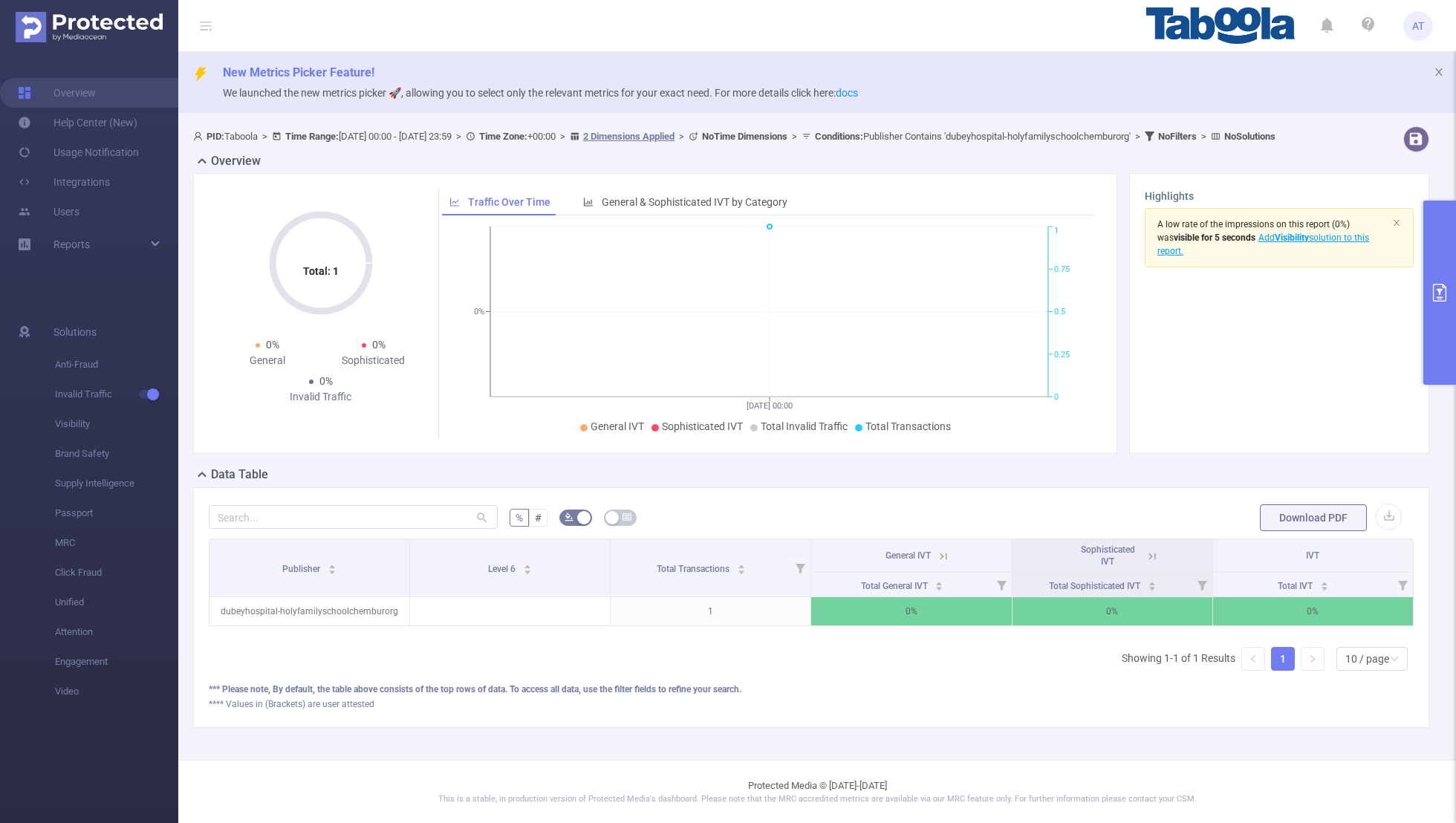
click at [992, 336] on button "primary" at bounding box center [1440, 292] width 33 height 184
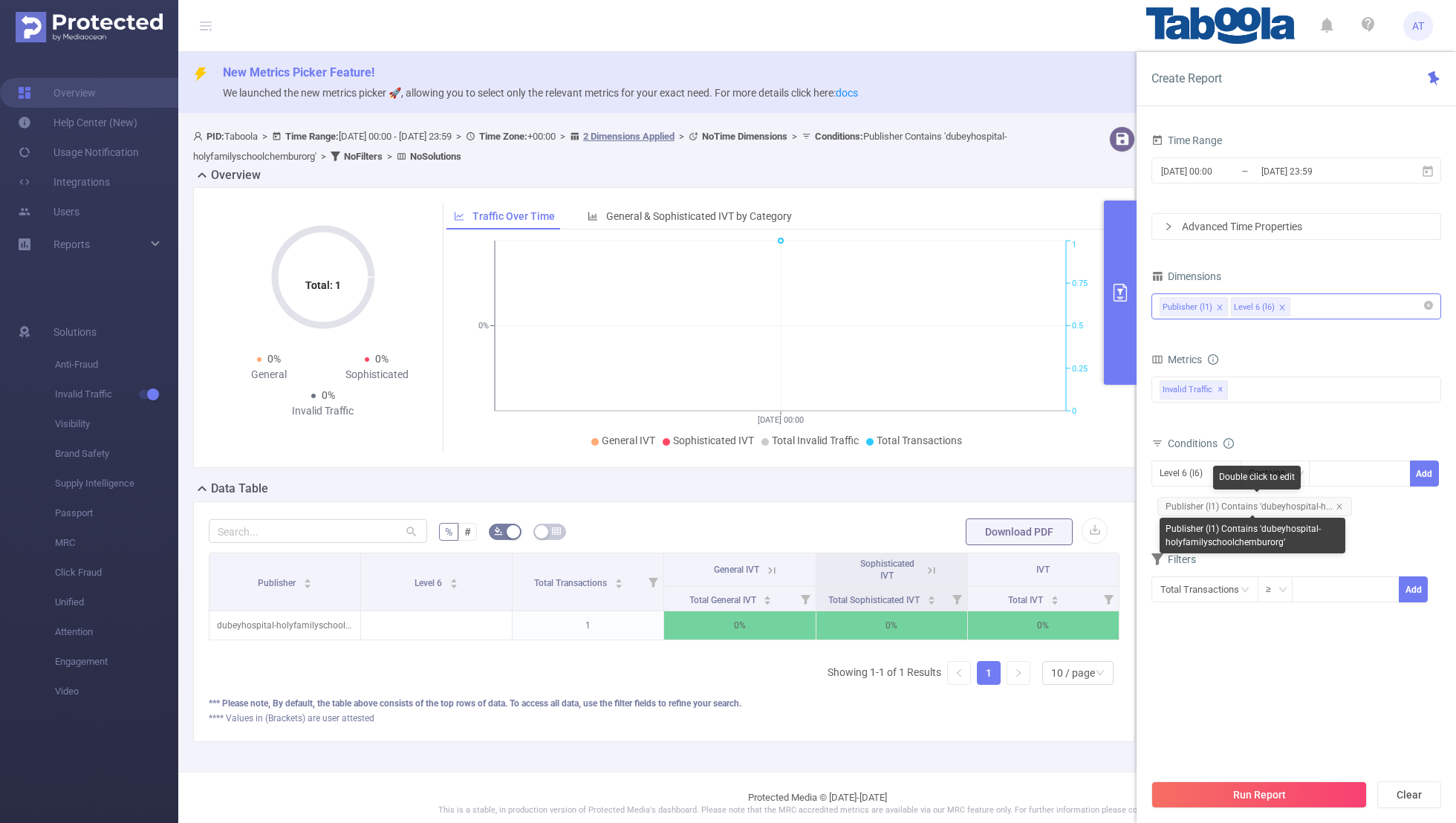
click at [992, 504] on span "Publisher (l1) Contains 'dubeyhospital-h..." at bounding box center [1255, 506] width 194 height 19
click at [992, 473] on div "Level 6 (l6)" at bounding box center [1186, 473] width 54 height 25
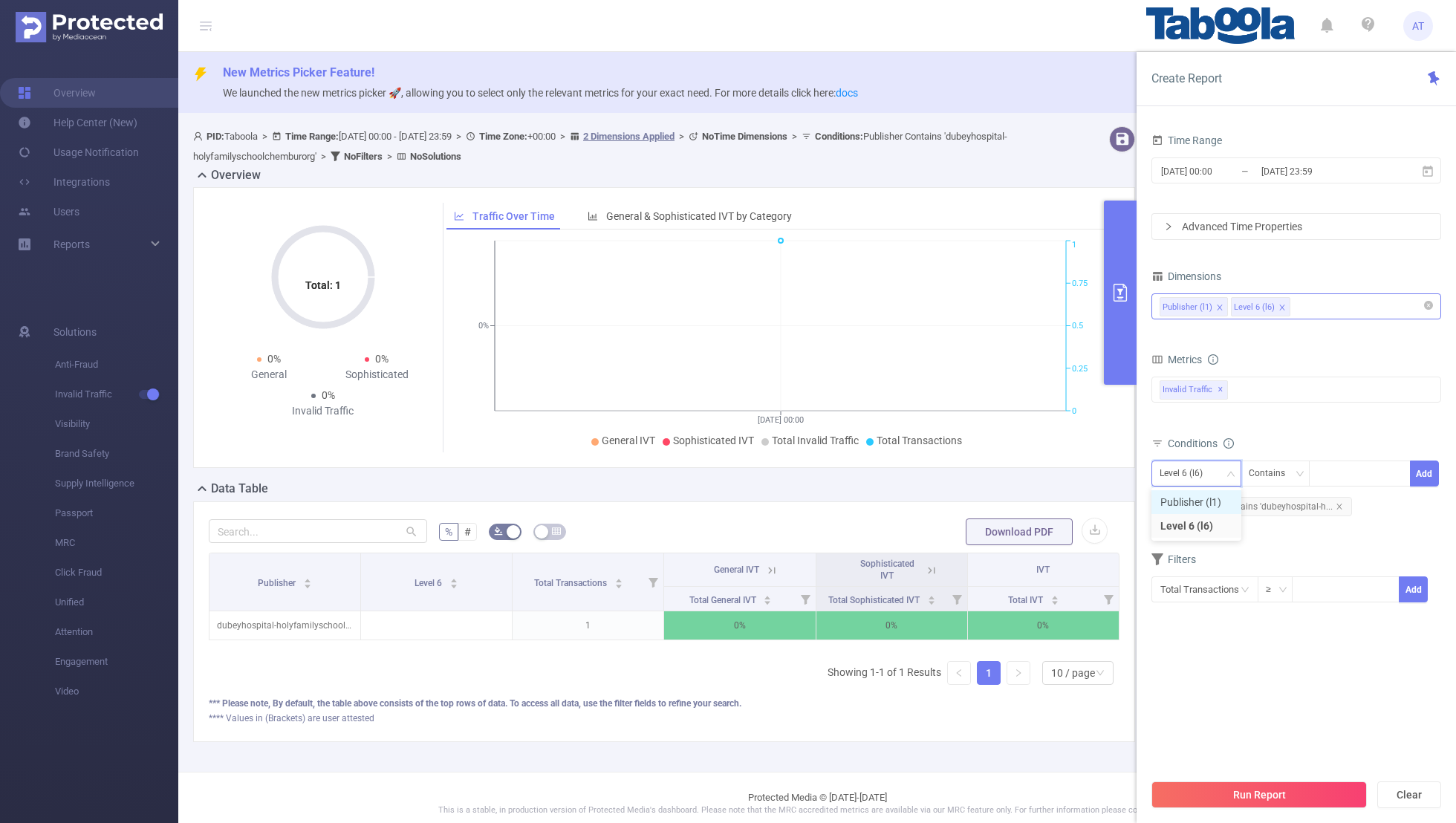
click at [992, 494] on li "Publisher (l1)" at bounding box center [1196, 502] width 90 height 24
click at [992, 503] on icon "icon: close" at bounding box center [1340, 506] width 8 height 8
click at [992, 471] on div at bounding box center [1360, 473] width 86 height 25
paste input "dubeyhospital-khetindiacom"
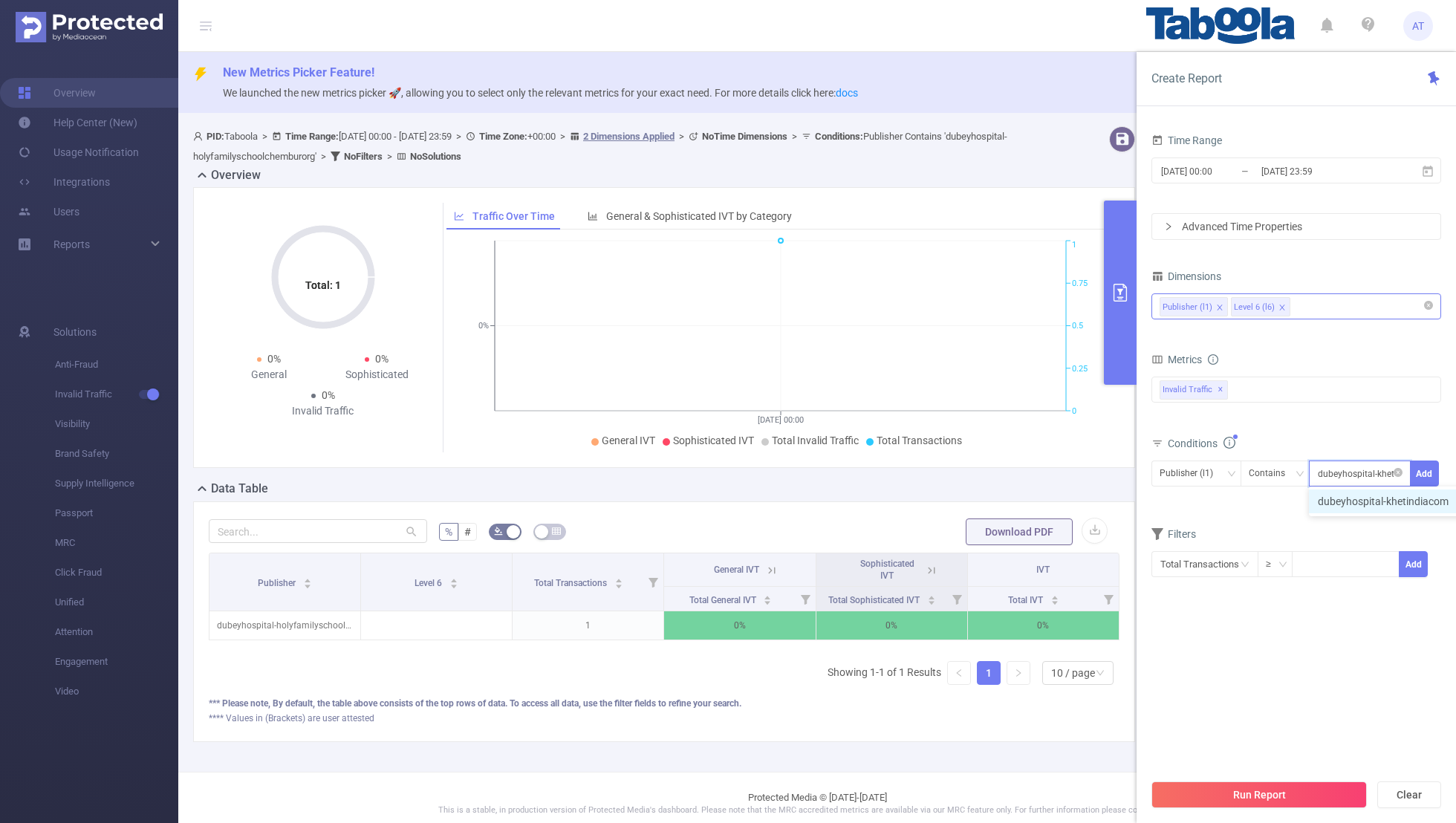
scroll to position [0, 27]
type input "dubeyhospital-khetindiacom"
click at [992, 476] on button "Add" at bounding box center [1425, 474] width 29 height 26
click at [992, 527] on div "Conditions Level 6 (l6) Contains Add Publisher (l1) Contains 'dubeyhospital-k..." at bounding box center [1296, 482] width 290 height 98
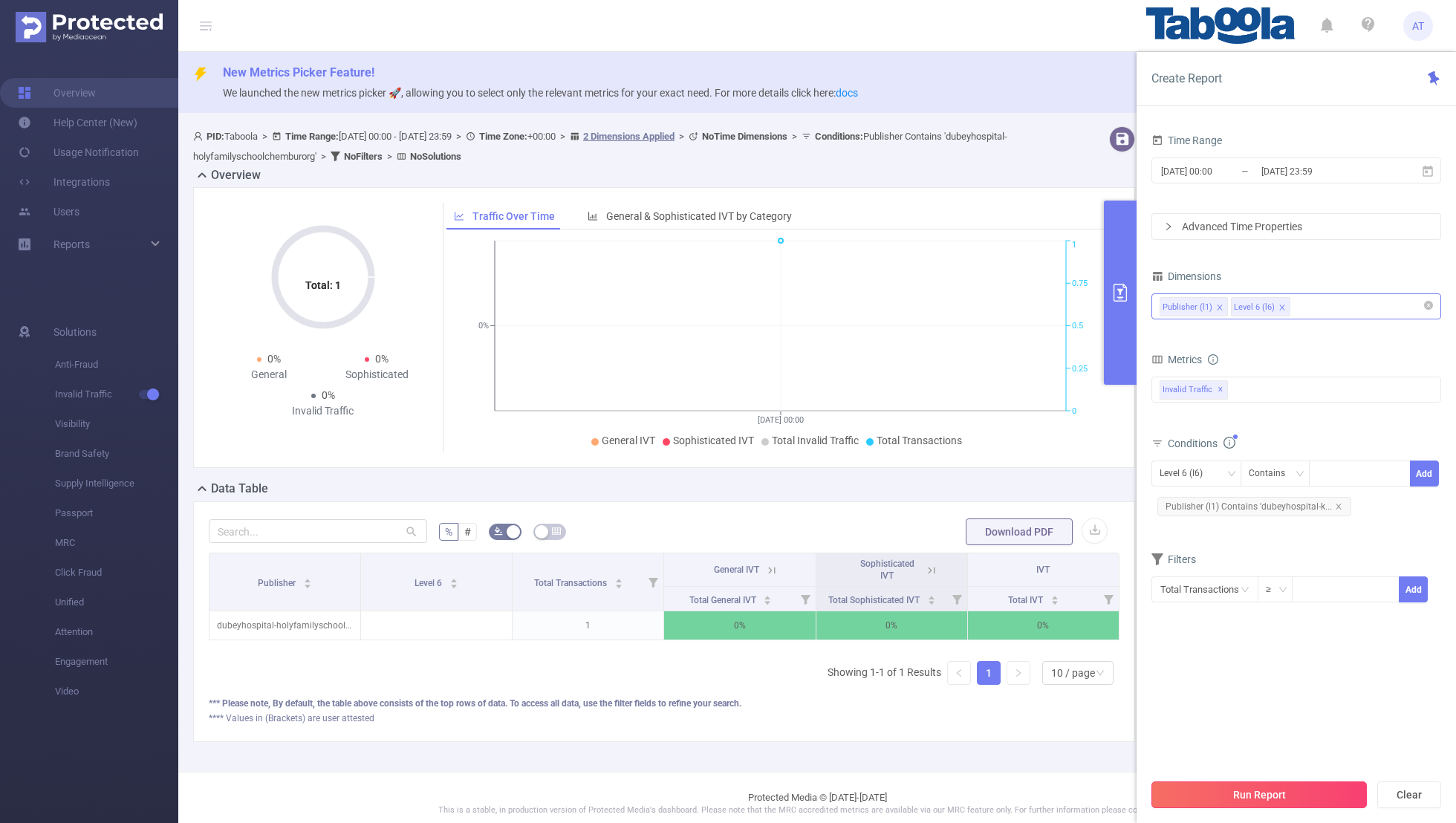
click at [992, 537] on button "Run Report" at bounding box center [1259, 795] width 216 height 26
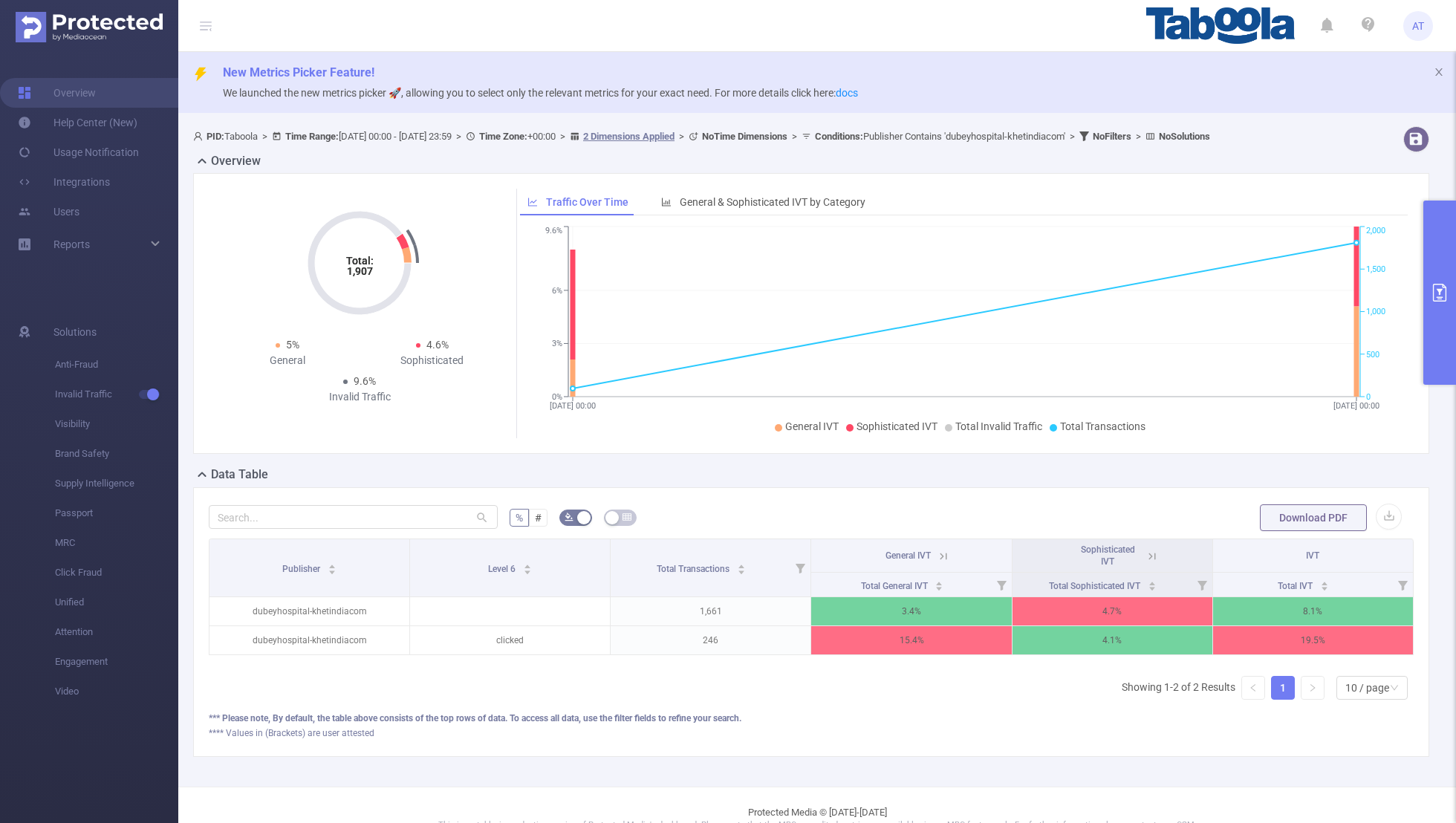
click at [992, 312] on button "primary" at bounding box center [1440, 292] width 33 height 184
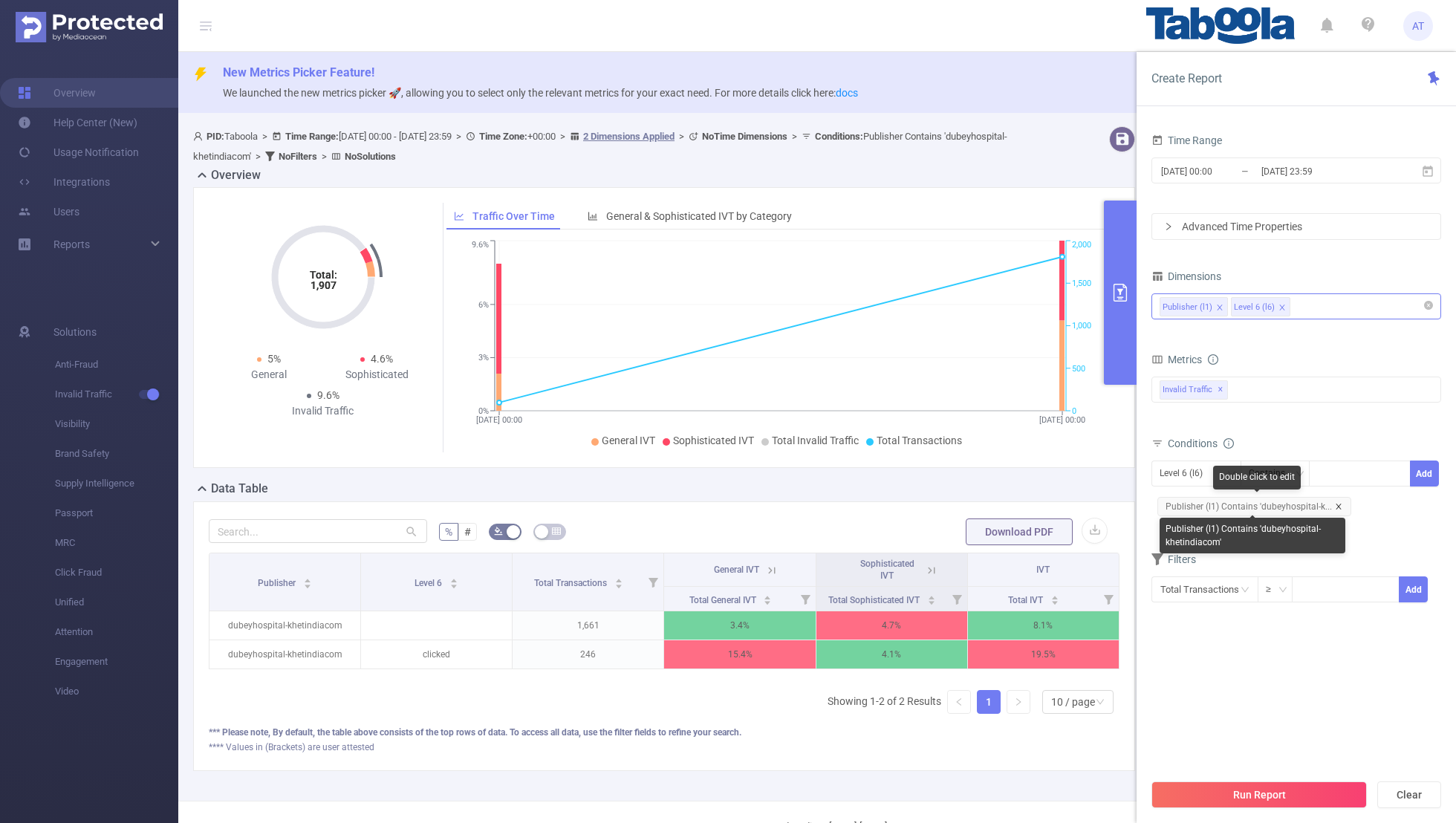
click at [992, 502] on icon "icon: close" at bounding box center [1339, 506] width 8 height 8
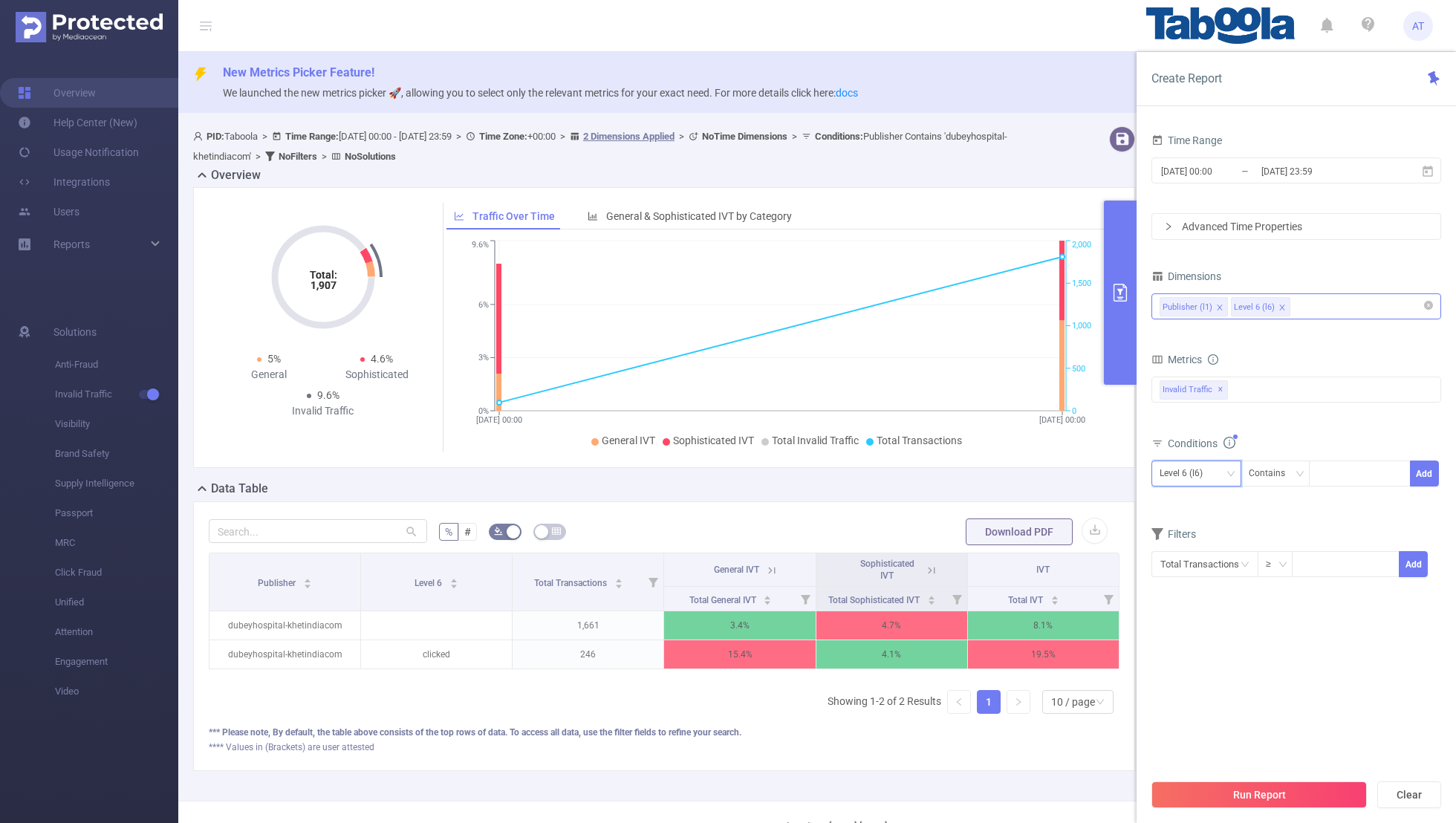
click at [992, 474] on div "Level 6 (l6)" at bounding box center [1186, 473] width 54 height 25
click at [992, 495] on li "Publisher (l1)" at bounding box center [1196, 502] width 90 height 24
click at [992, 484] on div at bounding box center [1360, 473] width 86 height 25
paste input "nashik-nalandaeducampuscom"
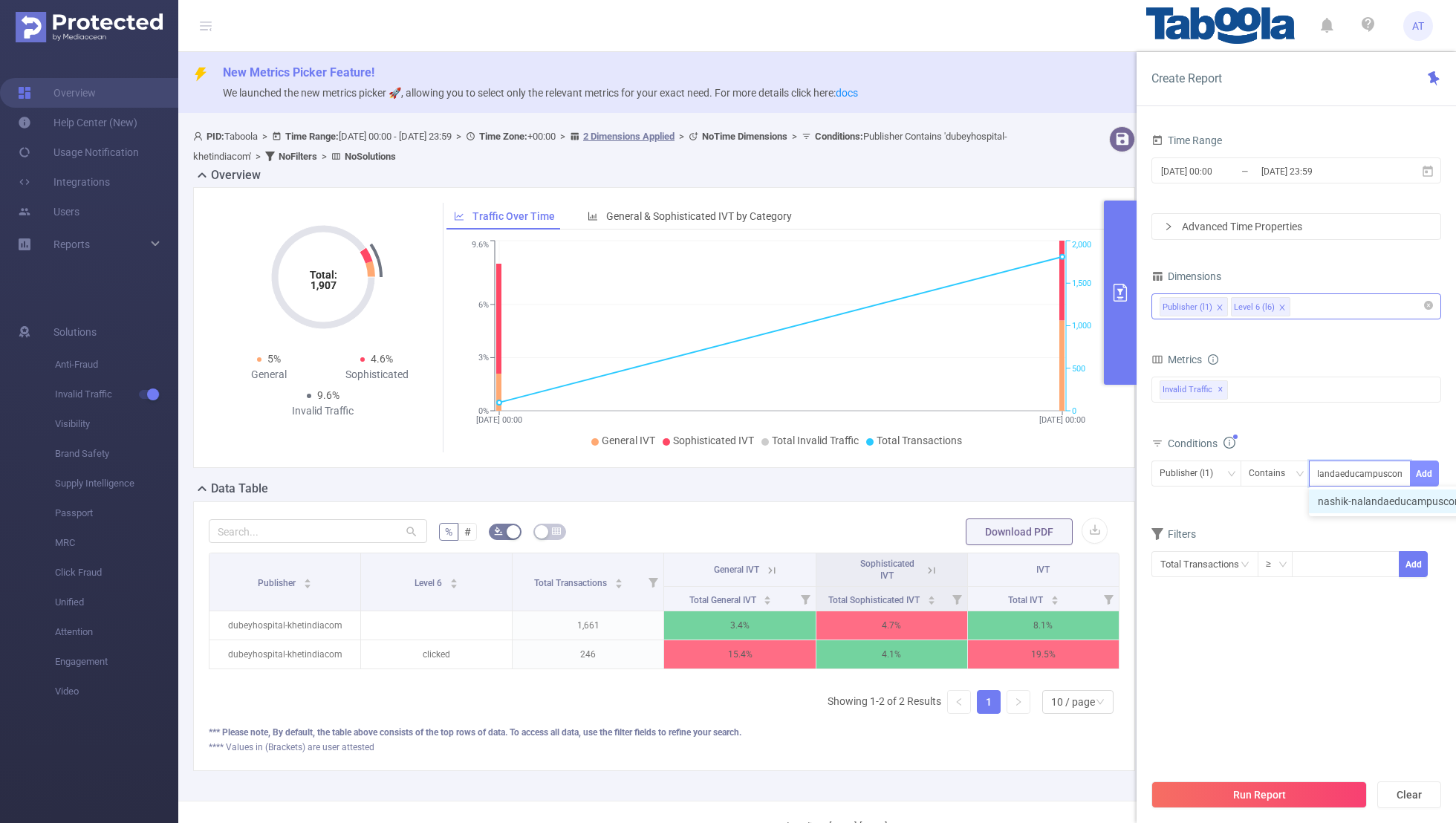
type input "nashik-nalandaeducampuscom"
click at [992, 471] on button "Add" at bounding box center [1425, 474] width 29 height 26
click at [992, 537] on section "Time Range [DATE] 00:00 _ [DATE] 23:59 Advanced Time Properties Dimensions Publ…" at bounding box center [1296, 451] width 290 height 641
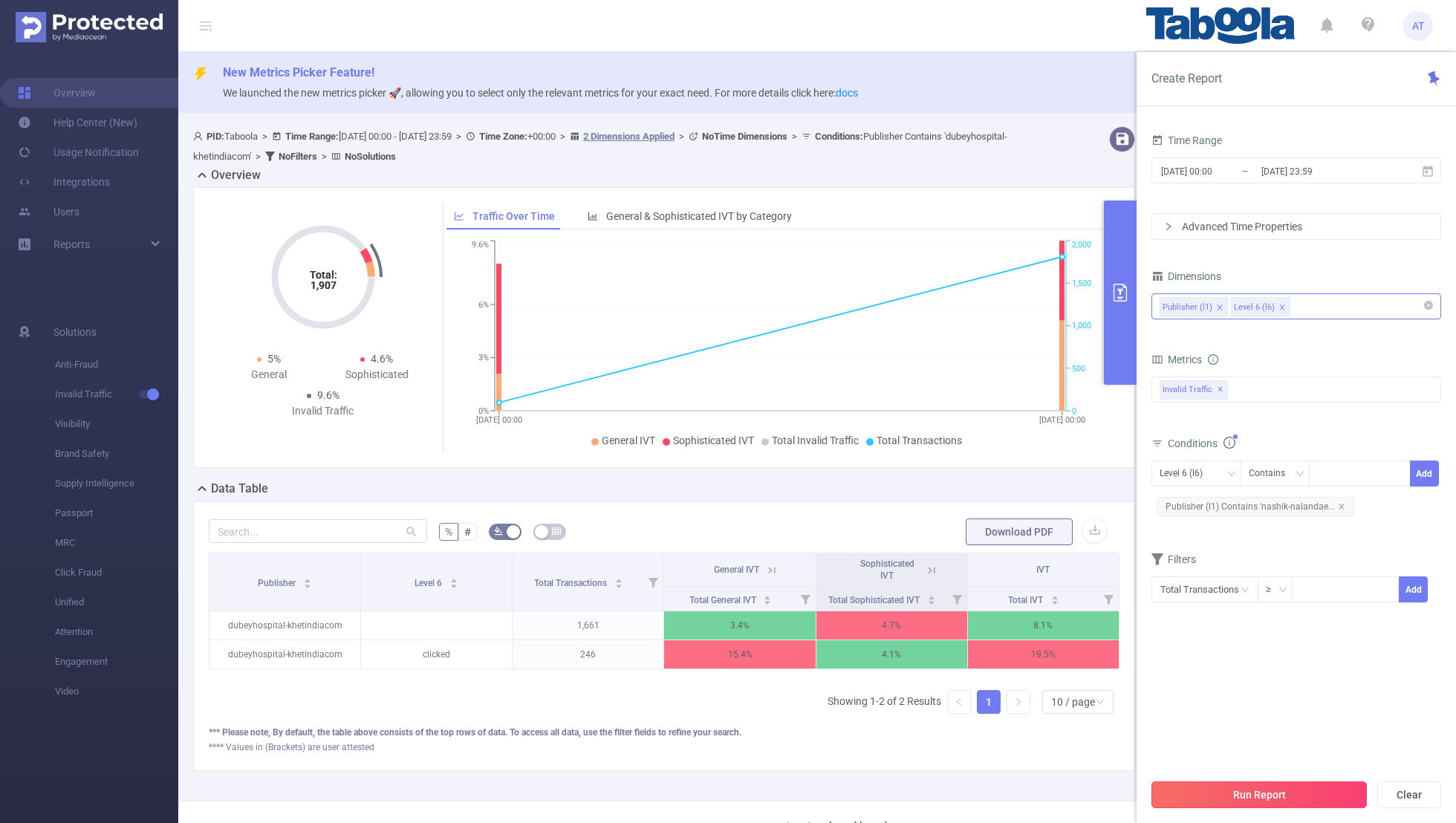
click at [992, 537] on button "Run Report" at bounding box center [1259, 795] width 216 height 26
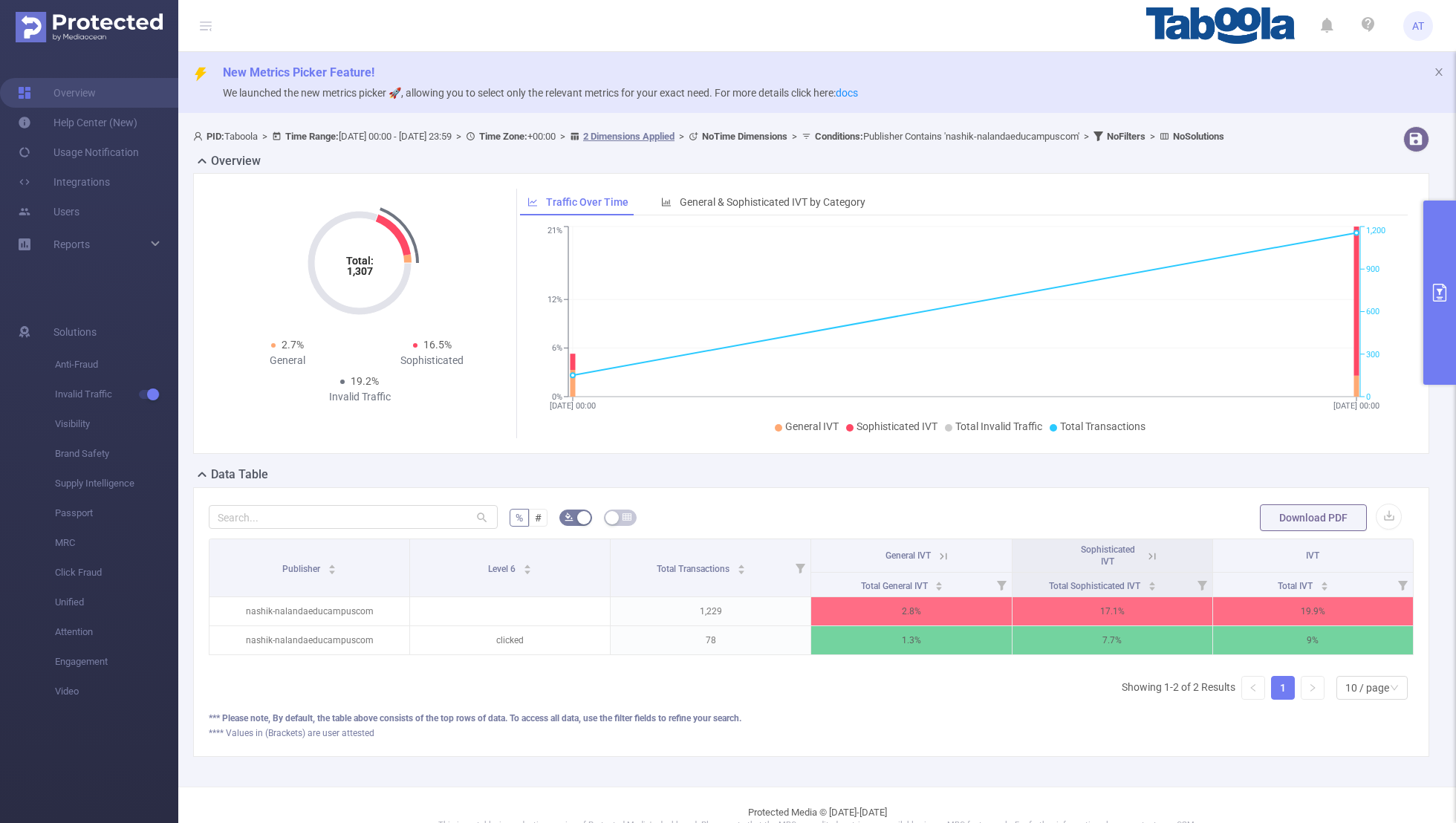
click at [992, 293] on icon "primary" at bounding box center [1440, 292] width 18 height 18
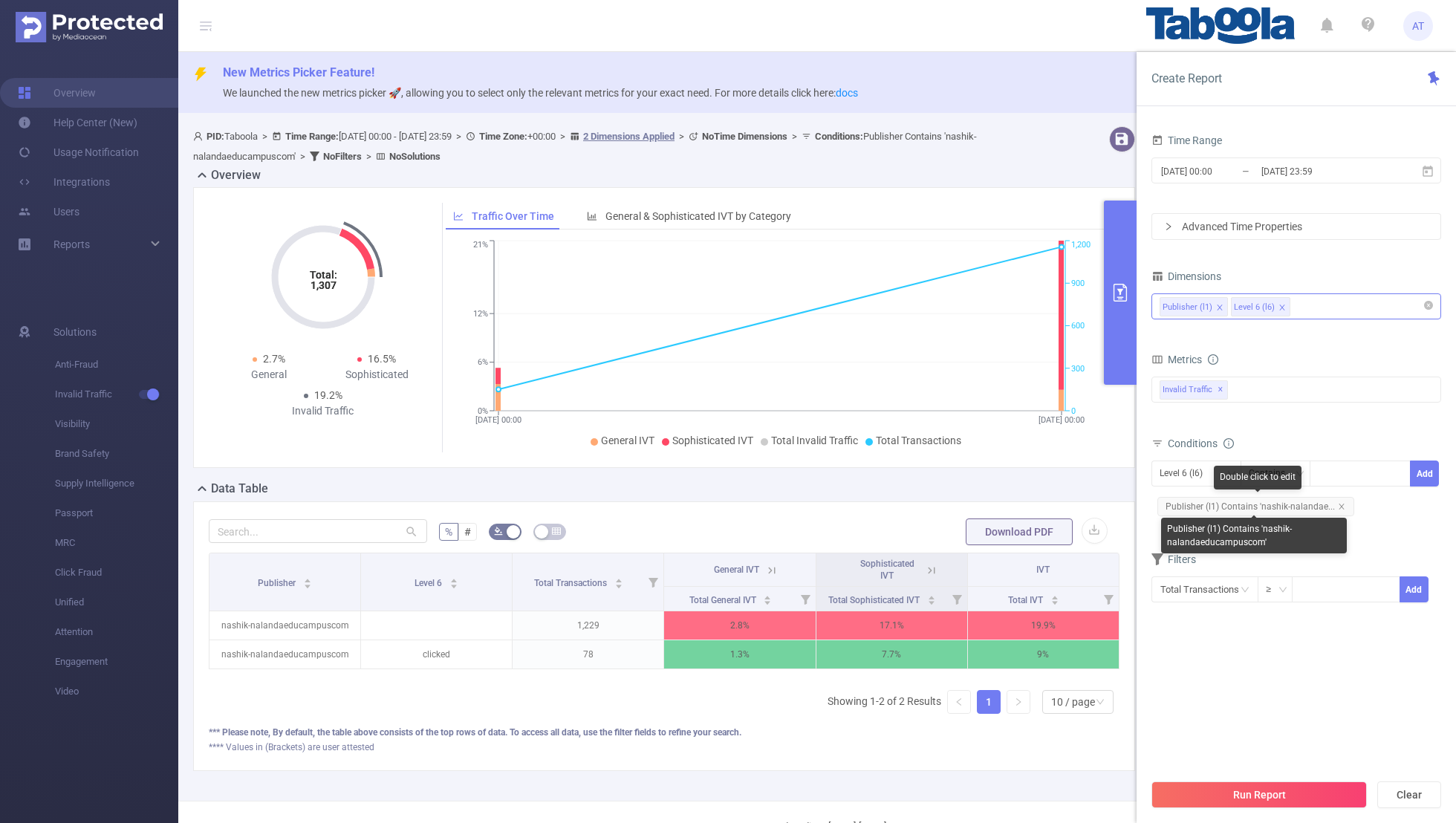
click at [992, 500] on span "Publisher (l1) Contains 'nashik-nalandae..." at bounding box center [1256, 506] width 197 height 19
click at [992, 504] on icon "icon: close" at bounding box center [1342, 506] width 6 height 6
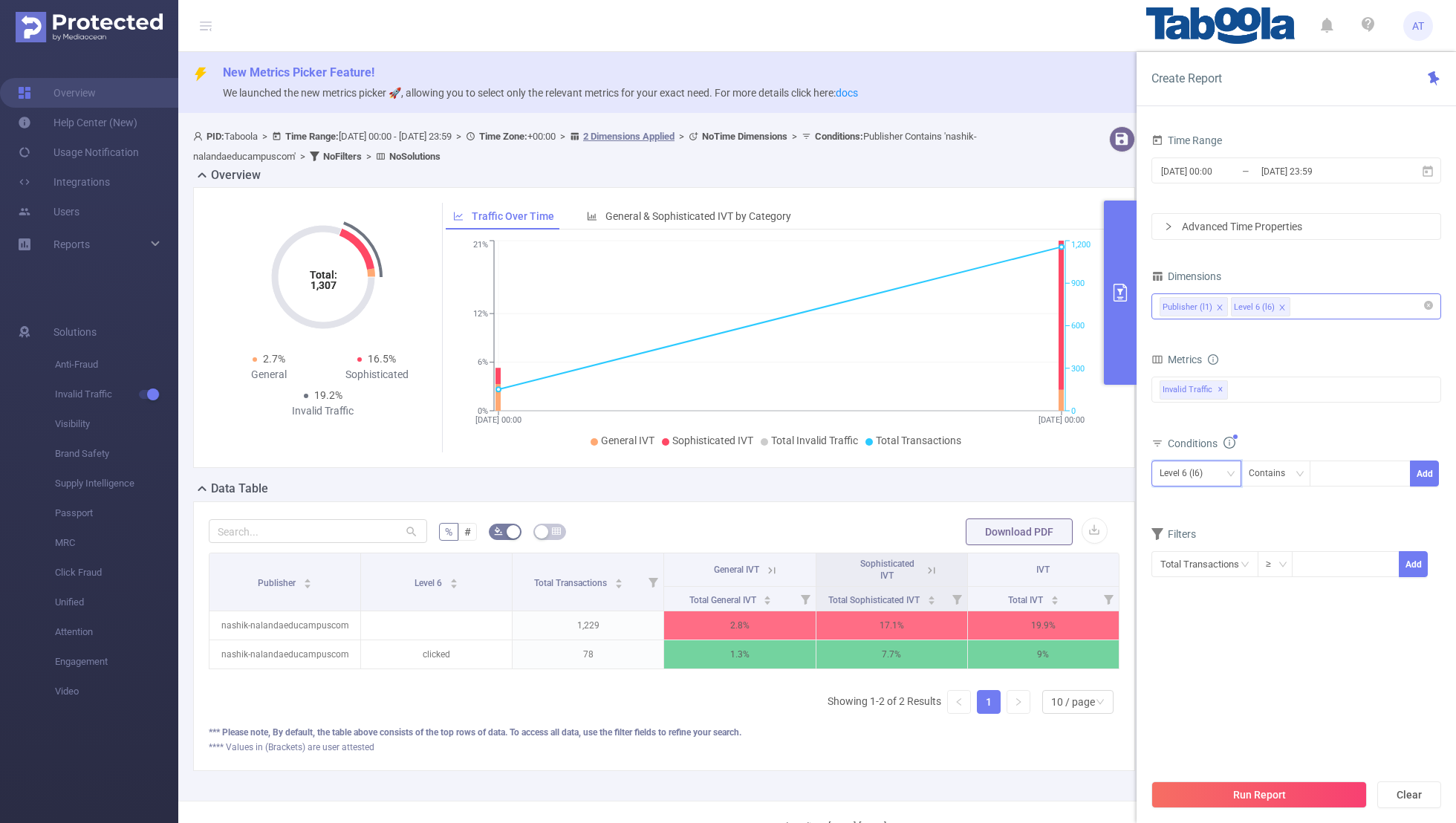
click at [992, 467] on div "Level 6 (l6)" at bounding box center [1186, 473] width 54 height 25
click at [992, 498] on li "Publisher (l1)" at bounding box center [1196, 502] width 90 height 24
click at [992, 471] on div at bounding box center [1360, 473] width 86 height 25
paste input "empofish"
type input "empofish"
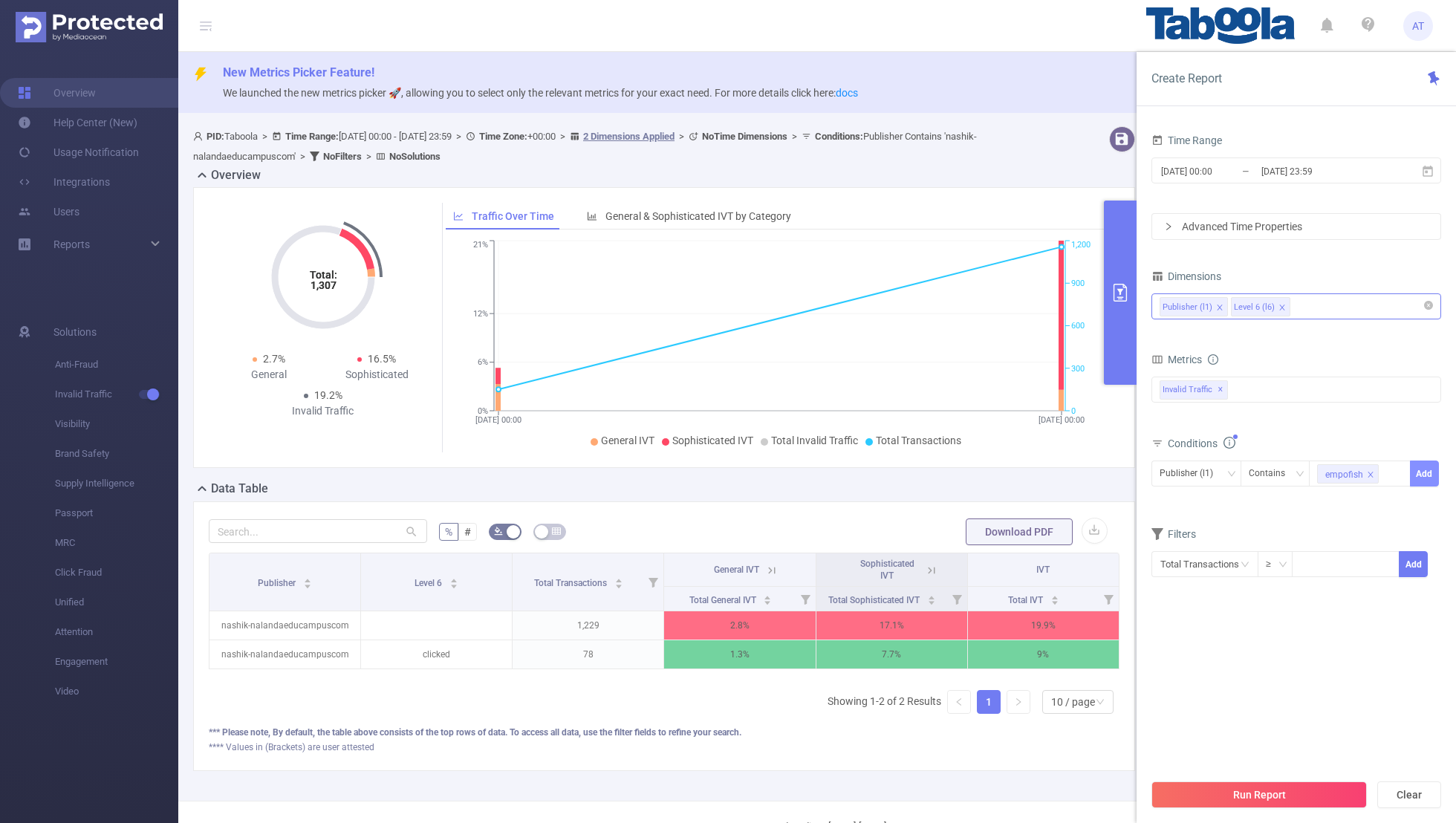
click at [992, 466] on button "Add" at bounding box center [1425, 474] width 29 height 26
click at [992, 527] on div "Conditions Level 6 (l6) Contains Add Publisher (l1) Contains 'empofish'" at bounding box center [1296, 482] width 290 height 98
click at [992, 537] on button "Run Report" at bounding box center [1259, 795] width 216 height 26
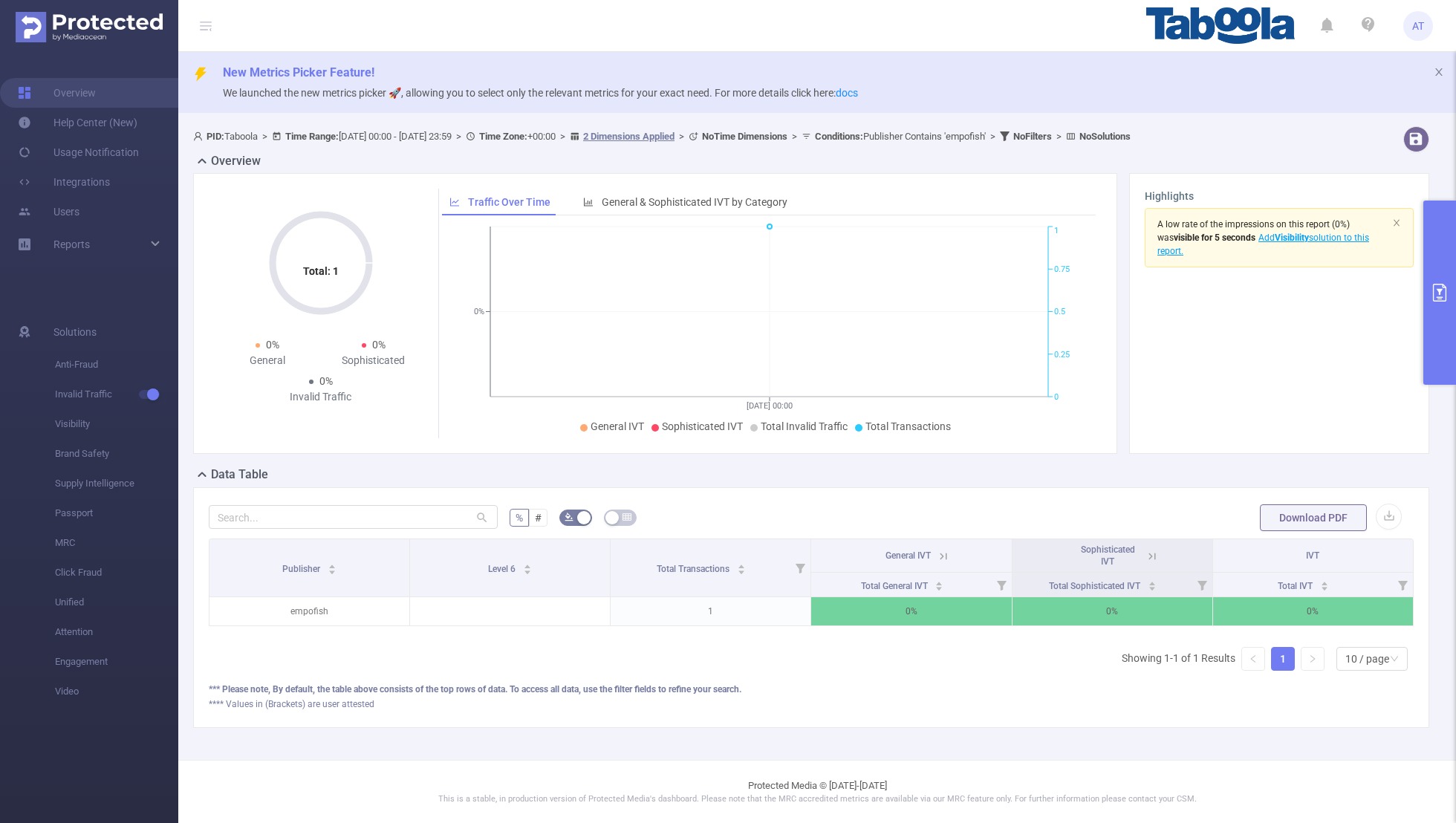
click at [992, 282] on button "primary" at bounding box center [1440, 292] width 33 height 184
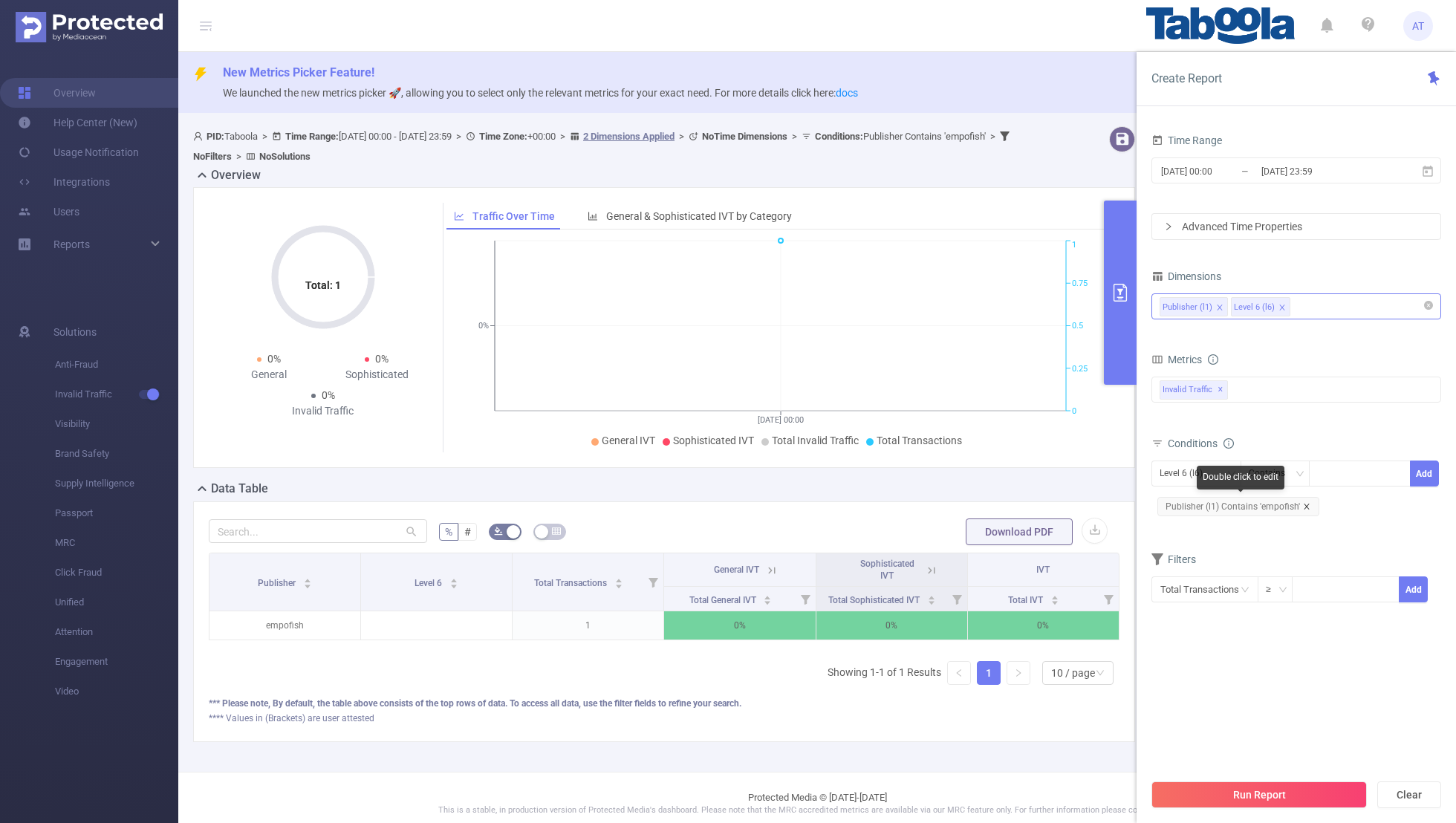
click at [992, 502] on icon "icon: close" at bounding box center [1307, 506] width 8 height 8
click at [992, 469] on div "Level 6 (l6)" at bounding box center [1186, 473] width 54 height 25
click at [992, 504] on li "Publisher (l1)" at bounding box center [1196, 502] width 90 height 24
click at [992, 475] on div at bounding box center [1360, 473] width 86 height 25
paste input "njschools"
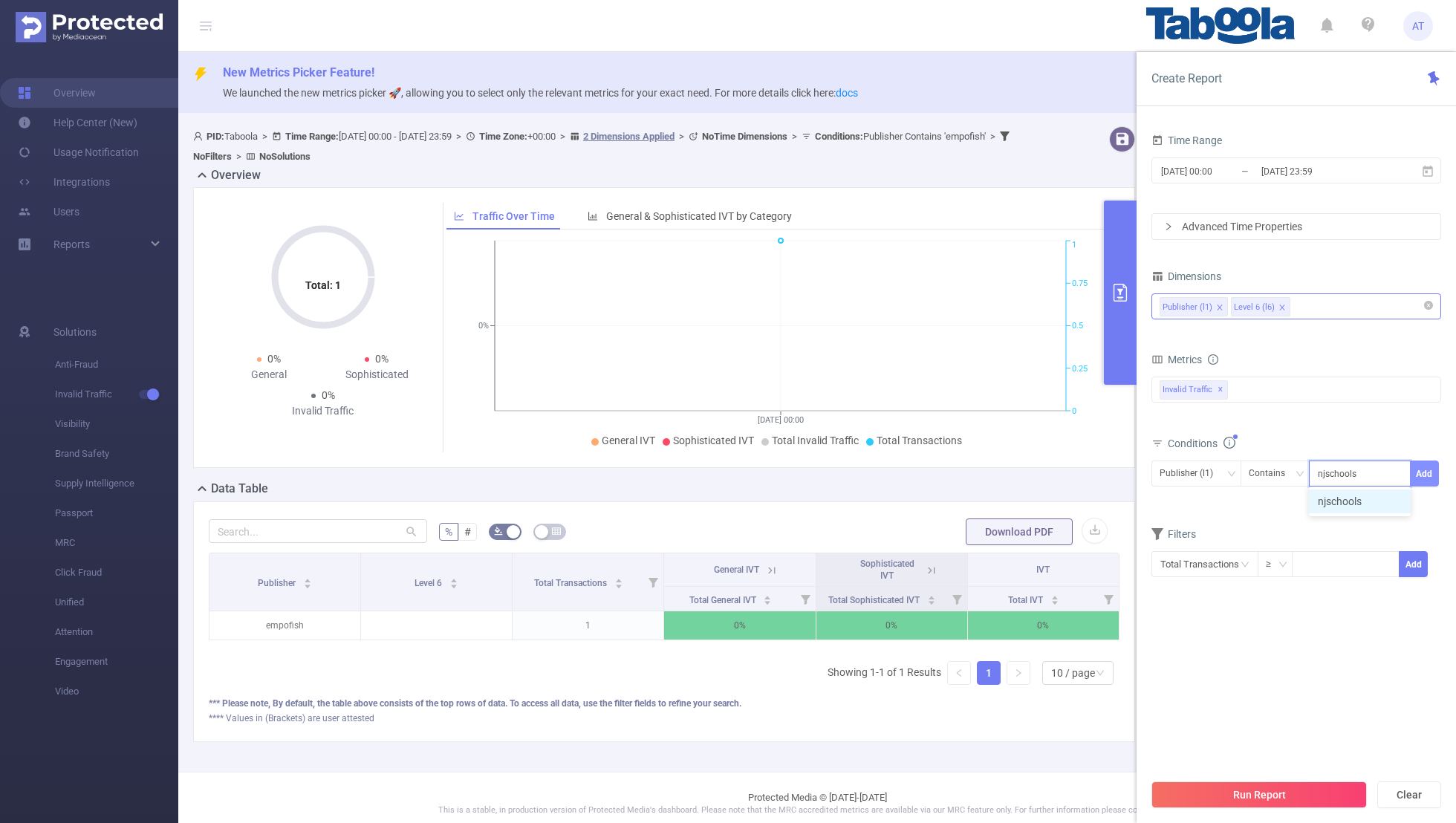
type input "njschools"
click at [992, 469] on button "Add" at bounding box center [1425, 474] width 29 height 26
click at [992, 525] on div "Conditions Level 6 (l6) Contains Add Publisher (l1) Contains 'njschools'" at bounding box center [1296, 482] width 290 height 98
click at [992, 537] on section "Time Range [DATE] 00:00 _ [DATE] 23:59 Advanced Time Properties Dimensions Publ…" at bounding box center [1296, 451] width 290 height 641
click at [992, 537] on button "Run Report" at bounding box center [1259, 795] width 216 height 26
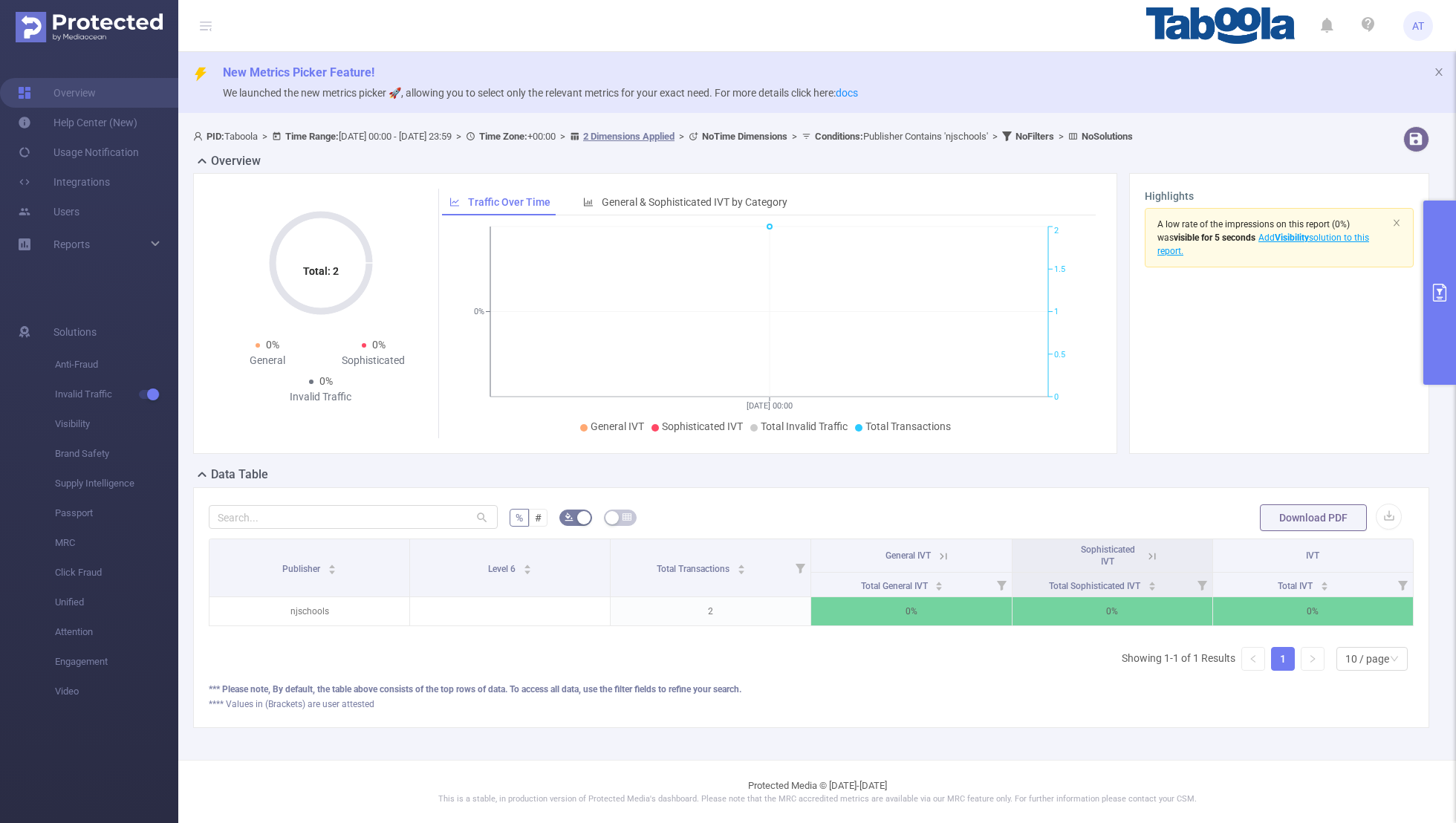
click at [992, 286] on button "primary" at bounding box center [1440, 292] width 33 height 184
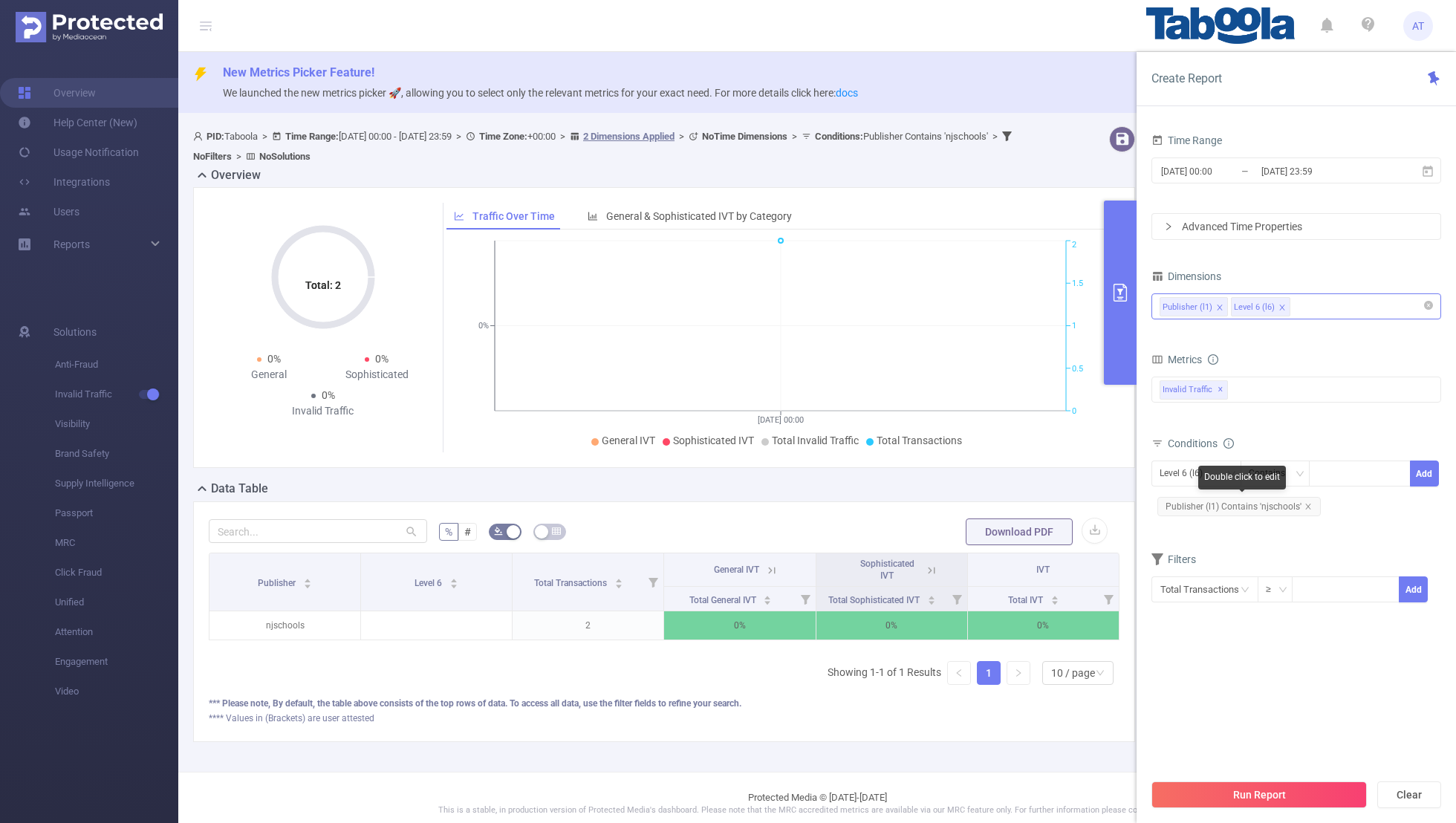
click at [992, 501] on span "Publisher (l1) Contains 'njschools'" at bounding box center [1239, 506] width 163 height 19
click at [992, 502] on icon "icon: close" at bounding box center [1309, 506] width 8 height 8
click at [992, 461] on div "Level 6 (l6)" at bounding box center [1186, 473] width 54 height 25
click at [992, 497] on li "Publisher (l1)" at bounding box center [1196, 502] width 90 height 24
click at [992, 469] on div at bounding box center [1360, 473] width 86 height 25
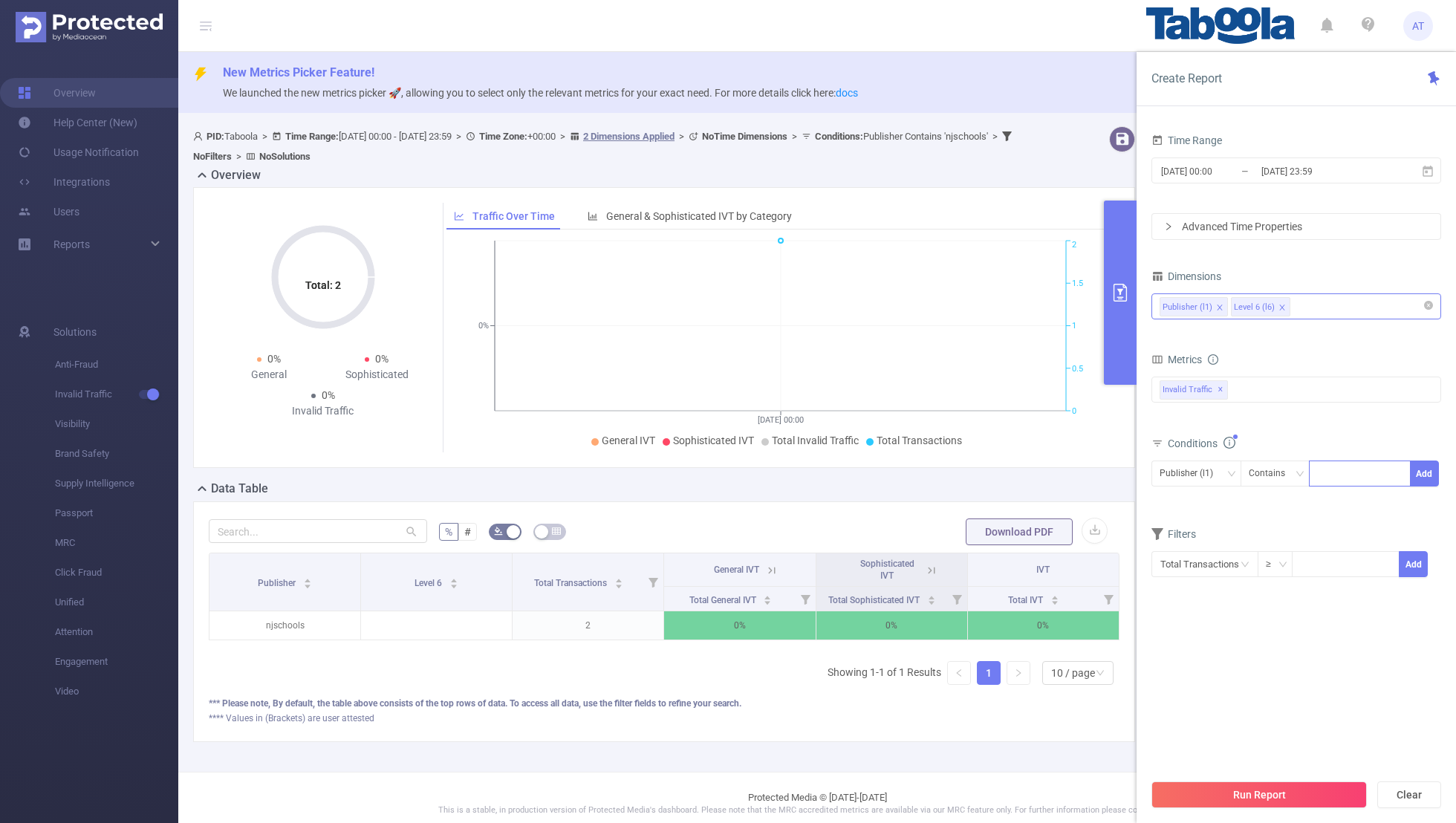
paste input "kncthellar-drsunithaivfin"
type input "kncthellar-drsunithaivfin"
click at [992, 469] on button "Add" at bounding box center [1425, 474] width 29 height 26
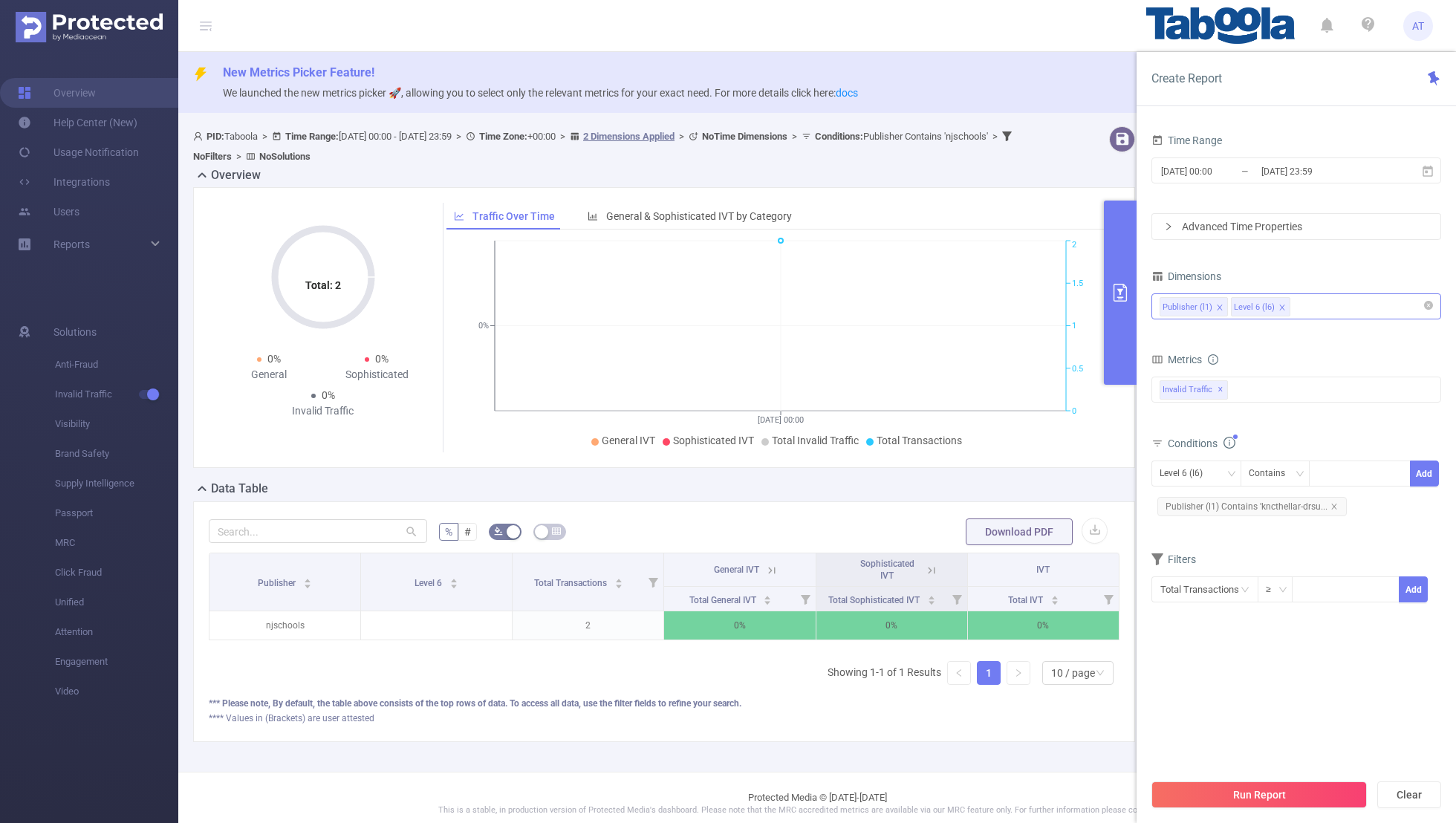
click at [992, 537] on div "Filters" at bounding box center [1296, 561] width 290 height 25
click at [992, 537] on button "Run Report" at bounding box center [1259, 795] width 216 height 26
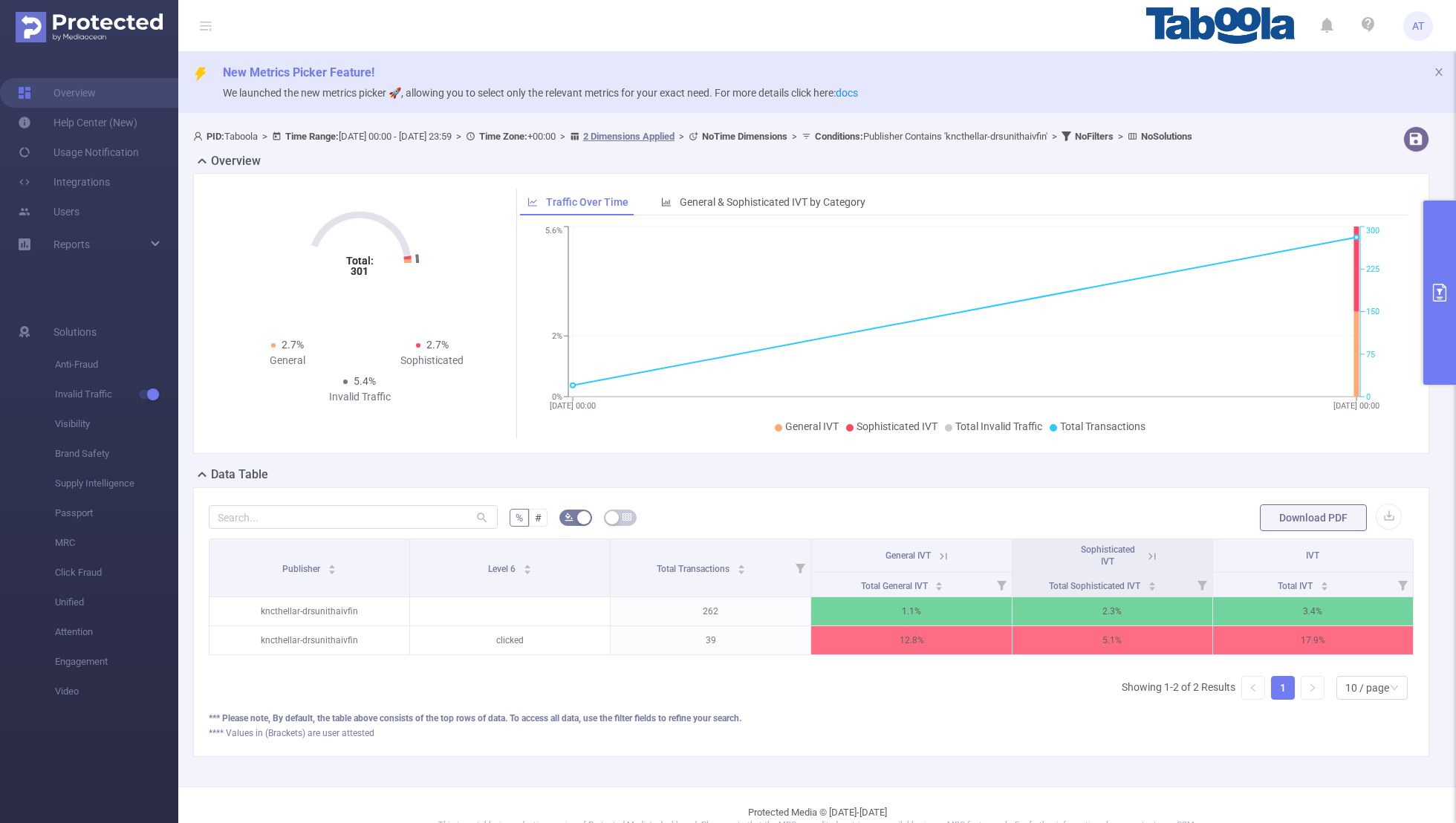
click at [992, 292] on icon "primary" at bounding box center [1440, 292] width 18 height 18
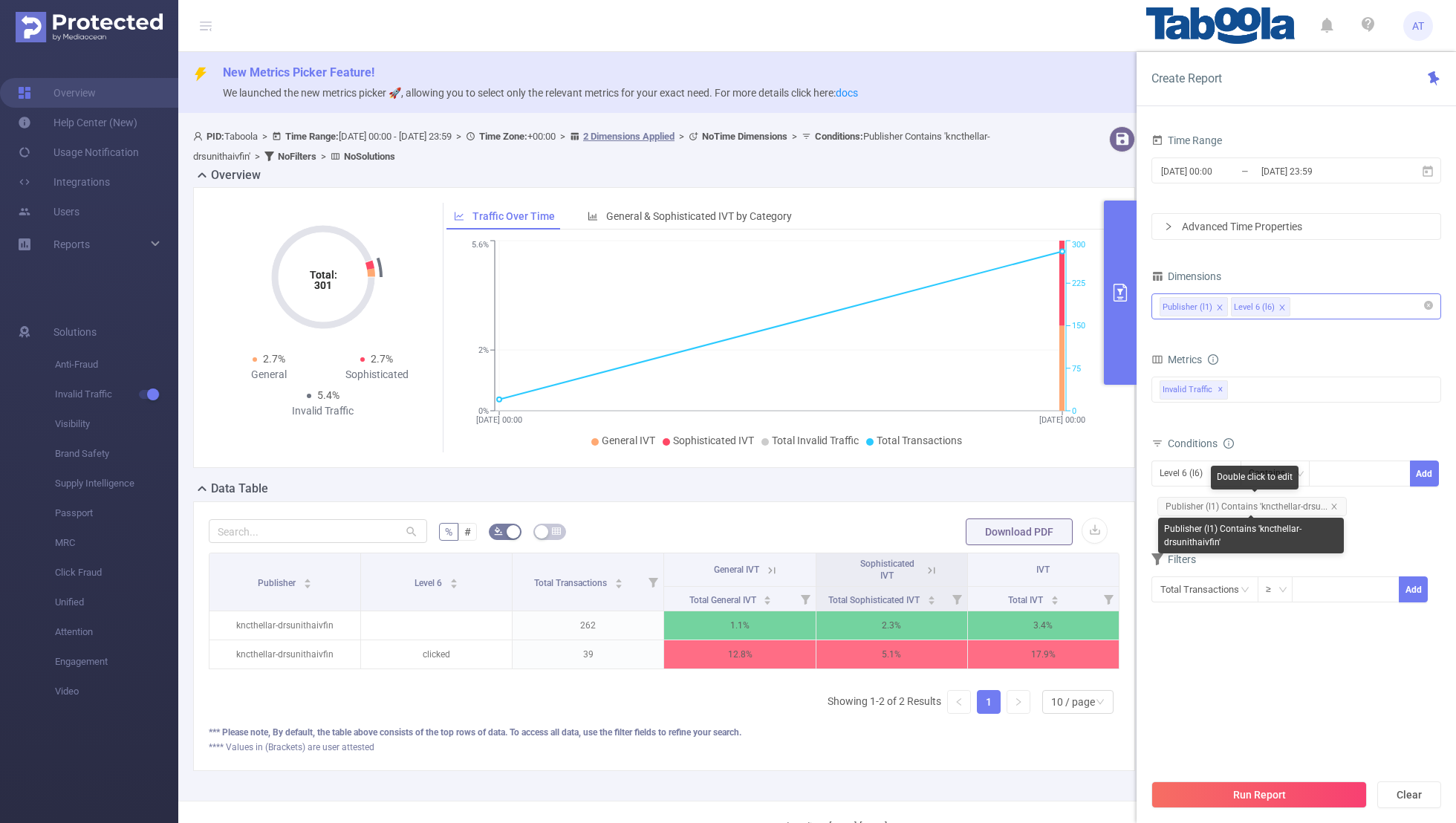
click at [992, 504] on span "Publisher (l1) Contains 'kncthellar-drsu..." at bounding box center [1252, 506] width 190 height 19
click at [992, 503] on icon "icon: close" at bounding box center [1334, 506] width 6 height 6
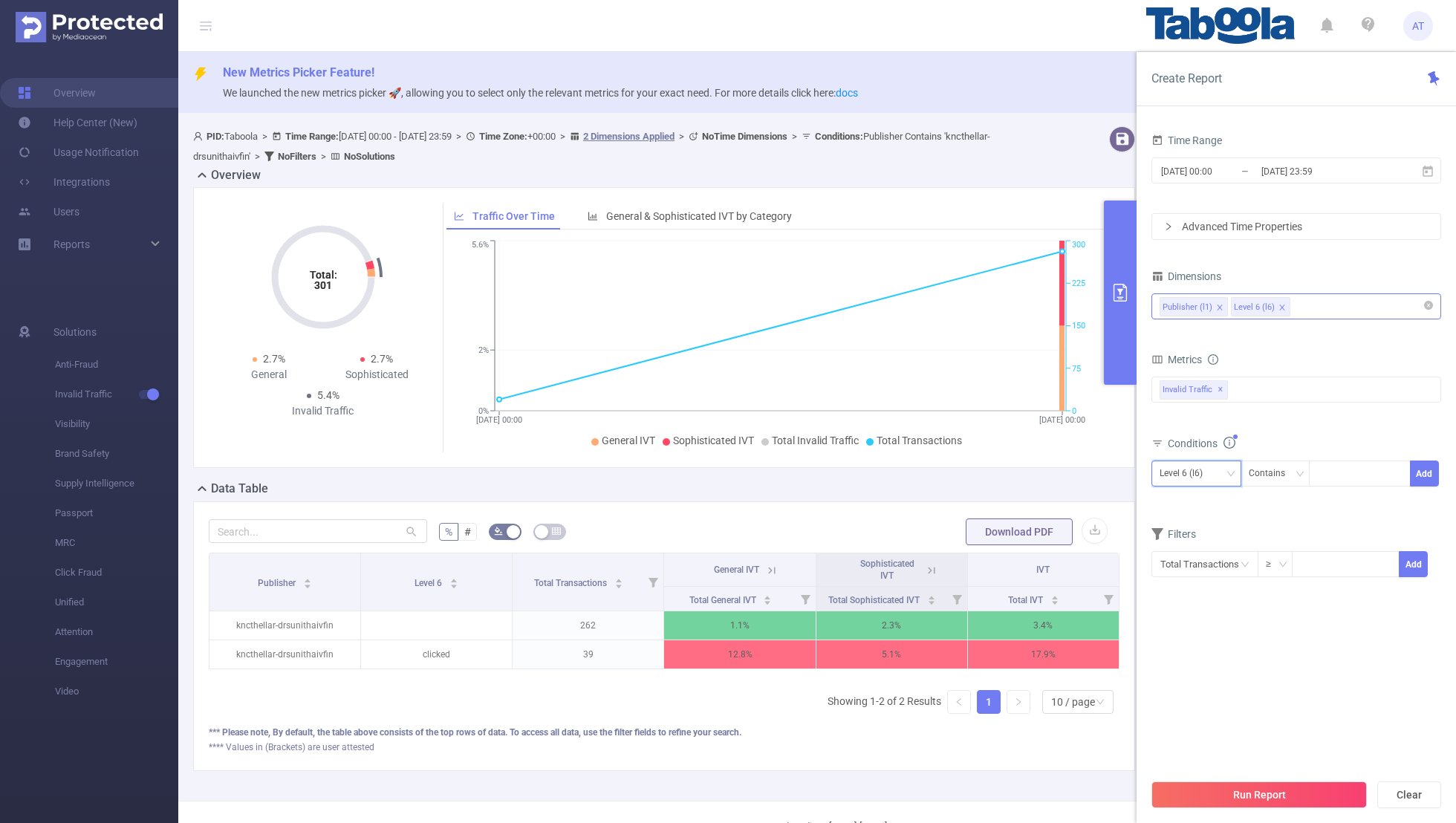
click at [992, 461] on div "Level 6 (l6)" at bounding box center [1186, 473] width 54 height 25
click at [992, 501] on li "Publisher (l1)" at bounding box center [1196, 502] width 90 height 24
click at [992, 471] on input at bounding box center [1320, 473] width 7 height 19
paste input "wepop-marbelmoments"
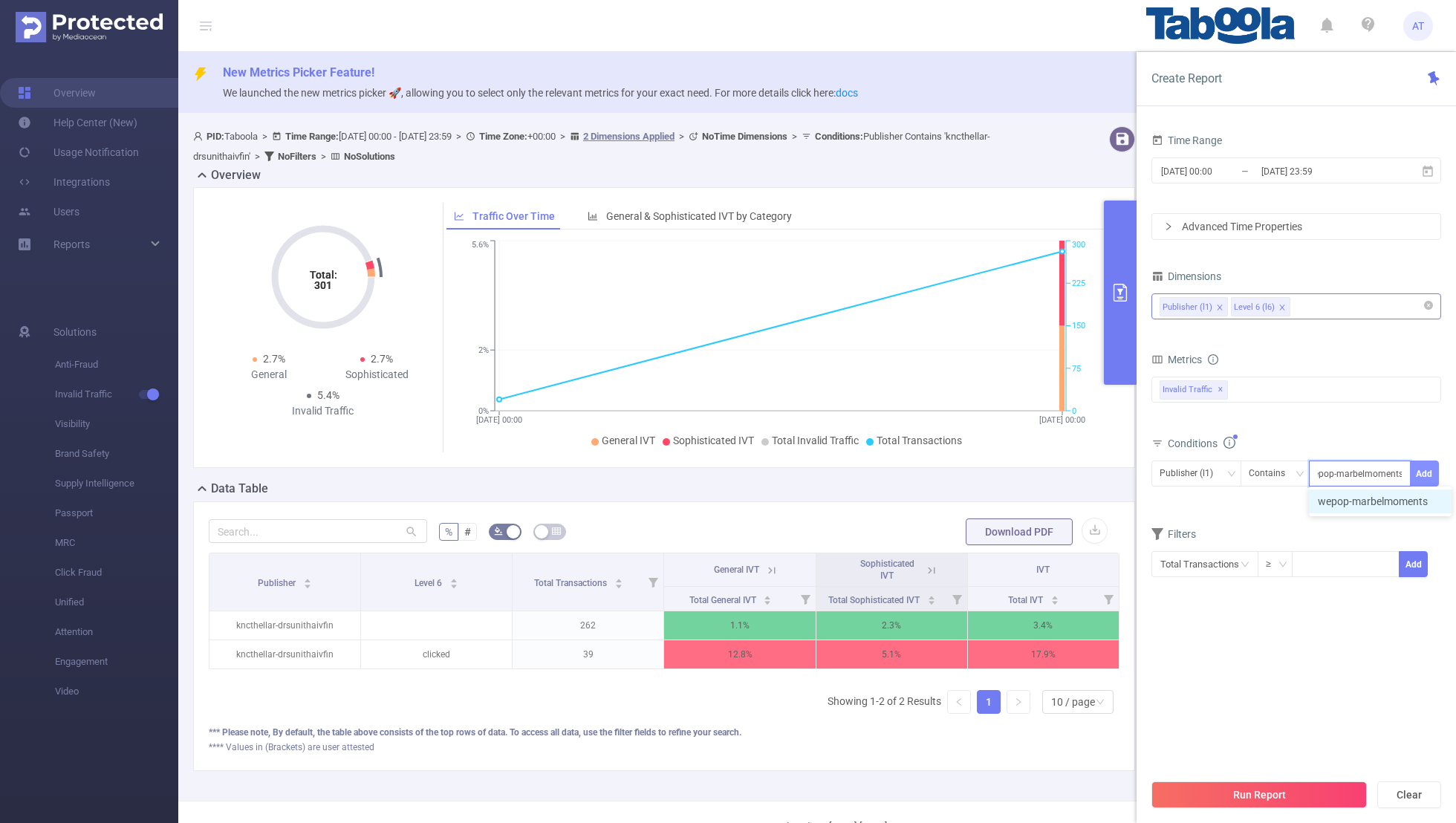
type input "wepop-marbelmoments"
click at [992, 471] on button "Add" at bounding box center [1425, 474] width 29 height 26
click at [992, 537] on div "Filters" at bounding box center [1296, 561] width 290 height 25
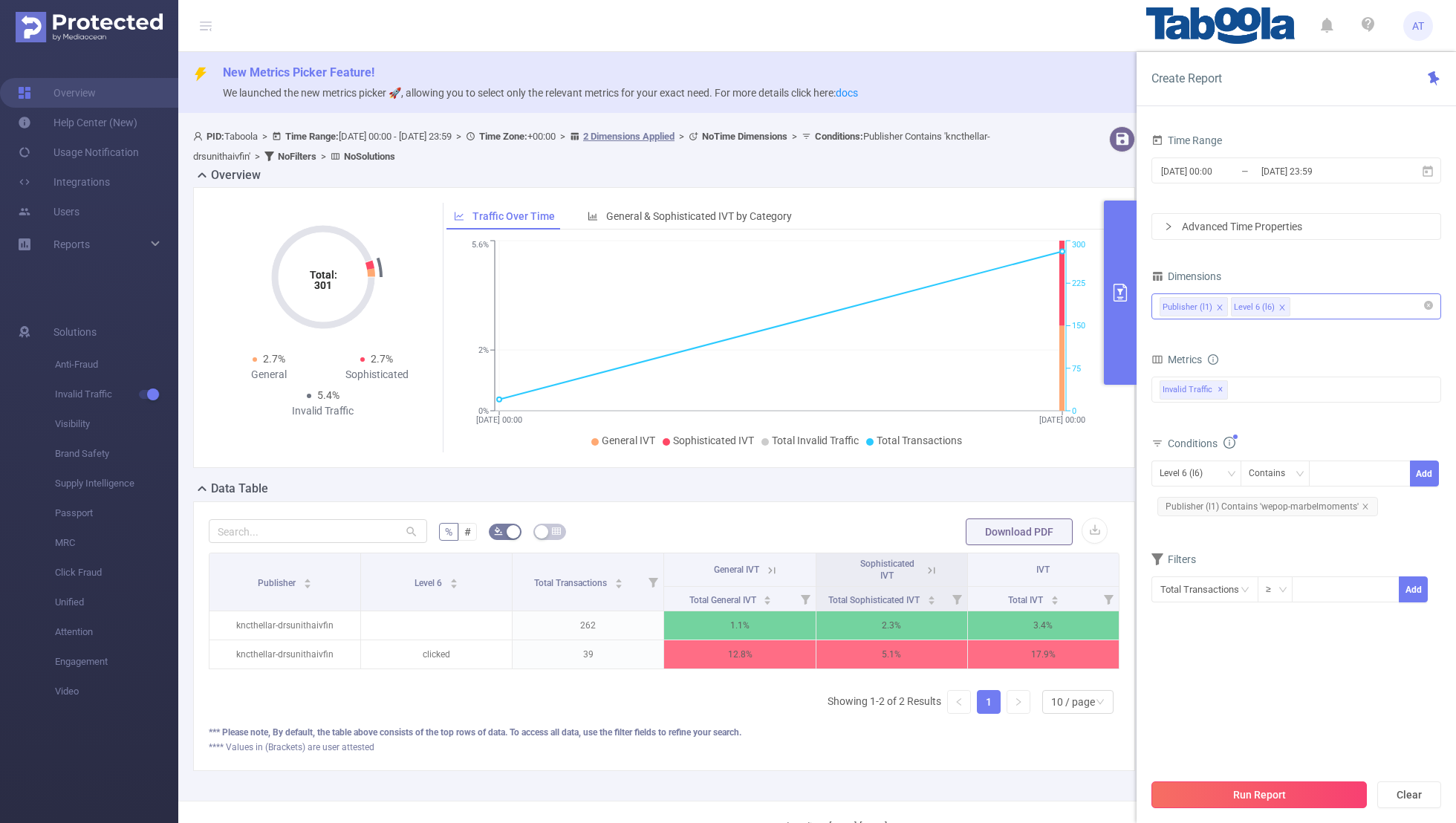
click at [992, 537] on button "Run Report" at bounding box center [1259, 795] width 216 height 26
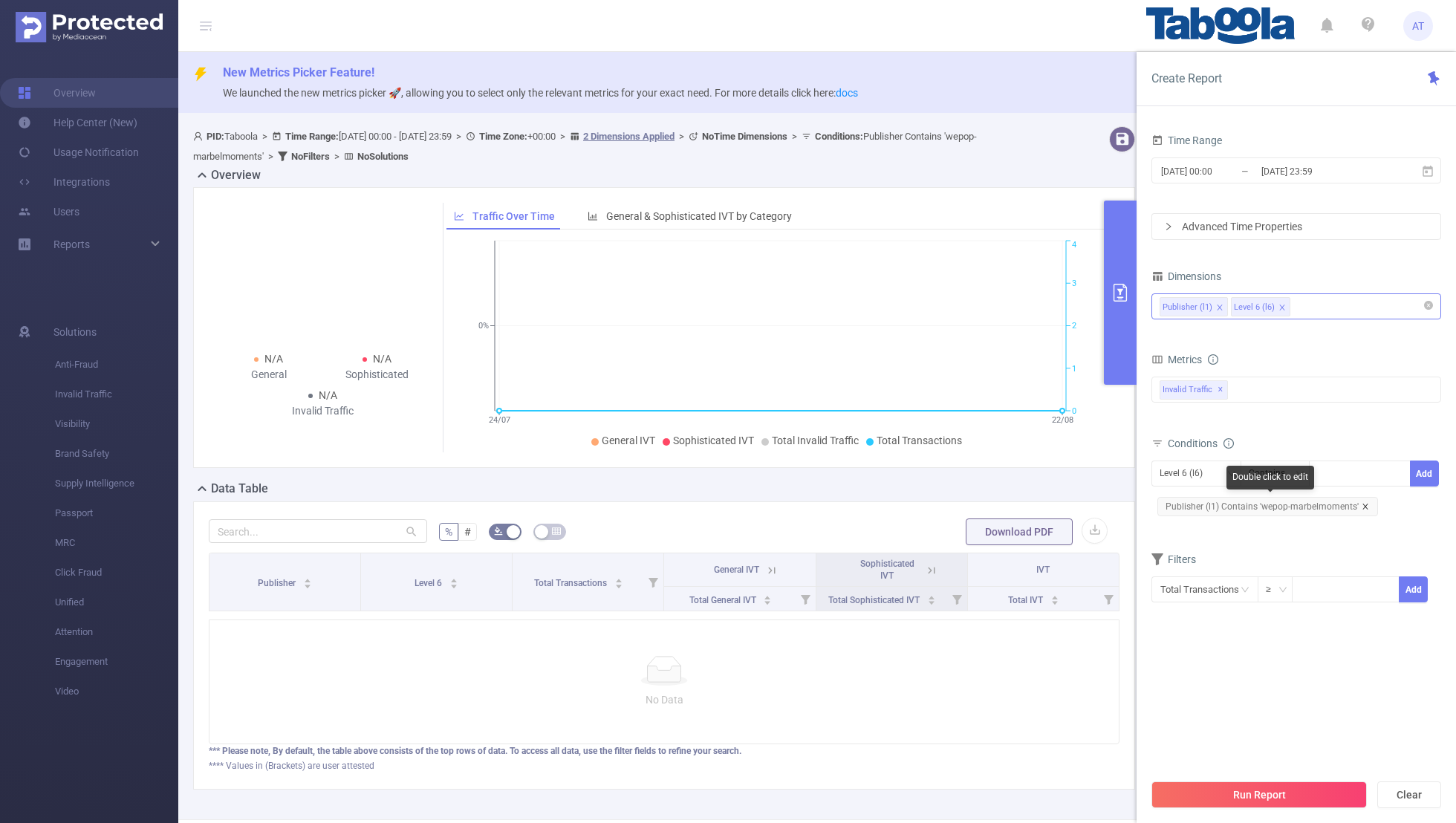
click at [992, 503] on icon "icon: close" at bounding box center [1365, 506] width 6 height 6
click at [992, 468] on div "Level 6 (l6)" at bounding box center [1186, 473] width 54 height 25
click at [992, 502] on li "Publisher (l1)" at bounding box center [1196, 502] width 90 height 24
click at [992, 471] on div at bounding box center [1360, 473] width 86 height 25
paste input "kncthellar-rocketricecoin"
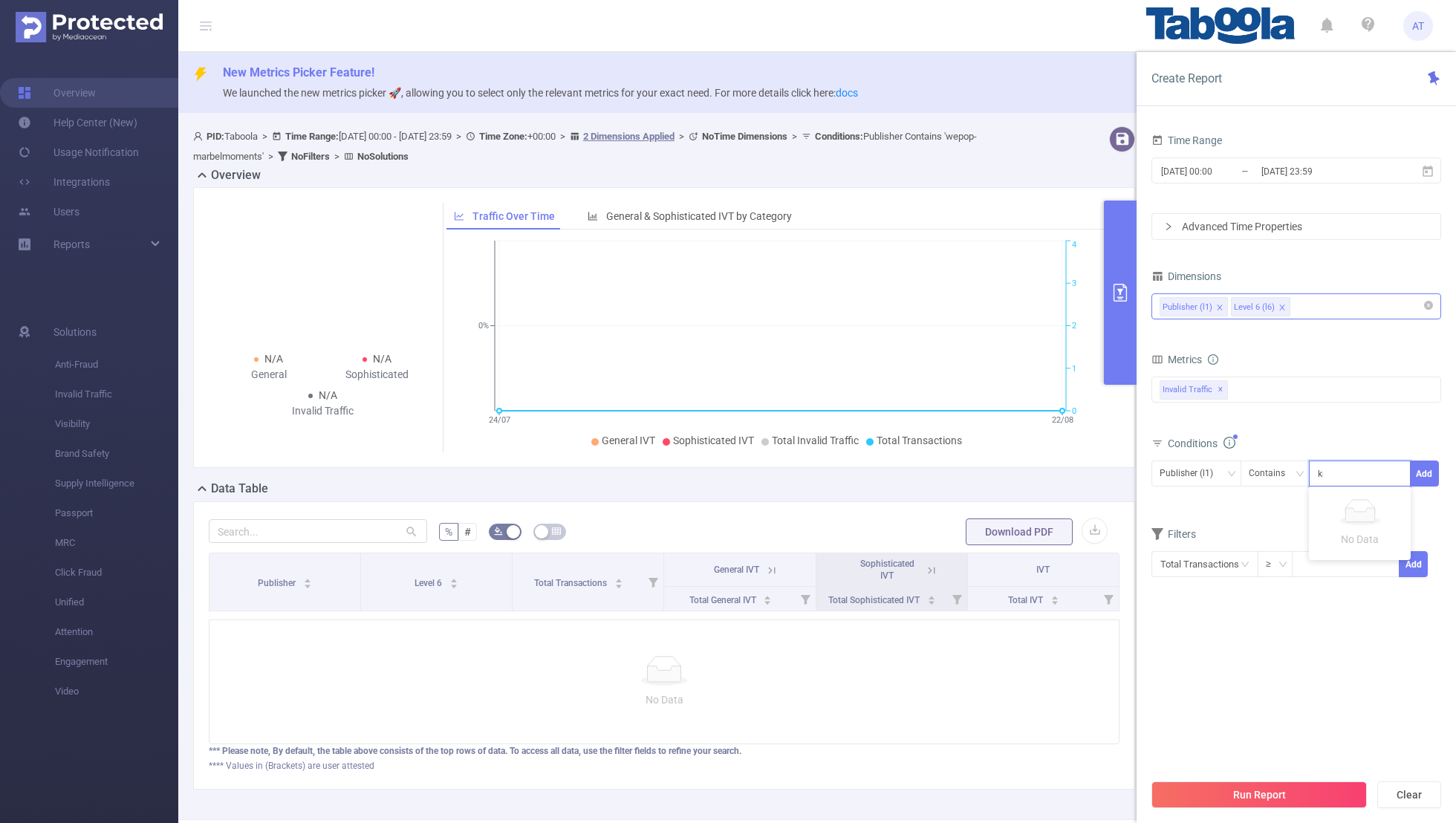
scroll to position [0, 13]
type input "kncthellar-rocketricecoin"
click at [992, 464] on button "Add" at bounding box center [1425, 474] width 29 height 26
click at [992, 533] on form "Dimensions Publisher (l1) Level 6 (l6) Metrics bp_total bp_adult bp_arms bp_cri…" at bounding box center [1296, 443] width 290 height 355
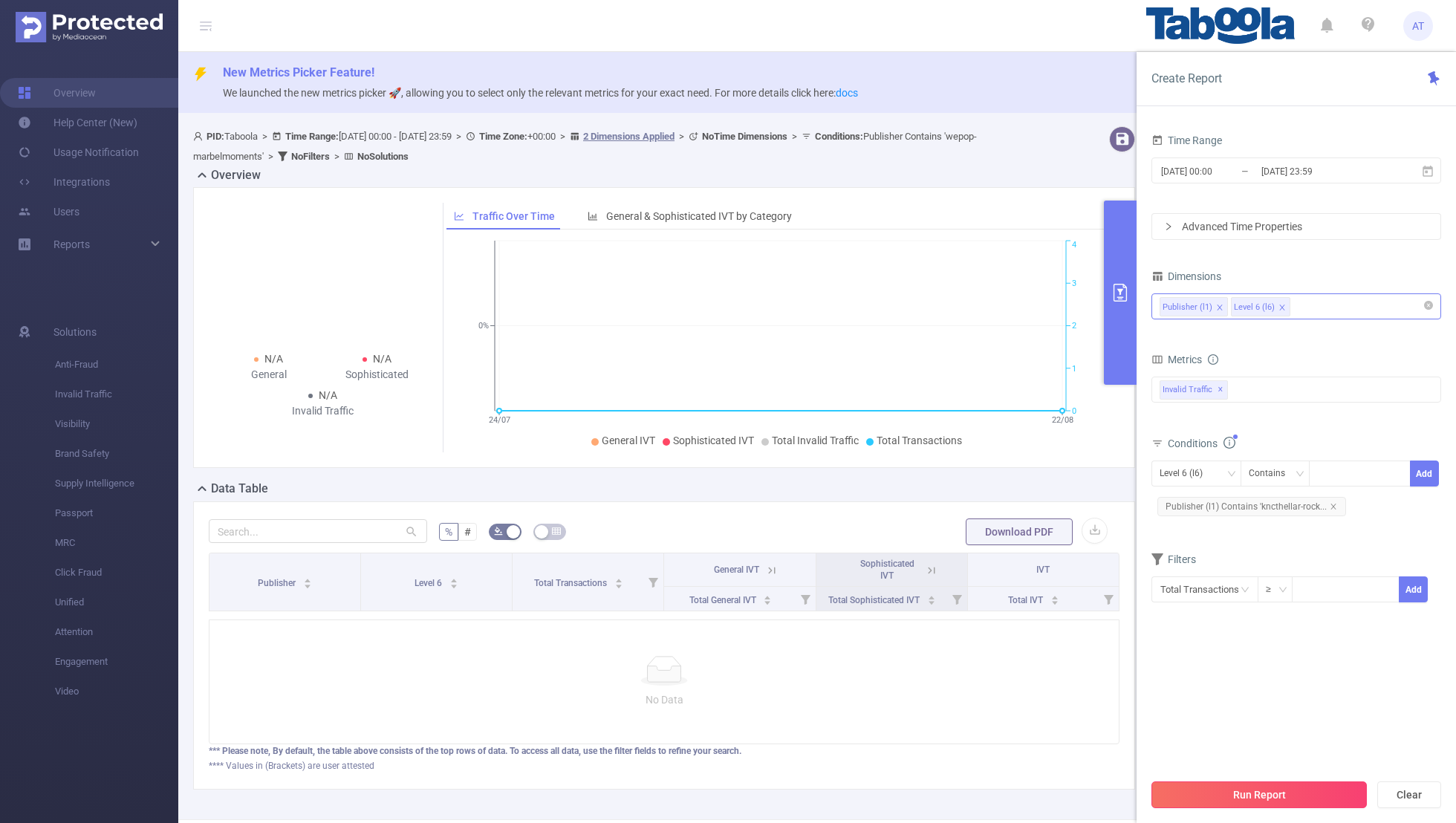
click at [992, 537] on button "Run Report" at bounding box center [1259, 795] width 216 height 26
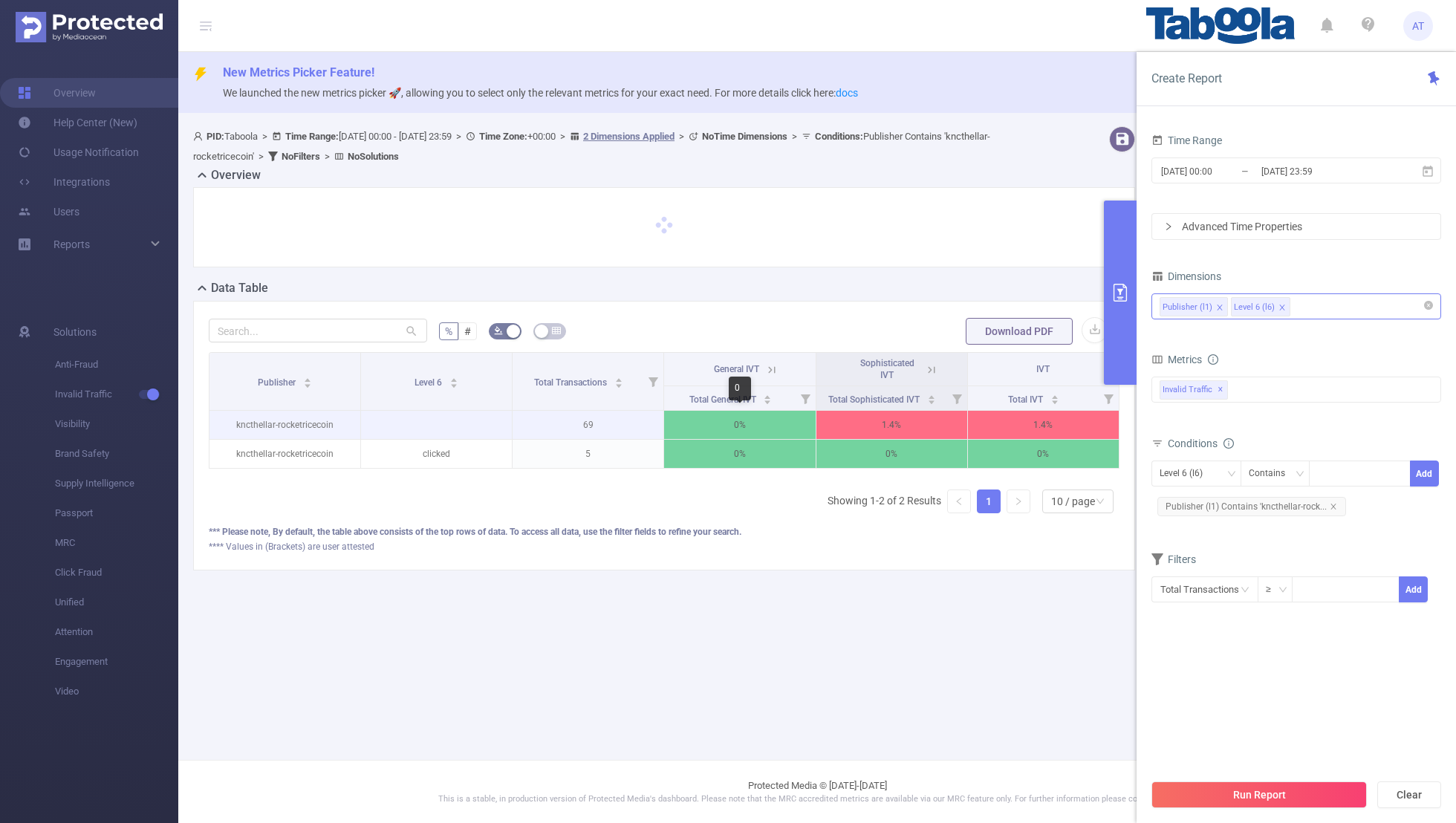
scroll to position [0, 3]
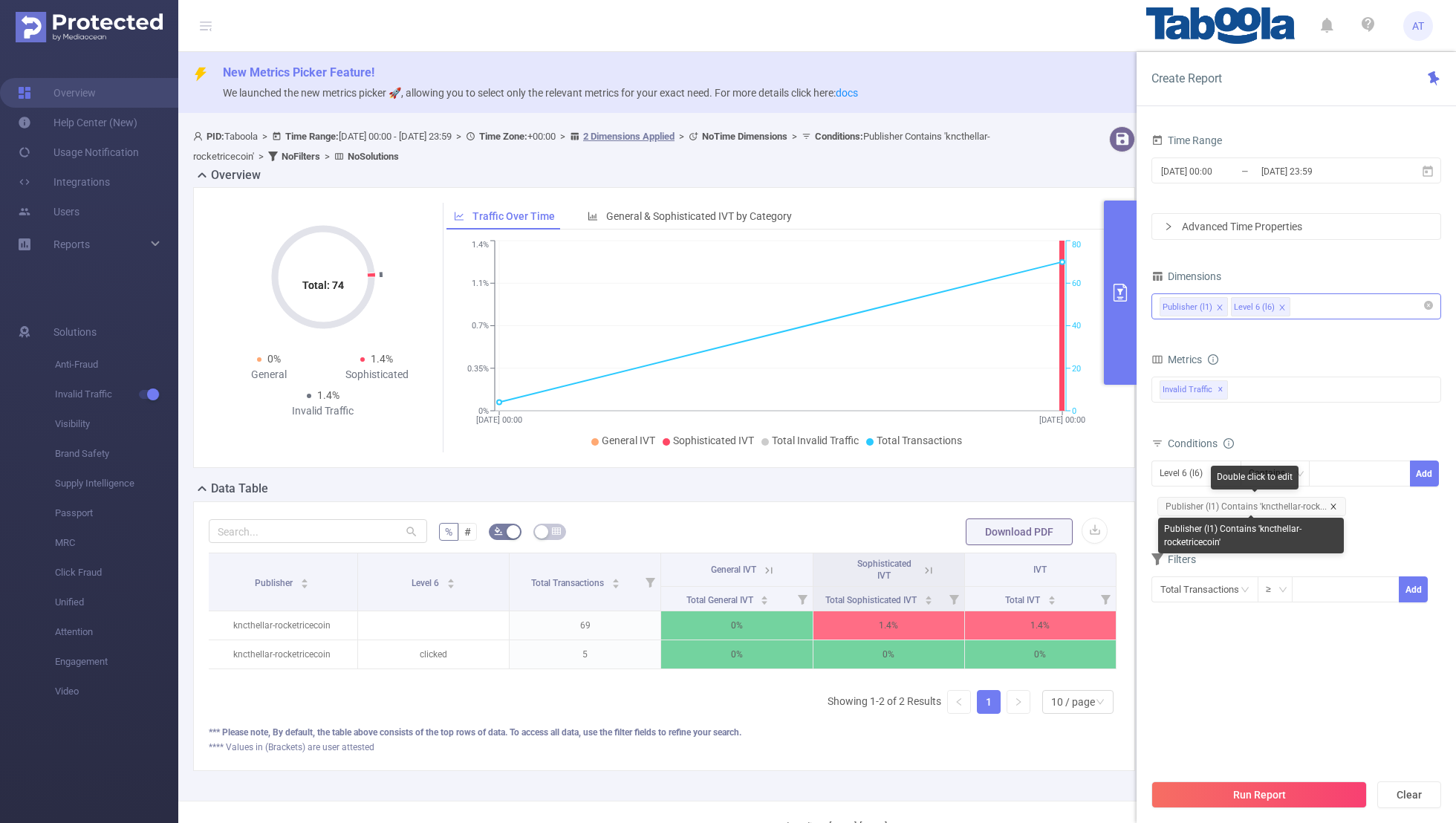
click at [992, 503] on icon "icon: close" at bounding box center [1333, 506] width 6 height 6
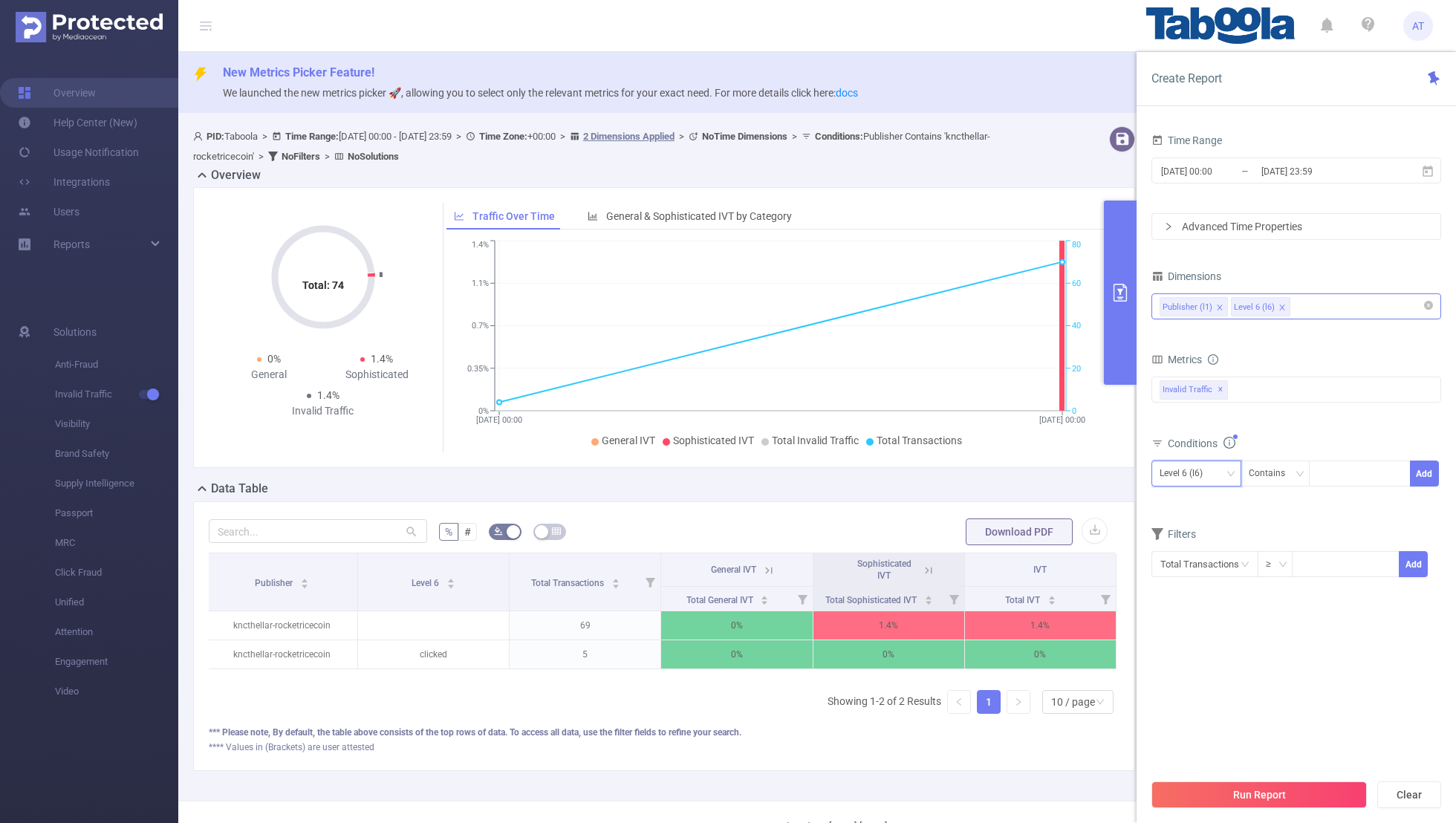
click at [992, 465] on div "Level 6 (l6)" at bounding box center [1186, 473] width 54 height 25
click at [992, 508] on li "Publisher (l1)" at bounding box center [1196, 502] width 90 height 24
click at [992, 471] on div at bounding box center [1360, 473] width 86 height 25
paste input "rfbindia-bcciconsultingcom"
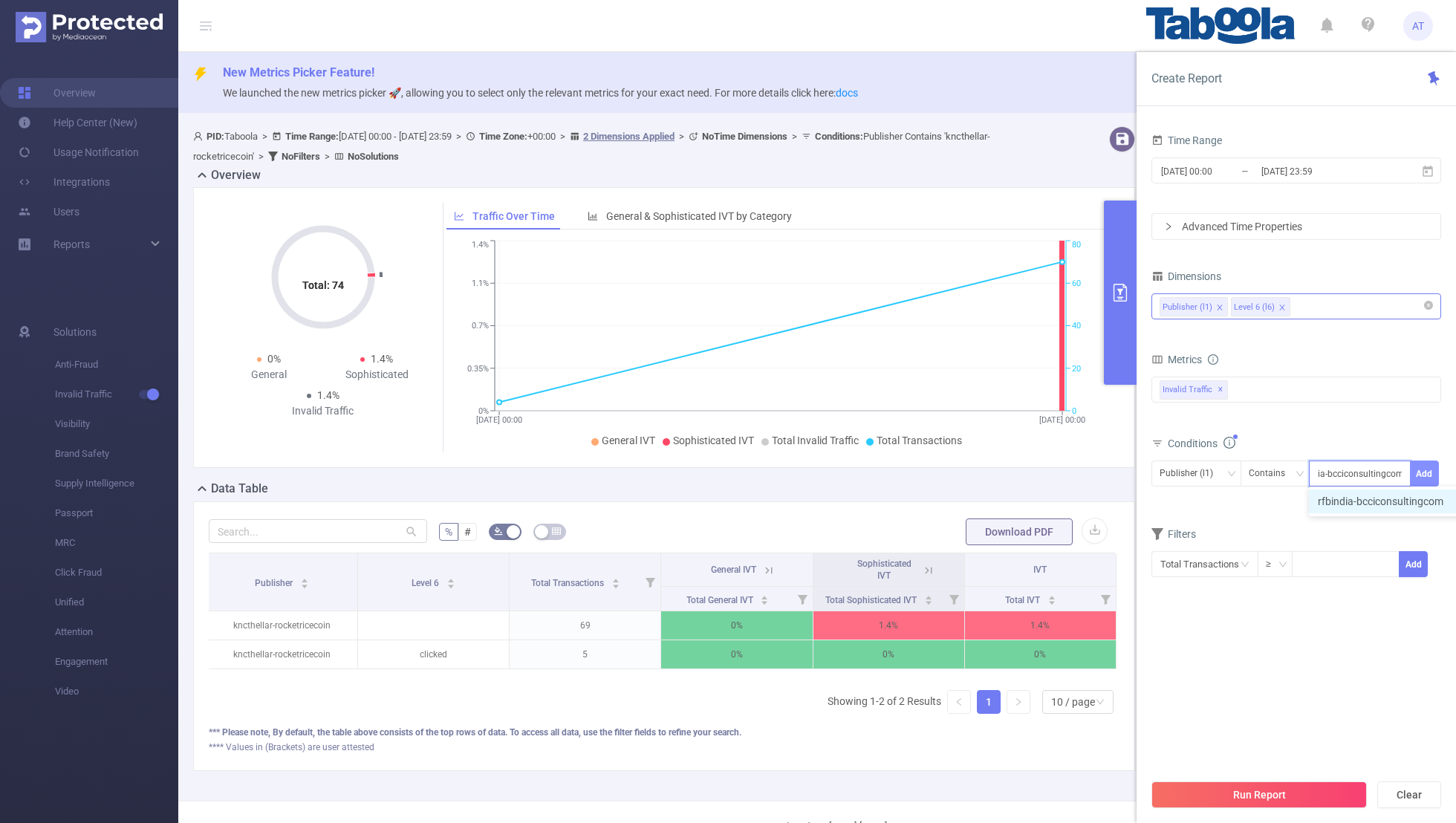
type input "rfbindia-bcciconsultingcom"
click at [992, 468] on button "Add" at bounding box center [1425, 474] width 29 height 26
click at [992, 537] on form "Dimensions Publisher (l1) Level 6 (l6) Metrics bp_total bp_adult bp_arms bp_cri…" at bounding box center [1296, 443] width 290 height 355
click at [992, 167] on input "[DATE] 00:00" at bounding box center [1220, 171] width 121 height 20
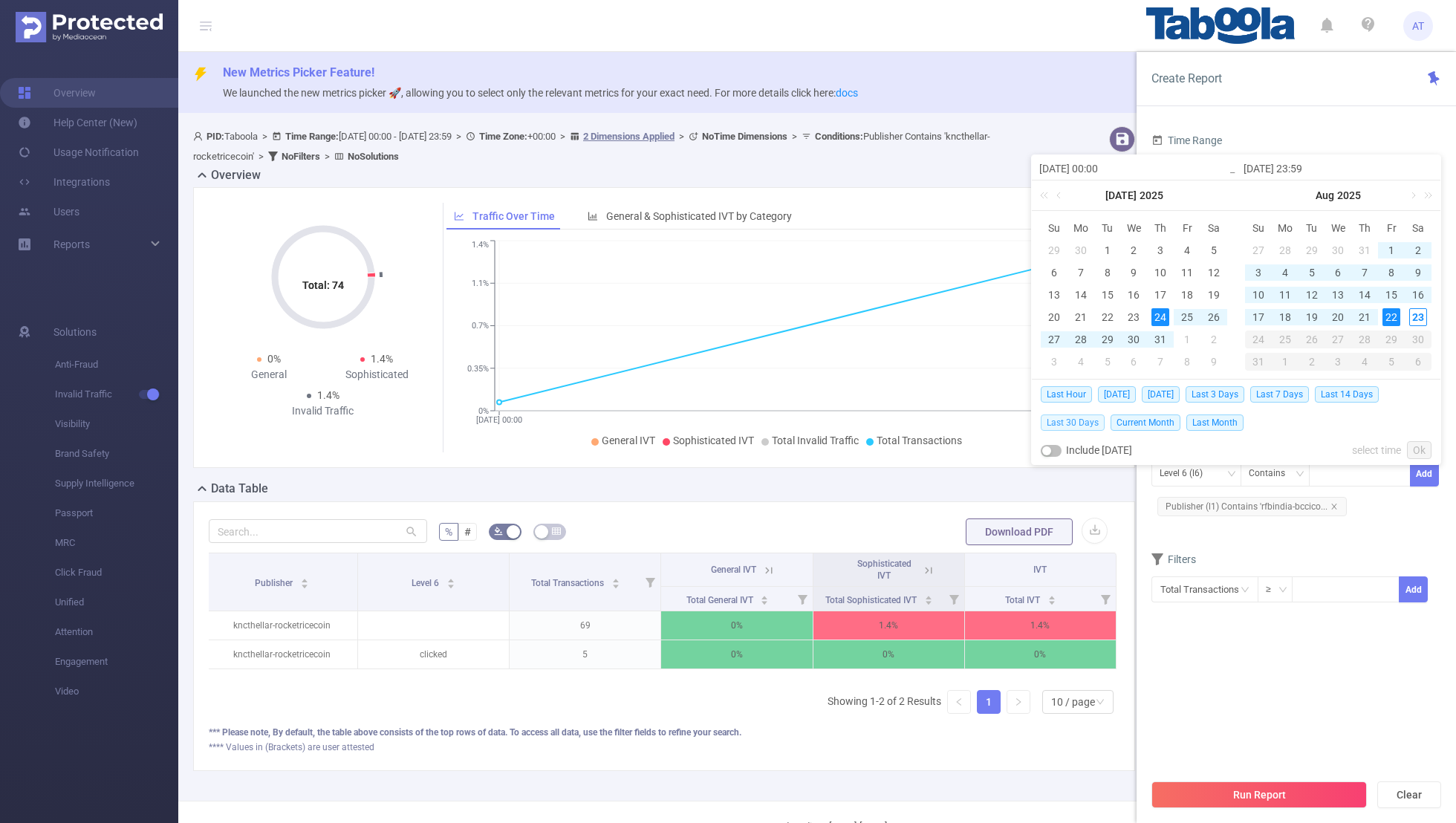
click at [992, 417] on span "Last 30 Days" at bounding box center [1073, 422] width 64 height 16
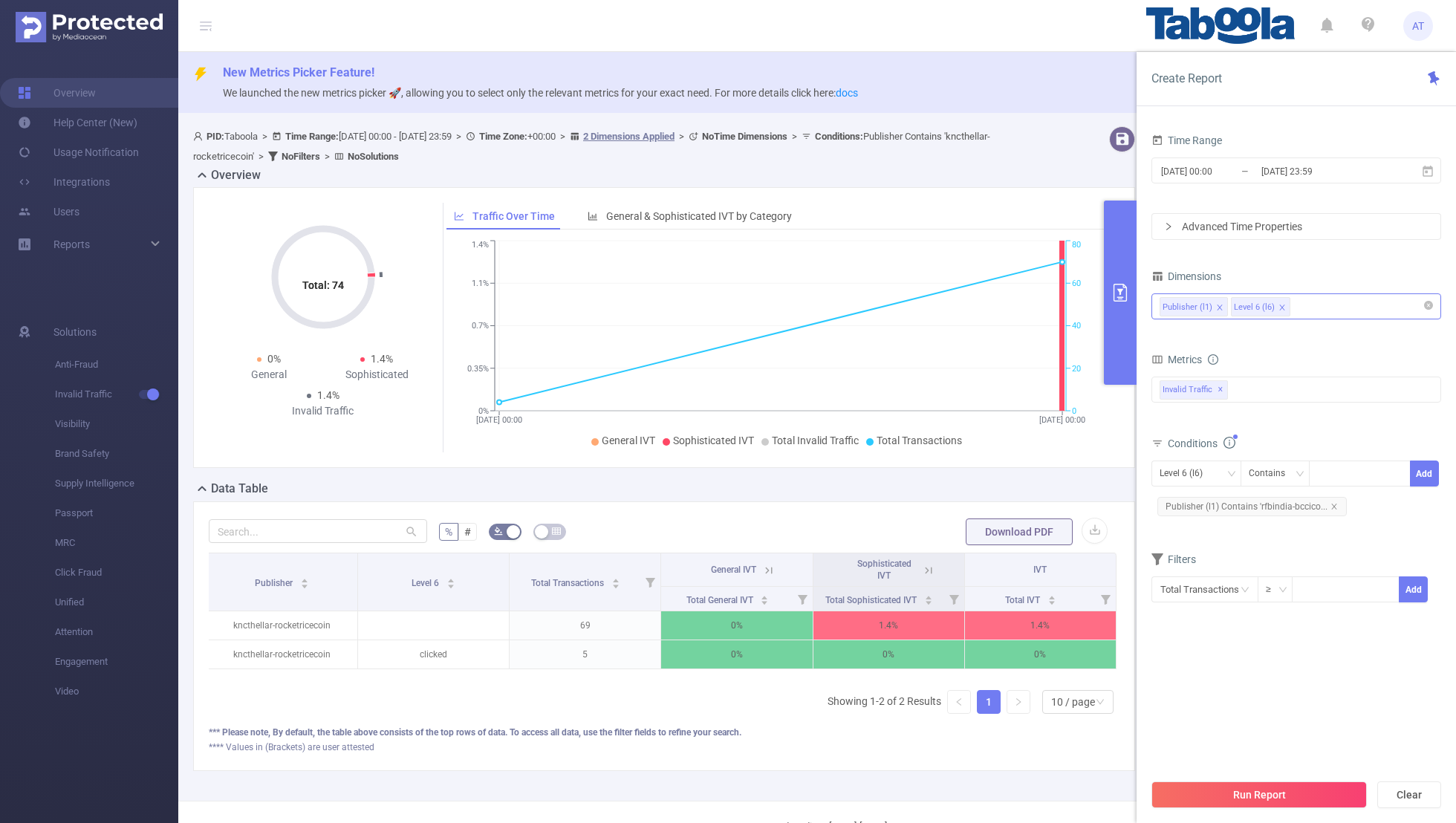
click at [992, 537] on div "Time Range [DATE] 00:00 _ [DATE] 23:59 Advanced Time Properties Dimensions Publ…" at bounding box center [1296, 385] width 290 height 510
click at [992, 537] on button "Run Report" at bounding box center [1259, 795] width 216 height 26
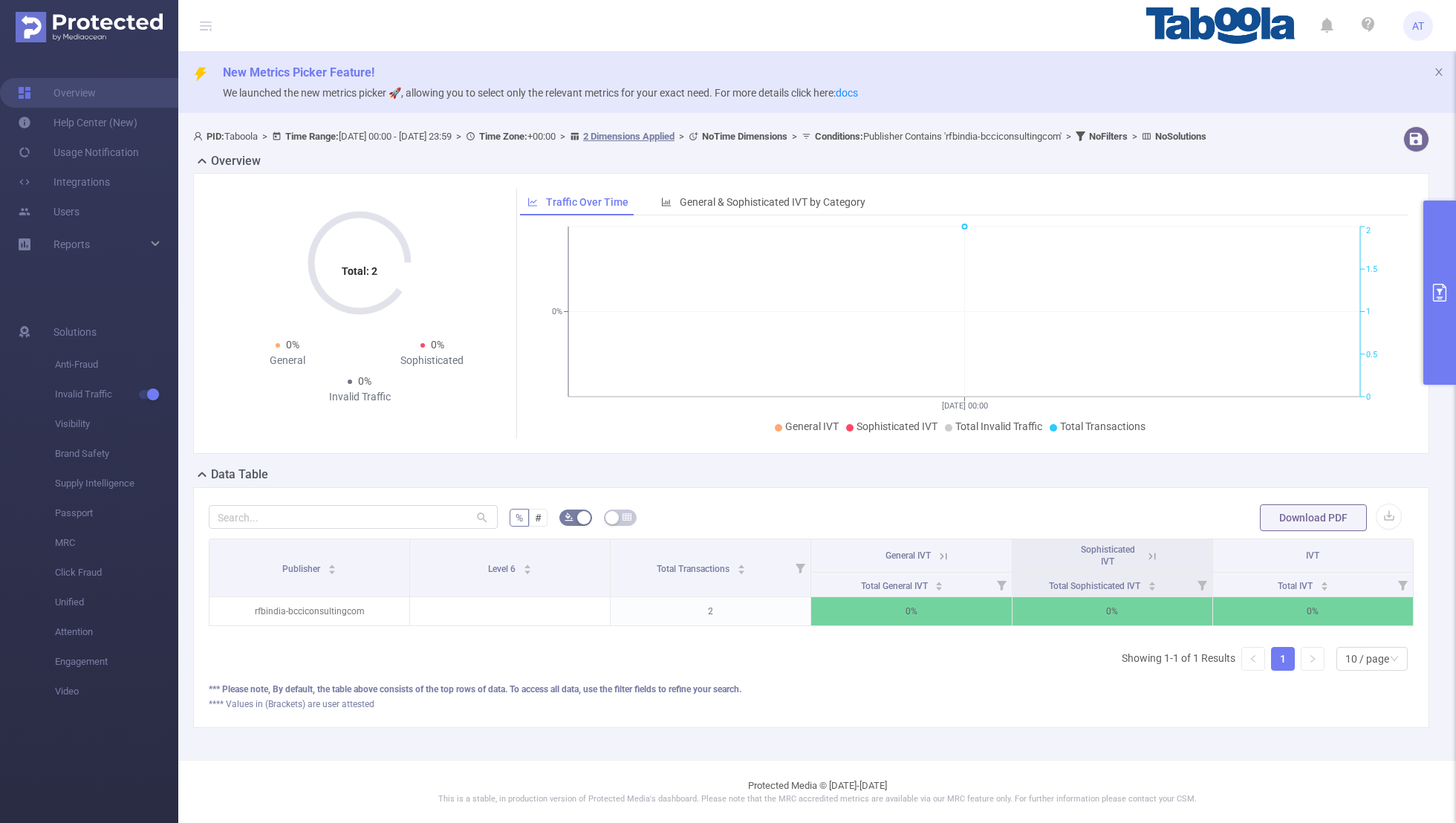
click at [992, 317] on button "primary" at bounding box center [1440, 292] width 33 height 184
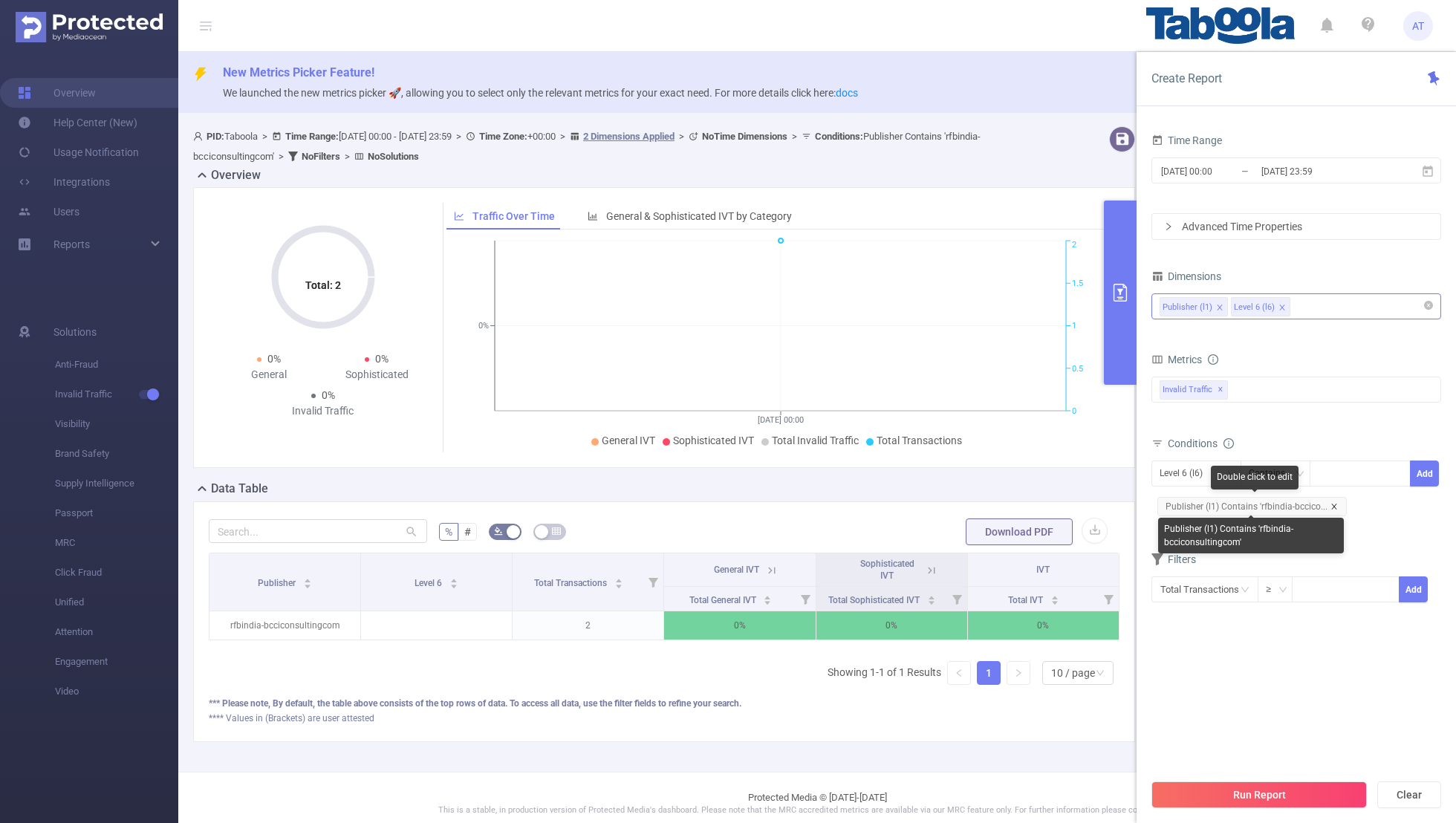
click at [992, 502] on icon "icon: close" at bounding box center [1334, 506] width 8 height 8
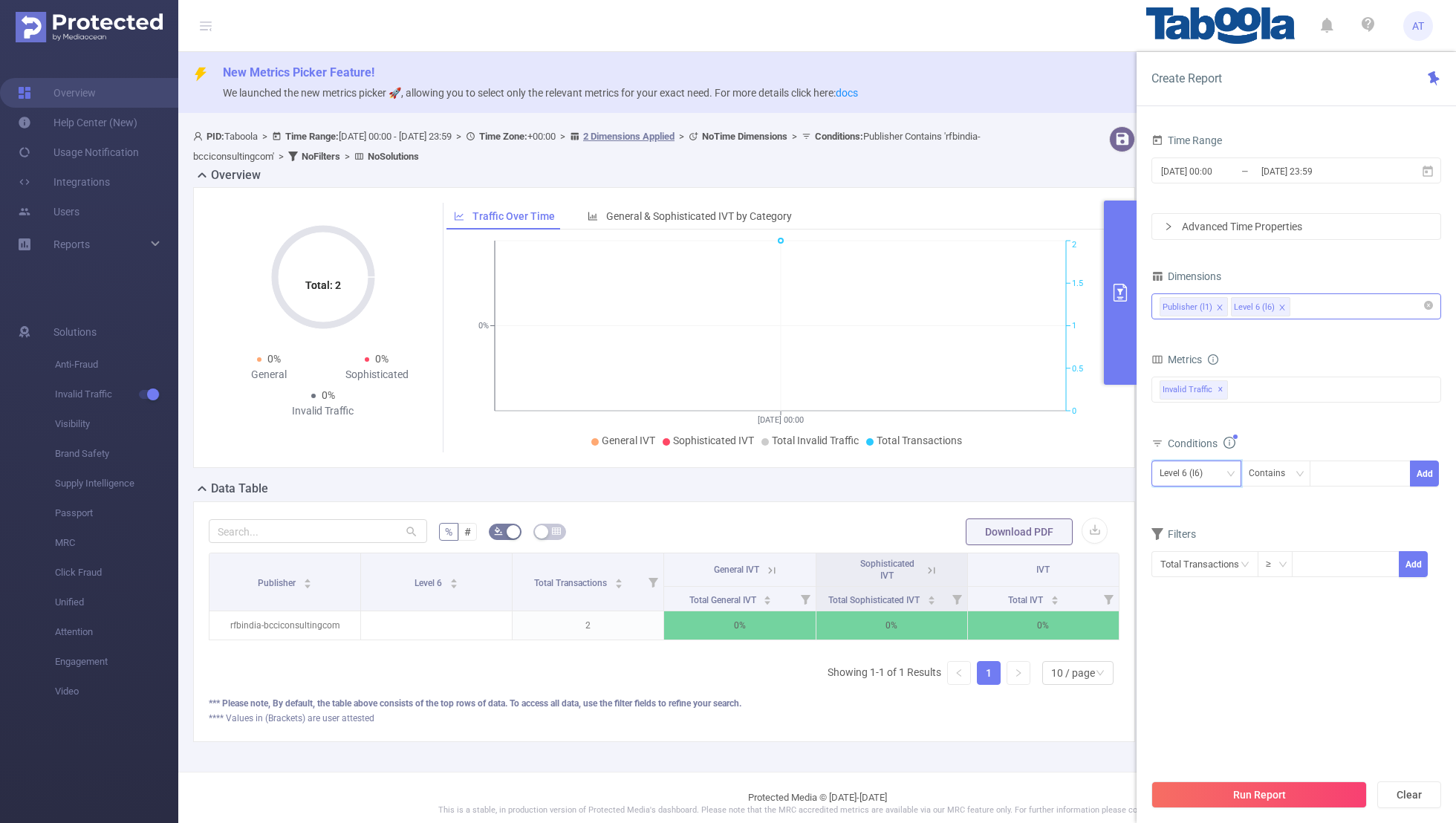
click at [992, 478] on div "Level 6 (l6)" at bounding box center [1186, 473] width 54 height 25
click at [992, 501] on li "Publisher (l1)" at bounding box center [1196, 502] width 90 height 24
click at [992, 472] on div at bounding box center [1360, 473] width 86 height 25
paste input "krishplayschool-abhinavvidyalayaslncom"
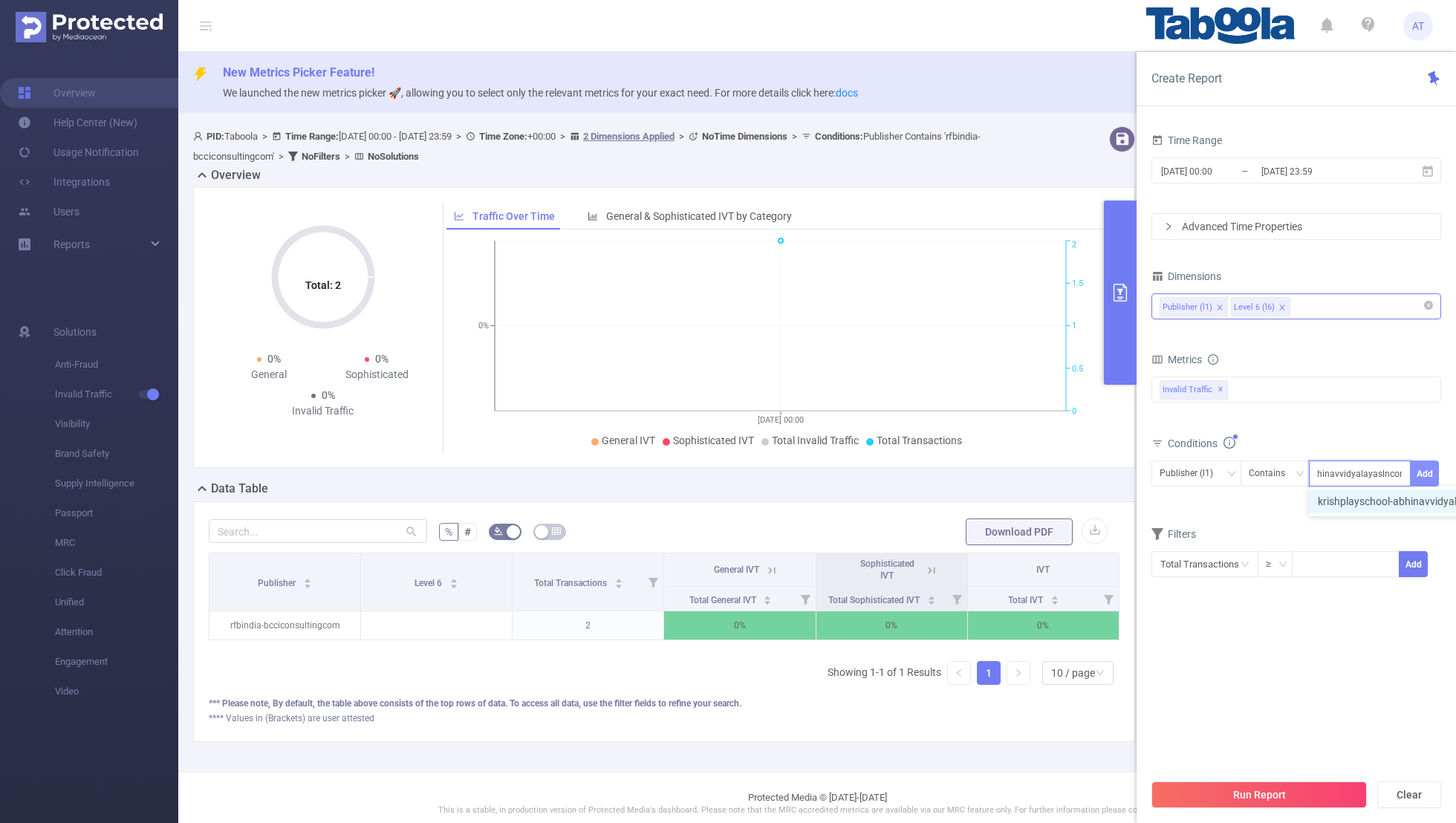
type input "krishplayschool-abhinavvidyalayaslncom"
click at [992, 472] on button "Add" at bounding box center [1425, 474] width 29 height 26
click at [992, 537] on form "Dimensions Publisher (l1) Level 6 (l6) Metrics bp_total bp_adult bp_arms bp_cri…" at bounding box center [1296, 443] width 290 height 355
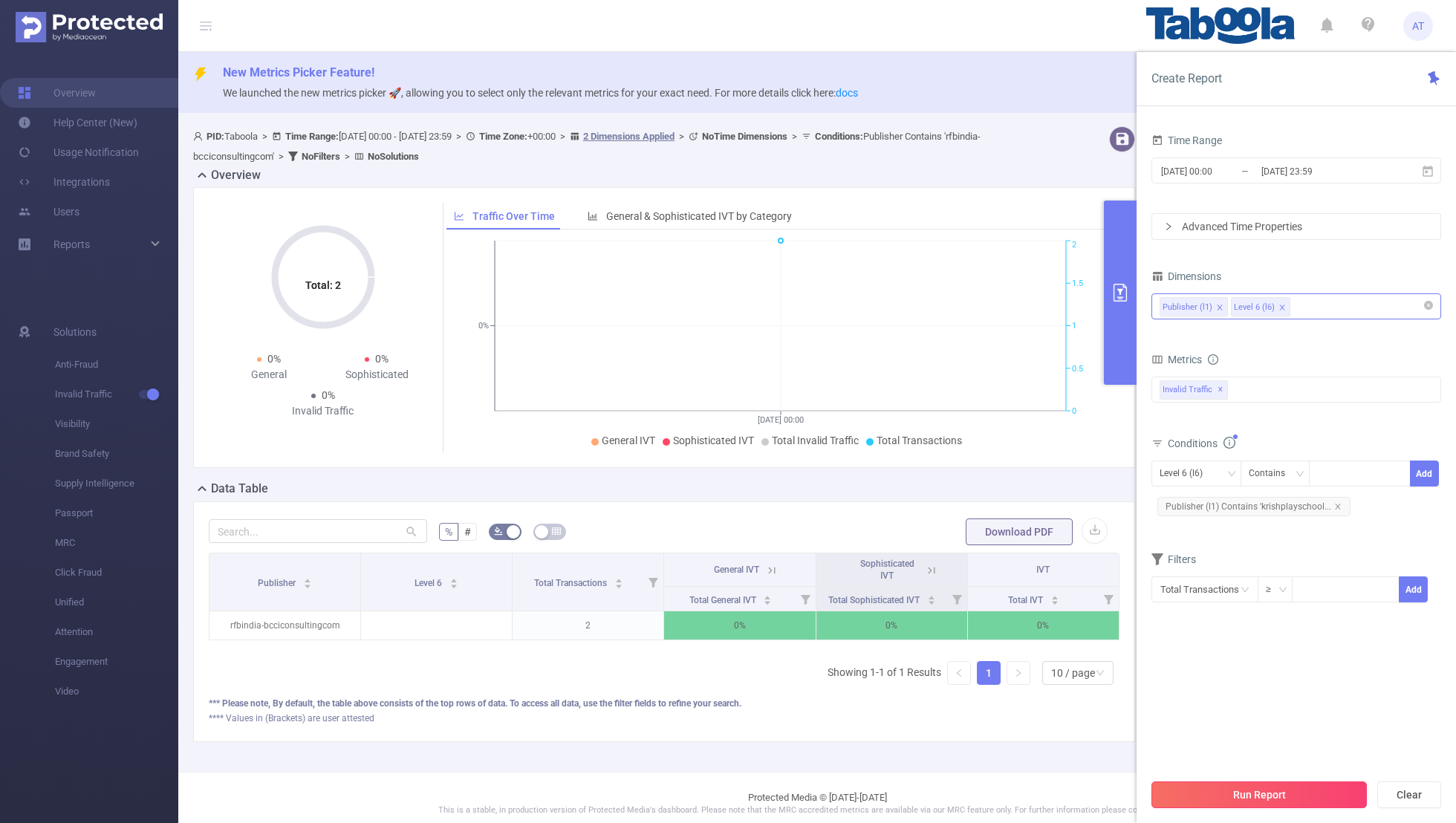
click at [992, 537] on button "Run Report" at bounding box center [1259, 795] width 216 height 26
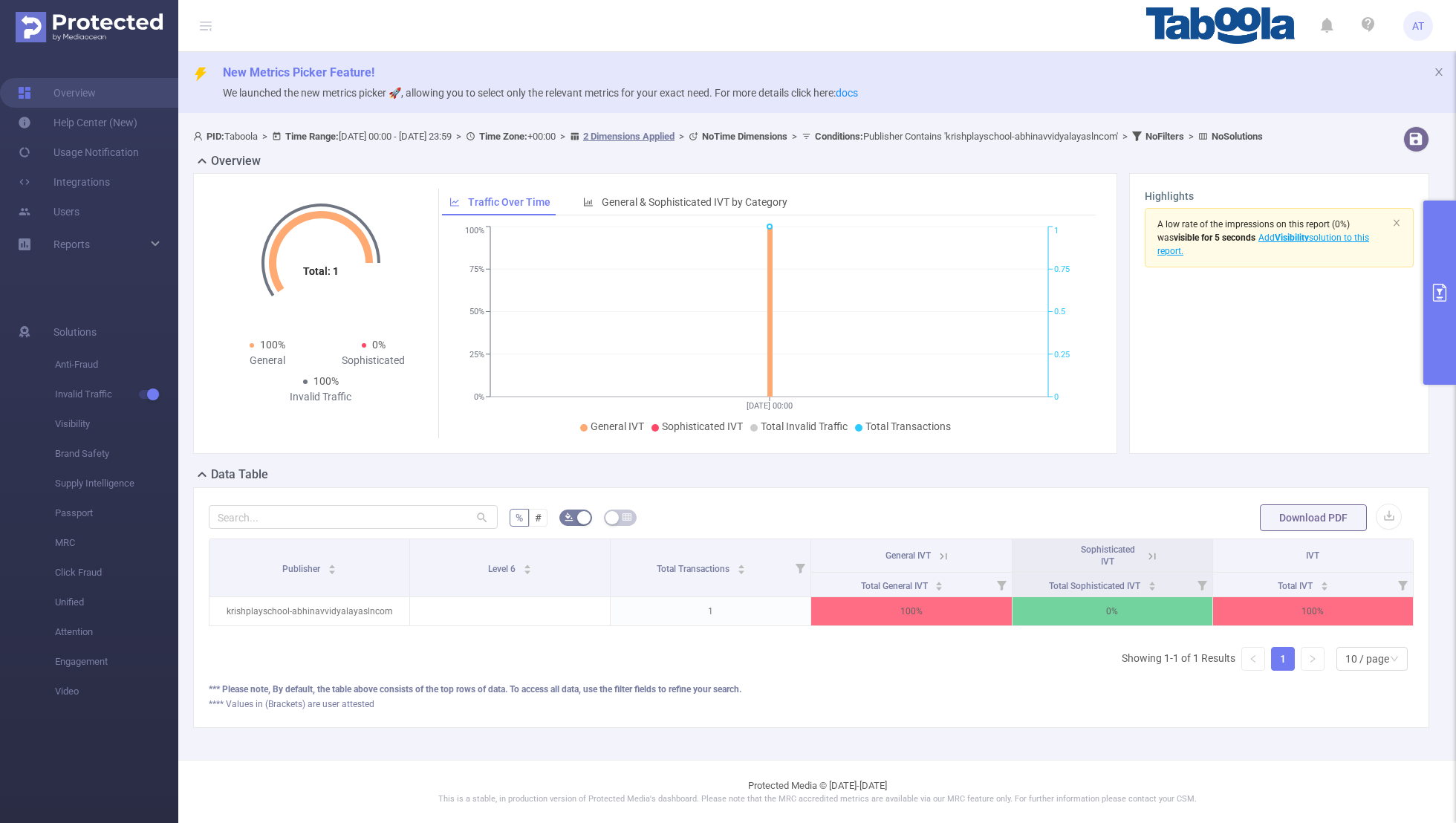
click at [992, 289] on icon "primary" at bounding box center [1440, 292] width 13 height 18
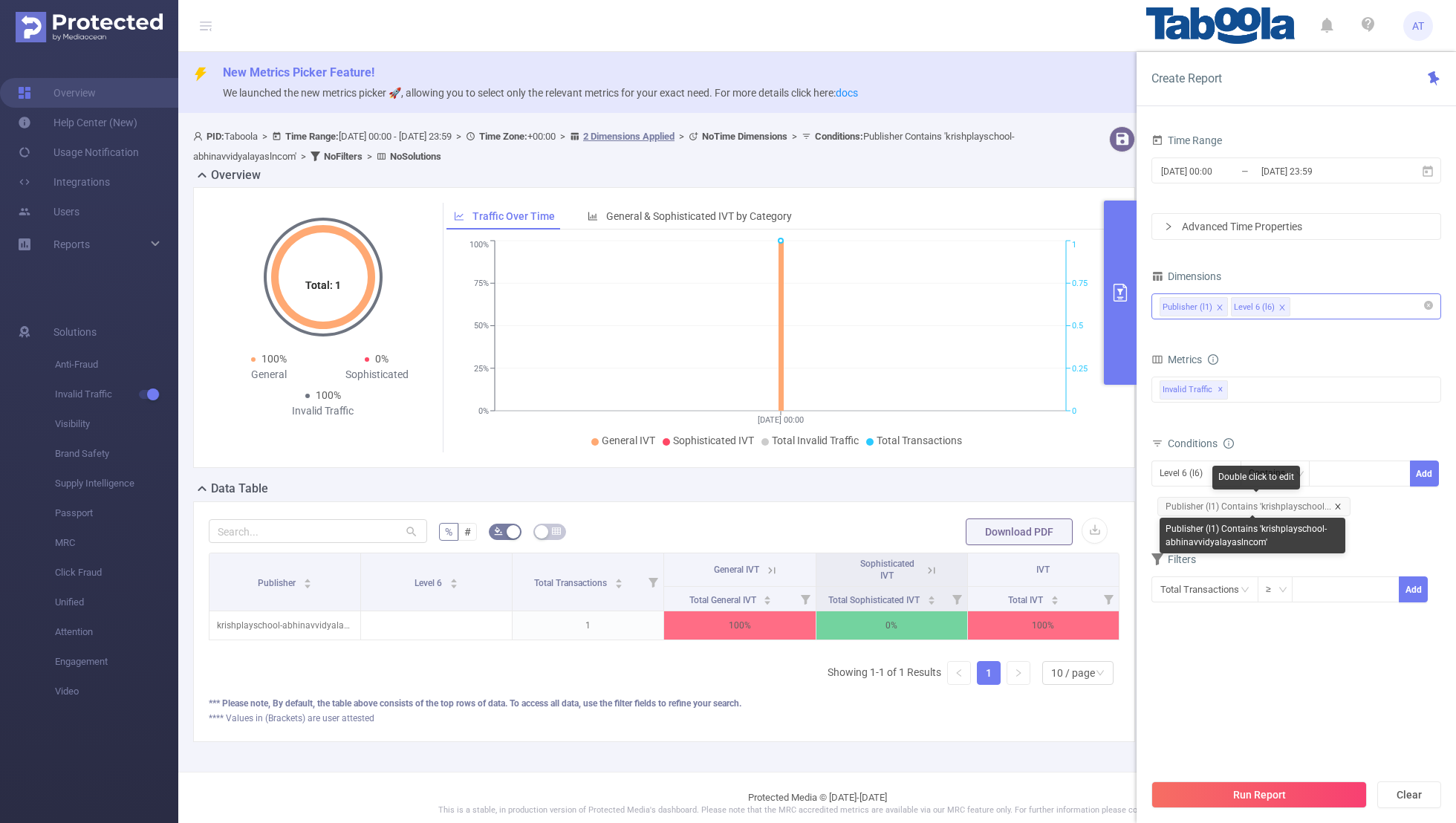
click at [992, 507] on icon "icon: close" at bounding box center [1338, 506] width 8 height 8
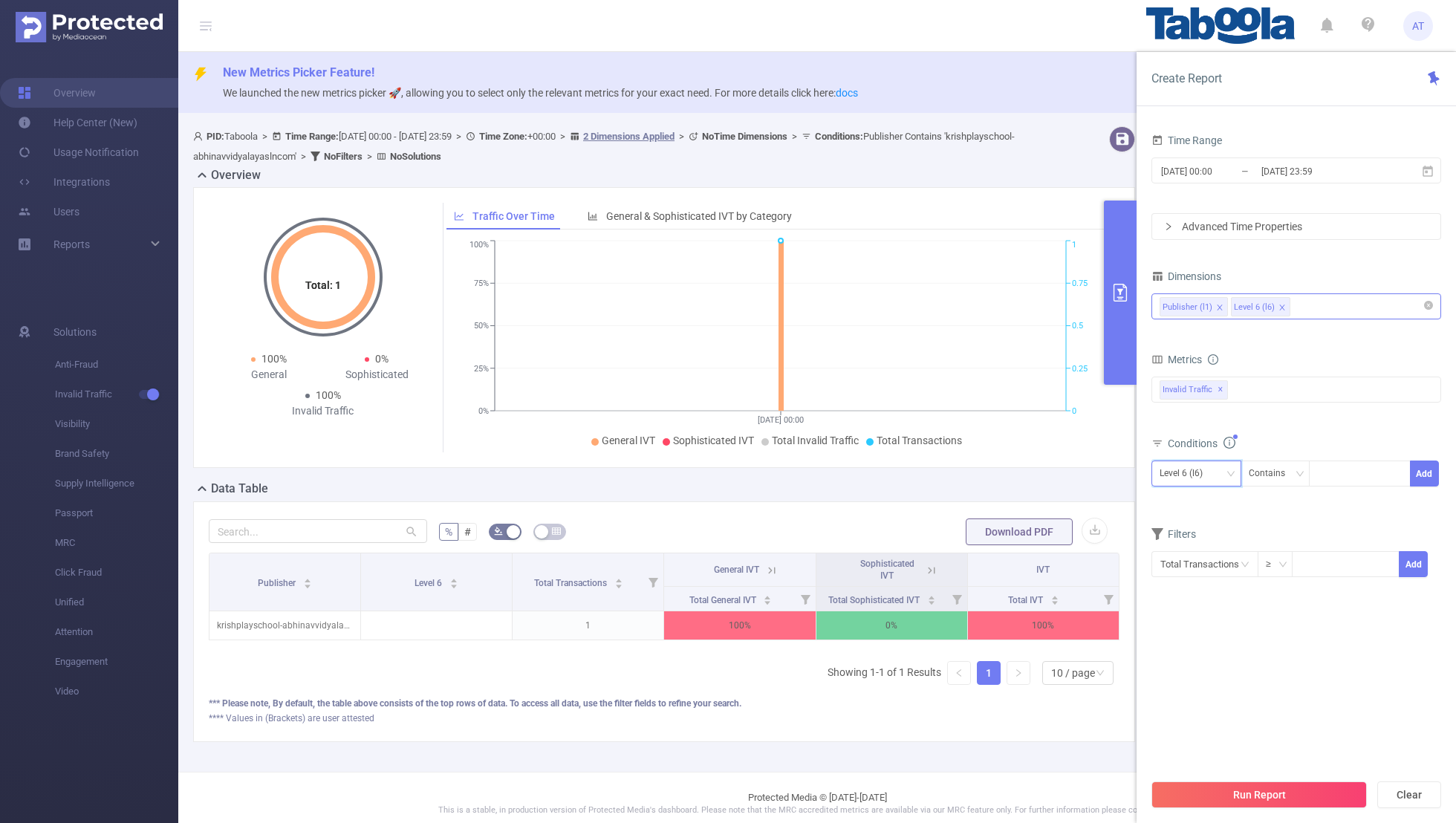
click at [992, 471] on div "Level 6 (l6)" at bounding box center [1186, 473] width 54 height 25
click at [992, 497] on li "Publisher (l1)" at bounding box center [1196, 502] width 90 height 24
click at [992, 470] on div at bounding box center [1360, 473] width 86 height 25
paste input "kamranresidency-kvmagrooverseasin"
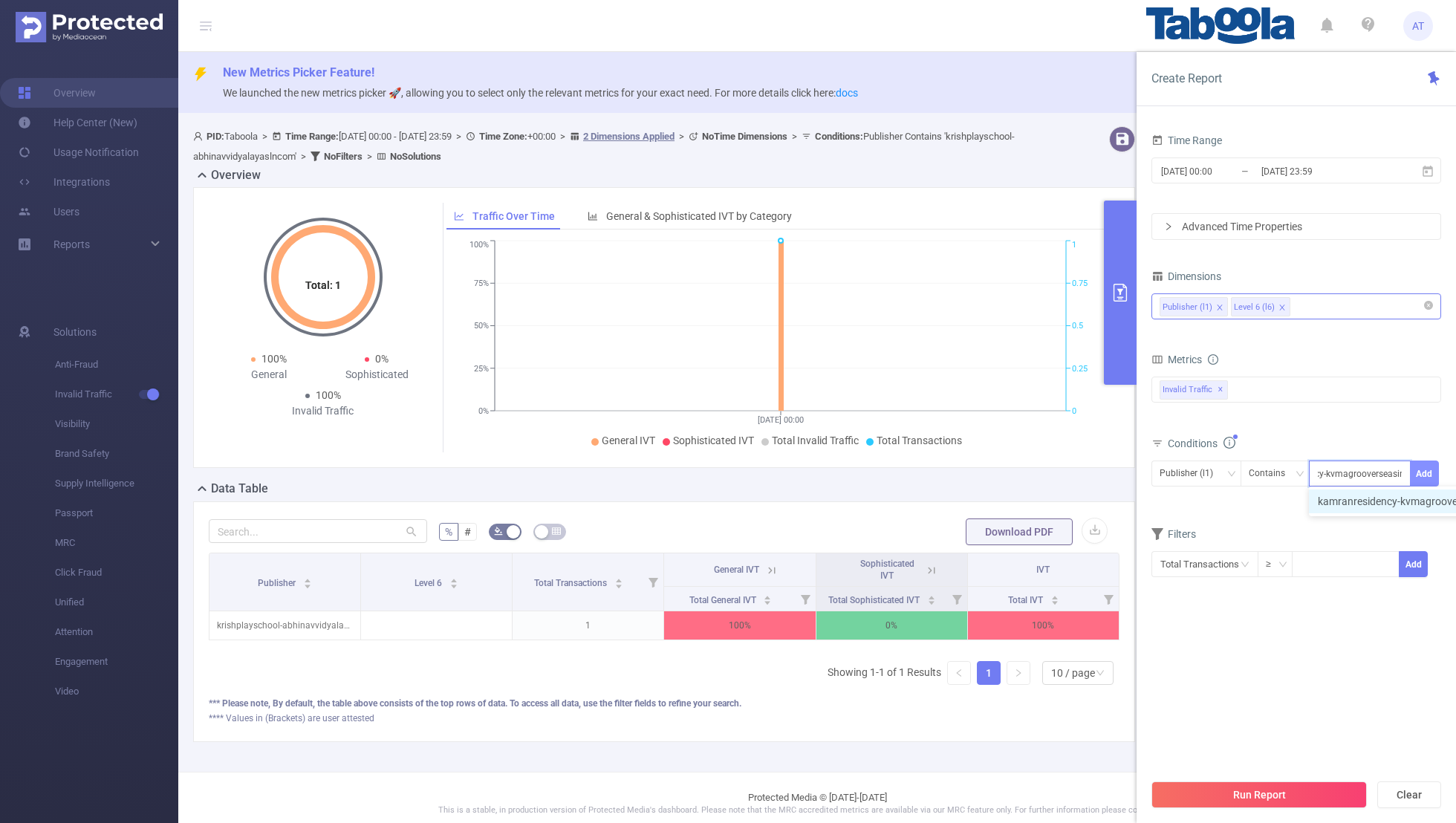
type input "kamranresidency-kvmagrooverseasin"
click at [992, 465] on button "Add" at bounding box center [1425, 474] width 29 height 26
click at [992, 537] on div "Filters" at bounding box center [1296, 561] width 290 height 25
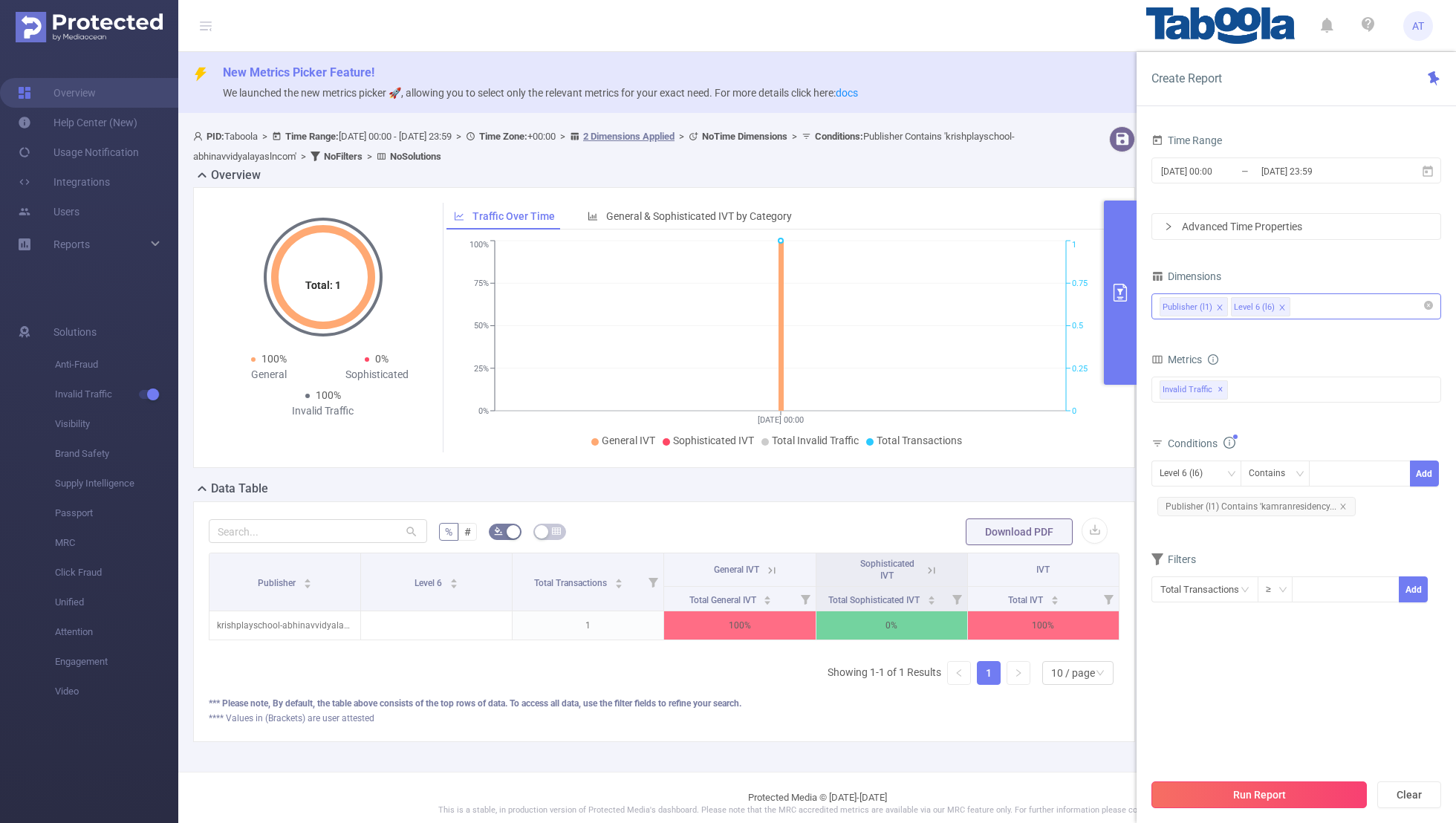
click at [992, 537] on button "Run Report" at bounding box center [1259, 795] width 216 height 26
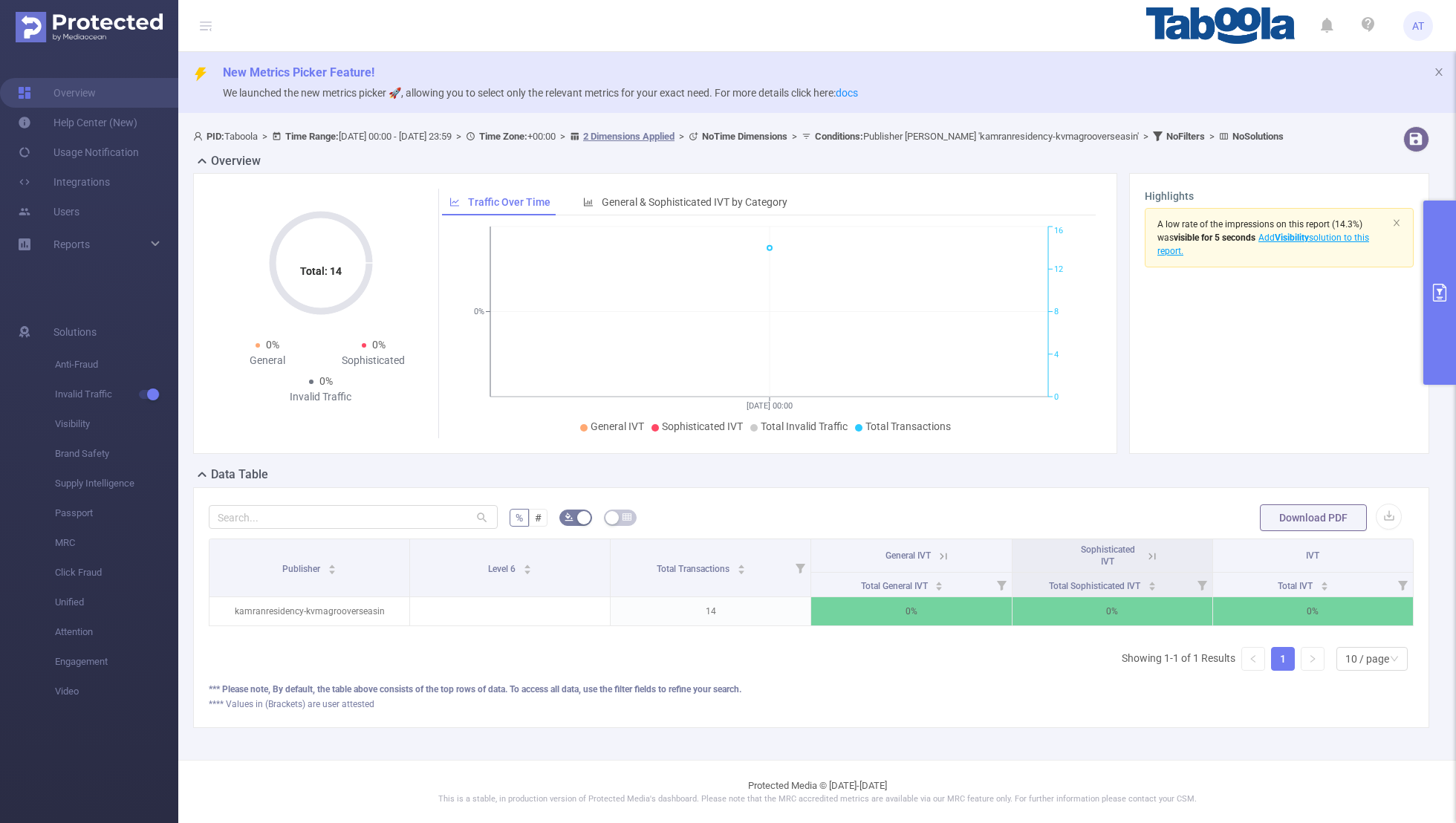
click at [992, 287] on button "primary" at bounding box center [1440, 292] width 33 height 184
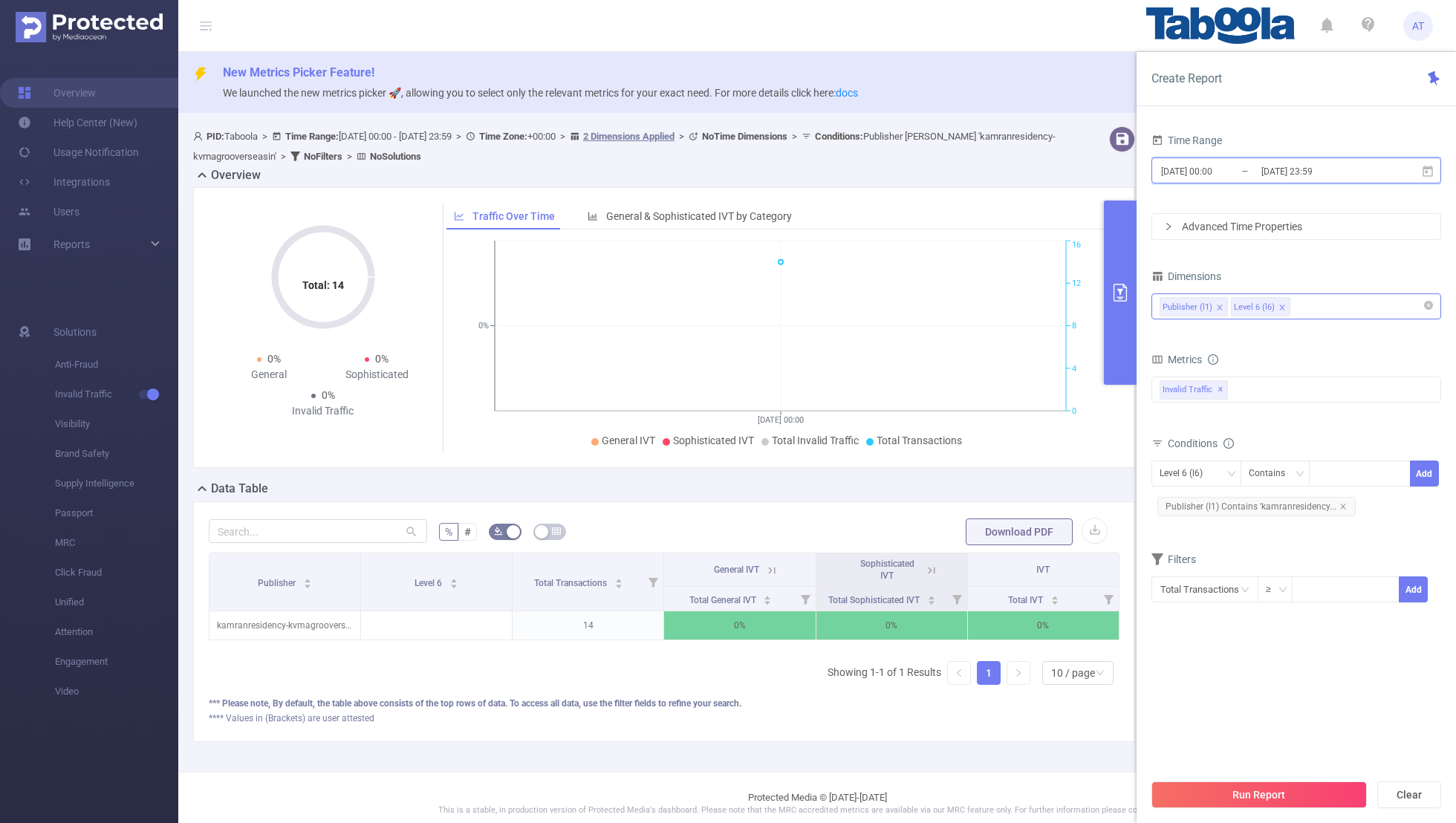
click at [992, 157] on span "[DATE] 00:00 _ [DATE] 23:59" at bounding box center [1296, 171] width 290 height 26
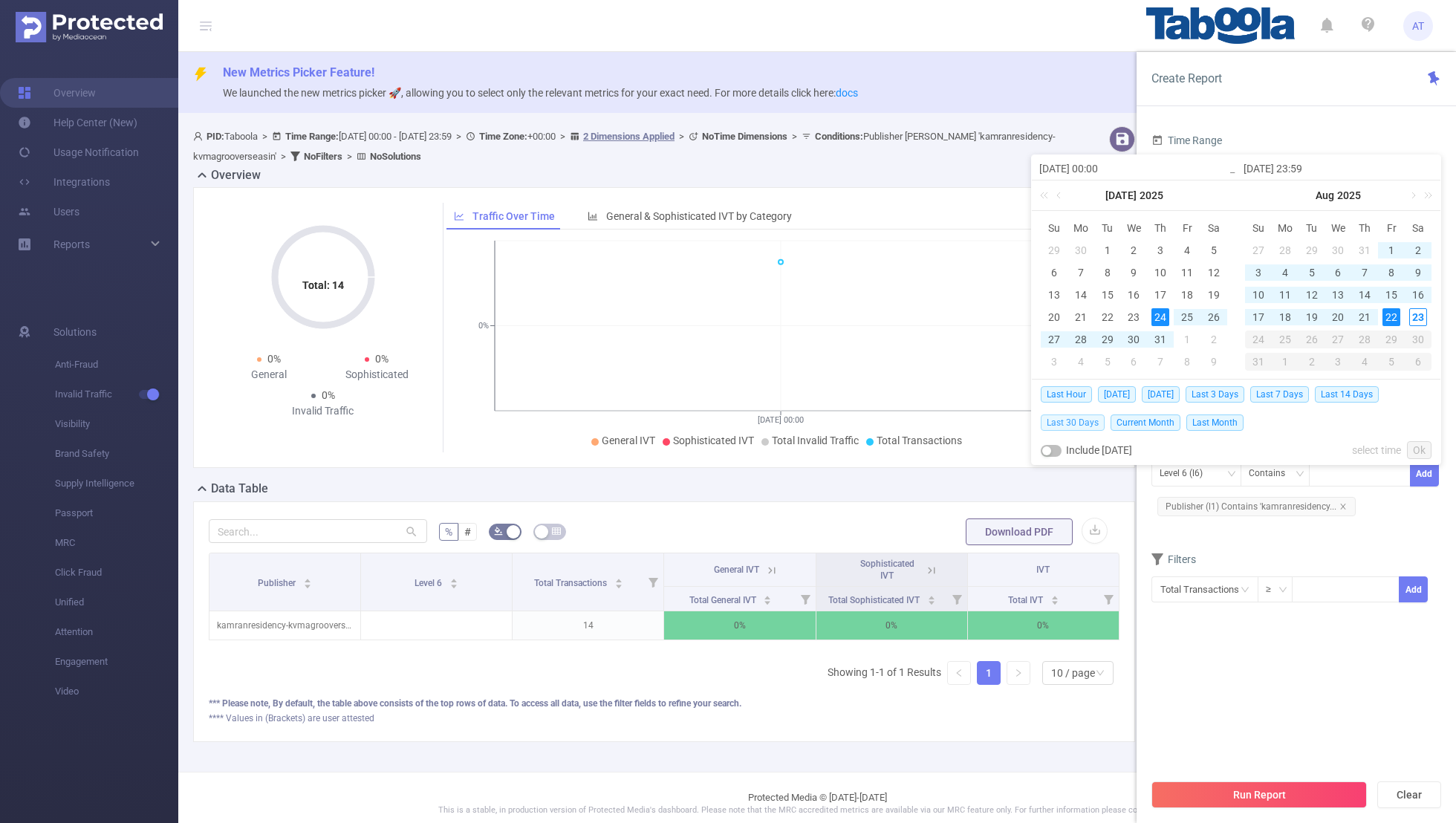
click at [992, 419] on span "Last 30 Days" at bounding box center [1073, 422] width 64 height 16
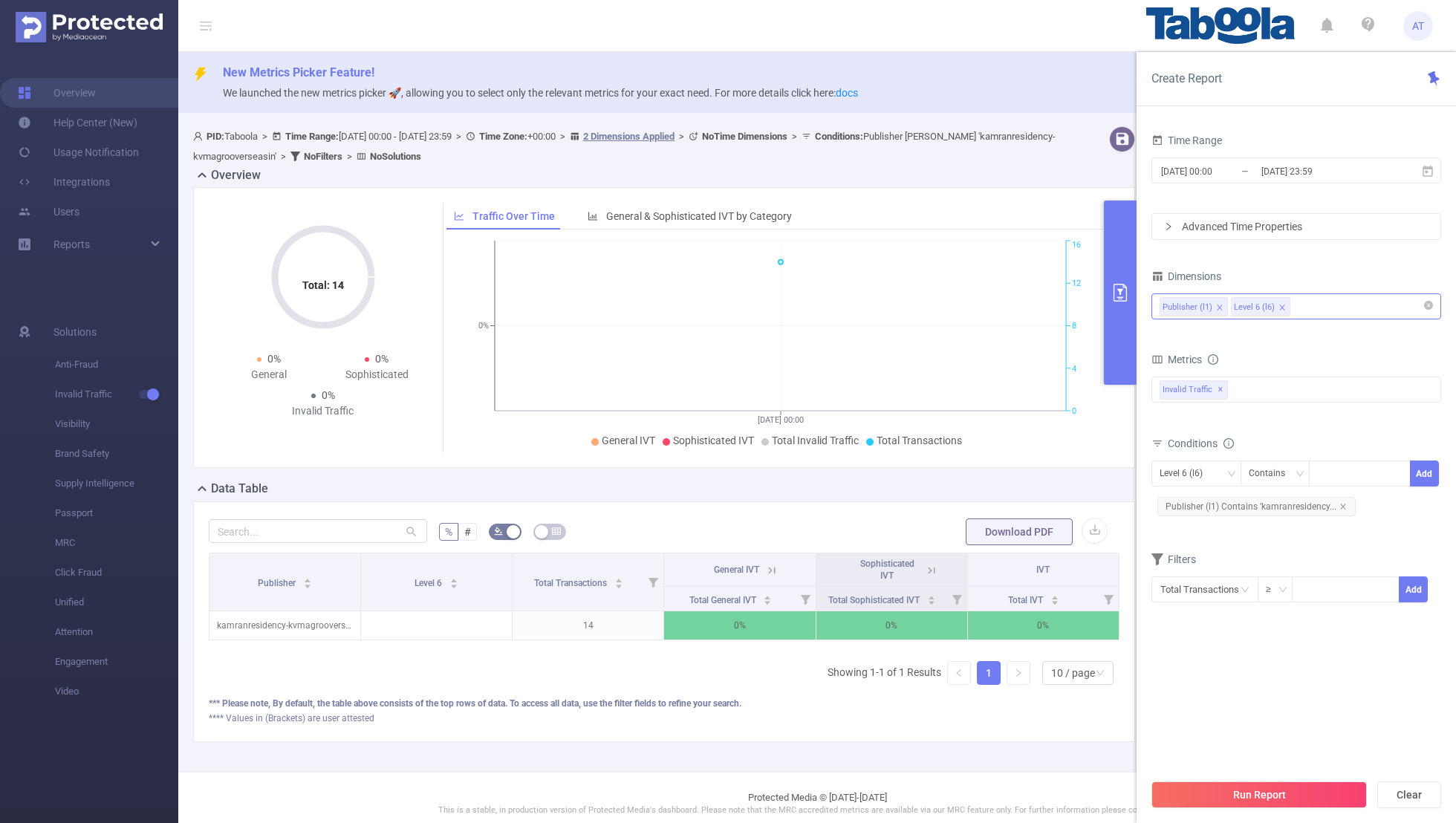
click at [992, 532] on form "Dimensions Publisher (l1) Level 6 (l6) Metrics bp_total bp_adult bp_arms bp_cri…" at bounding box center [1296, 443] width 290 height 355
click at [992, 537] on section "Time Range [DATE] 00:00 _ [DATE] 23:59 Advanced Time Properties Dimensions Publ…" at bounding box center [1296, 451] width 290 height 641
click at [992, 537] on button "Run Report" at bounding box center [1259, 795] width 216 height 26
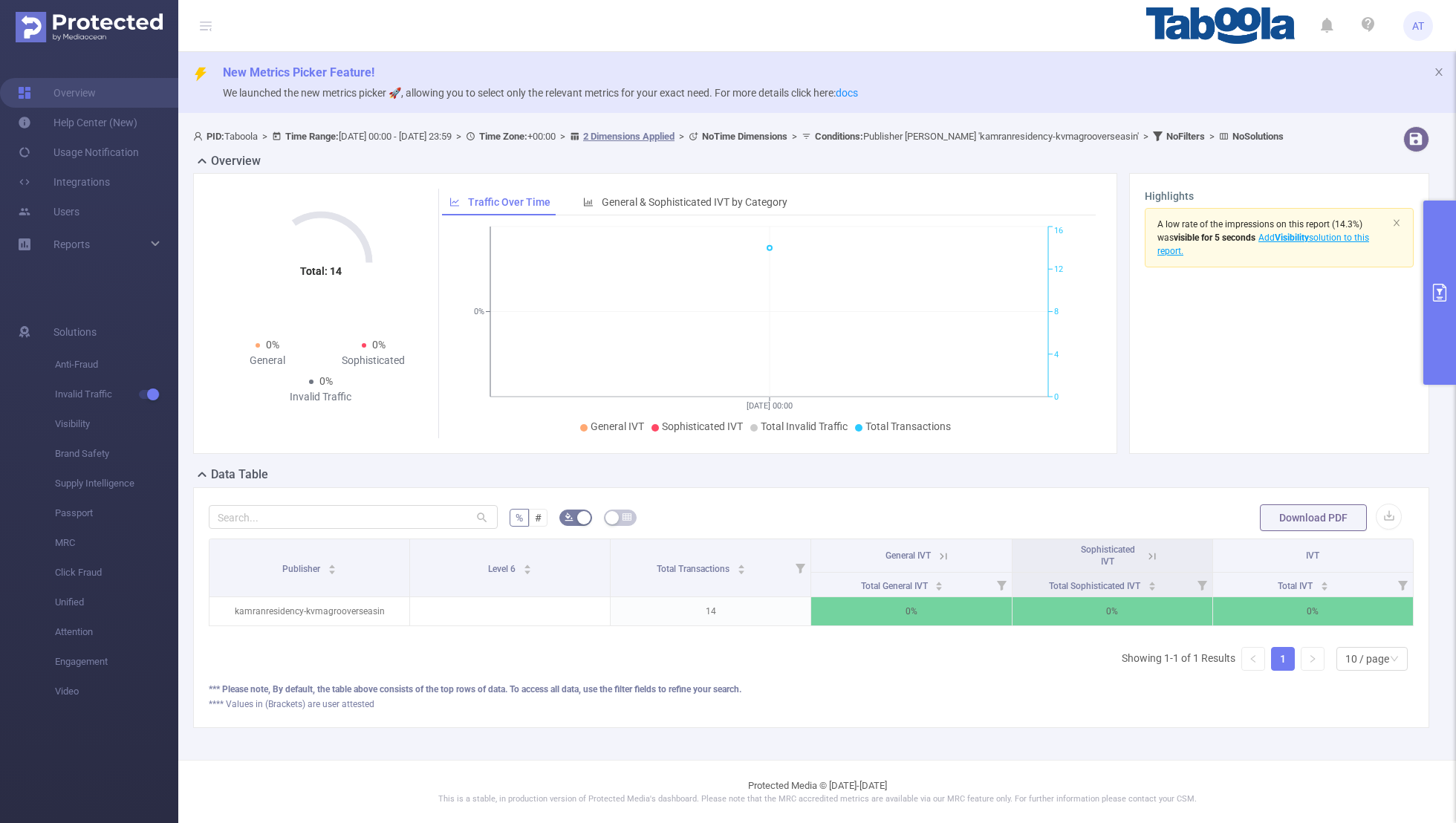
click at [992, 285] on icon "primary" at bounding box center [1440, 292] width 13 height 18
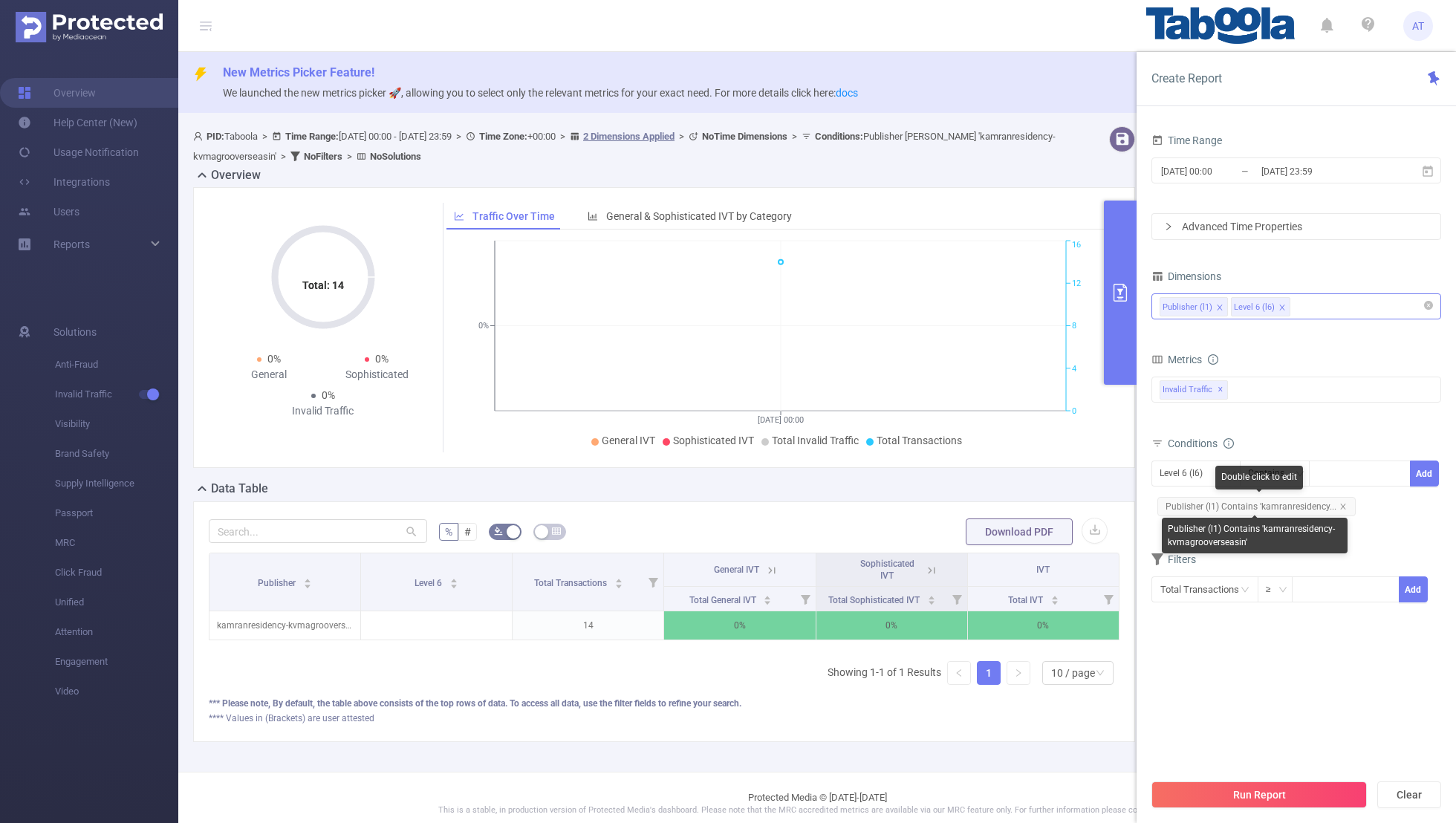
click at [992, 509] on span "Publisher (l1) Contains 'kamranresidency..." at bounding box center [1257, 506] width 198 height 19
click at [992, 502] on icon "icon: close" at bounding box center [1344, 506] width 8 height 8
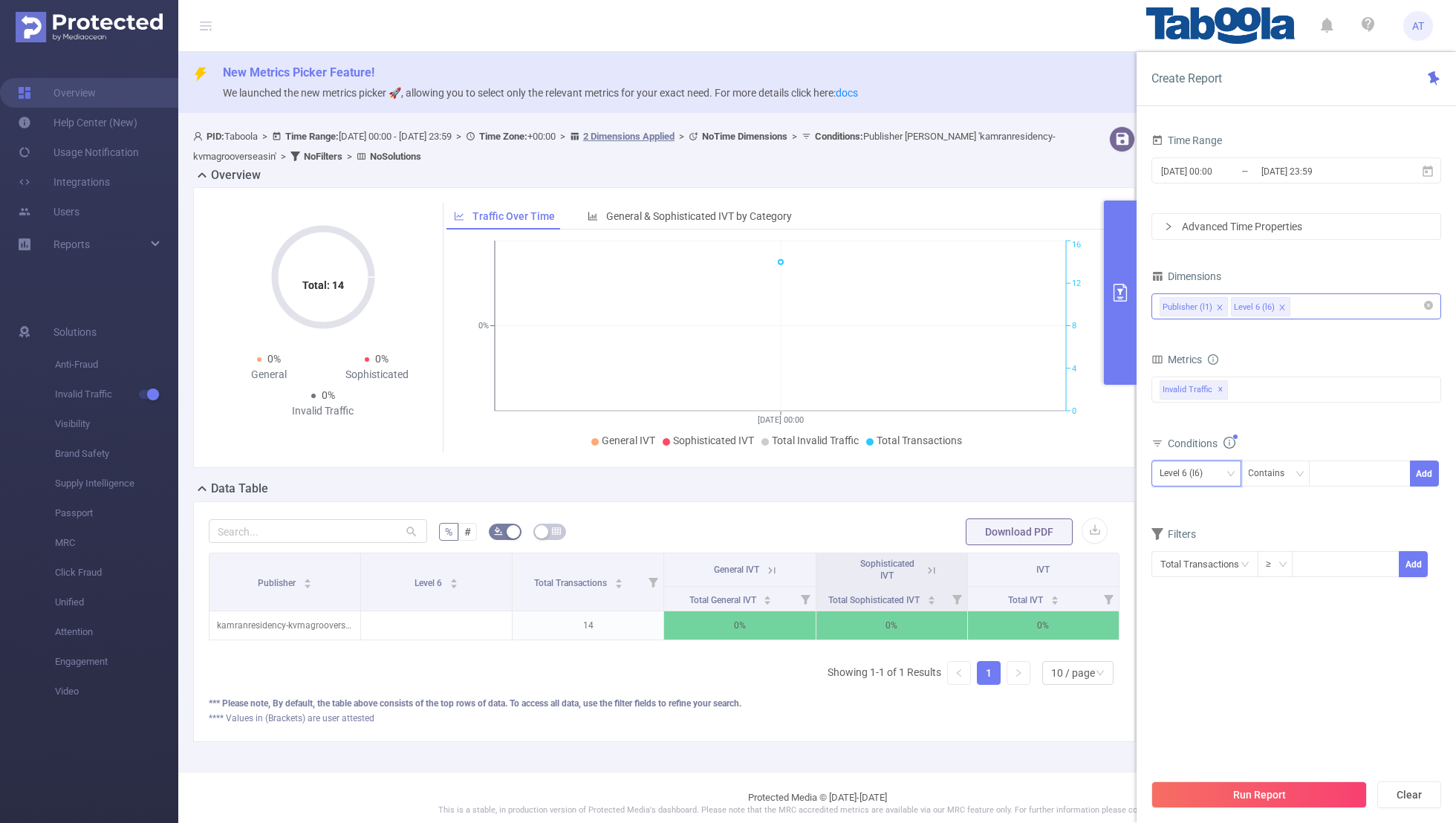
click at [992, 471] on div "Level 6 (l6)" at bounding box center [1196, 474] width 90 height 26
click at [992, 497] on li "Publisher (l1)" at bounding box center [1196, 502] width 90 height 24
click at [992, 476] on div at bounding box center [1360, 473] width 86 height 25
paste input "incnutmedia-network-channel-momjunction"
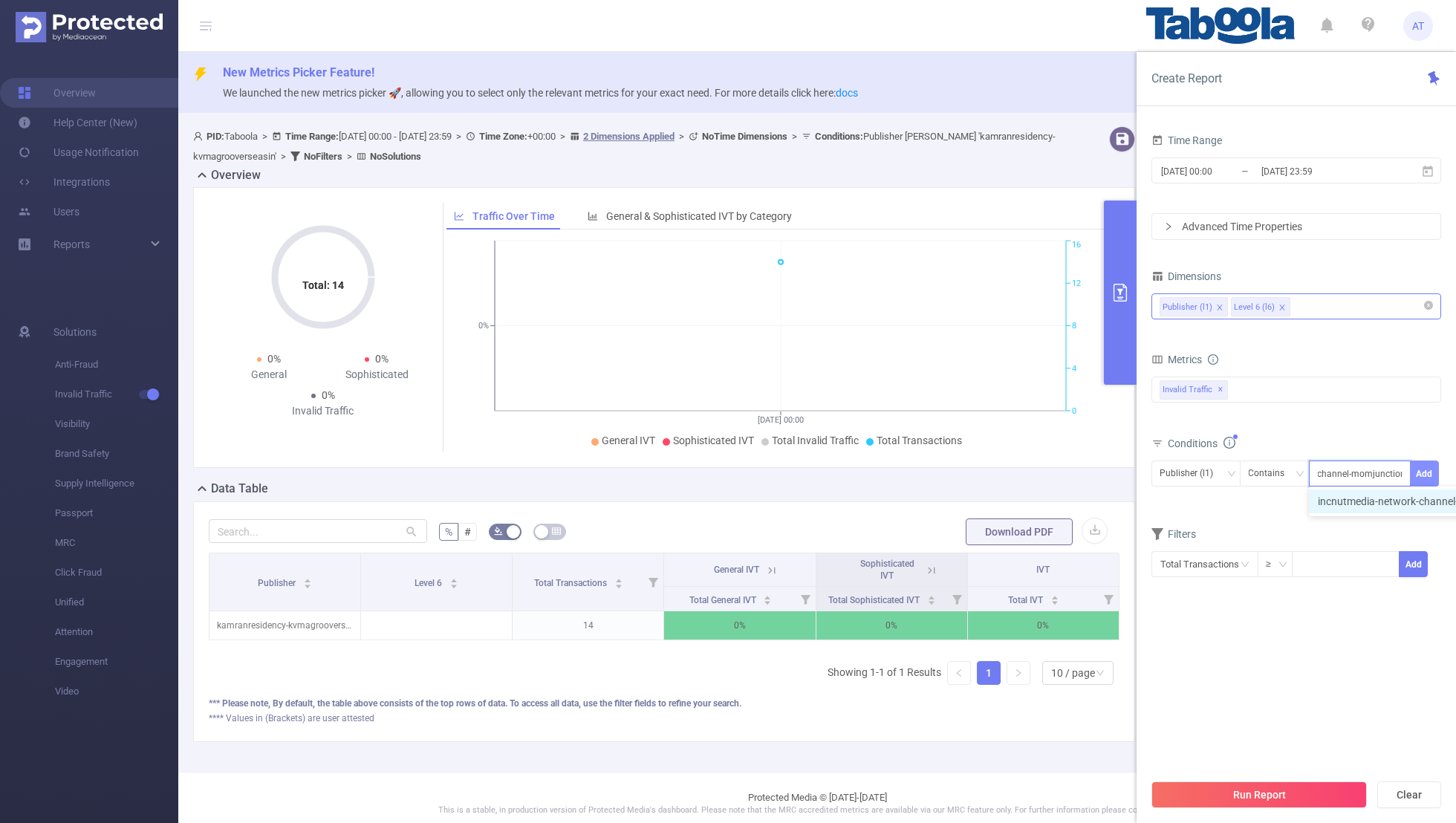
type input "incnutmedia-network-channel-momjunction"
click at [992, 468] on button "Add" at bounding box center [1425, 474] width 29 height 26
click at [992, 535] on form "Dimensions Publisher (l1) Level 6 (l6) Metrics bp_total bp_adult bp_arms bp_cri…" at bounding box center [1296, 443] width 290 height 355
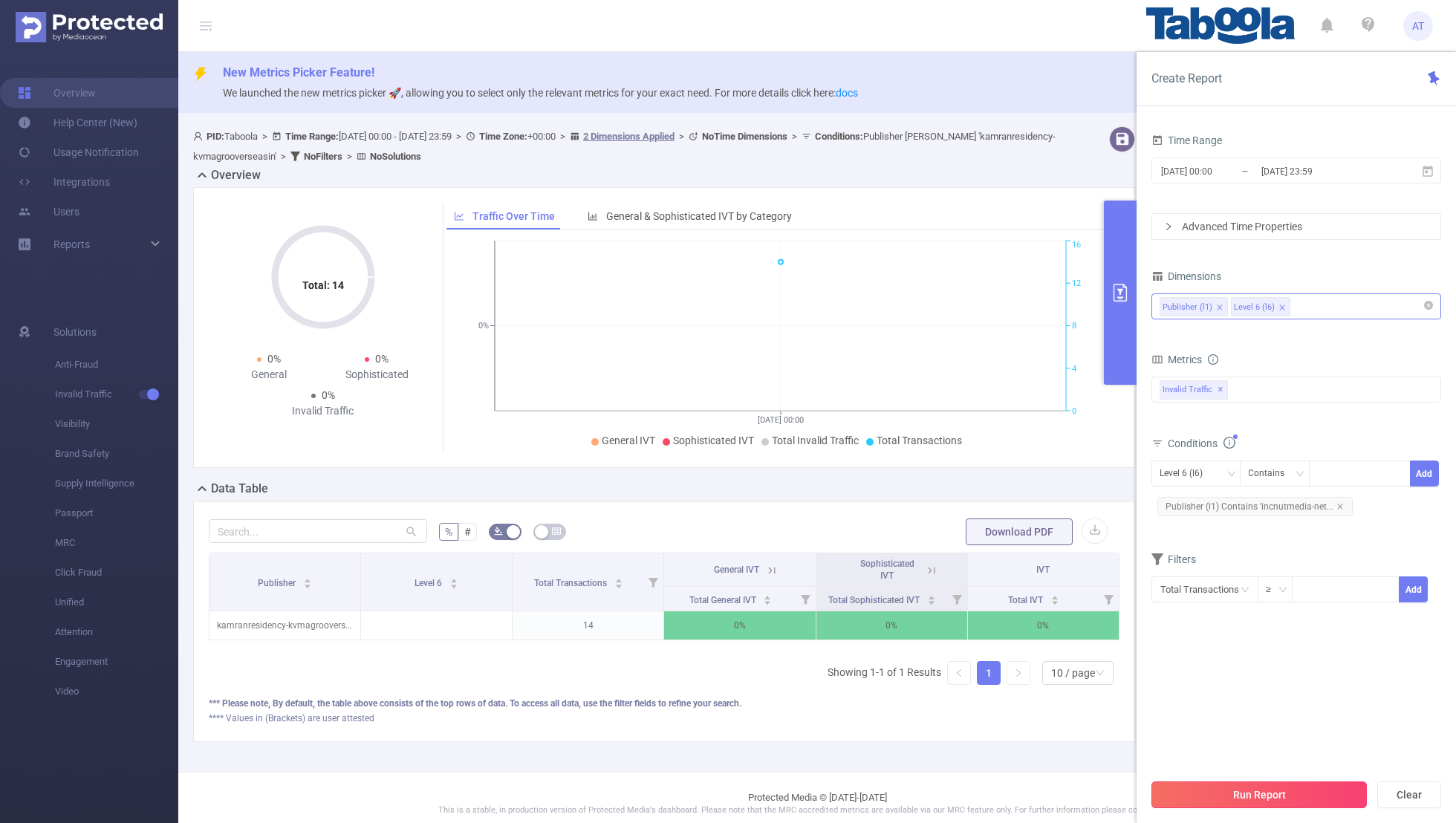
click at [992, 537] on button "Run Report" at bounding box center [1259, 795] width 216 height 26
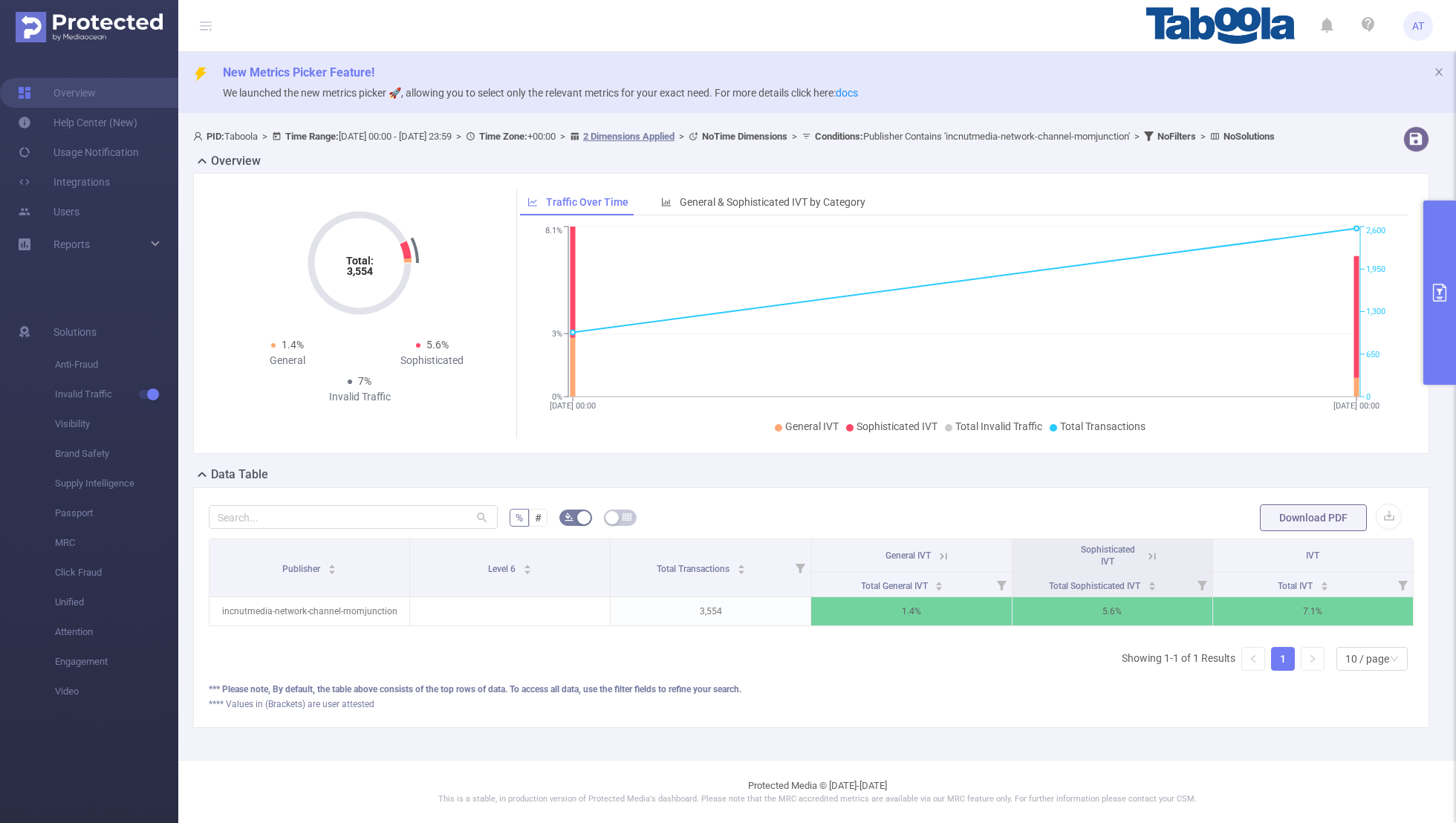
click at [992, 284] on icon "primary" at bounding box center [1440, 292] width 18 height 18
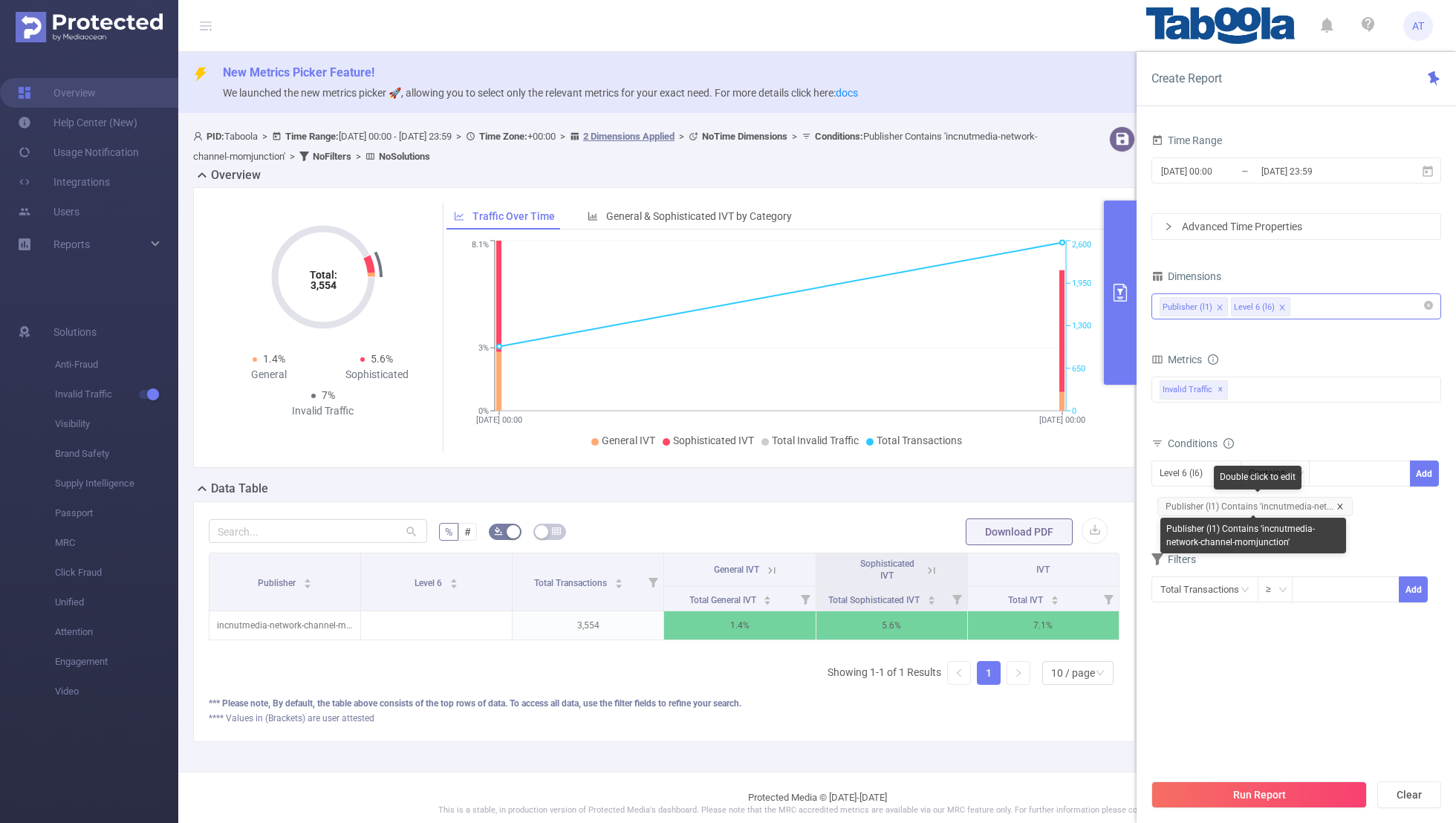
click at [992, 502] on icon "icon: close" at bounding box center [1341, 506] width 8 height 8
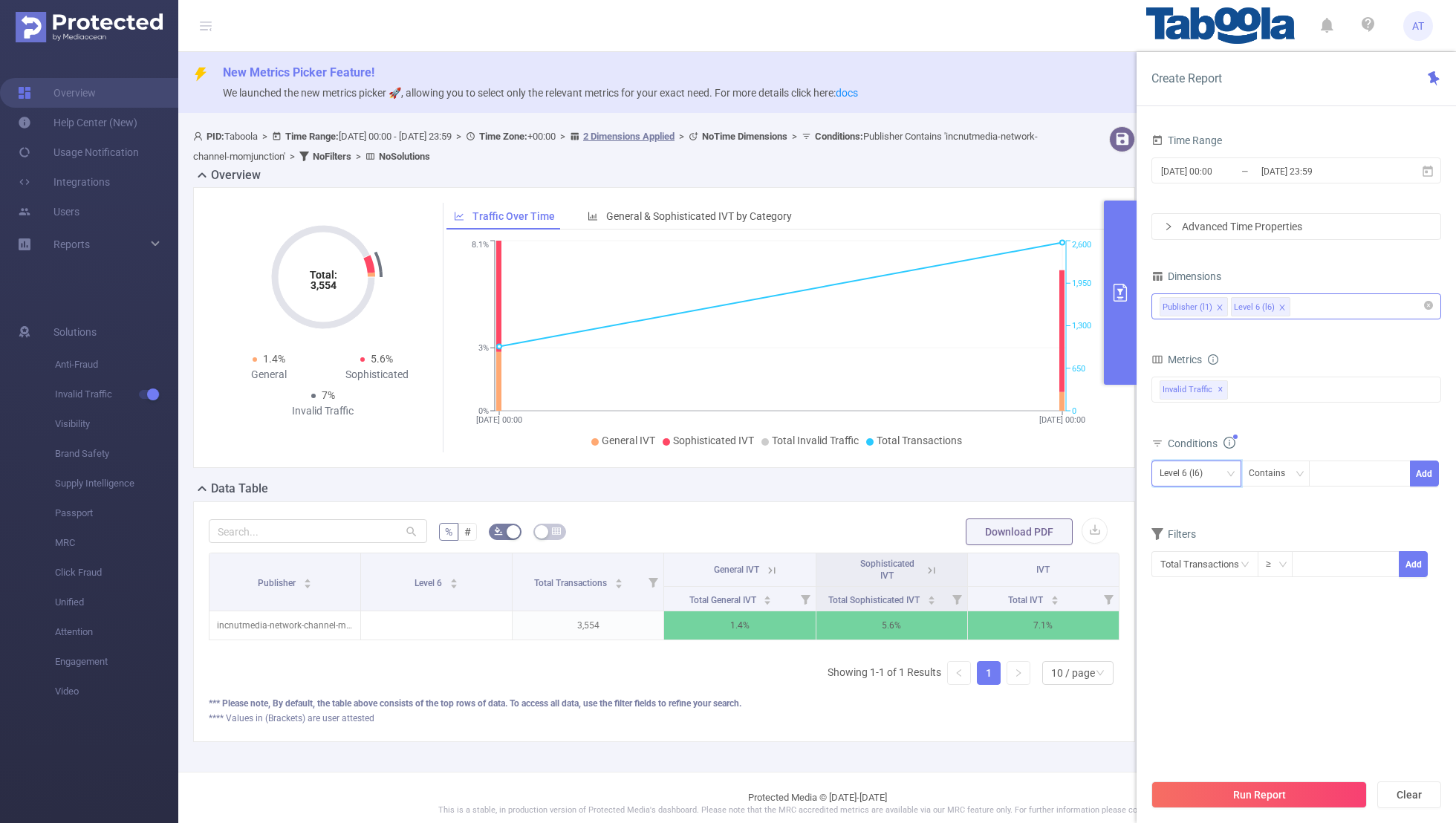
click at [992, 480] on div "Level 6 (l6)" at bounding box center [1186, 473] width 54 height 25
click at [992, 501] on li "Publisher (l1)" at bounding box center [1196, 502] width 90 height 24
click at [992, 468] on div at bounding box center [1360, 473] width 86 height 25
paste input "kncthellar-rogsin"
type input "kncthellar-rogsin"
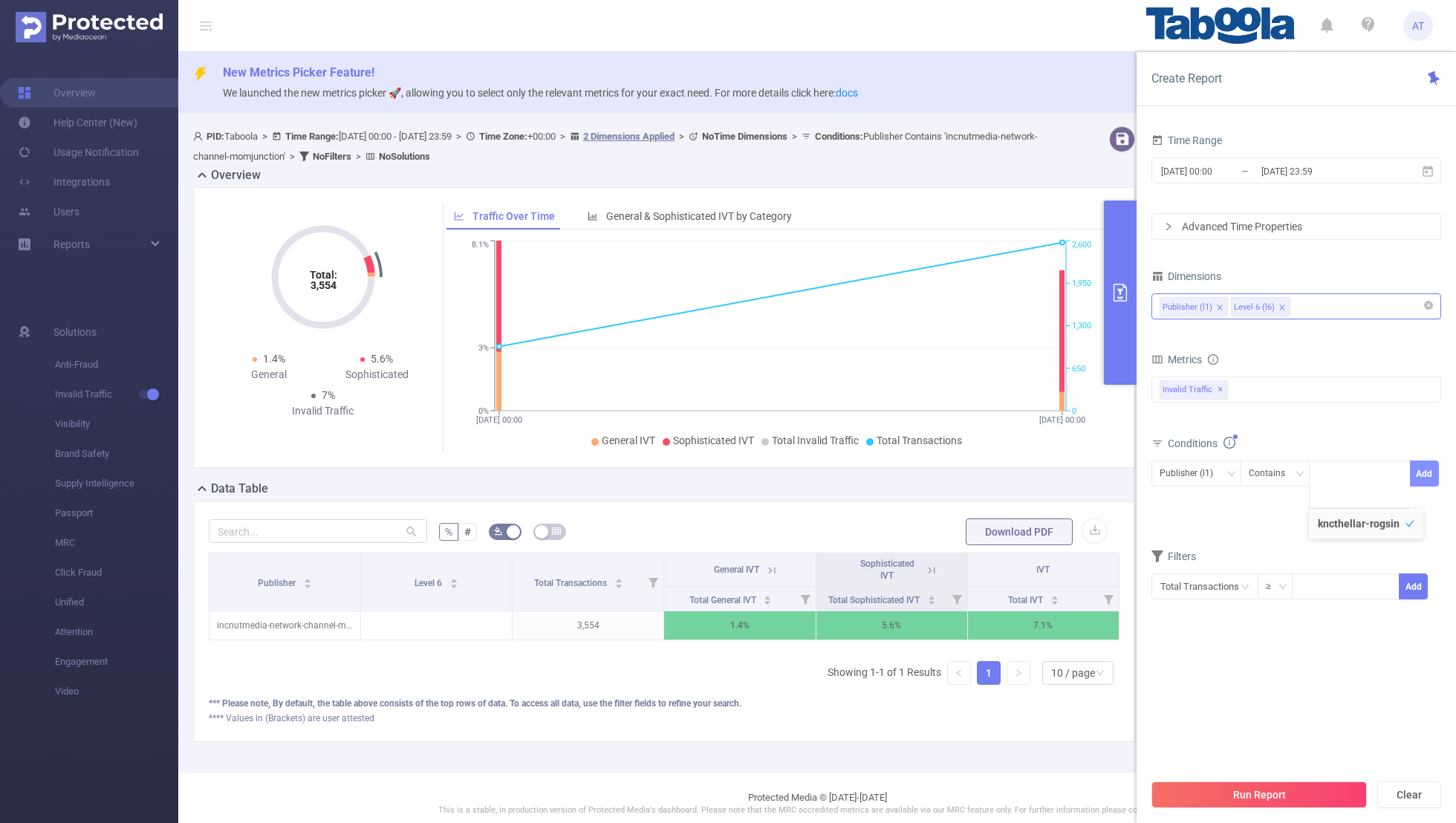
click at [992, 464] on button "Add" at bounding box center [1425, 474] width 29 height 26
click at [992, 537] on div "Filters" at bounding box center [1296, 561] width 290 height 25
click at [992, 537] on button "Run Report" at bounding box center [1259, 795] width 216 height 26
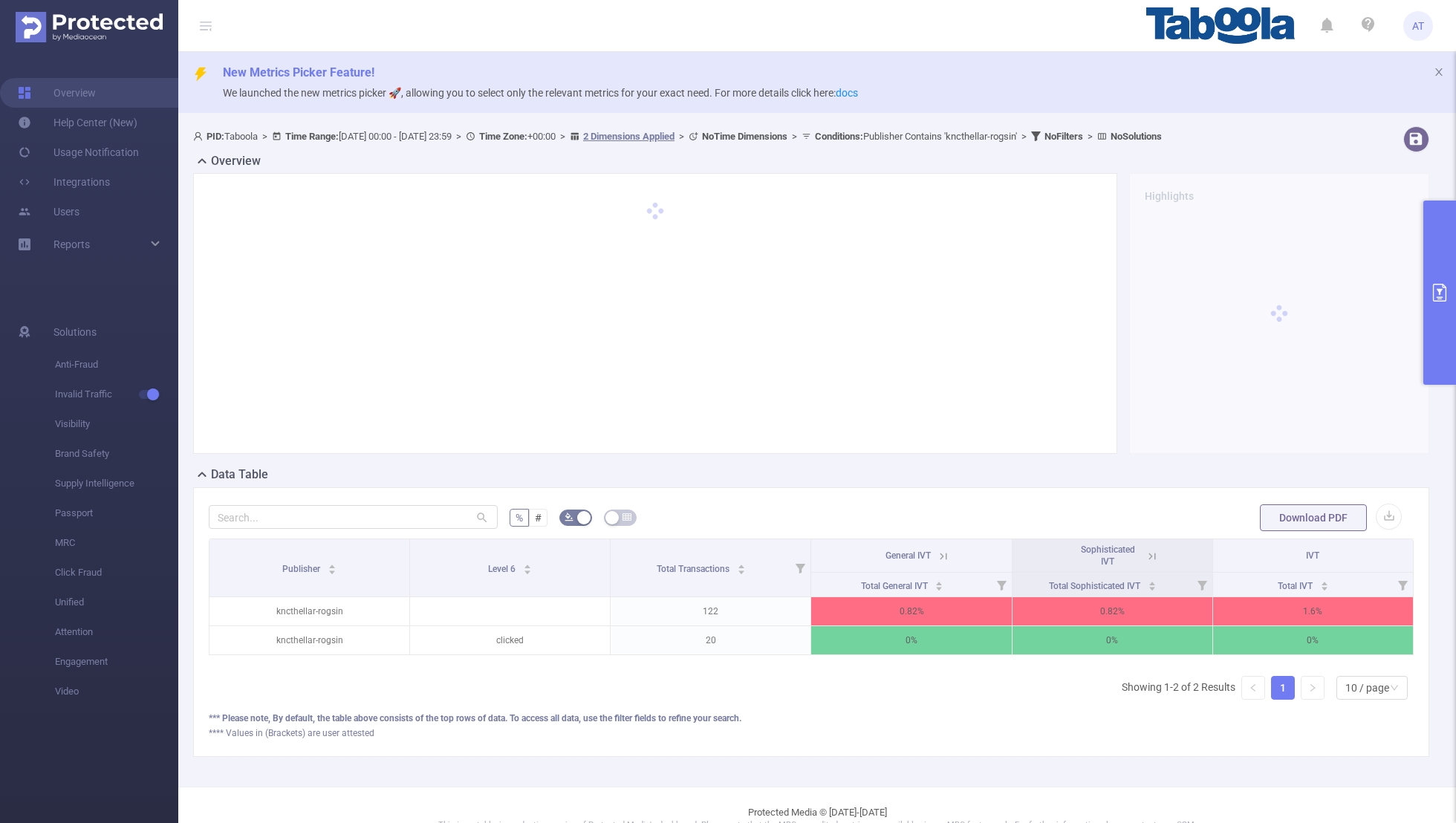
click at [992, 315] on button "primary" at bounding box center [1440, 292] width 33 height 184
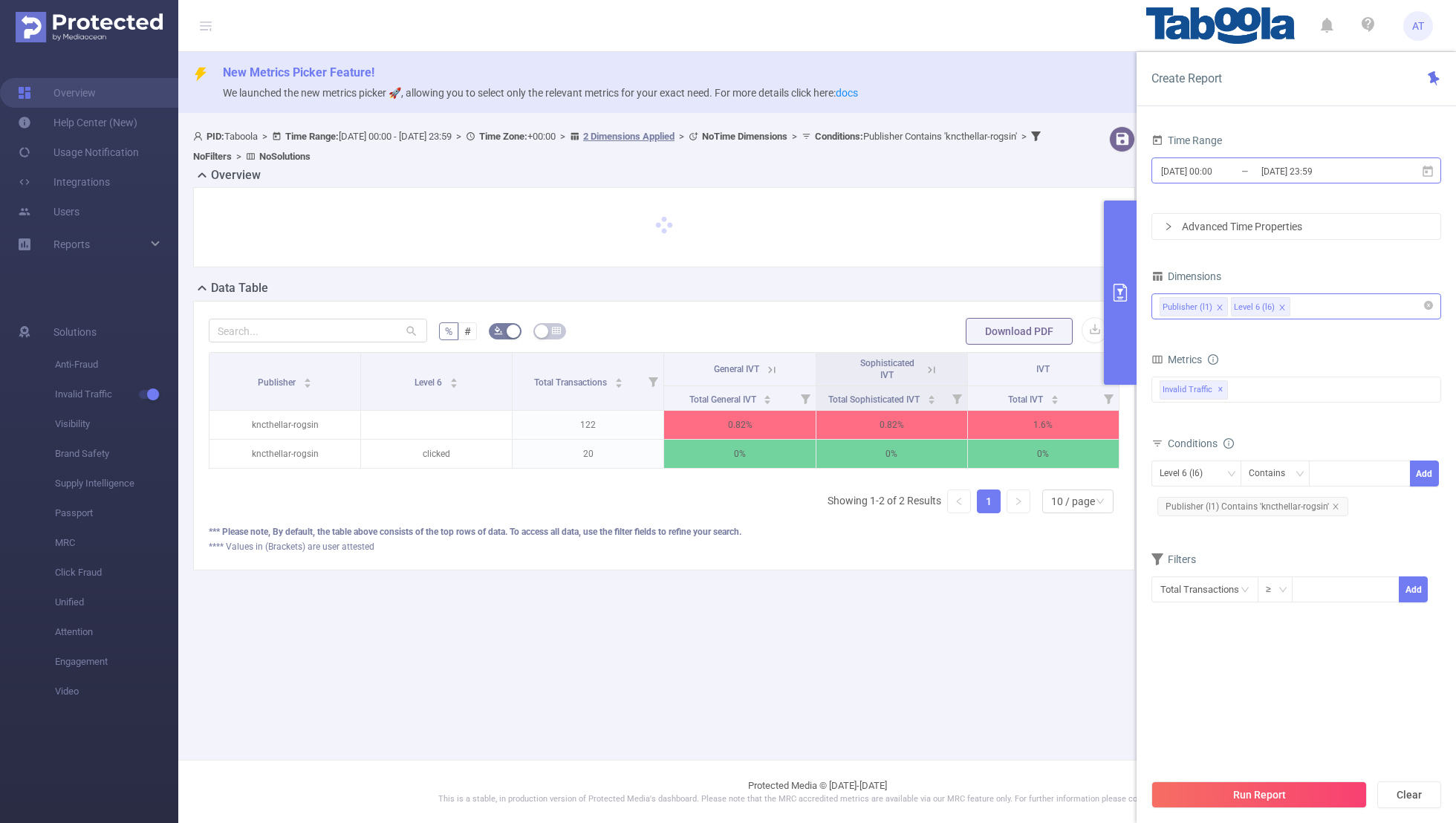
click at [992, 175] on input "[DATE] 00:00" at bounding box center [1220, 171] width 121 height 20
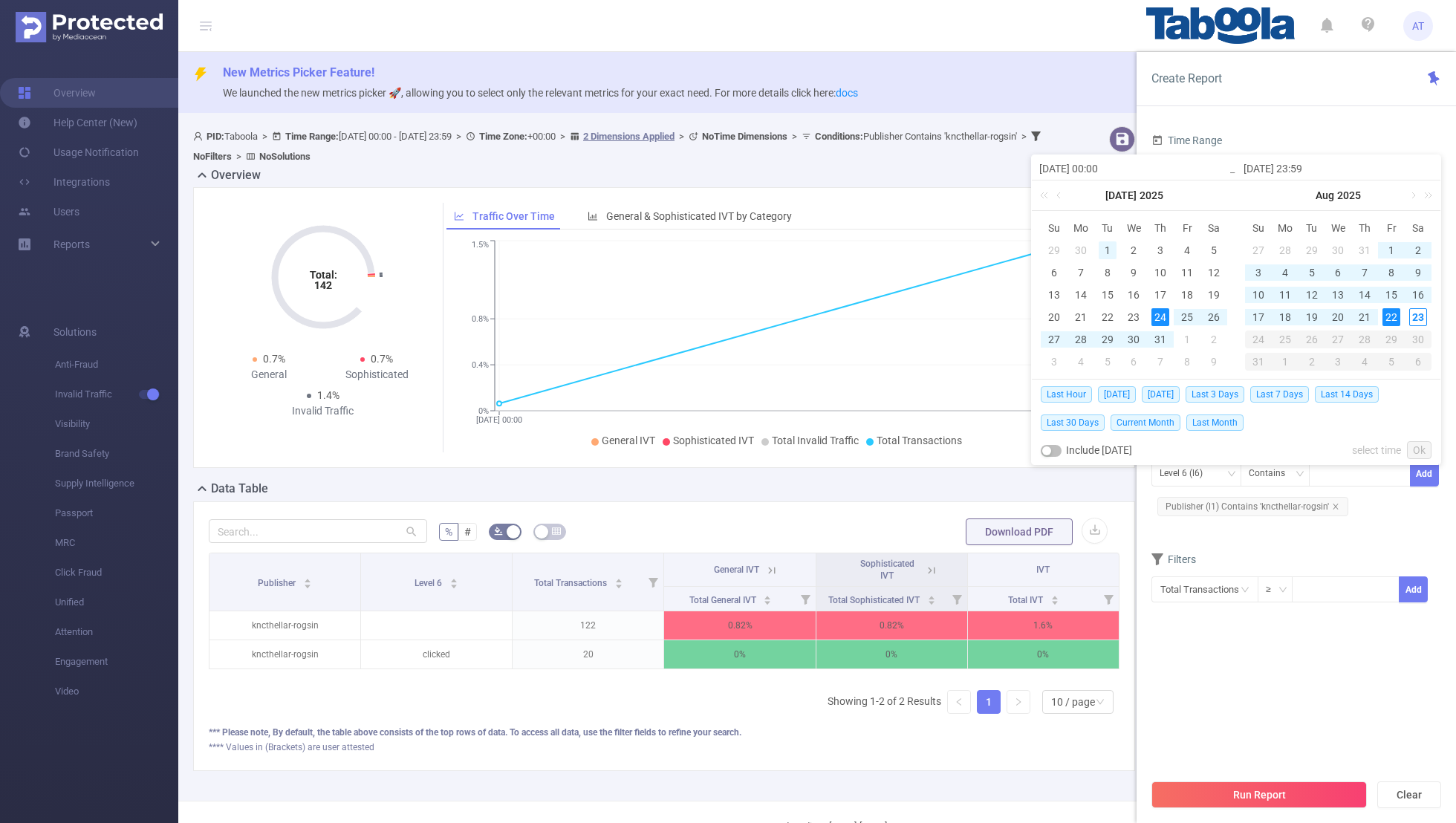
click at [992, 248] on div "1" at bounding box center [1107, 250] width 18 height 18
click at [992, 453] on link "Ok" at bounding box center [1419, 450] width 25 height 18
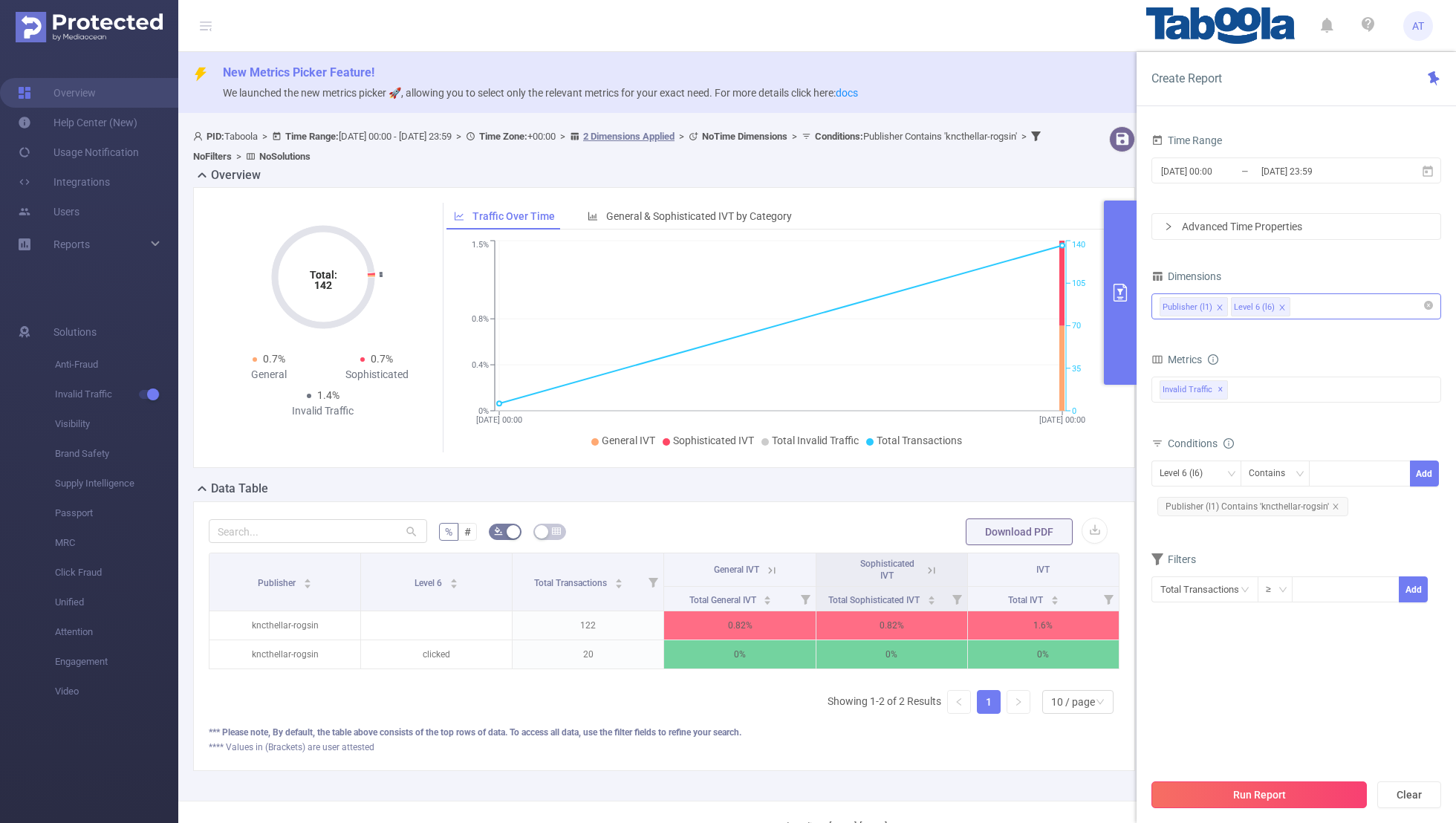
click at [992, 537] on button "Run Report" at bounding box center [1259, 795] width 216 height 26
